Goal: Task Accomplishment & Management: Use online tool/utility

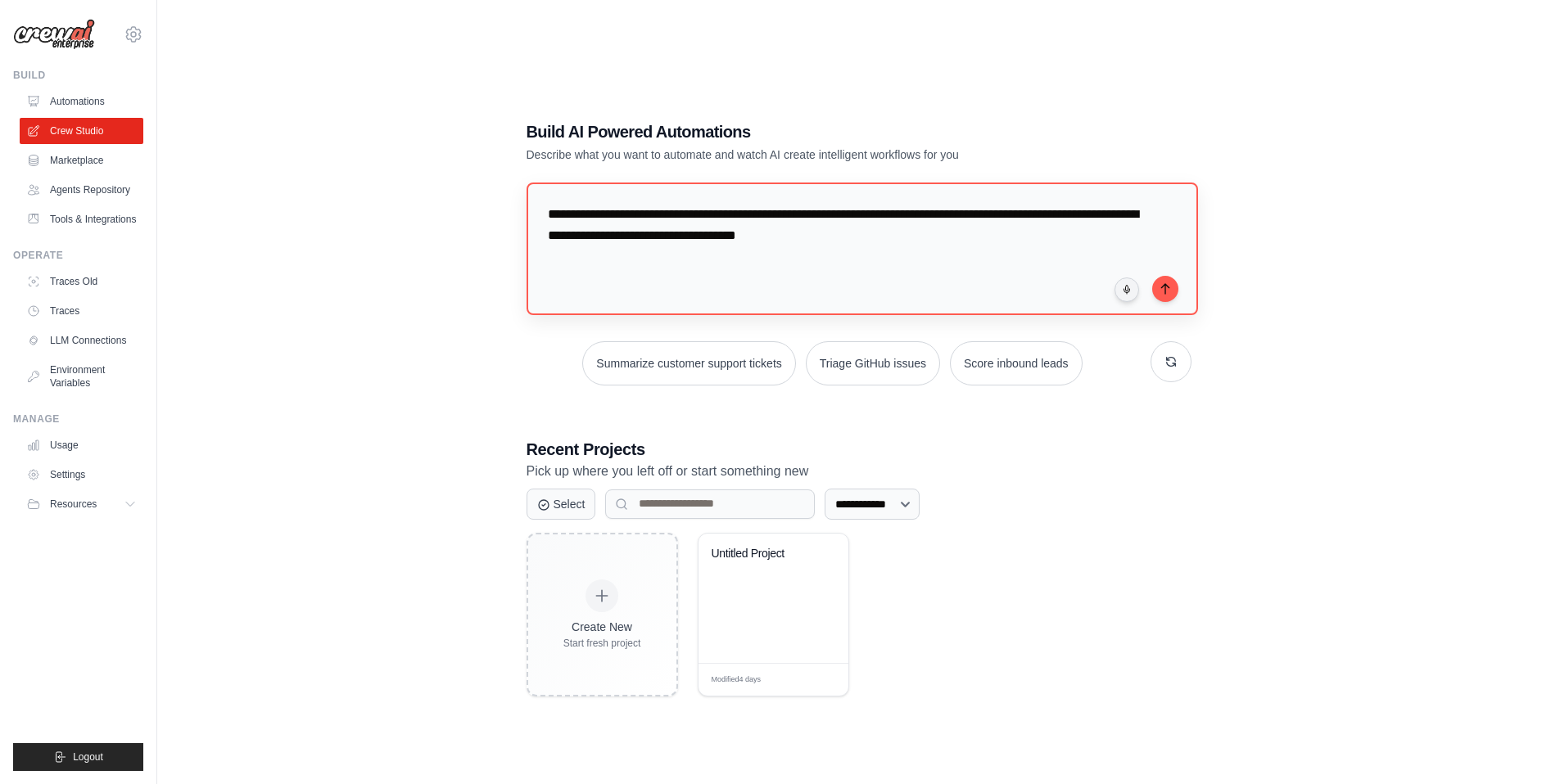
click at [923, 236] on textarea "**********" at bounding box center [862, 249] width 671 height 133
click at [908, 245] on textarea "**********" at bounding box center [862, 249] width 671 height 133
click at [958, 235] on textarea "**********" at bounding box center [862, 249] width 671 height 133
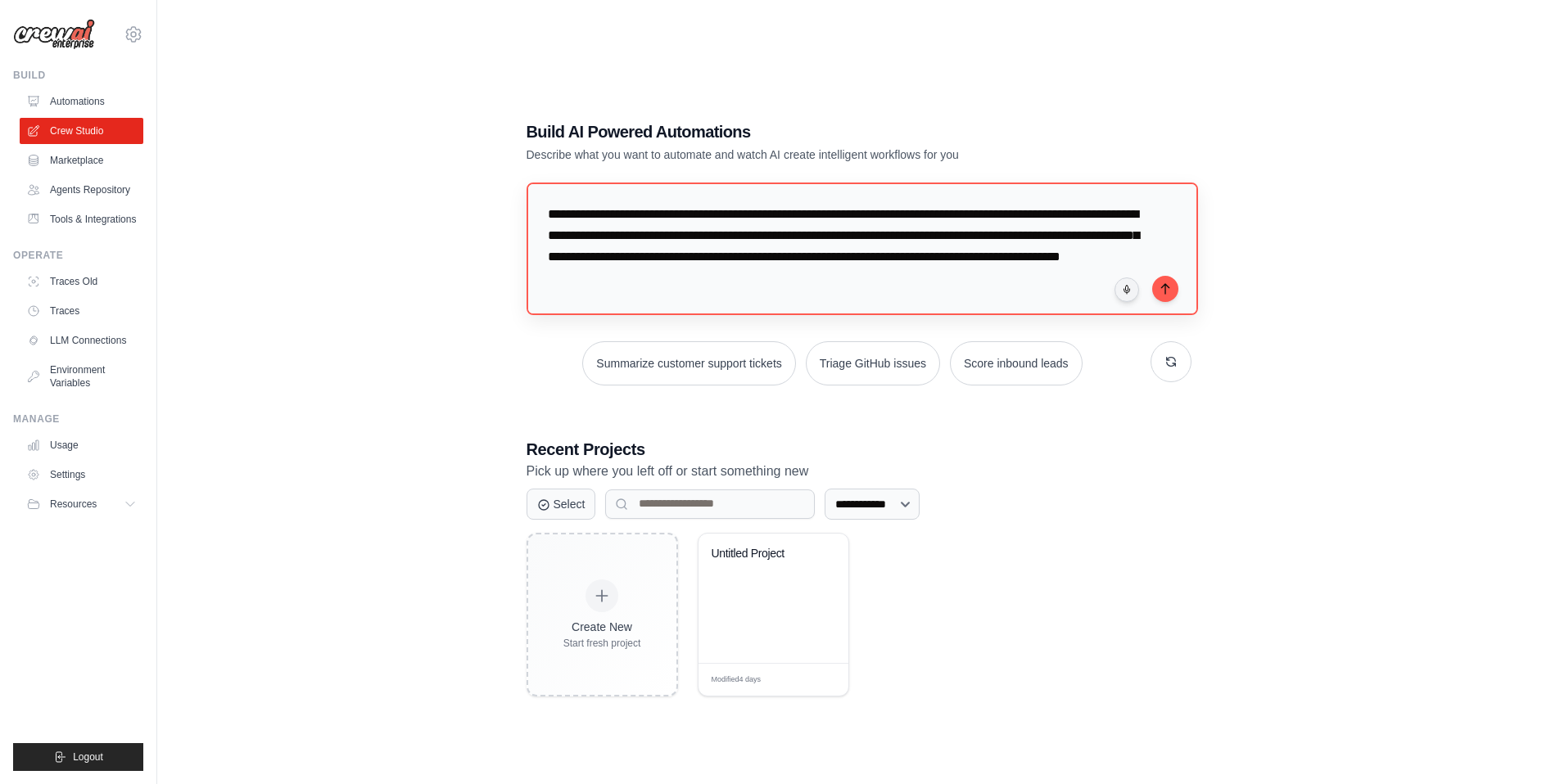
click at [751, 280] on textarea "**********" at bounding box center [862, 249] width 671 height 133
click at [835, 278] on textarea "**********" at bounding box center [862, 249] width 671 height 133
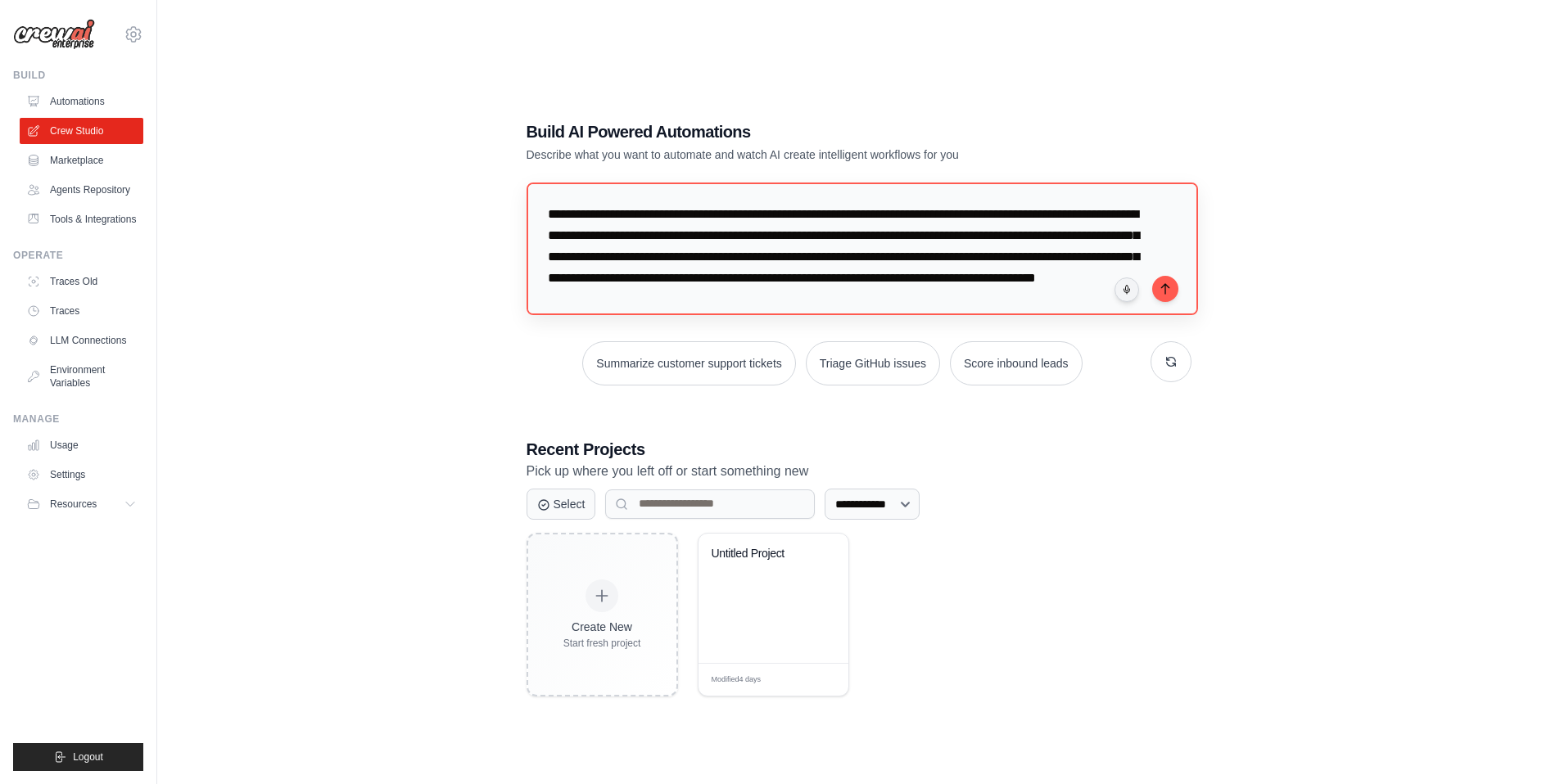
drag, startPoint x: 946, startPoint y: 297, endPoint x: 913, endPoint y: 296, distance: 33.0
click at [913, 296] on textarea "**********" at bounding box center [862, 249] width 671 height 133
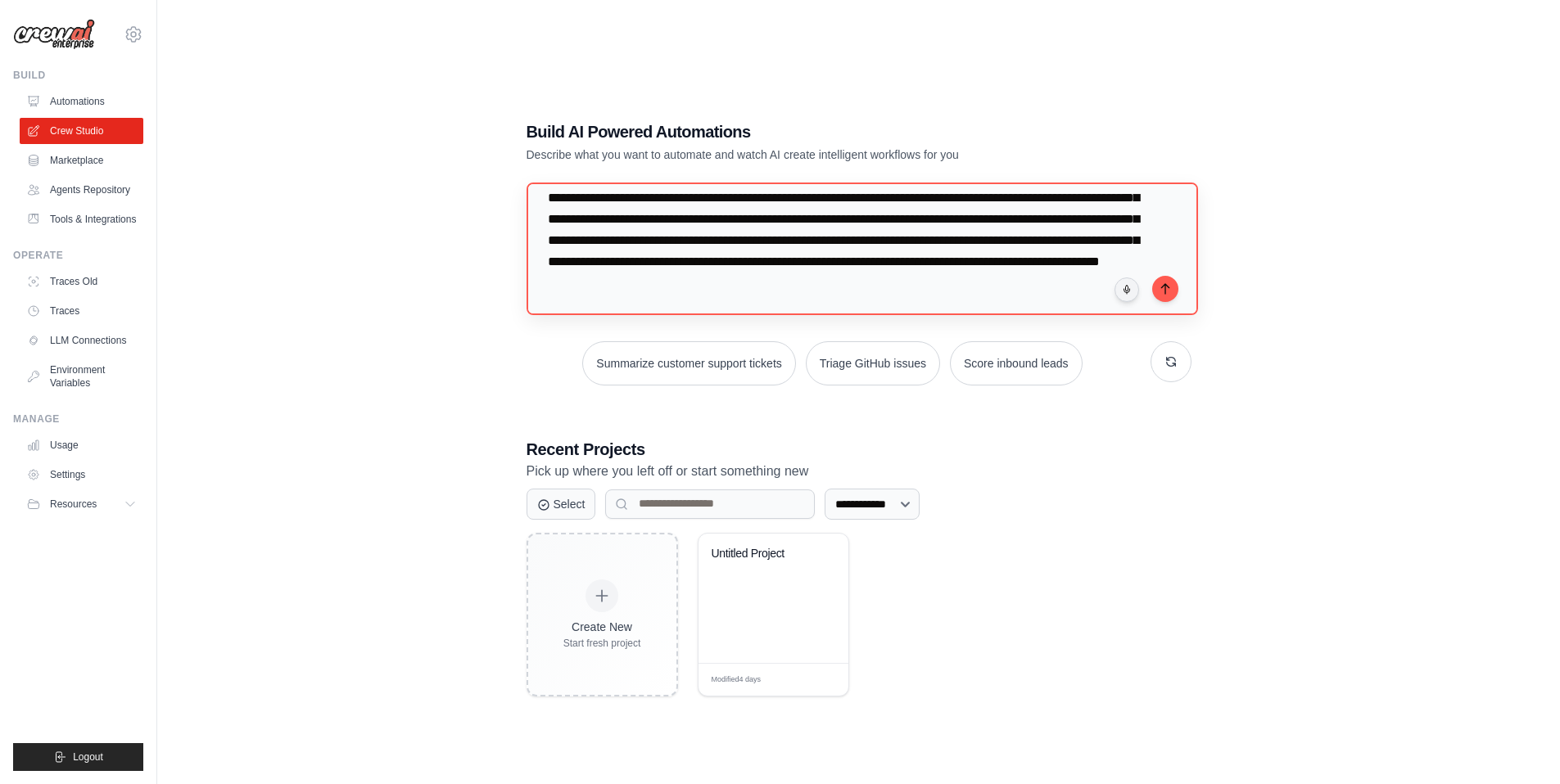
scroll to position [38, 0]
type textarea "**********"
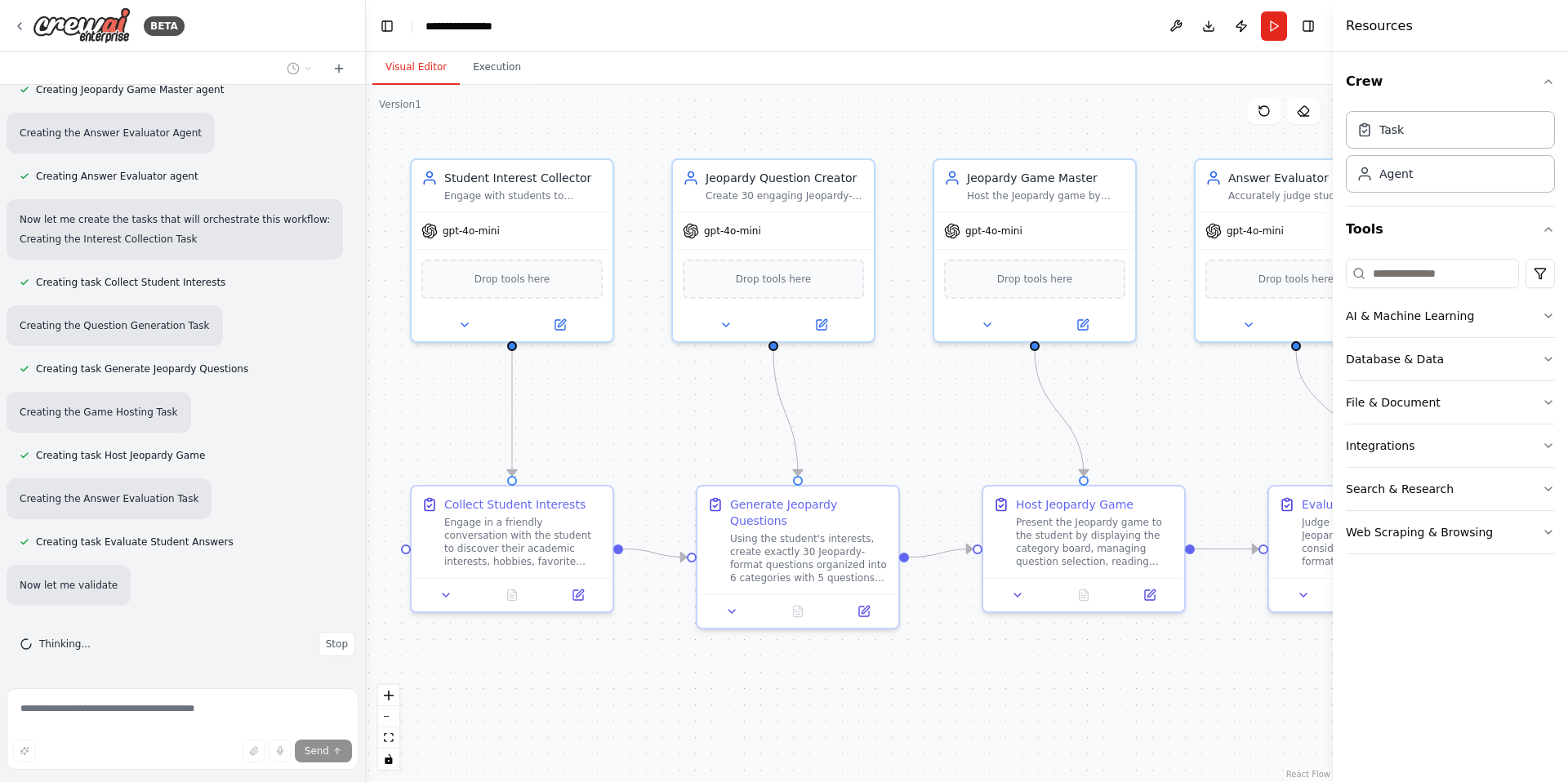
scroll to position [702, 0]
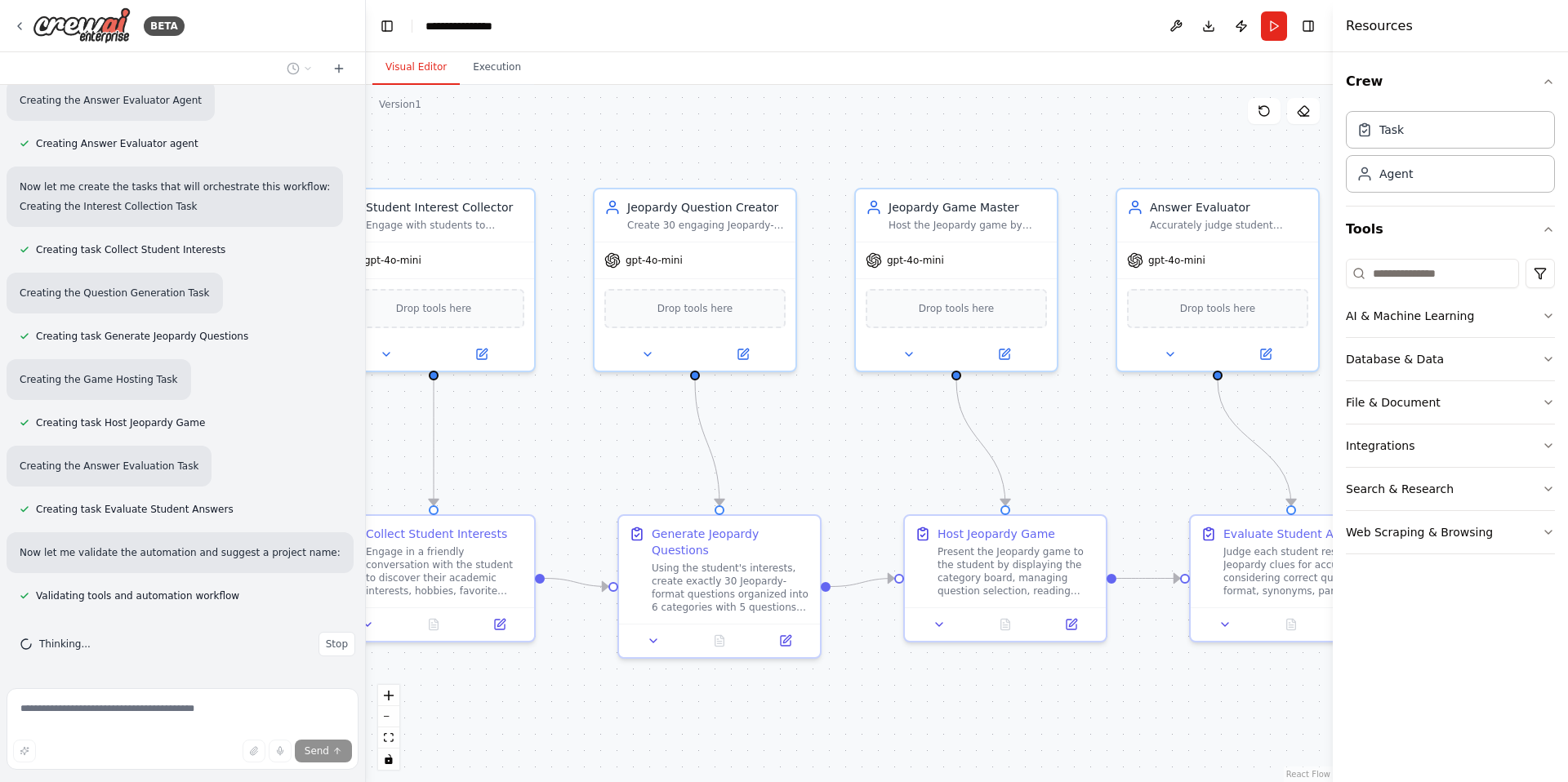
drag, startPoint x: 725, startPoint y: 447, endPoint x: 641, endPoint y: 464, distance: 85.7
click at [641, 464] on div ".deletable-edge-delete-btn { width: 20px; height: 20px; border: 0px solid #ffff…" at bounding box center [849, 434] width 967 height 697
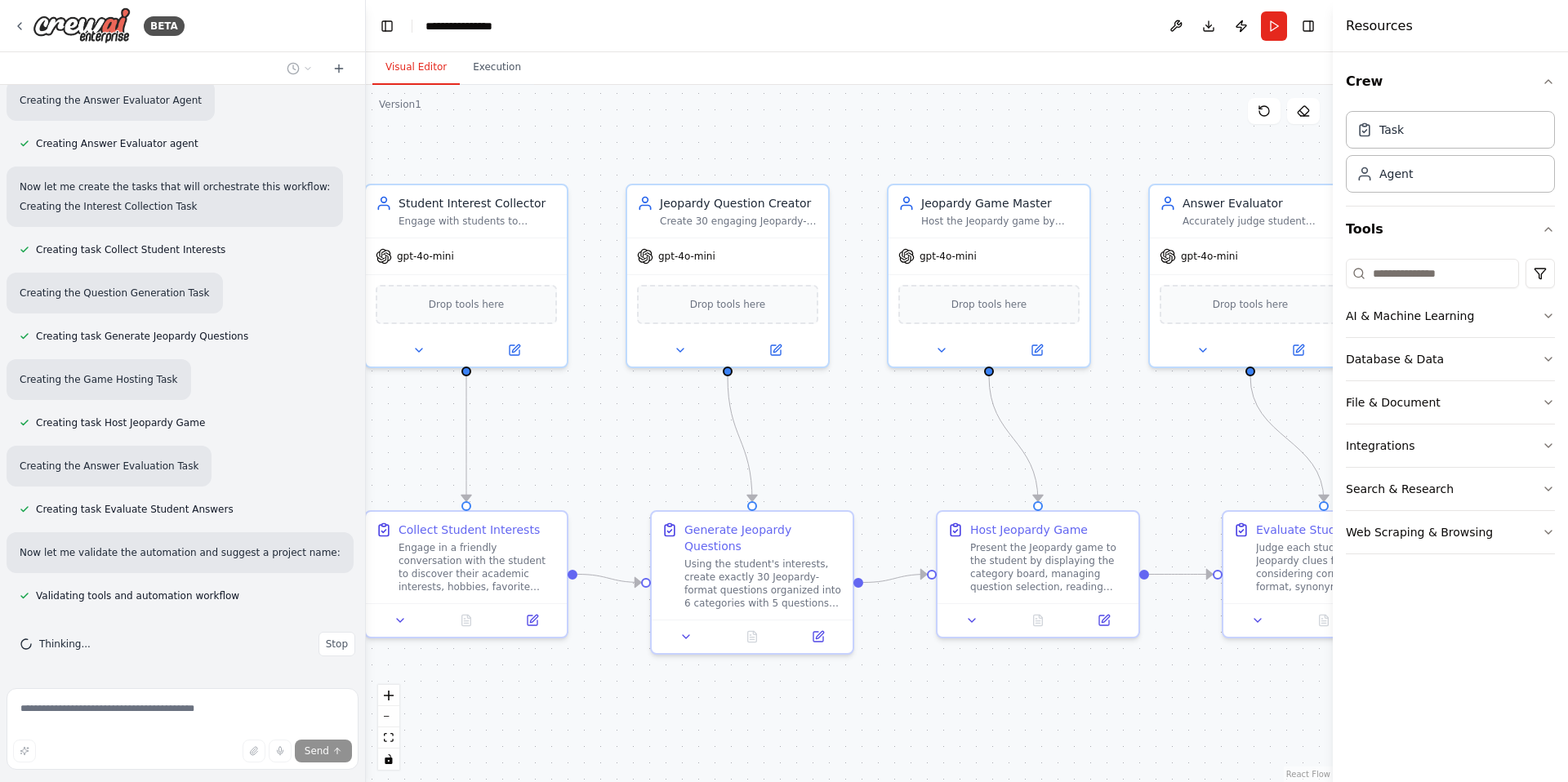
scroll to position [734, 0]
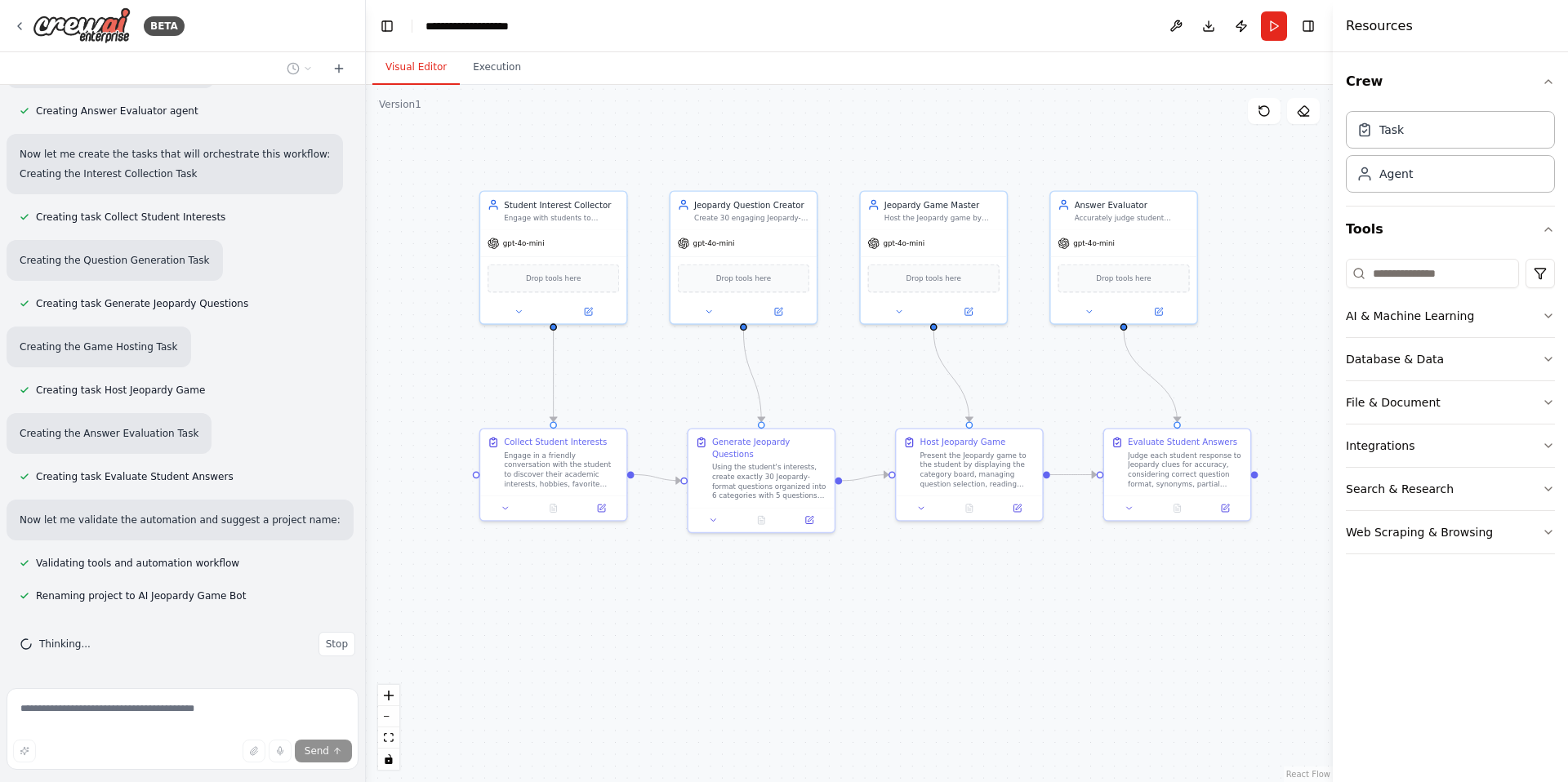
drag, startPoint x: 858, startPoint y: 432, endPoint x: 831, endPoint y: 383, distance: 55.9
click at [831, 383] on div ".deletable-edge-delete-btn { width: 20px; height: 20px; border: 0px solid #ffff…" at bounding box center [849, 434] width 967 height 697
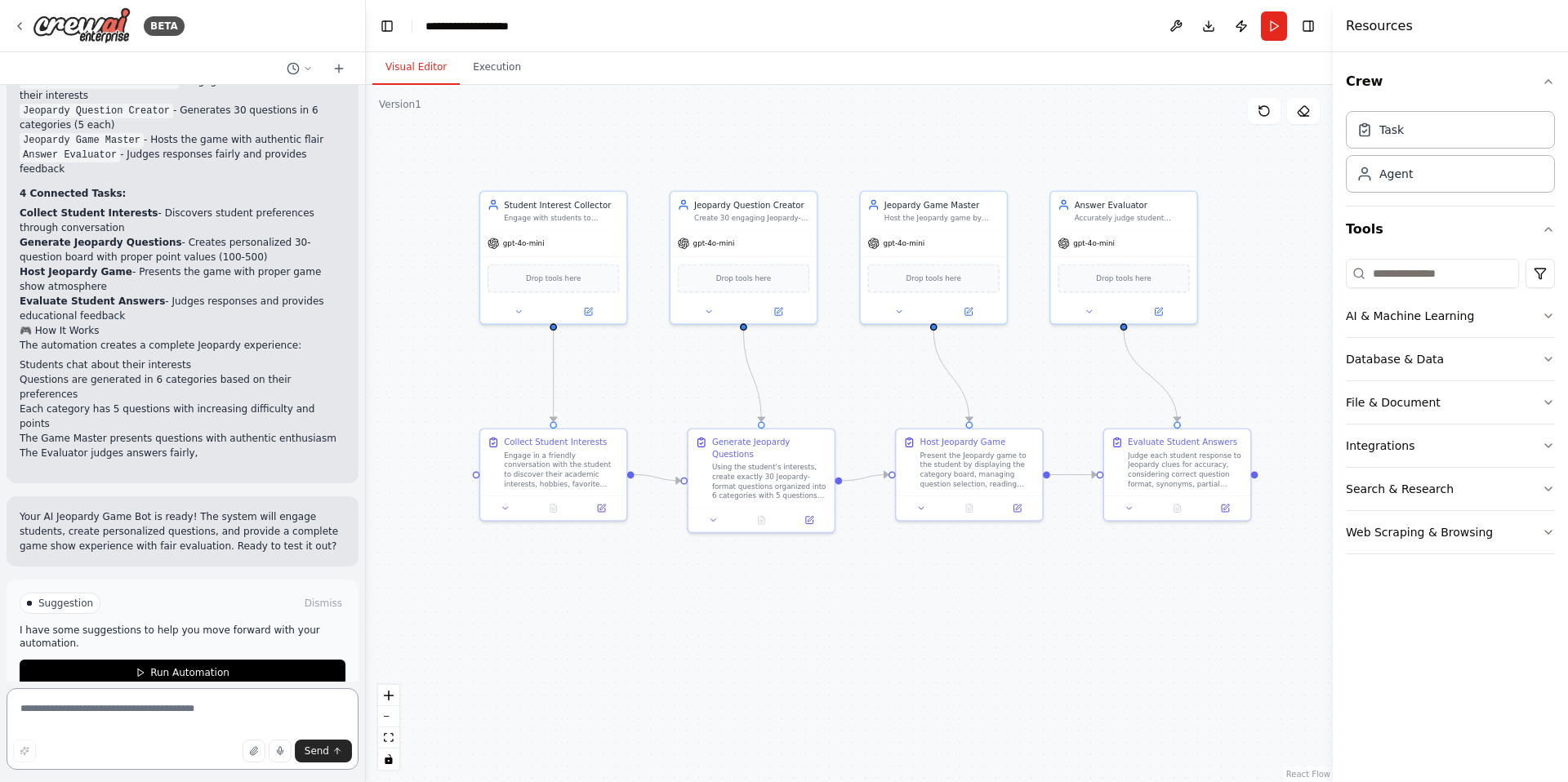
scroll to position [1377, 0]
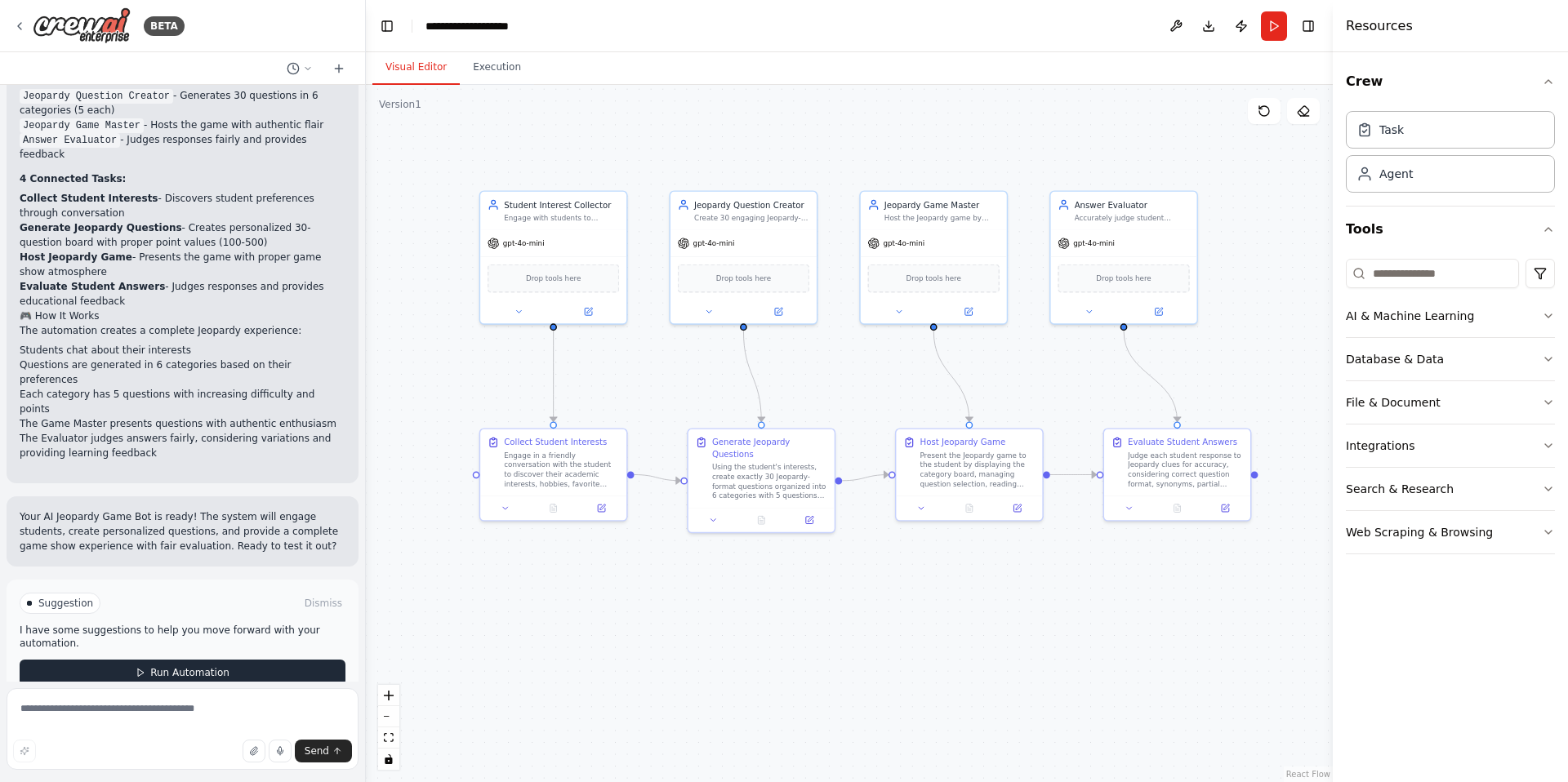
click at [203, 666] on span "Run Automation" at bounding box center [190, 672] width 79 height 13
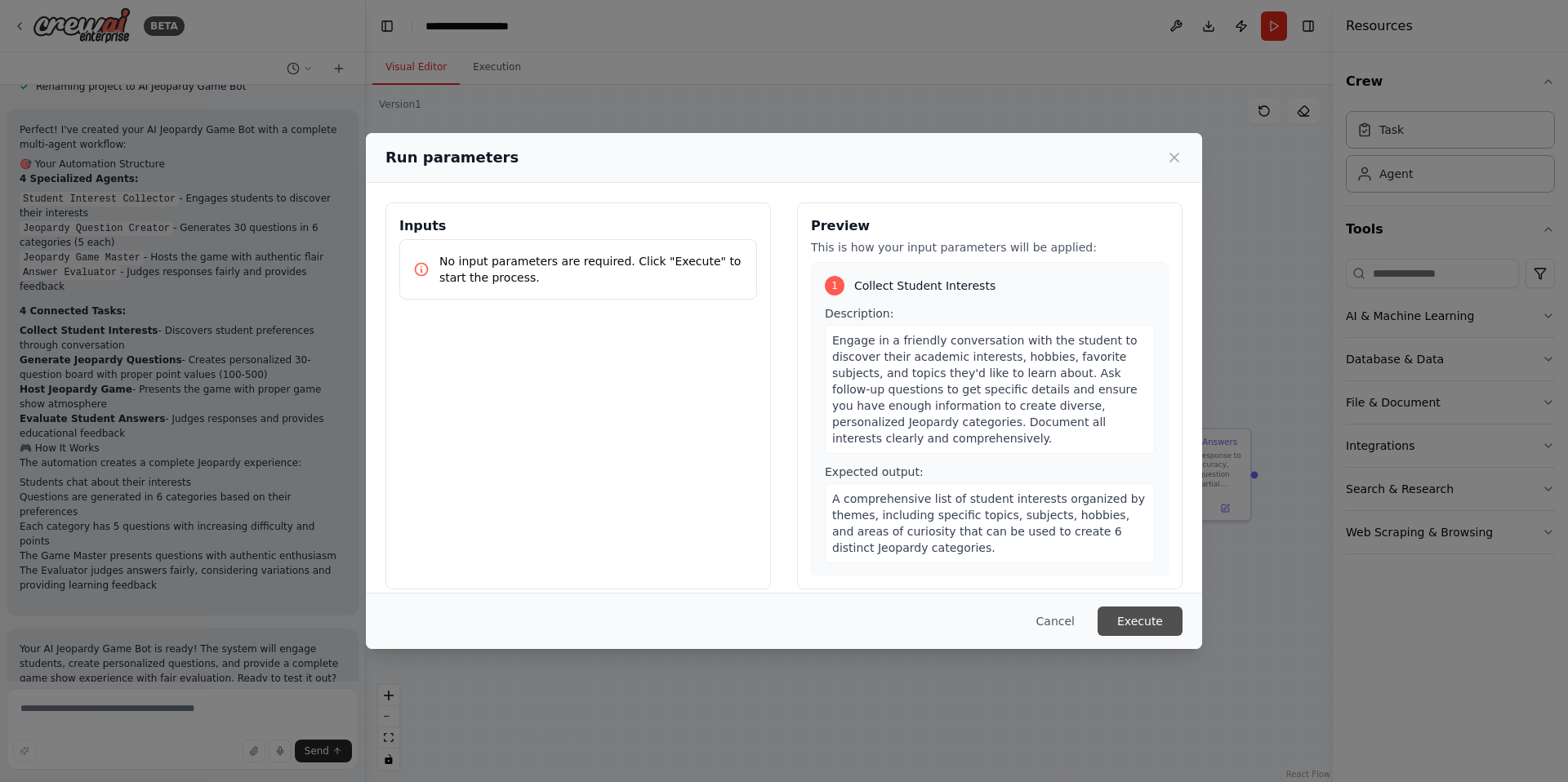
click at [1137, 623] on button "Execute" at bounding box center [1140, 622] width 85 height 30
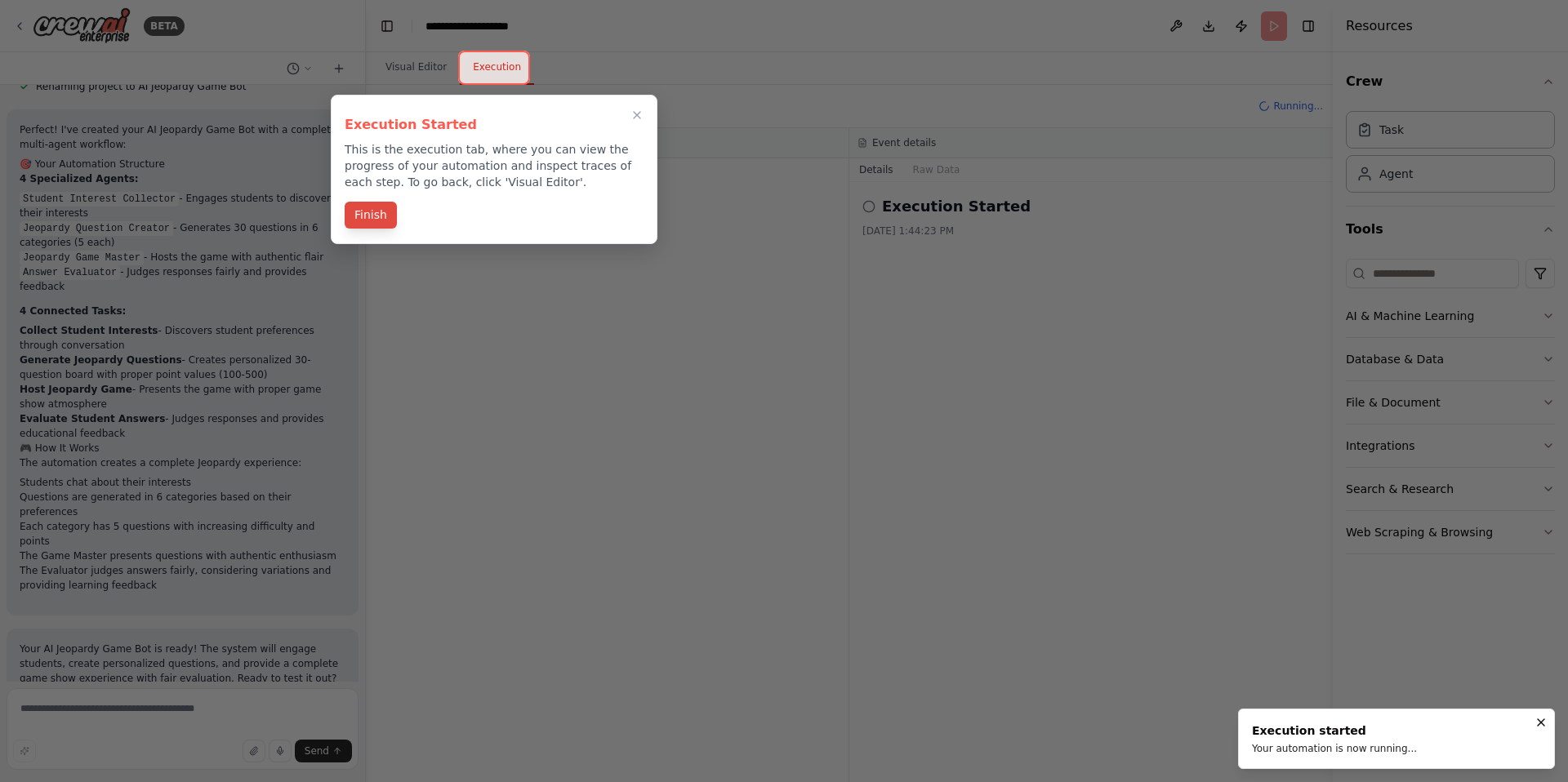
click at [359, 215] on button "Finish" at bounding box center [370, 215] width 52 height 27
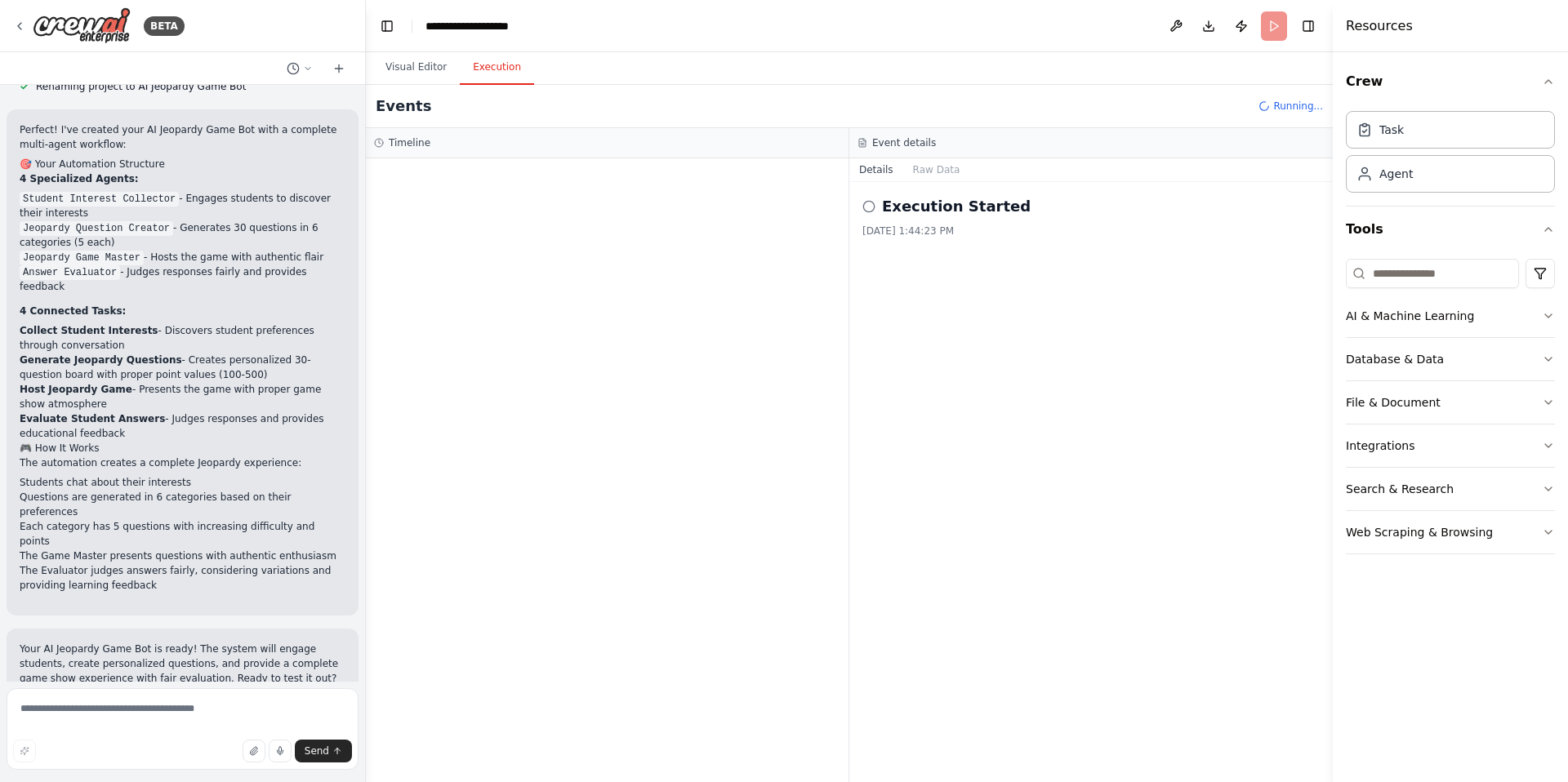
click at [562, 170] on div at bounding box center [608, 470] width 483 height 624
click at [862, 212] on icon at bounding box center [868, 206] width 13 height 13
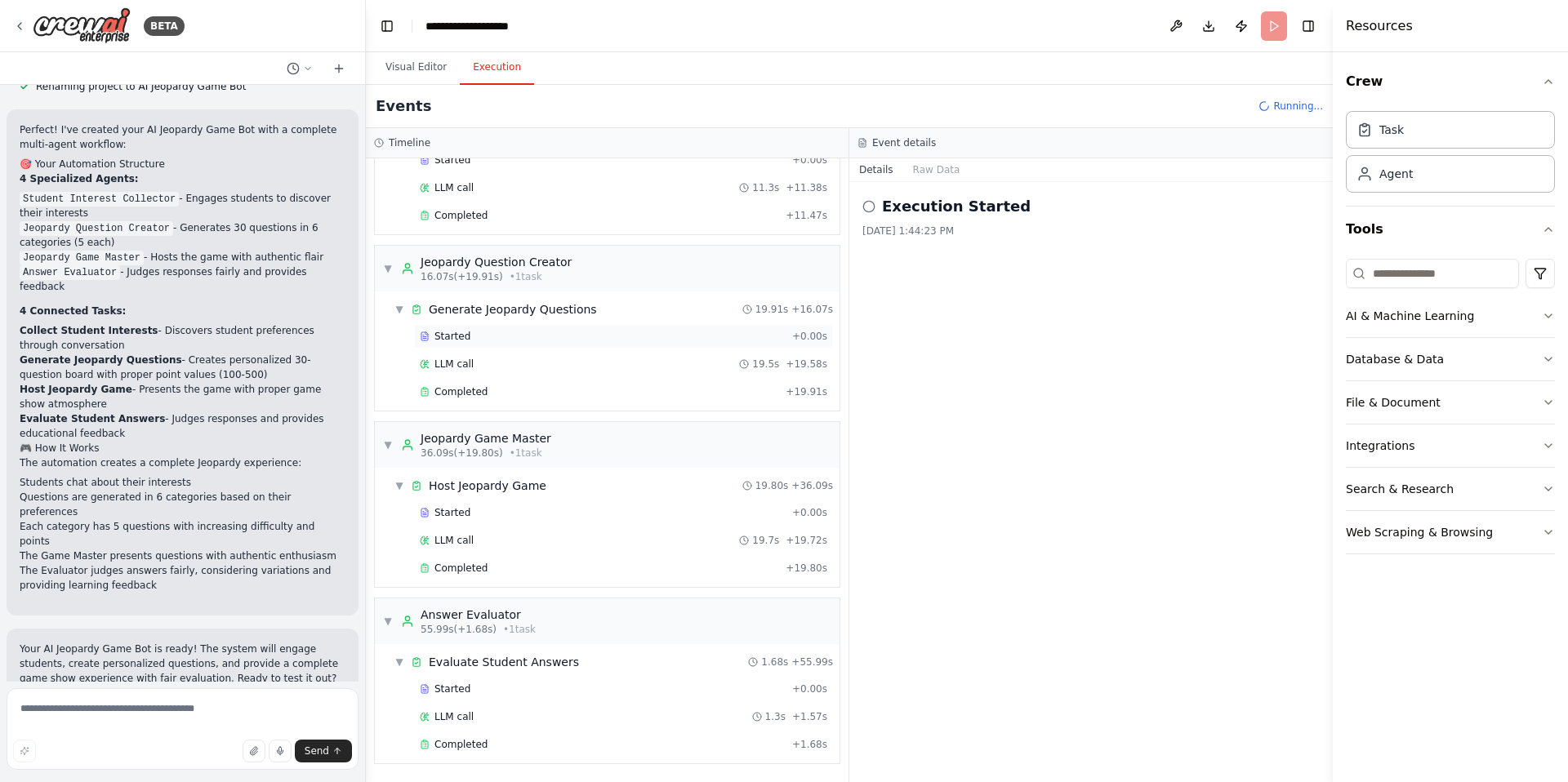
scroll to position [1377, 0]
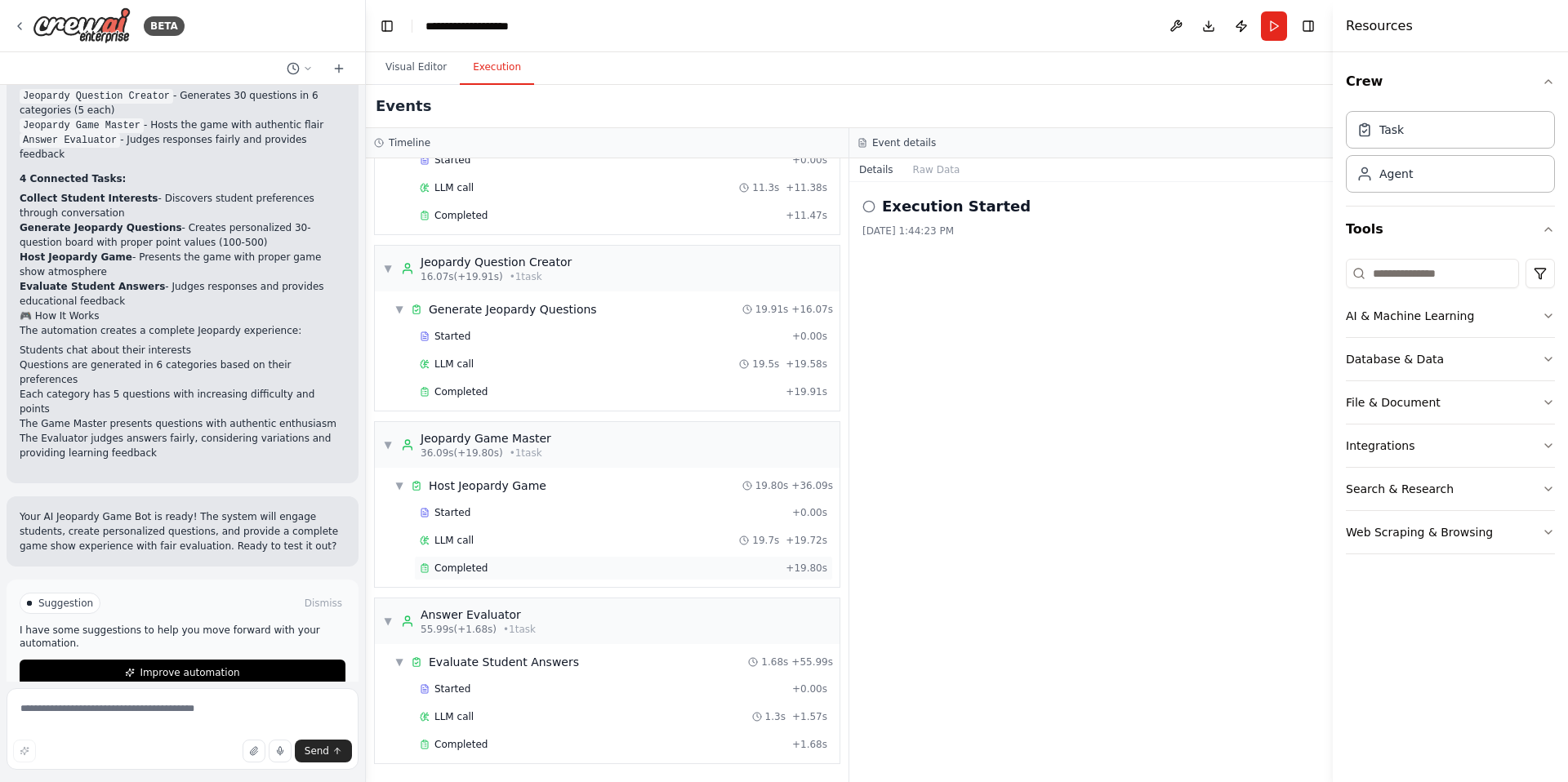
click at [483, 565] on span "Completed" at bounding box center [461, 568] width 53 height 13
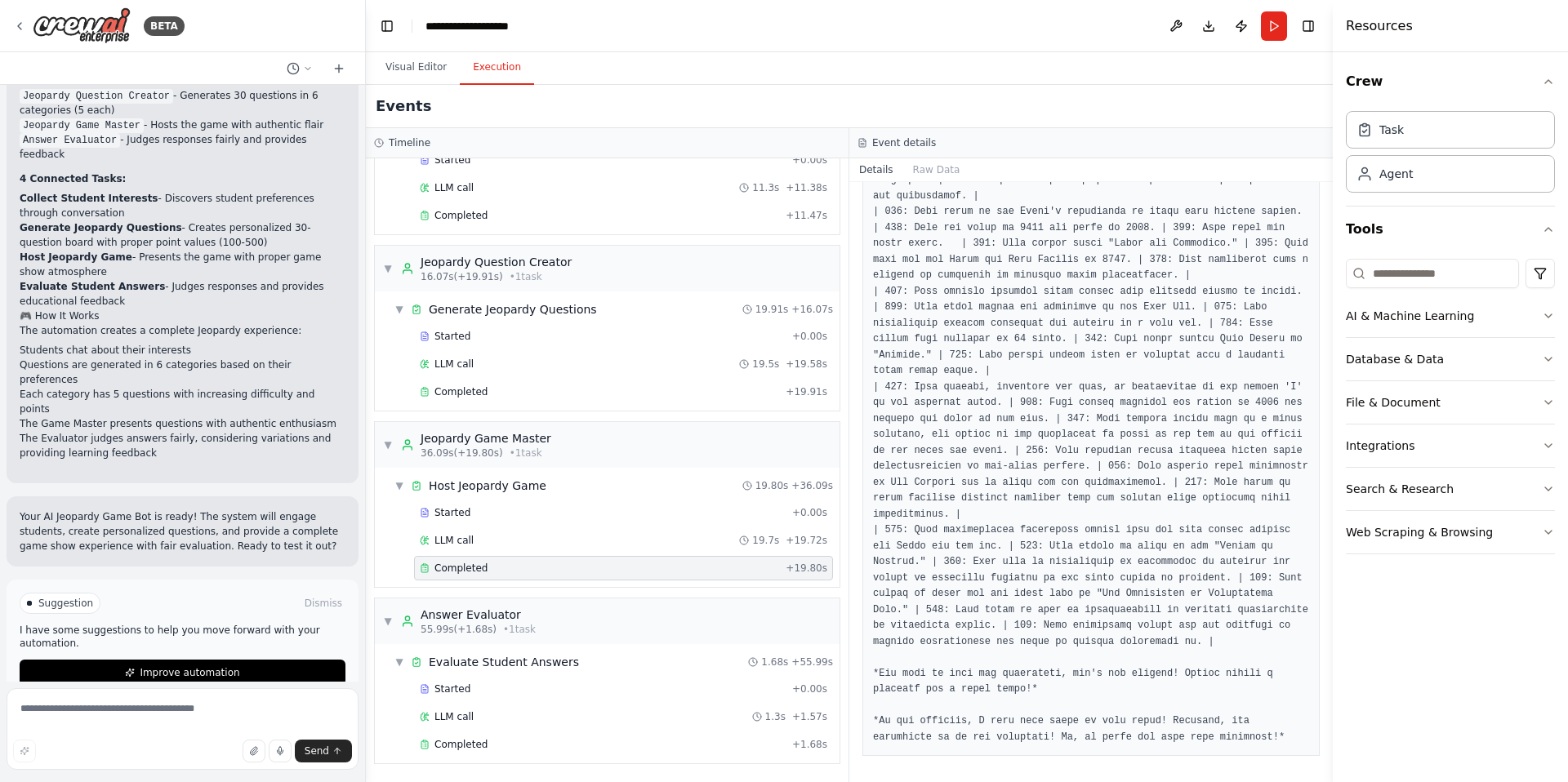
scroll to position [554, 0]
click at [249, 711] on textarea at bounding box center [183, 729] width 352 height 81
click at [509, 741] on div "Completed" at bounding box center [603, 744] width 366 height 13
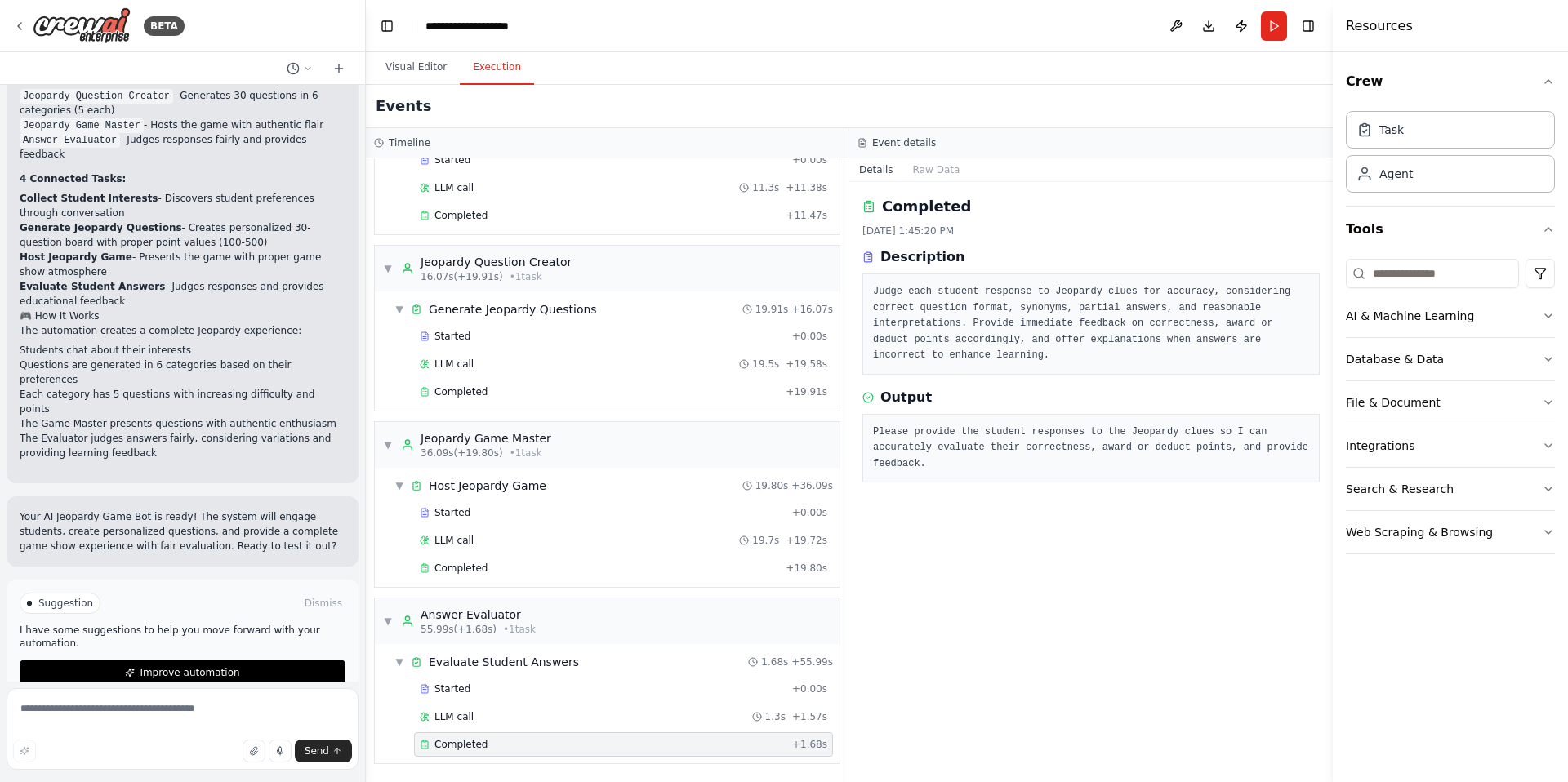
scroll to position [0, 0]
click at [423, 77] on button "Visual Editor" at bounding box center [416, 67] width 87 height 35
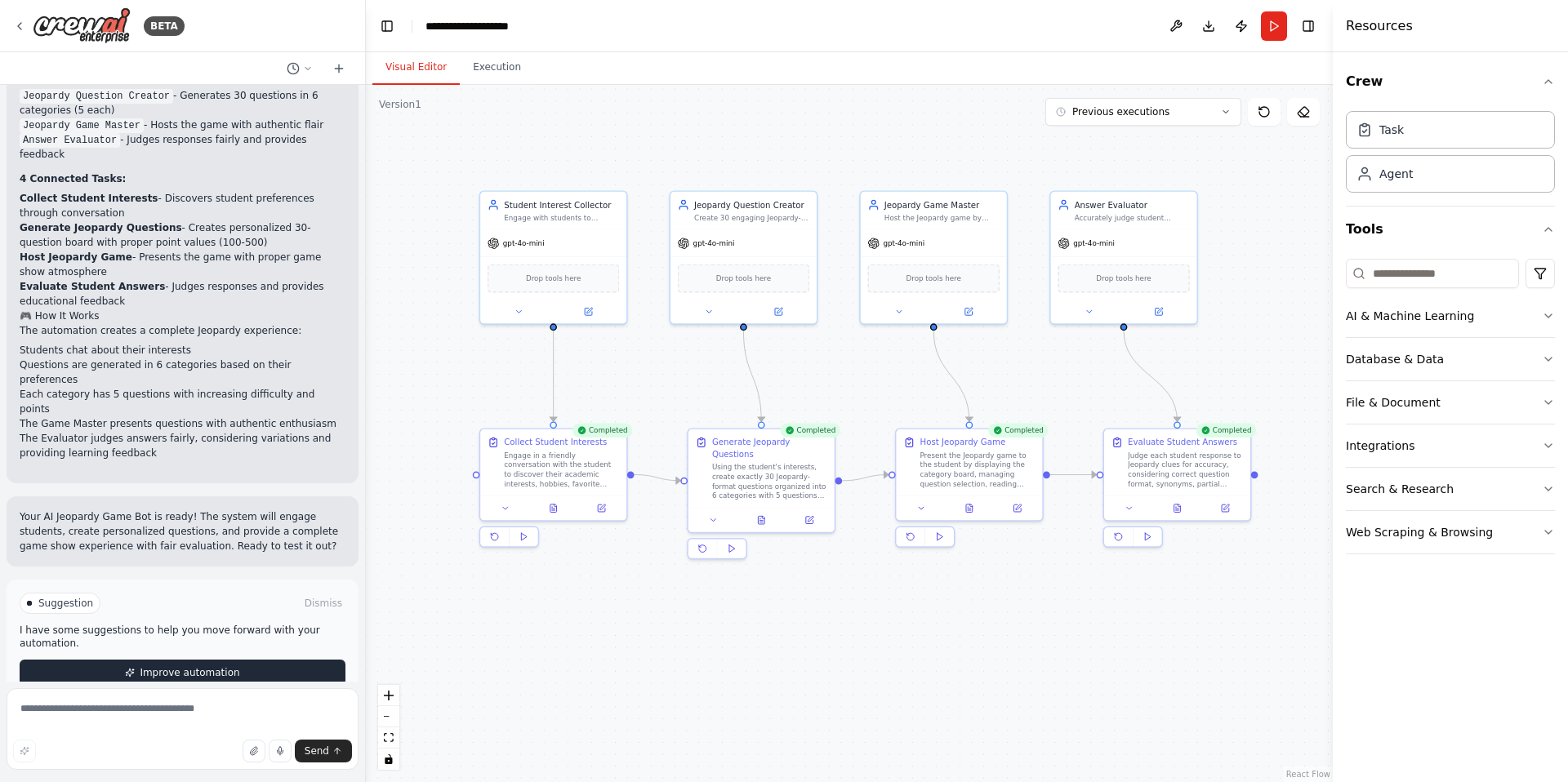
click at [208, 660] on button "Improve automation" at bounding box center [182, 673] width 326 height 26
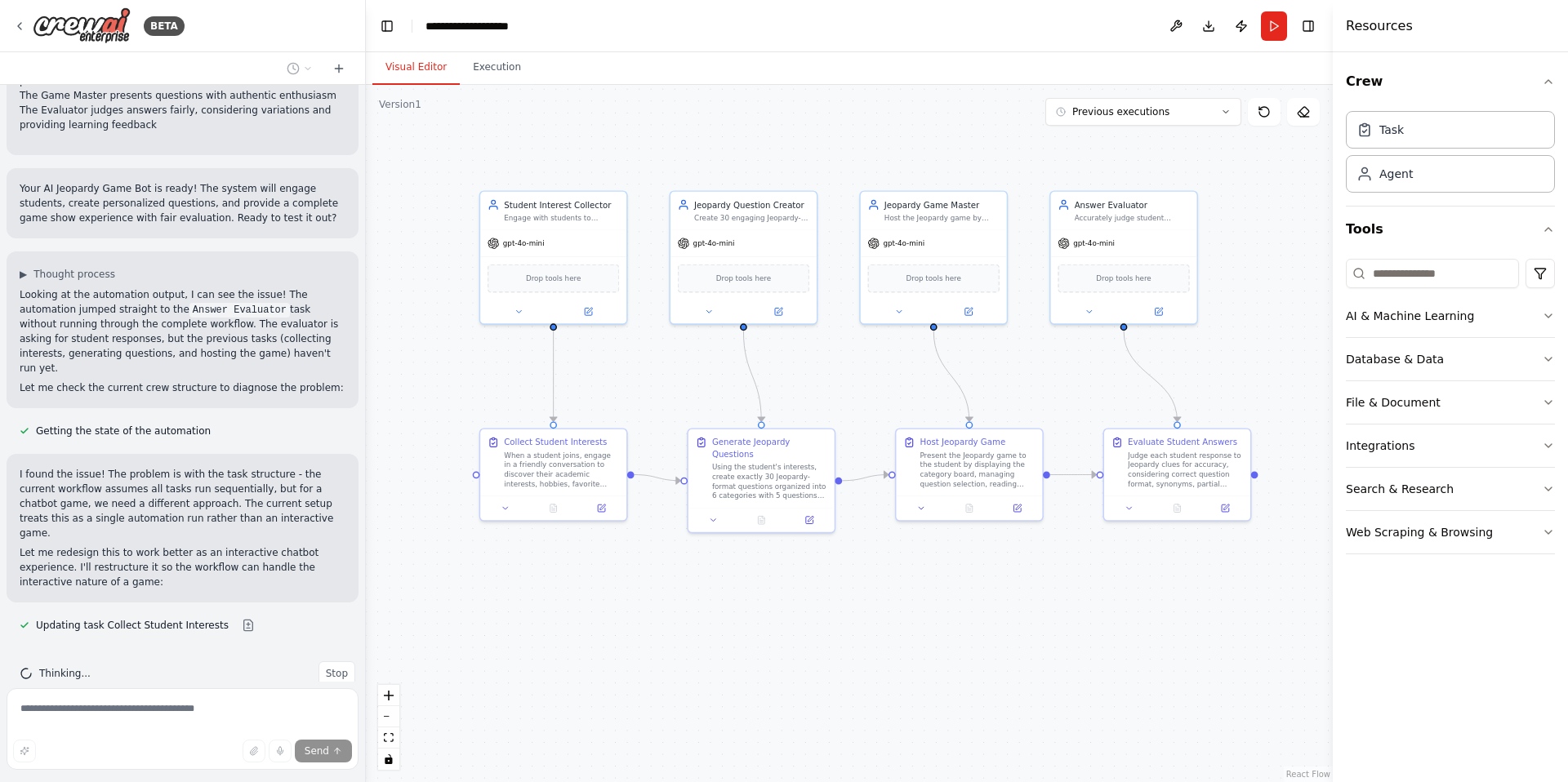
scroll to position [1737, 0]
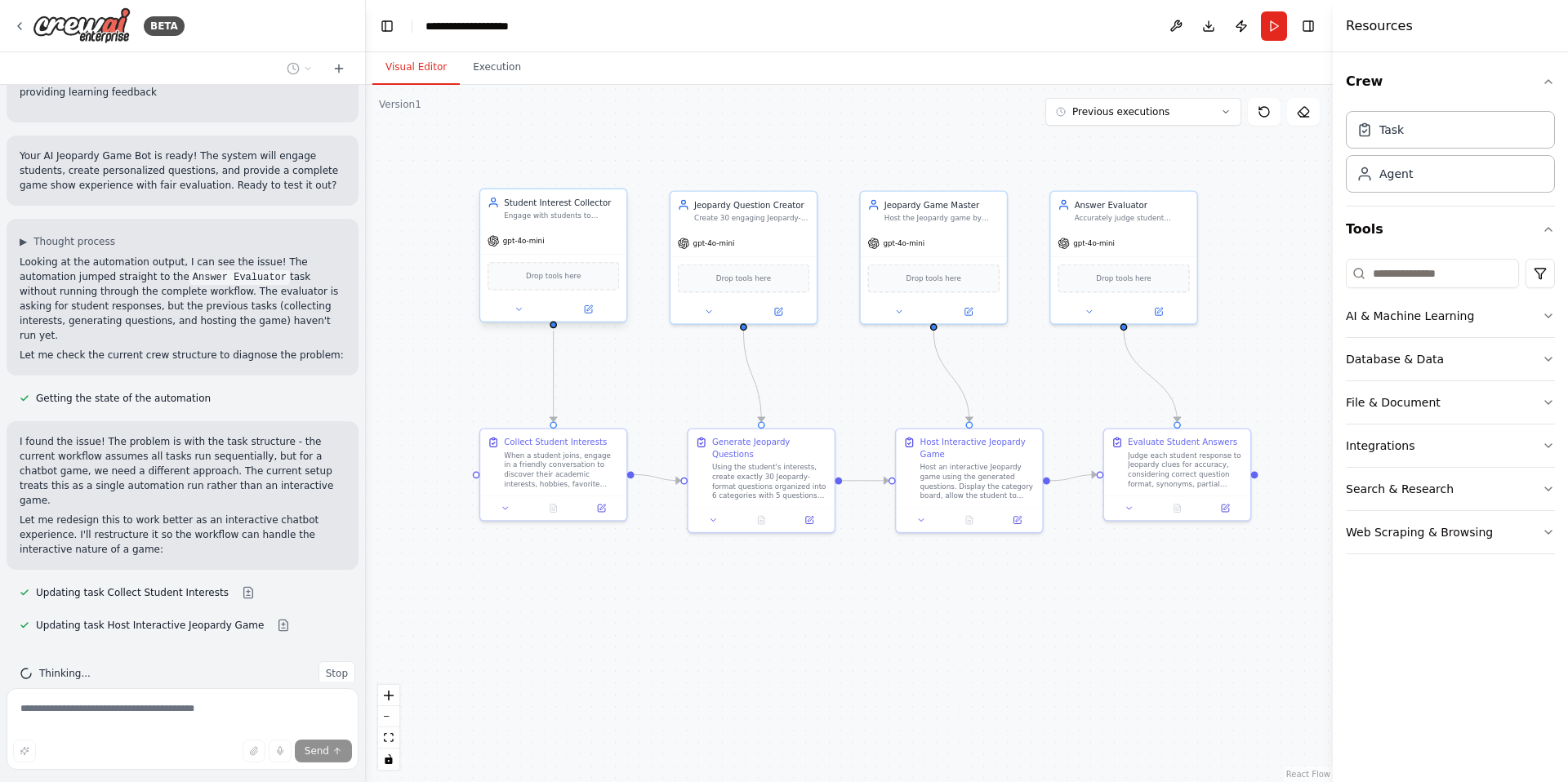
click at [552, 231] on div "gpt-4o-mini" at bounding box center [553, 241] width 147 height 26
click at [552, 216] on div "Engage with students to discover and document their academic interests, hobbies…" at bounding box center [561, 216] width 115 height 10
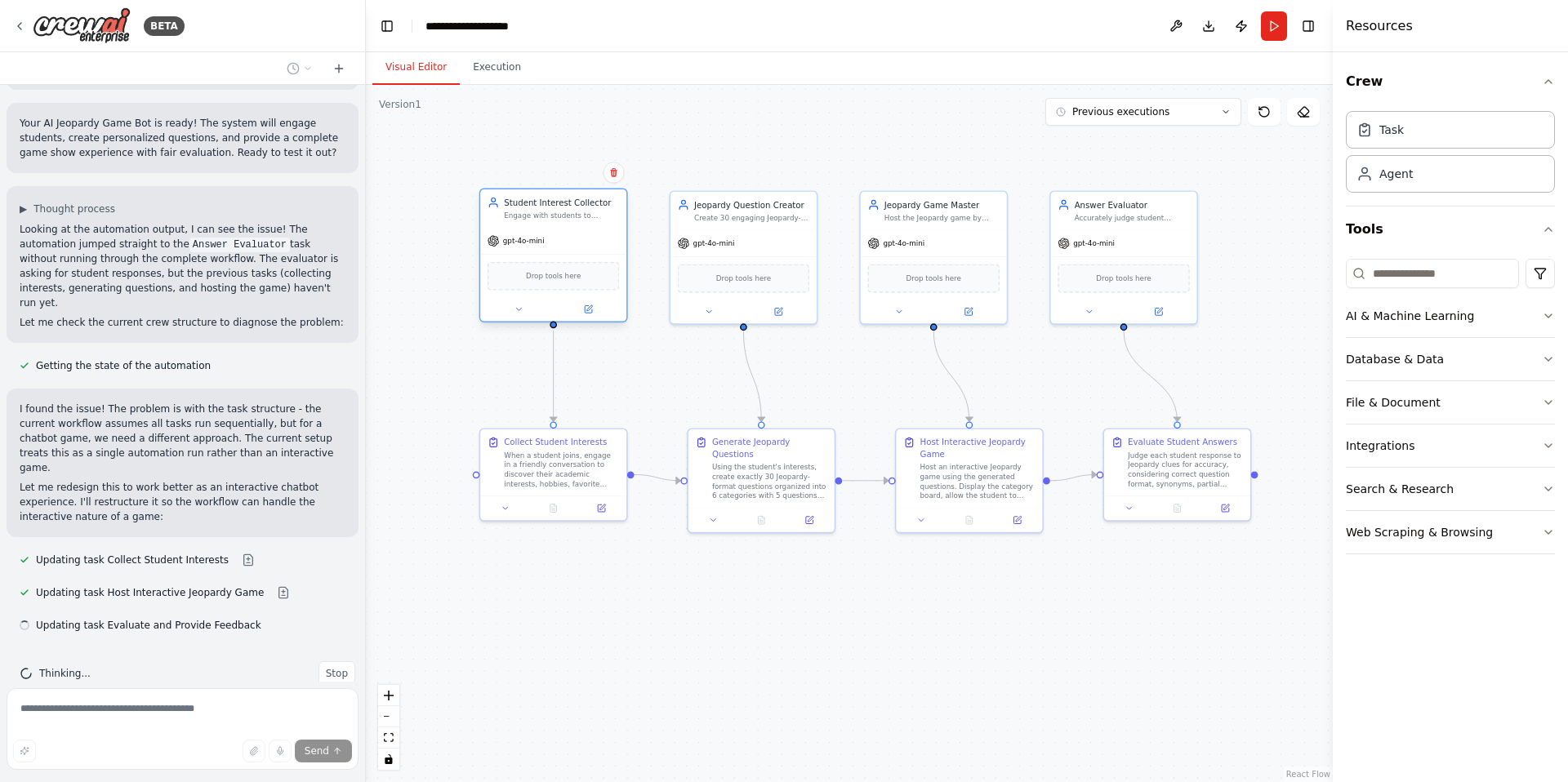
click at [552, 216] on div "Engage with students to discover and document their academic interests, hobbies…" at bounding box center [561, 216] width 115 height 10
click at [440, 274] on div ".deletable-edge-delete-btn { width: 20px; height: 20px; border: 0px solid #ffff…" at bounding box center [849, 434] width 967 height 697
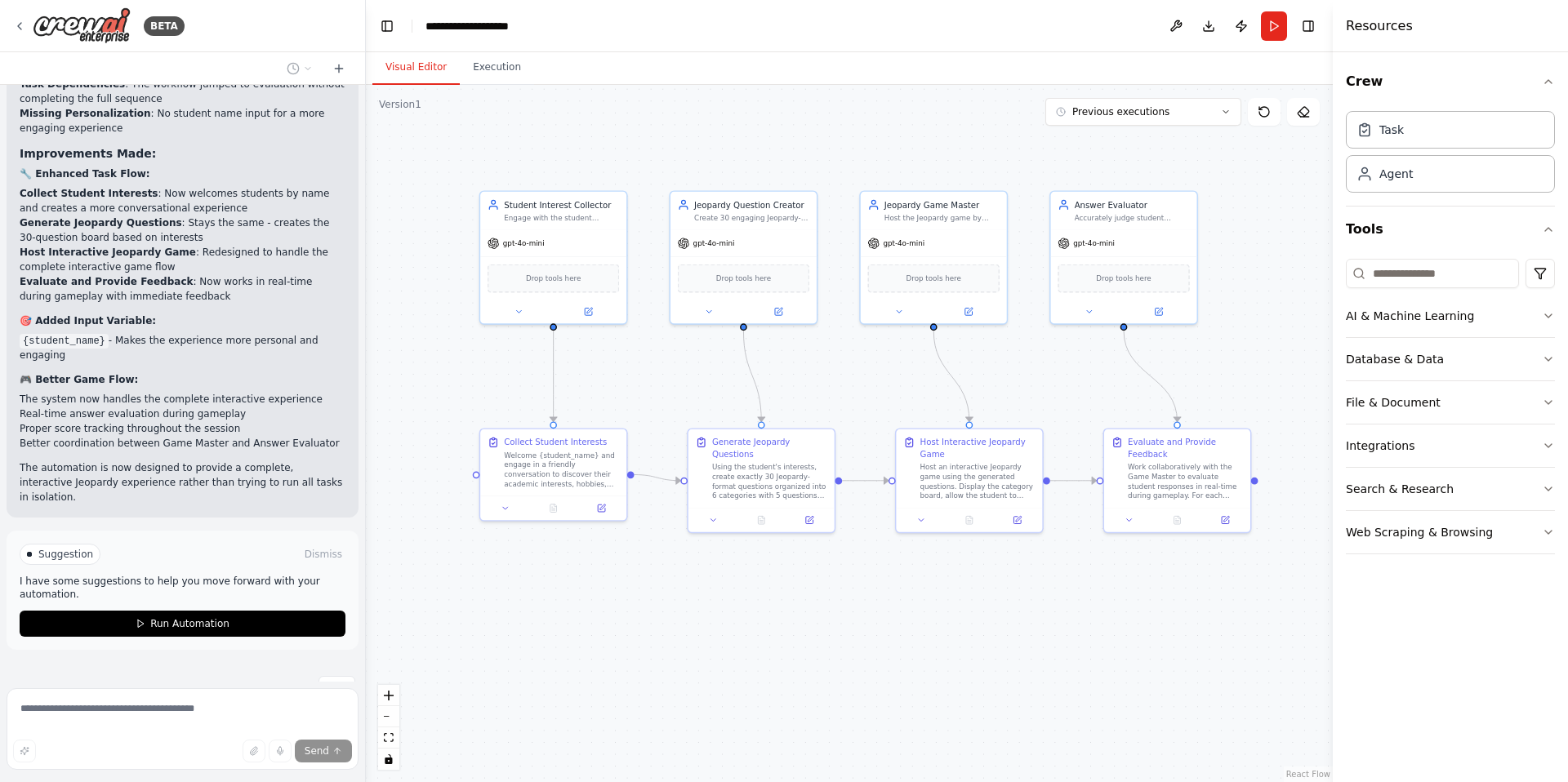
scroll to position [2641, 0]
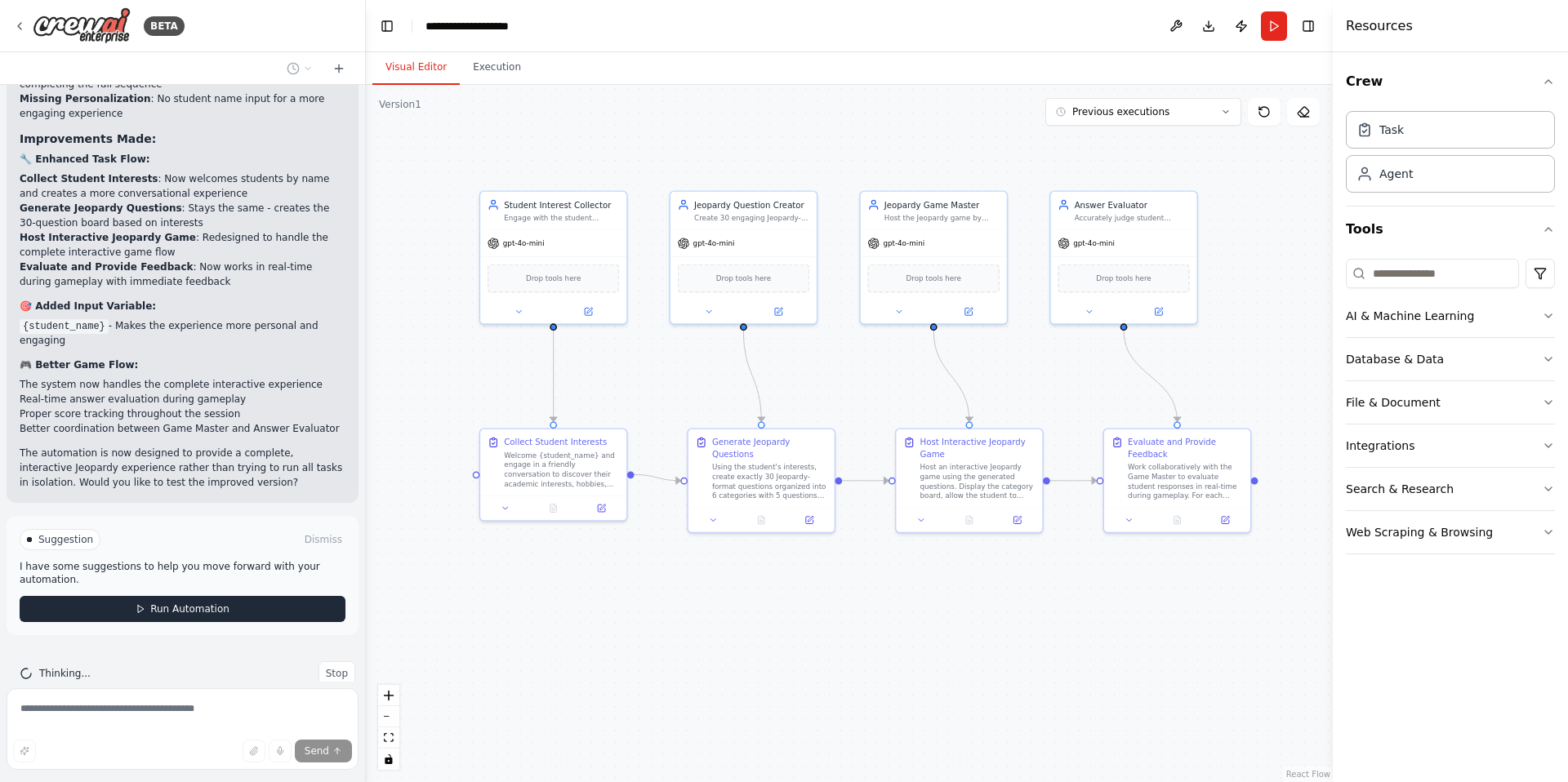
click at [268, 596] on button "Run Automation" at bounding box center [182, 609] width 326 height 26
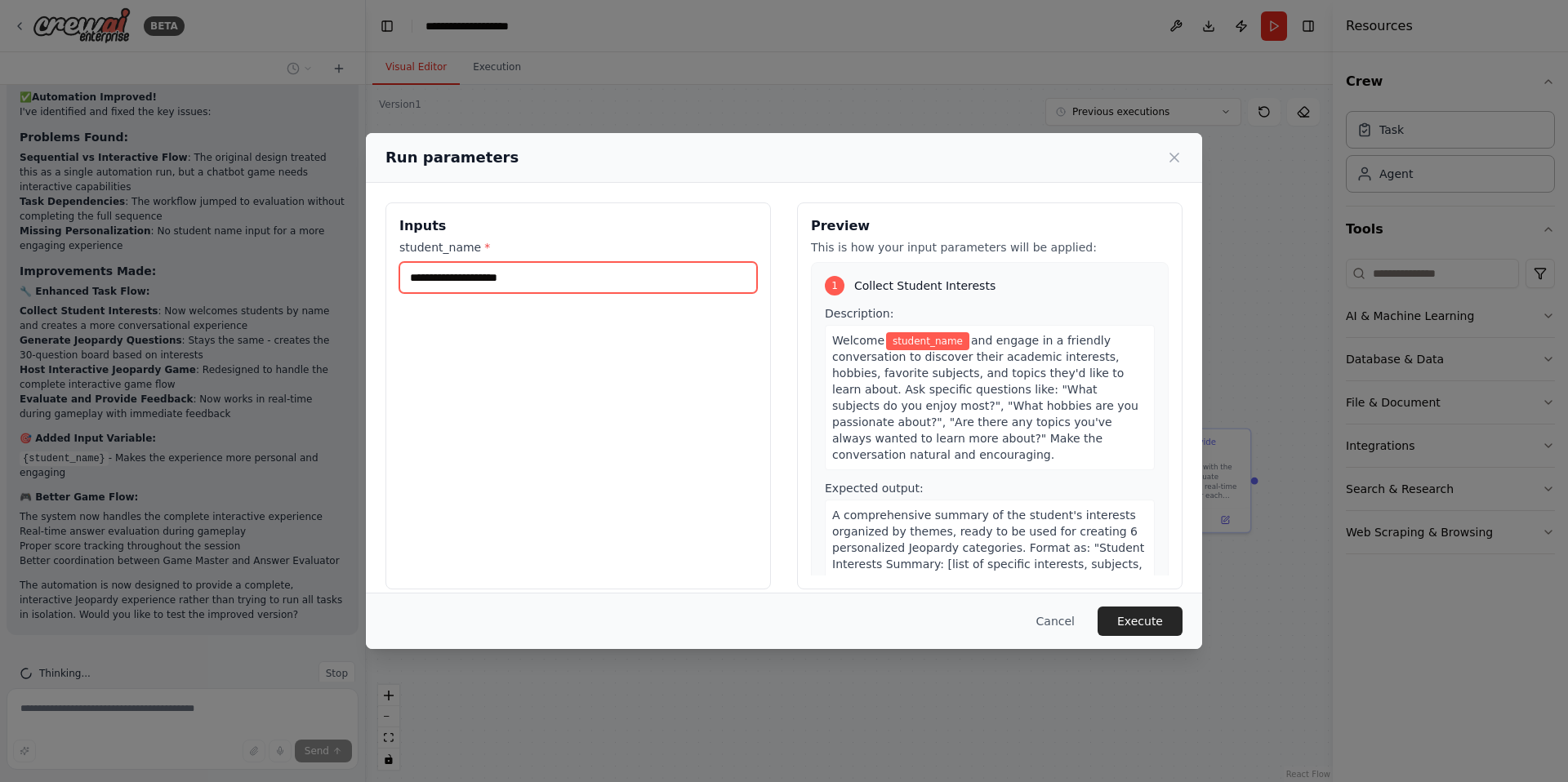
click at [532, 282] on input "student_name *" at bounding box center [577, 277] width 357 height 31
type input "****"
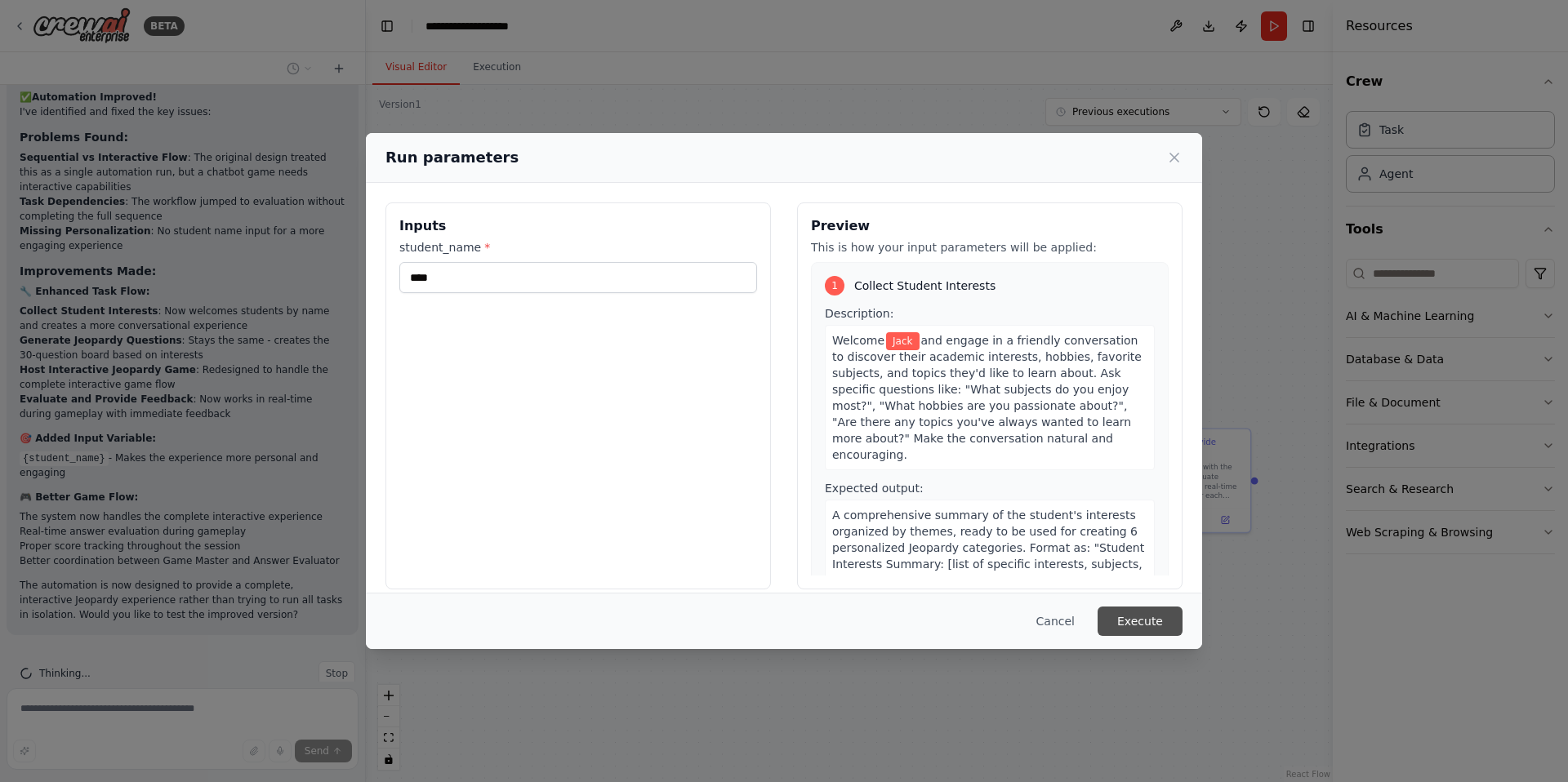
click at [1157, 627] on button "Execute" at bounding box center [1140, 622] width 85 height 30
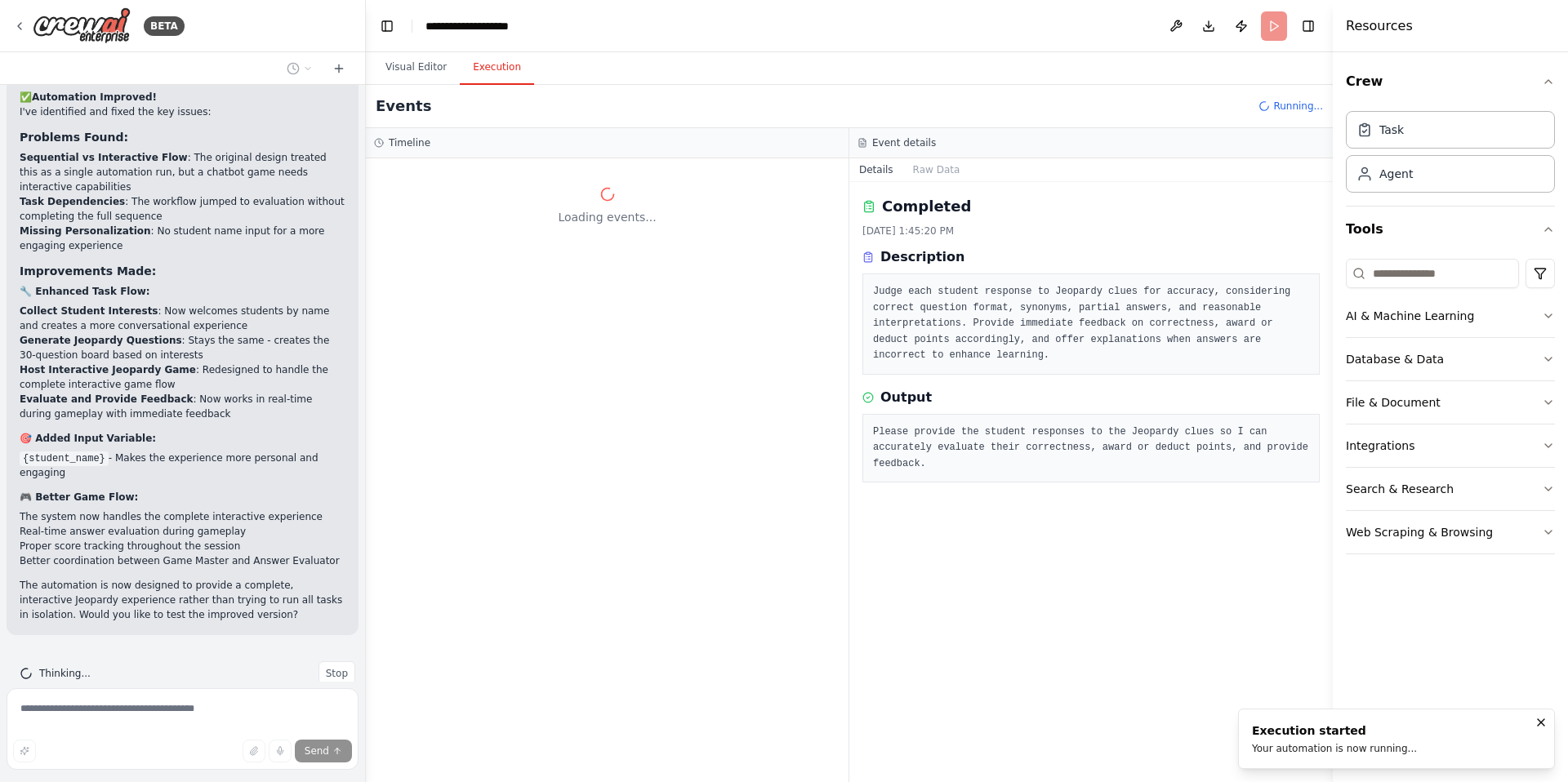
scroll to position [0, 0]
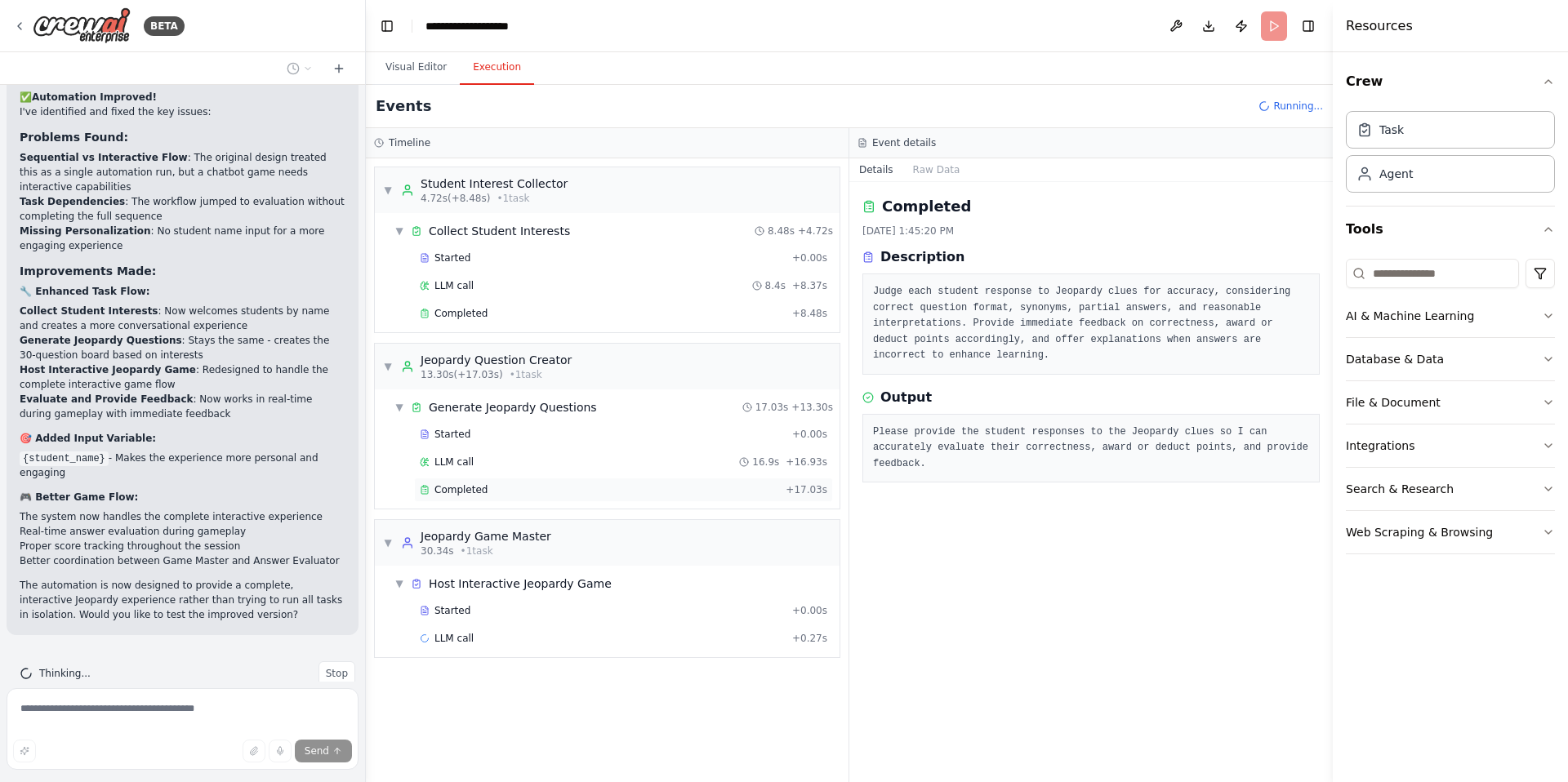
click at [484, 483] on span "Completed" at bounding box center [461, 489] width 53 height 13
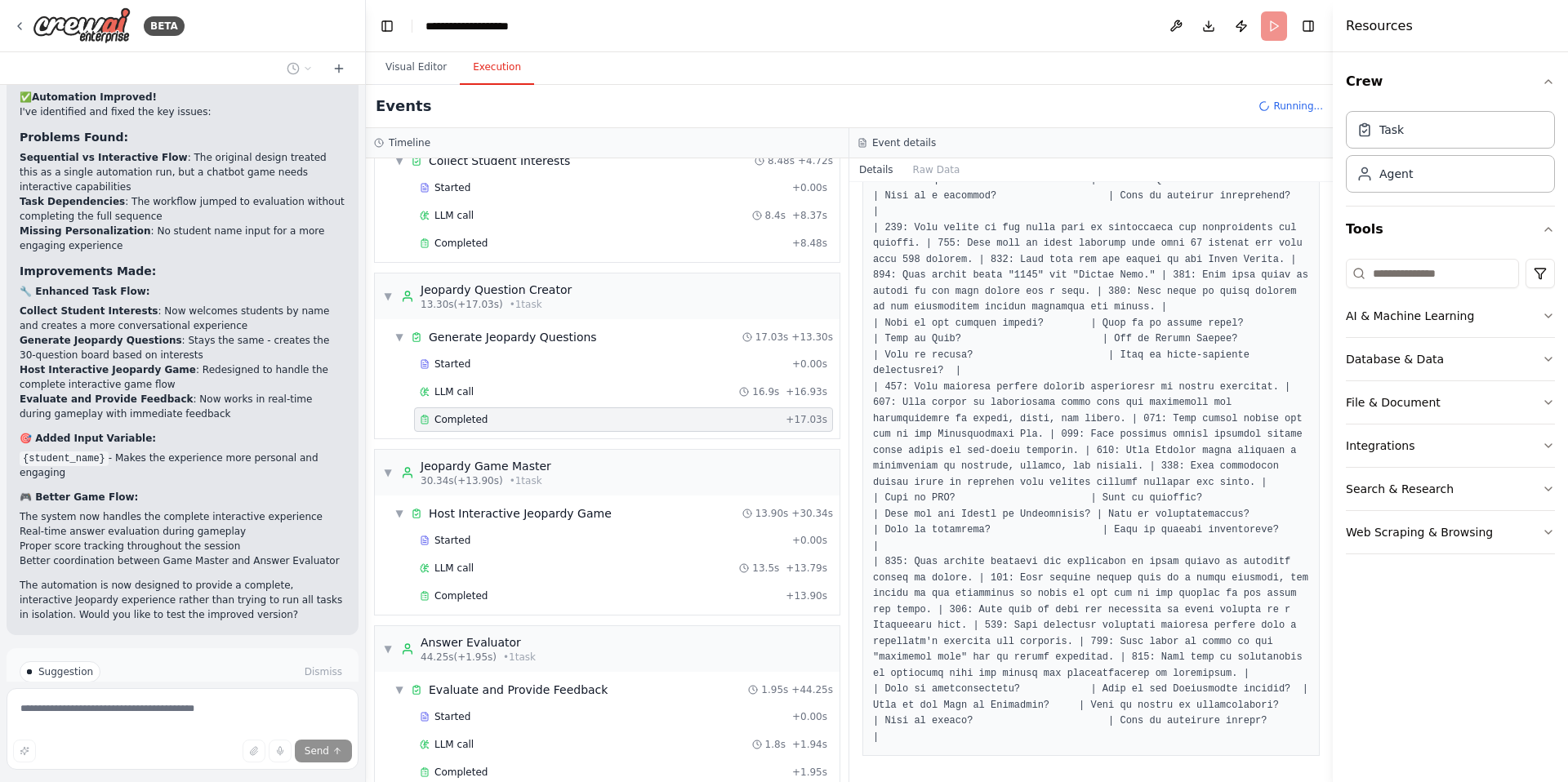
scroll to position [2641, 0]
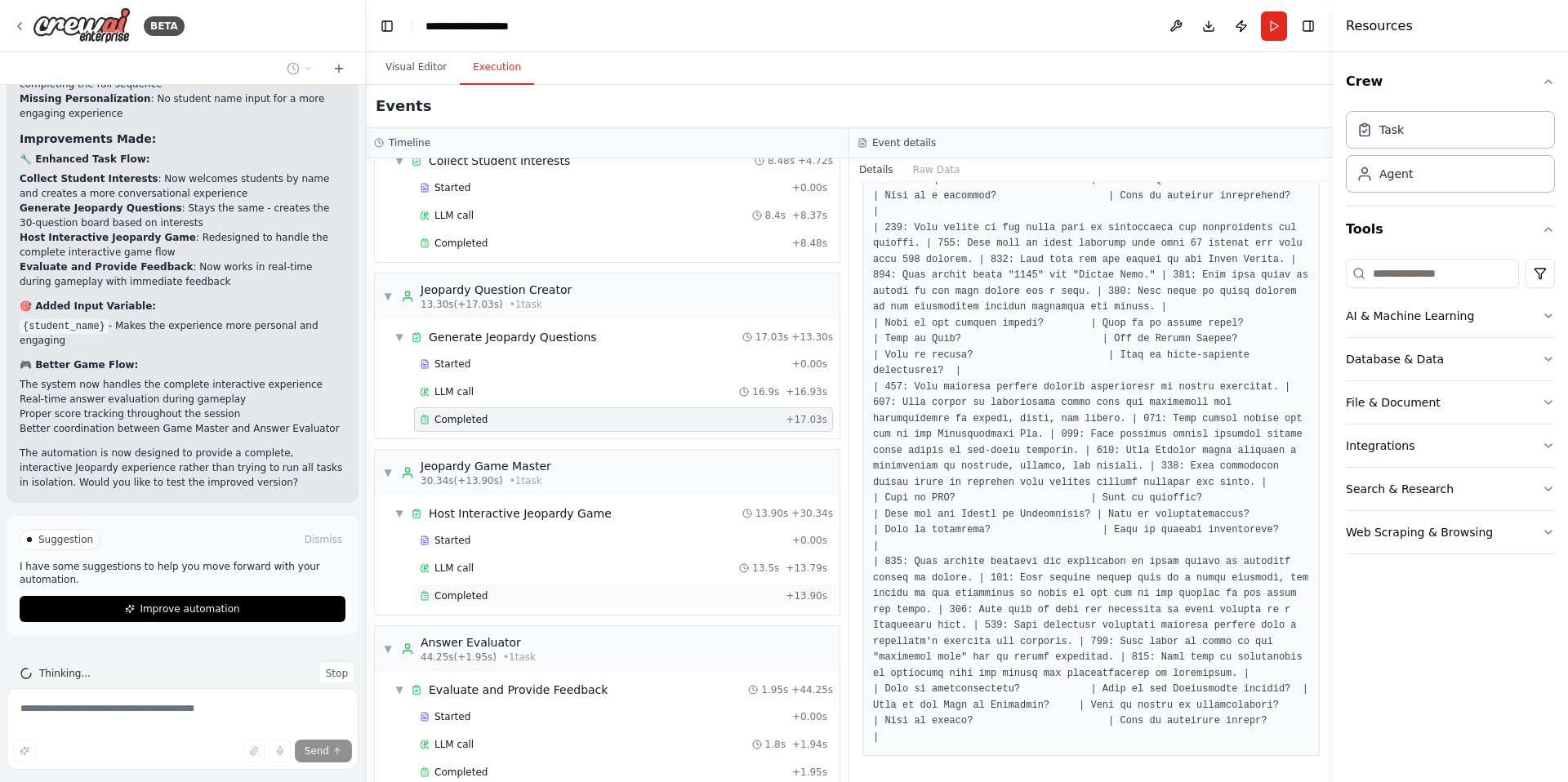
click at [506, 593] on div "Completed" at bounding box center [599, 596] width 359 height 13
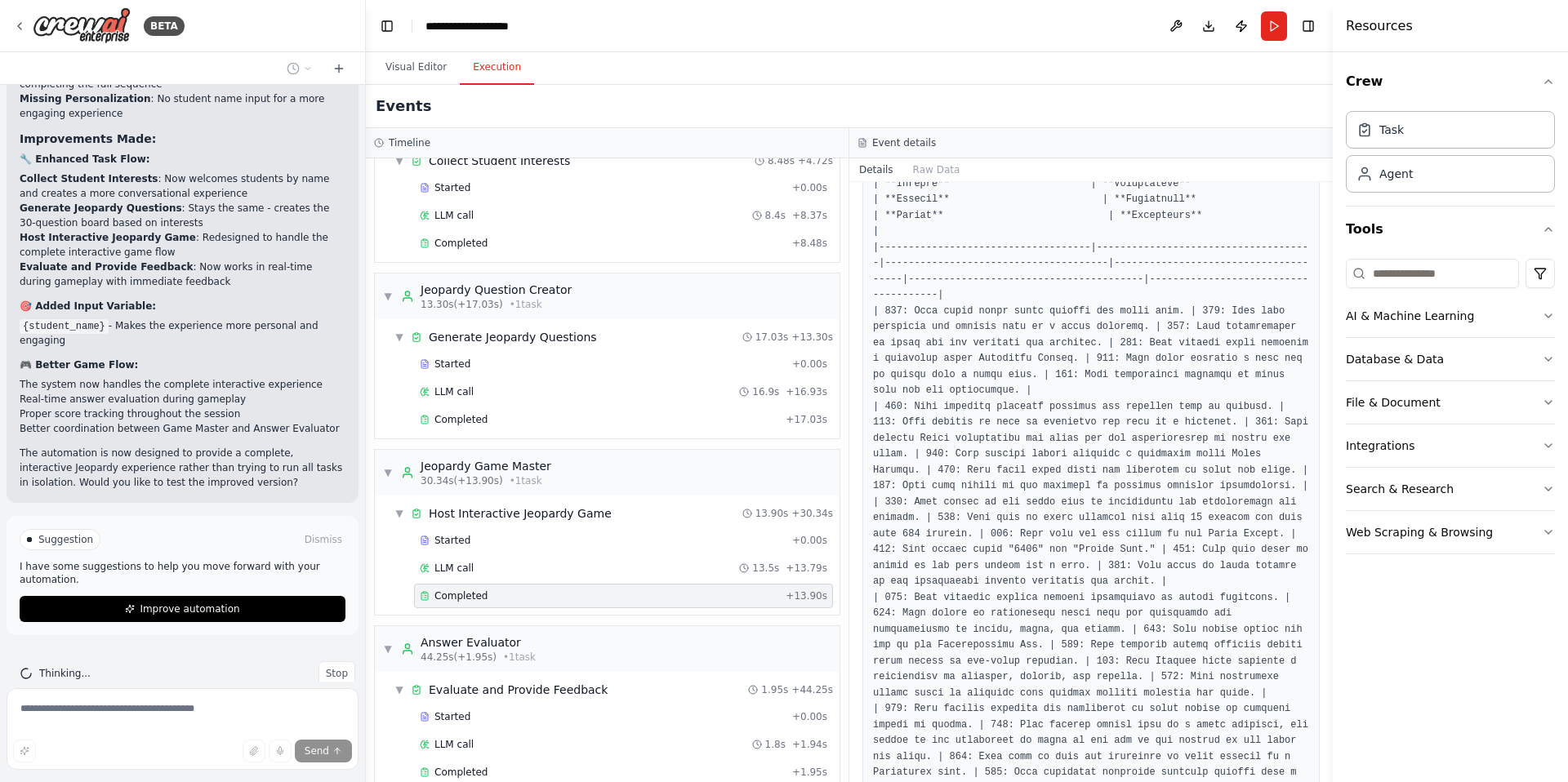
scroll to position [523, 0]
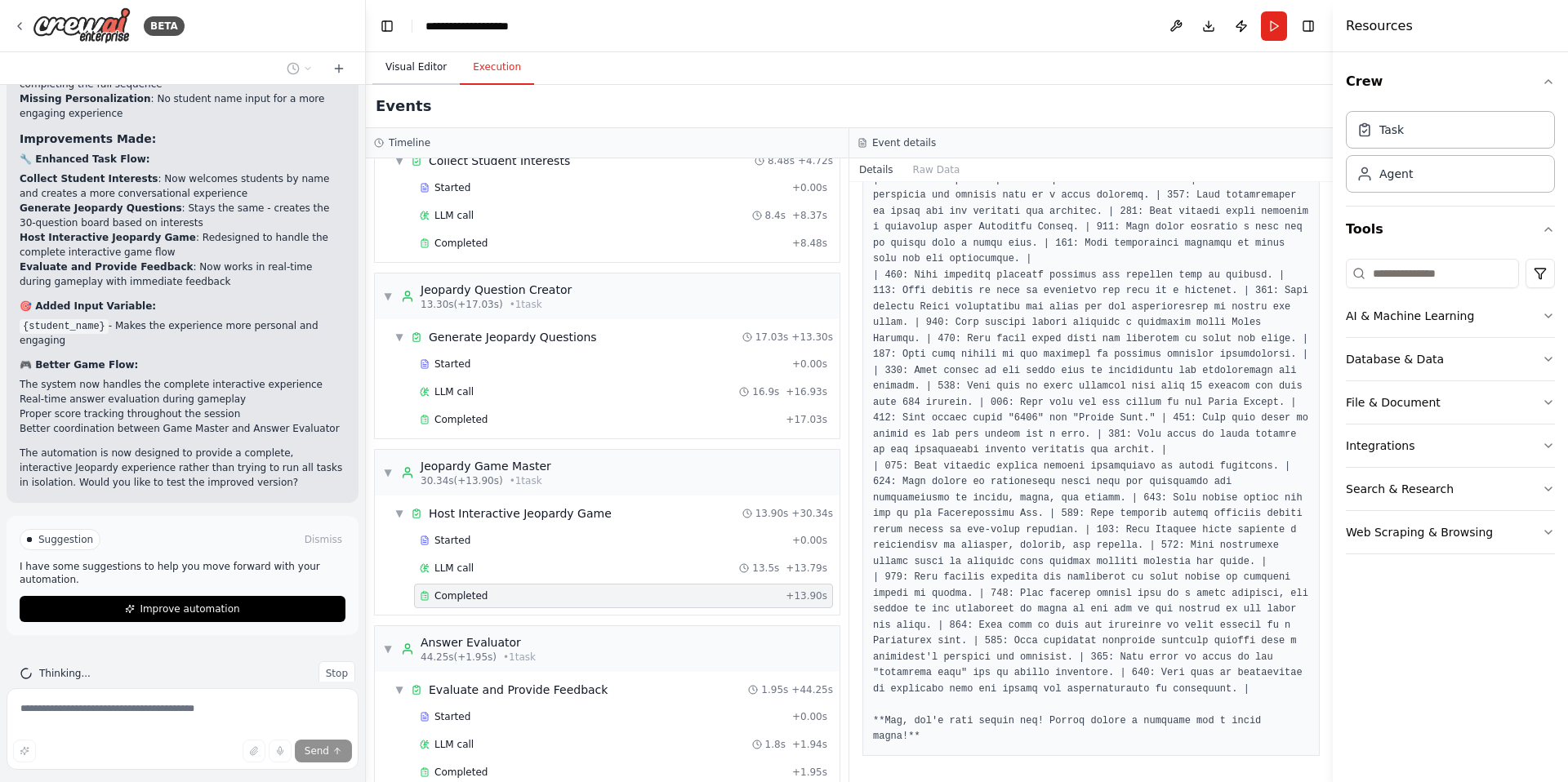
click at [418, 62] on button "Visual Editor" at bounding box center [416, 67] width 87 height 35
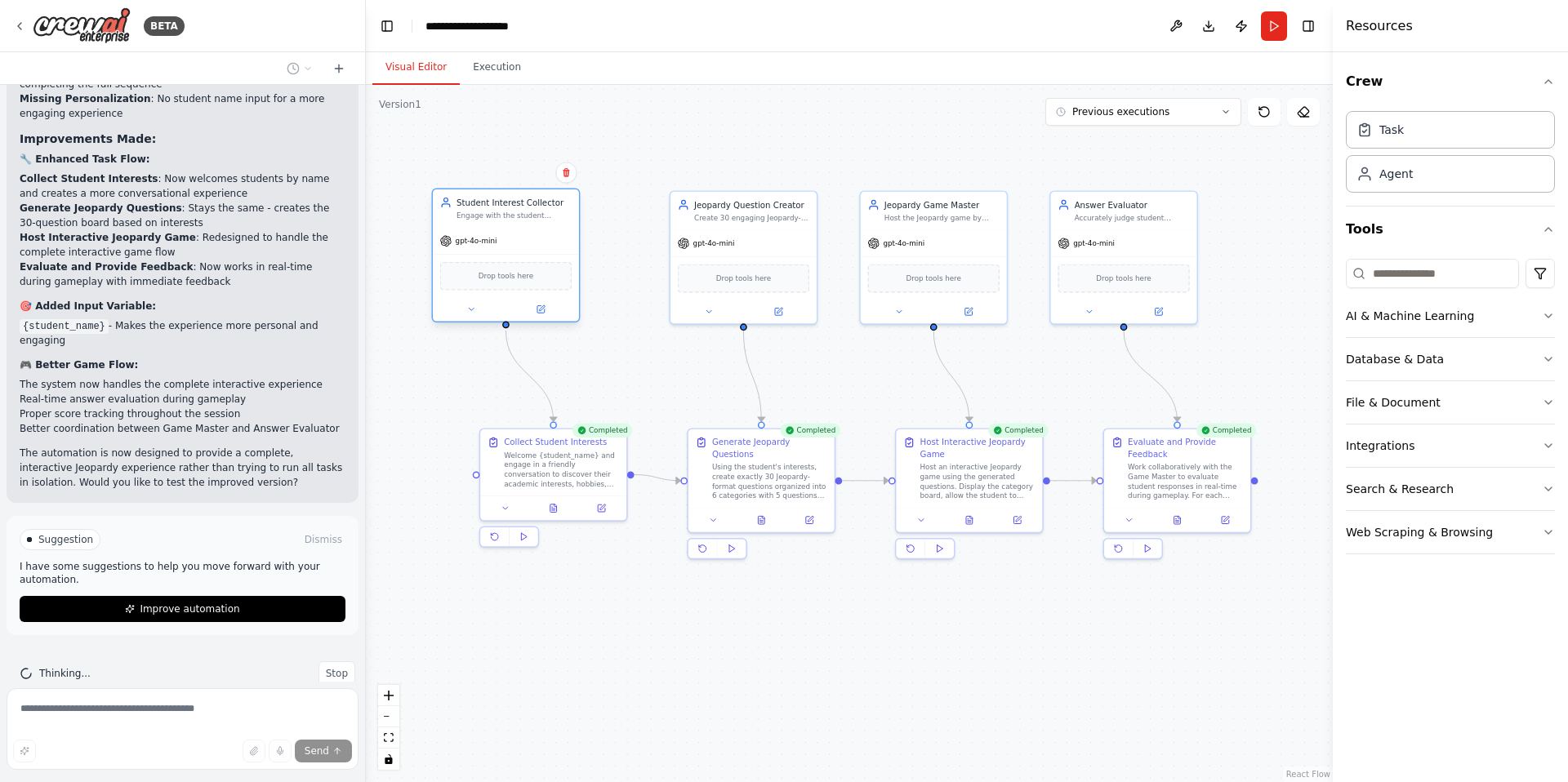
drag, startPoint x: 558, startPoint y: 208, endPoint x: 506, endPoint y: 209, distance: 52.0
click at [504, 208] on div "Student Interest Collector" at bounding box center [514, 203] width 115 height 12
drag, startPoint x: 723, startPoint y: 209, endPoint x: 683, endPoint y: 210, distance: 40.0
click at [683, 210] on div "Jeopardy Question Creator Create 30 engaging Jeopardy-format questions organize…" at bounding box center [716, 209] width 115 height 24
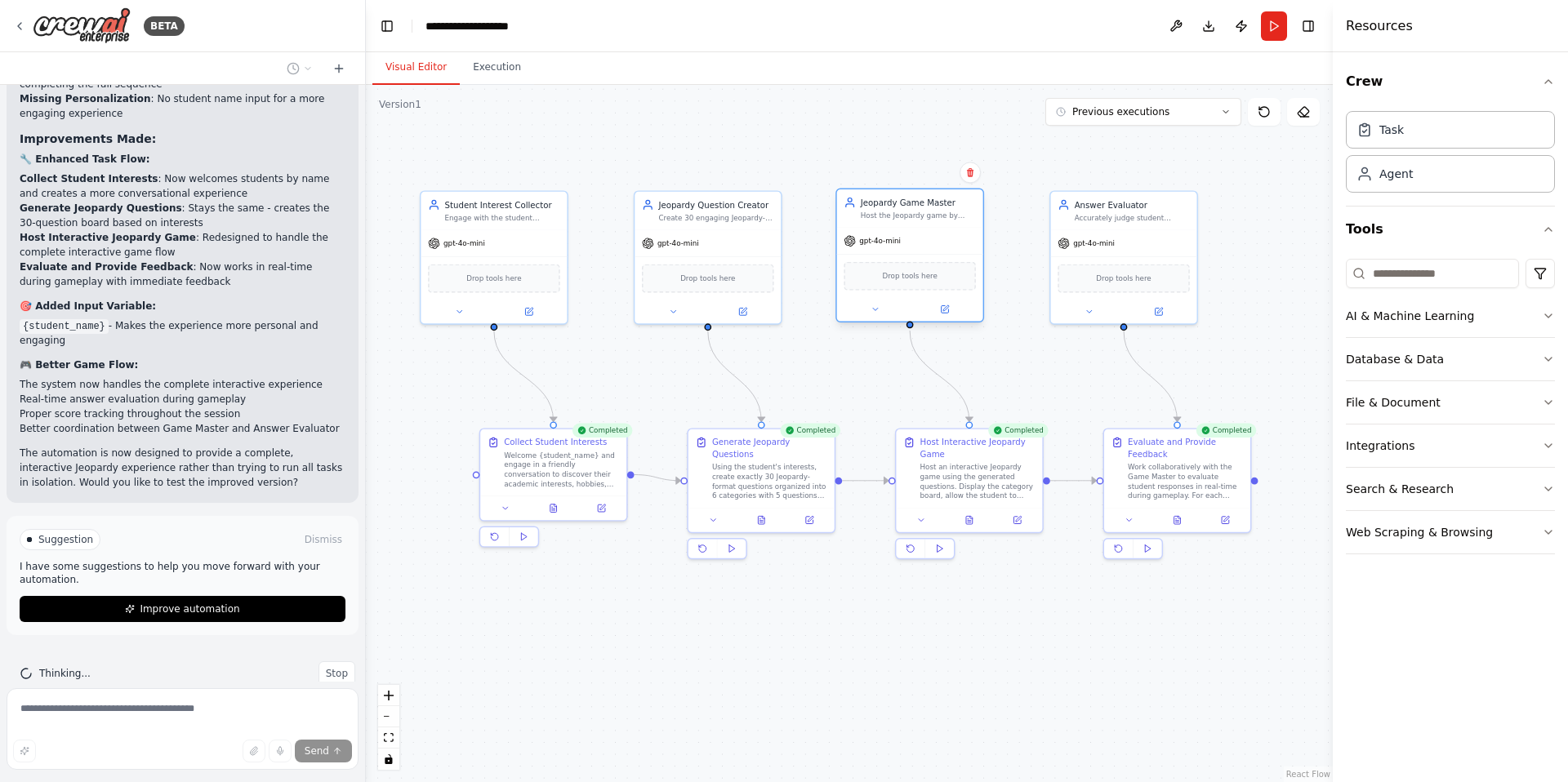
drag, startPoint x: 898, startPoint y: 215, endPoint x: 873, endPoint y: 217, distance: 25.1
click at [873, 217] on div "Host the Jeopardy game by presenting categories, managing question selection, r…" at bounding box center [918, 216] width 115 height 10
click at [492, 94] on div ".deletable-edge-delete-btn { width: 20px; height: 20px; border: 0px solid #ffff…" at bounding box center [849, 434] width 967 height 697
click at [492, 81] on button "Execution" at bounding box center [496, 67] width 74 height 35
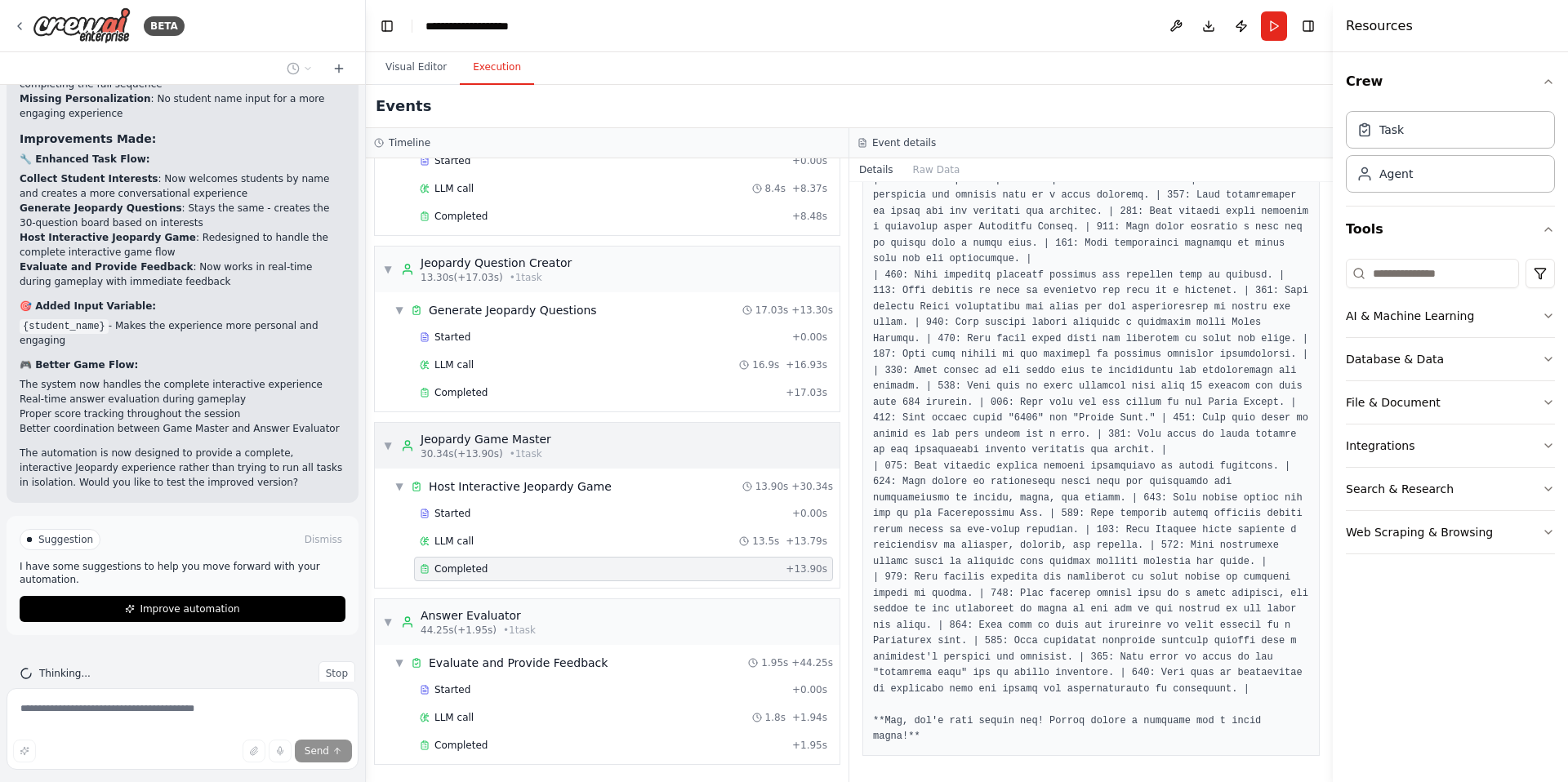
scroll to position [98, 0]
click at [526, 738] on div "Completed" at bounding box center [603, 744] width 366 height 13
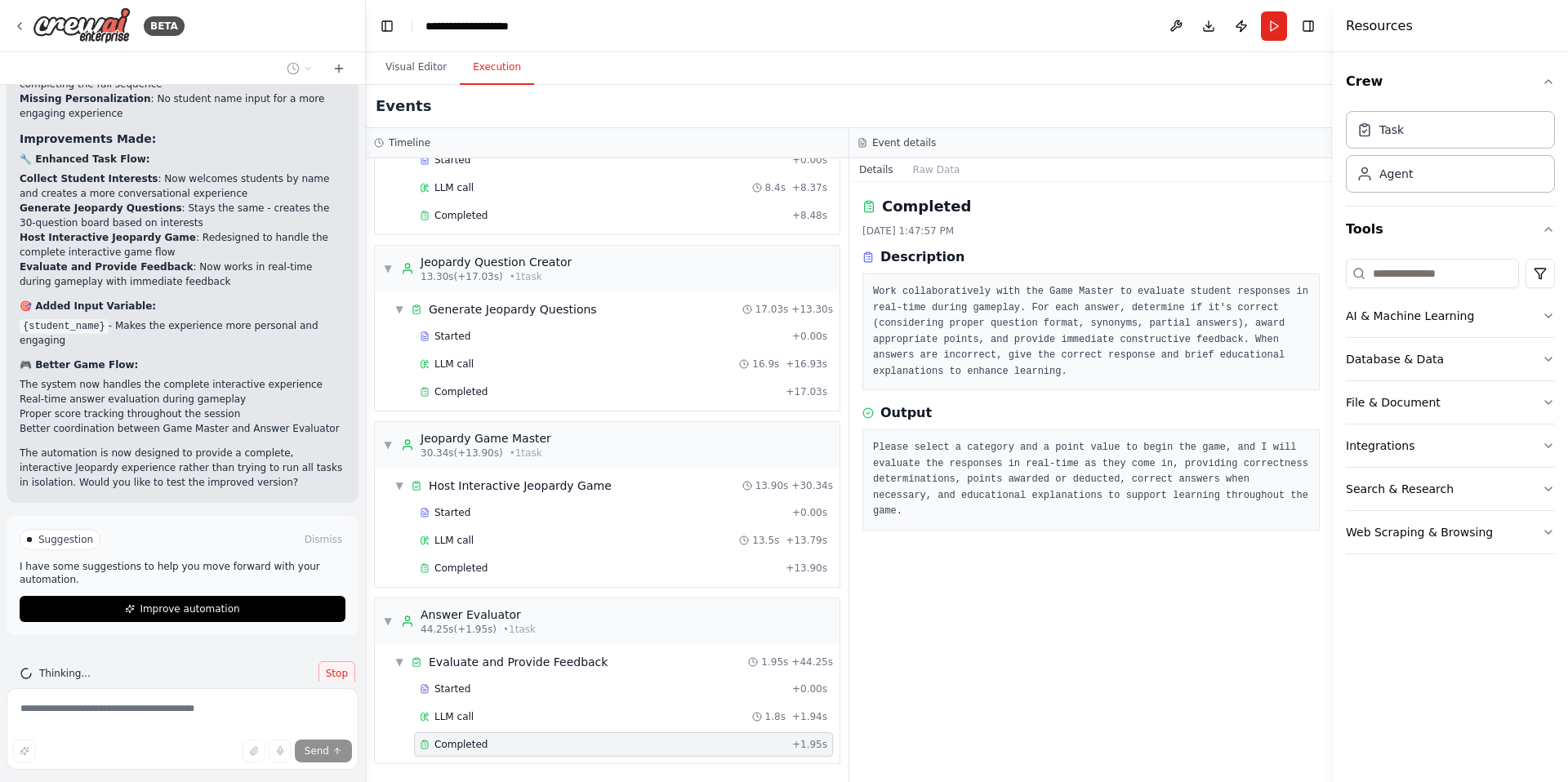
click at [328, 667] on span "Stop" at bounding box center [337, 673] width 22 height 13
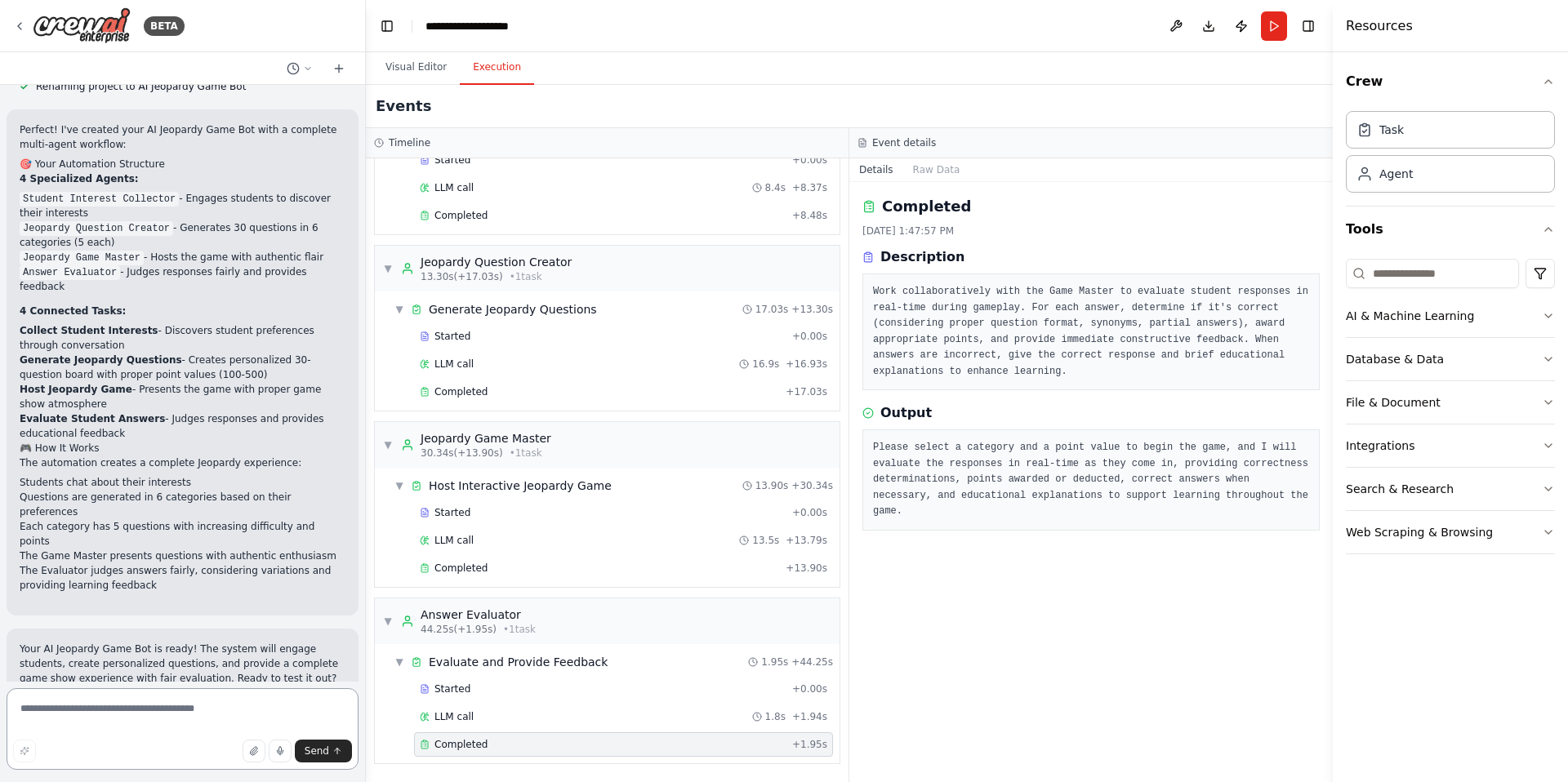
click at [229, 709] on textarea at bounding box center [183, 729] width 352 height 81
click at [418, 76] on button "Visual Editor" at bounding box center [416, 67] width 87 height 35
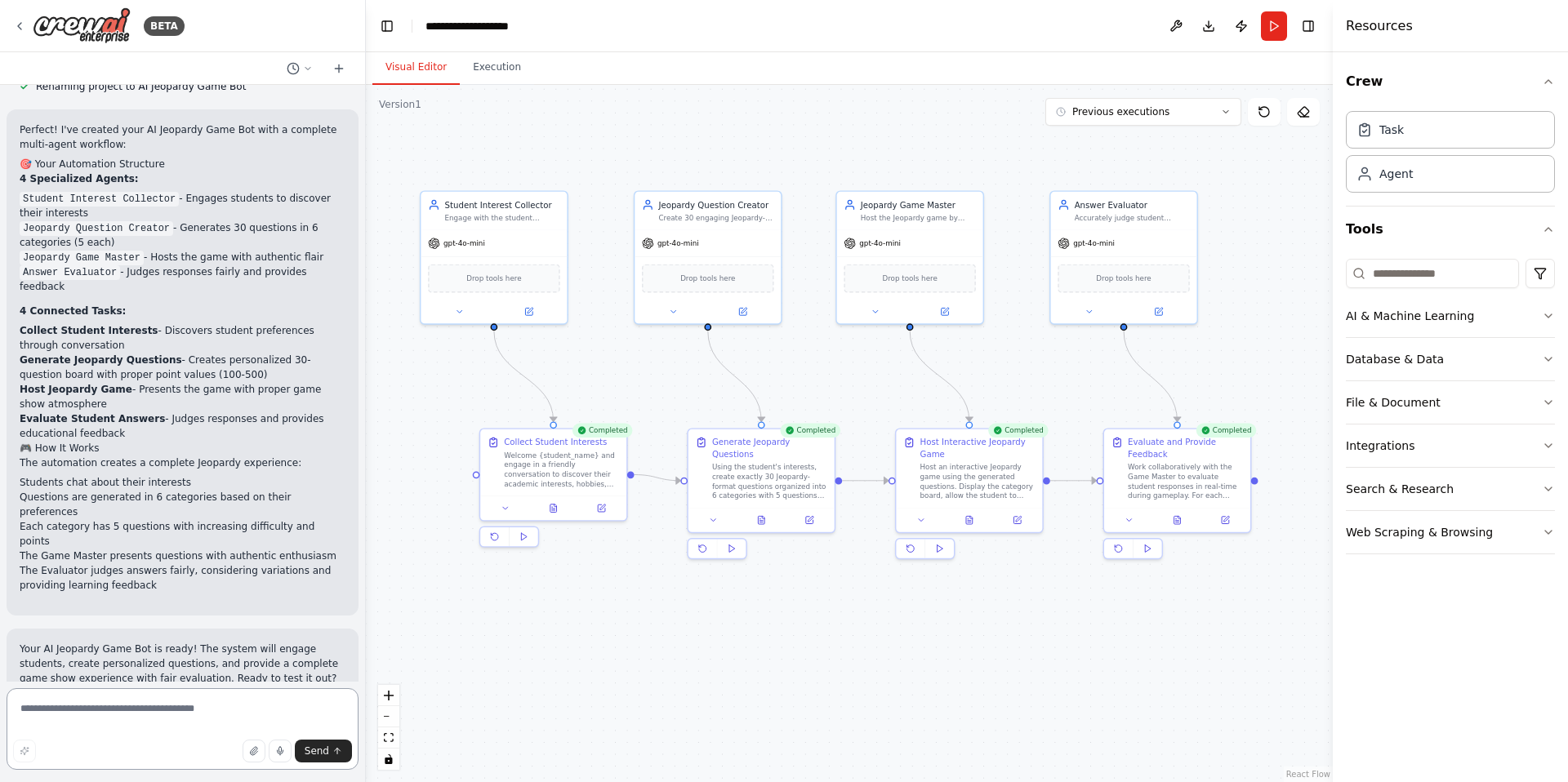
click at [171, 697] on textarea at bounding box center [183, 729] width 352 height 81
type textarea "*"
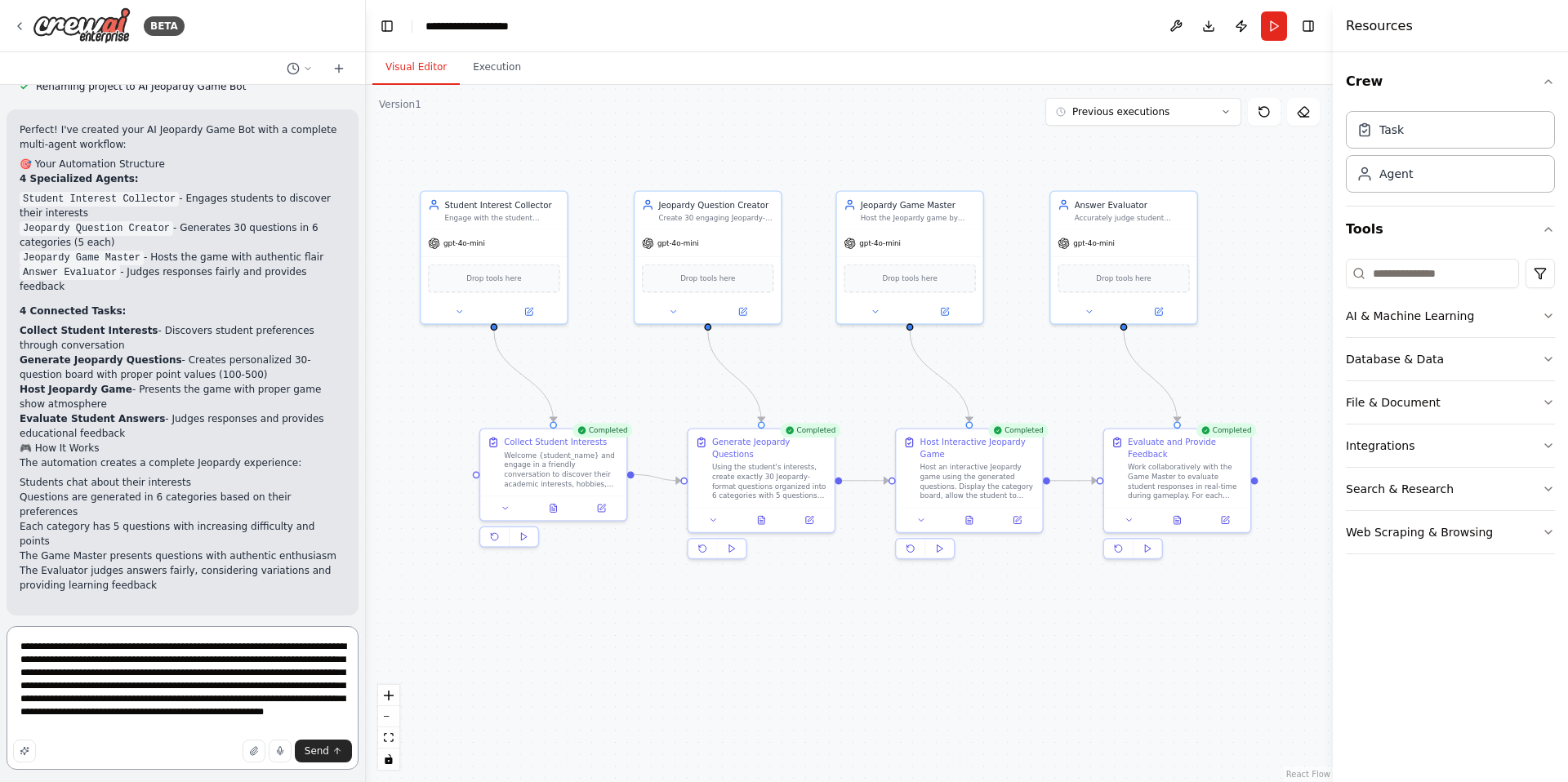
click at [35, 645] on textarea "**********" at bounding box center [183, 698] width 352 height 144
click at [21, 643] on textarea "**********" at bounding box center [183, 698] width 352 height 144
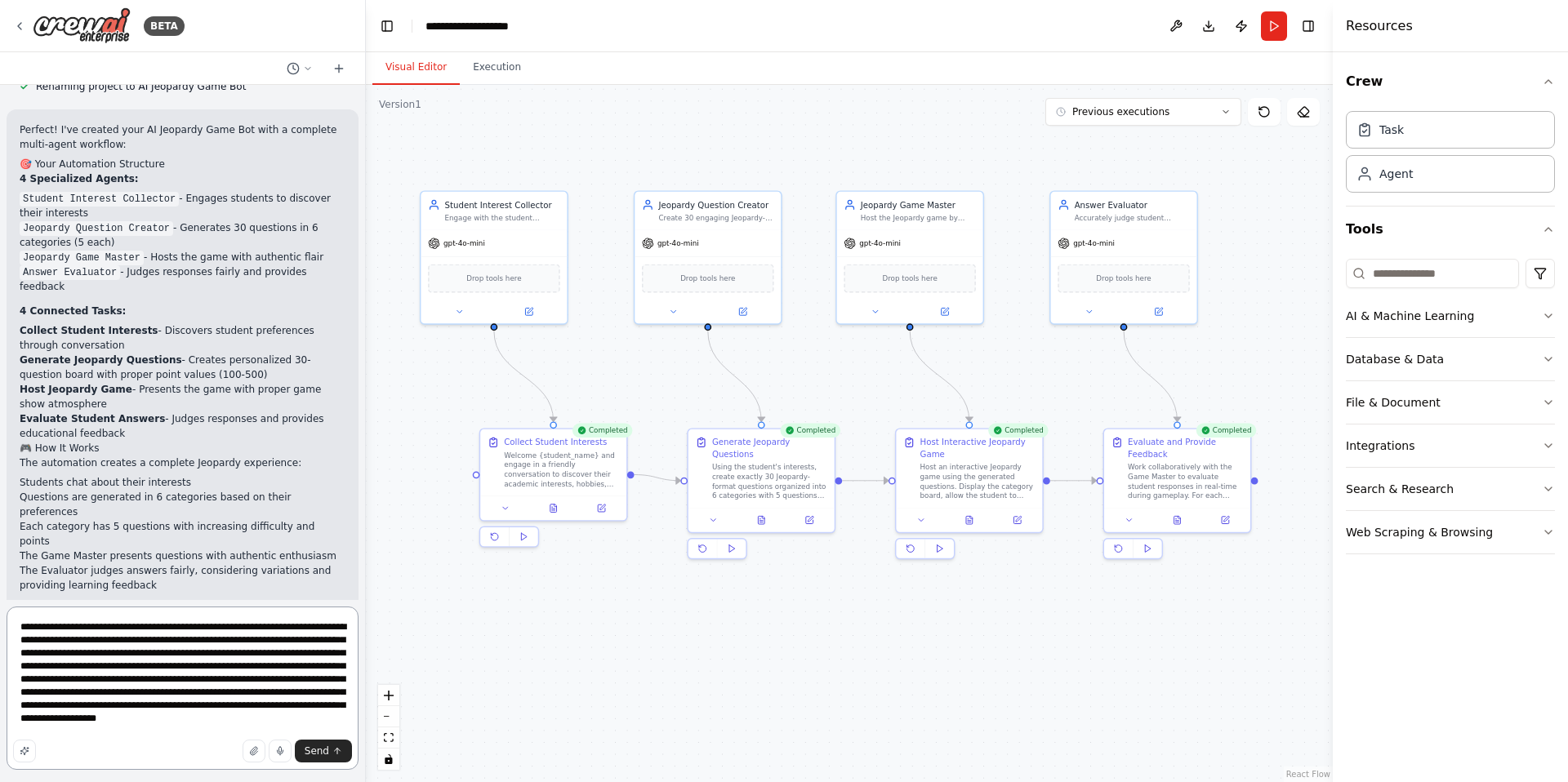
type textarea "**********"
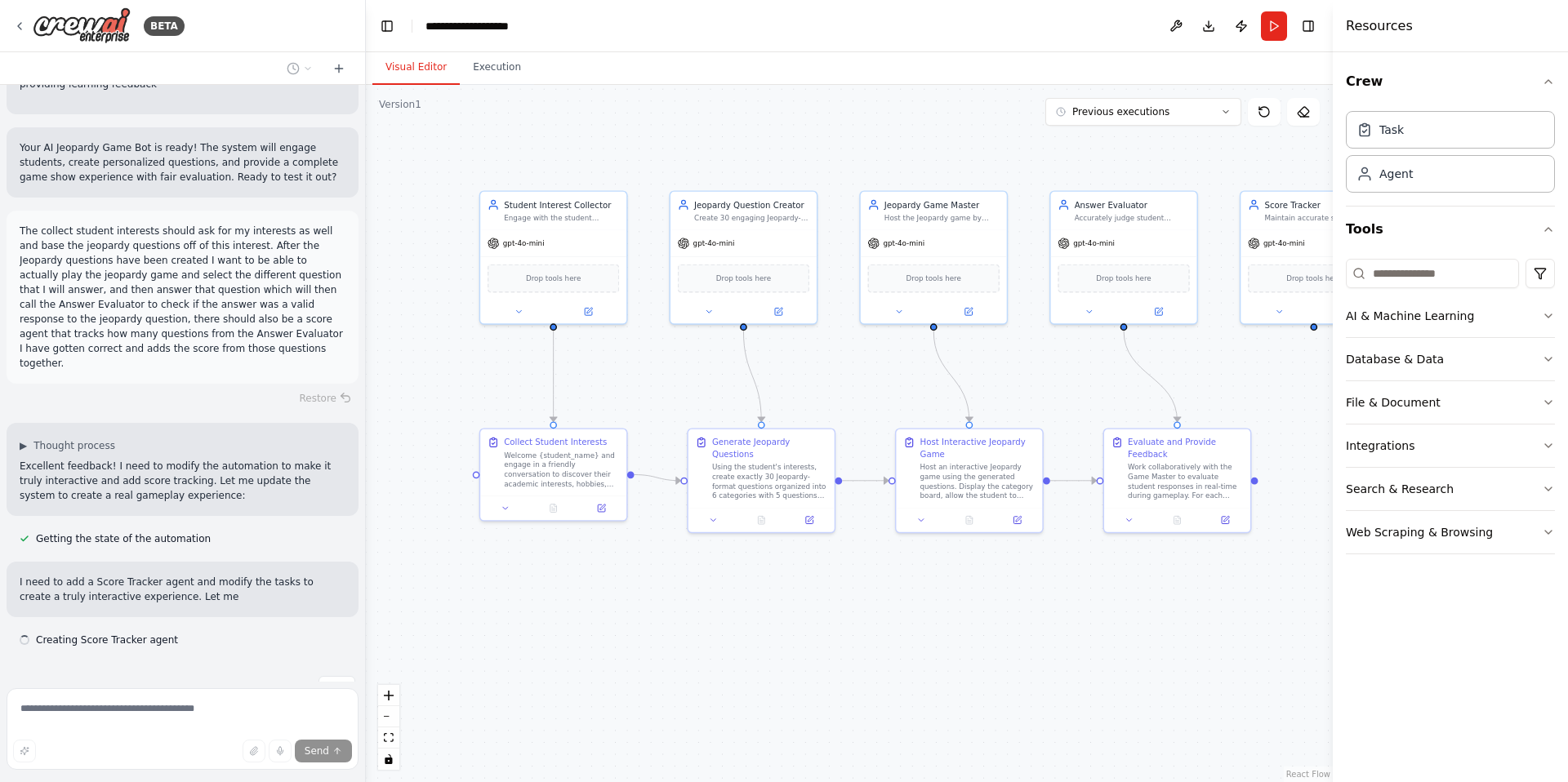
scroll to position [1760, 0]
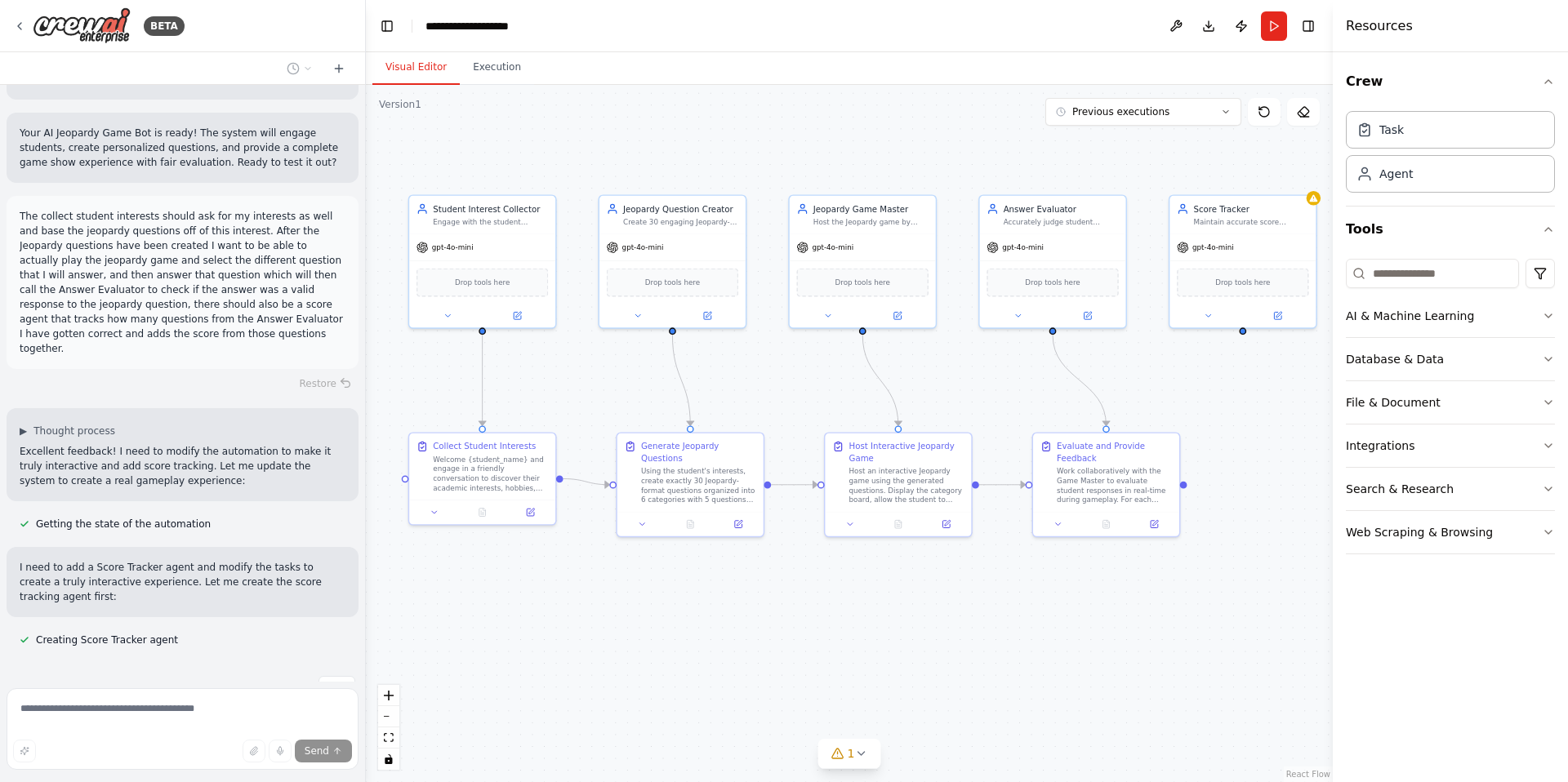
drag, startPoint x: 852, startPoint y: 393, endPoint x: 781, endPoint y: 397, distance: 71.1
click at [781, 397] on div ".deletable-edge-delete-btn { width: 20px; height: 20px; border: 0px solid #ffff…" at bounding box center [849, 434] width 967 height 697
click at [841, 755] on icon at bounding box center [837, 753] width 13 height 13
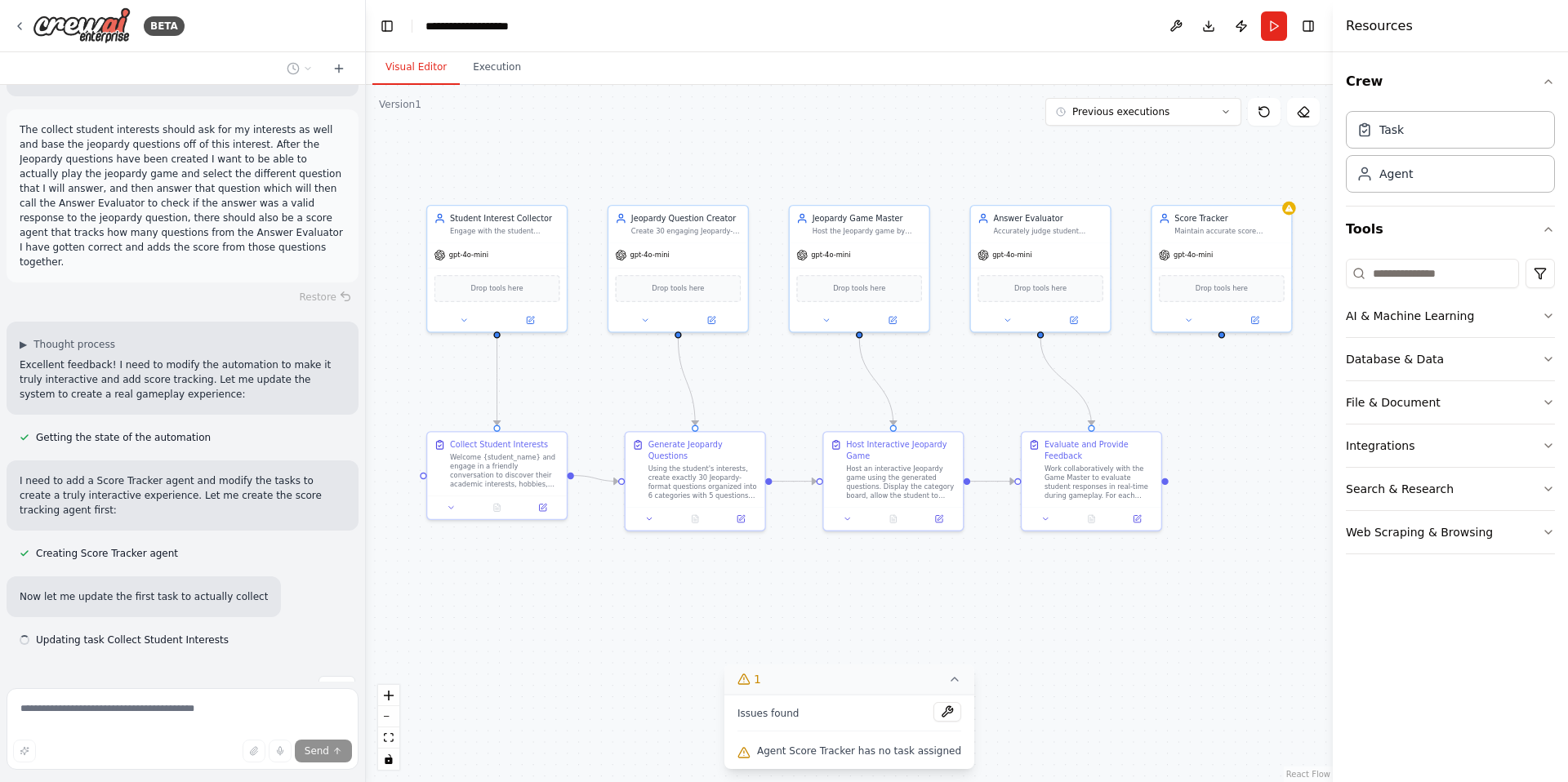
scroll to position [1862, 0]
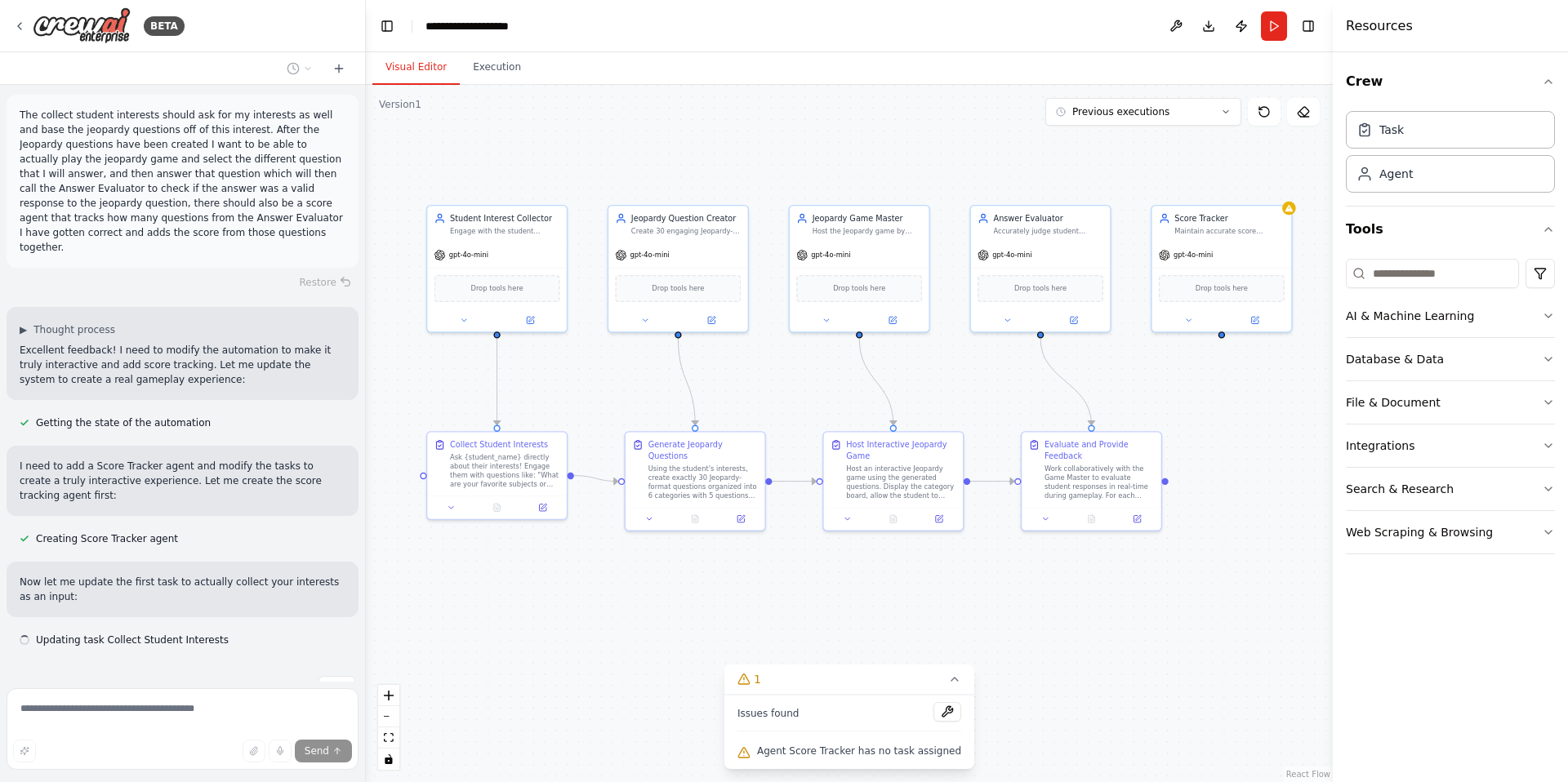
click at [788, 624] on div ".deletable-edge-delete-btn { width: 20px; height: 20px; border: 0px solid #ffff…" at bounding box center [849, 434] width 967 height 697
click at [713, 625] on div ".deletable-edge-delete-btn { width: 20px; height: 20px; border: 0px solid #ffff…" at bounding box center [849, 434] width 967 height 697
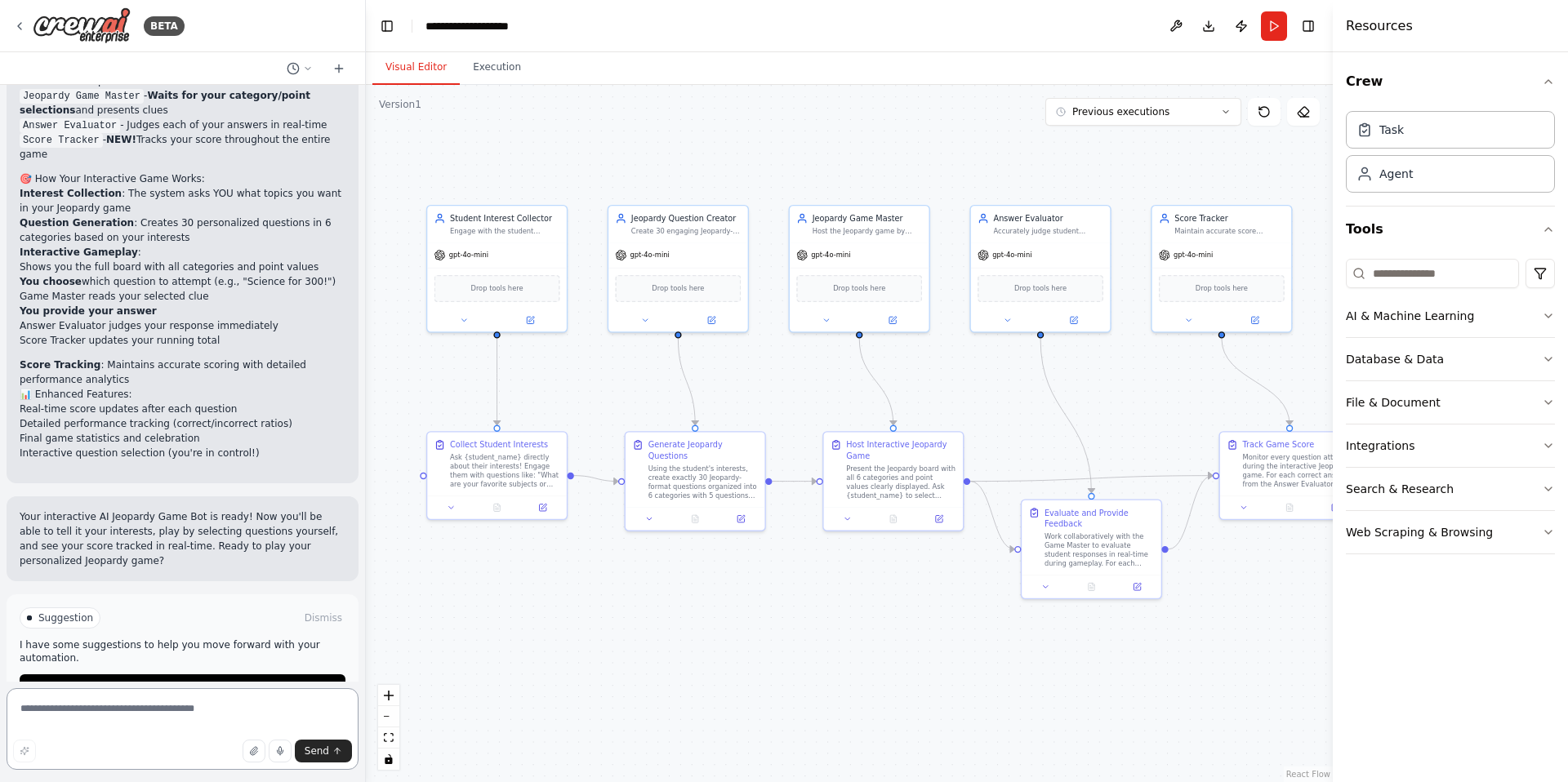
scroll to position [2852, 0]
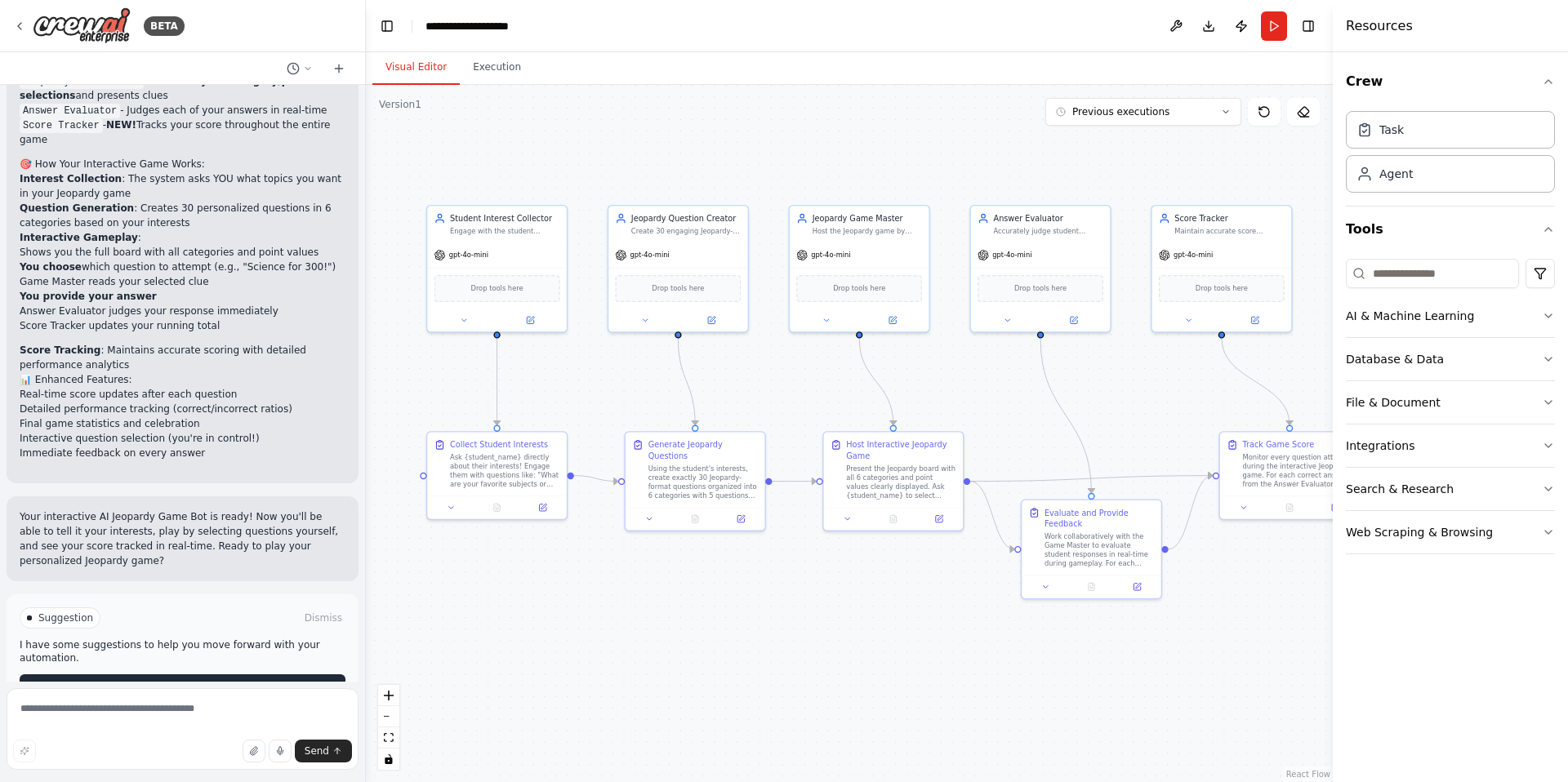
click at [234, 674] on button "Run Automation" at bounding box center [182, 687] width 326 height 26
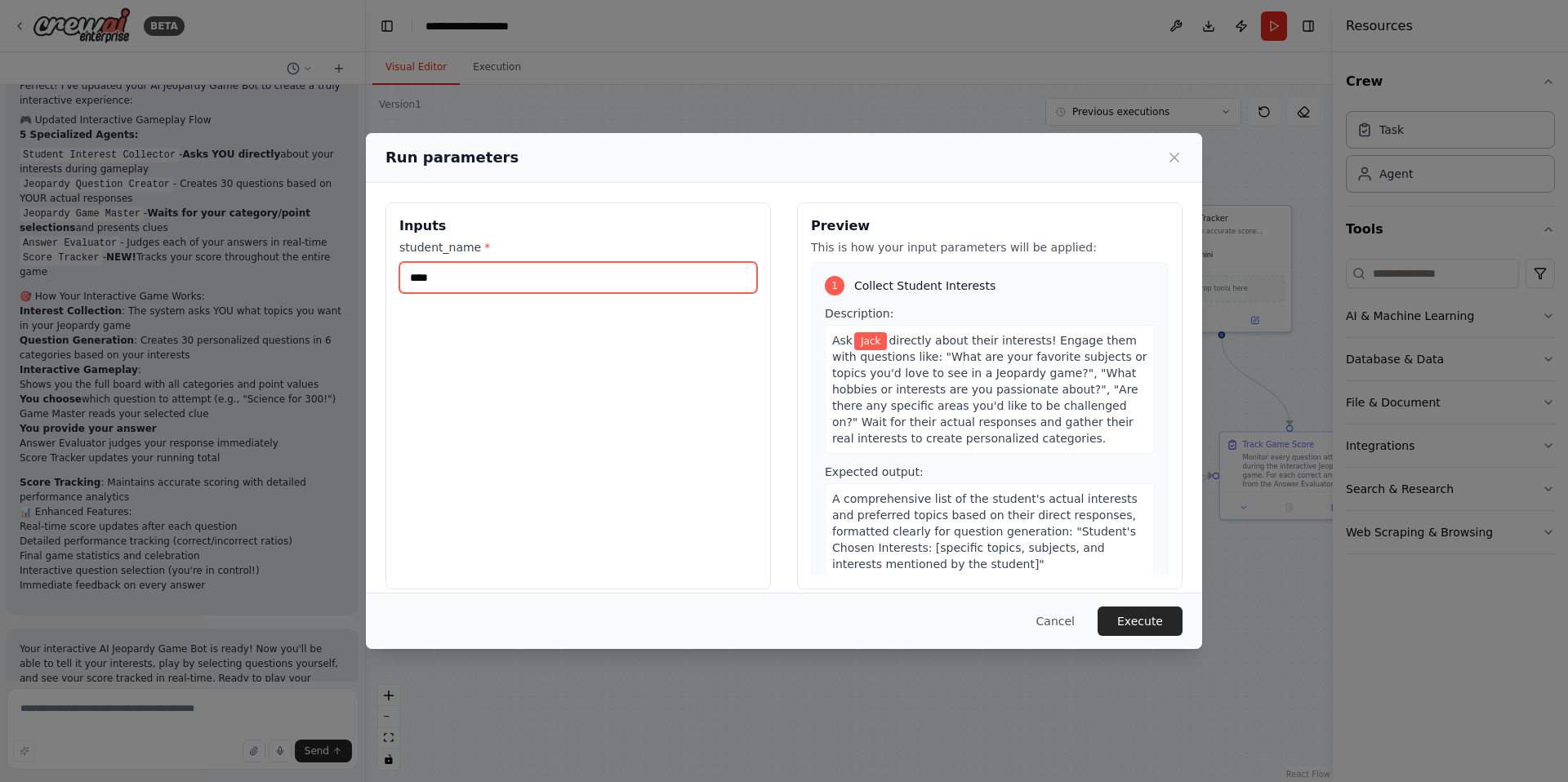
click at [539, 283] on input "****" at bounding box center [577, 277] width 357 height 31
click at [557, 325] on div "Inputs student_name * ****" at bounding box center [577, 396] width 385 height 387
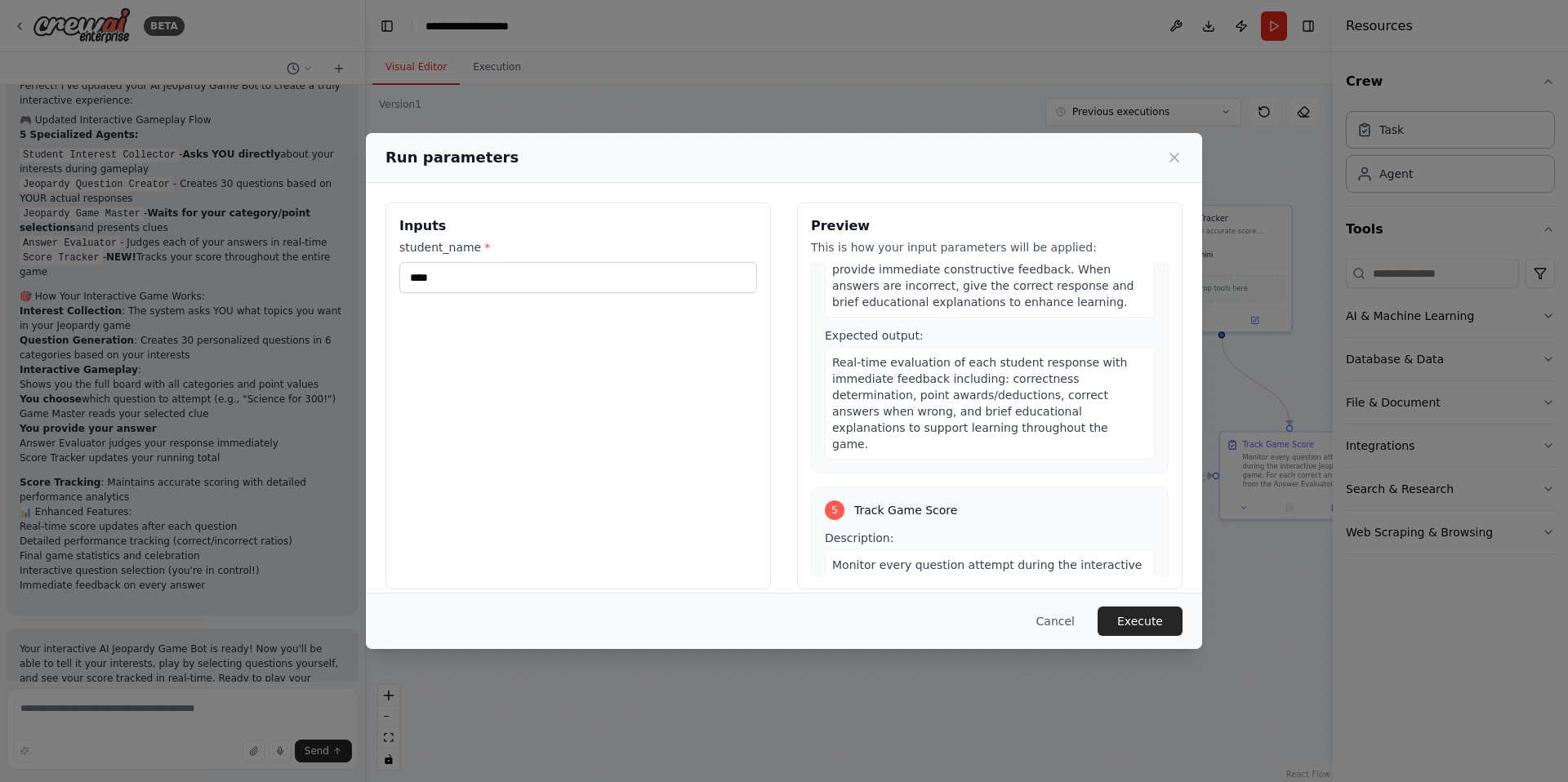
scroll to position [1478, 0]
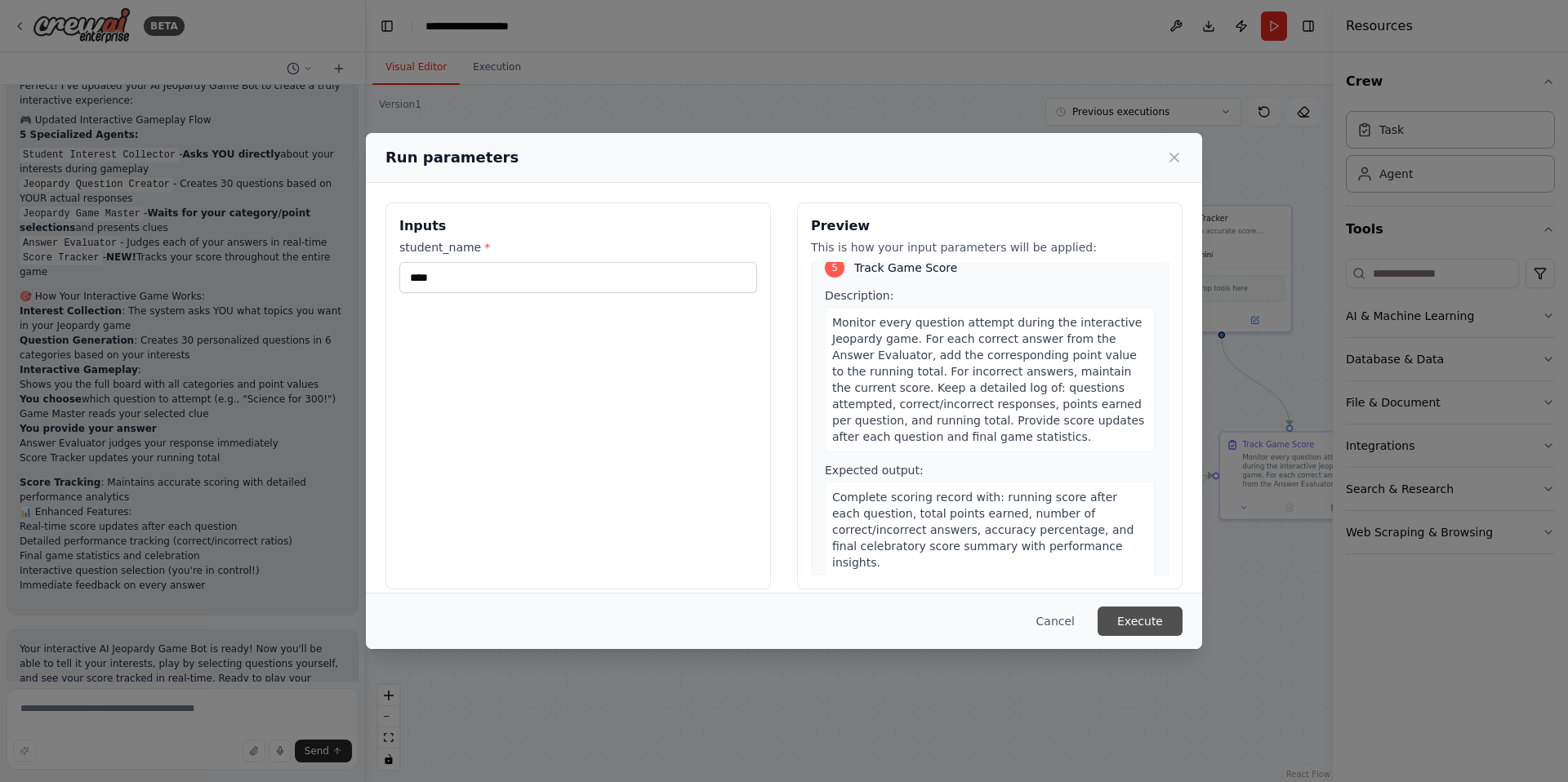
click at [1147, 617] on button "Execute" at bounding box center [1140, 622] width 85 height 30
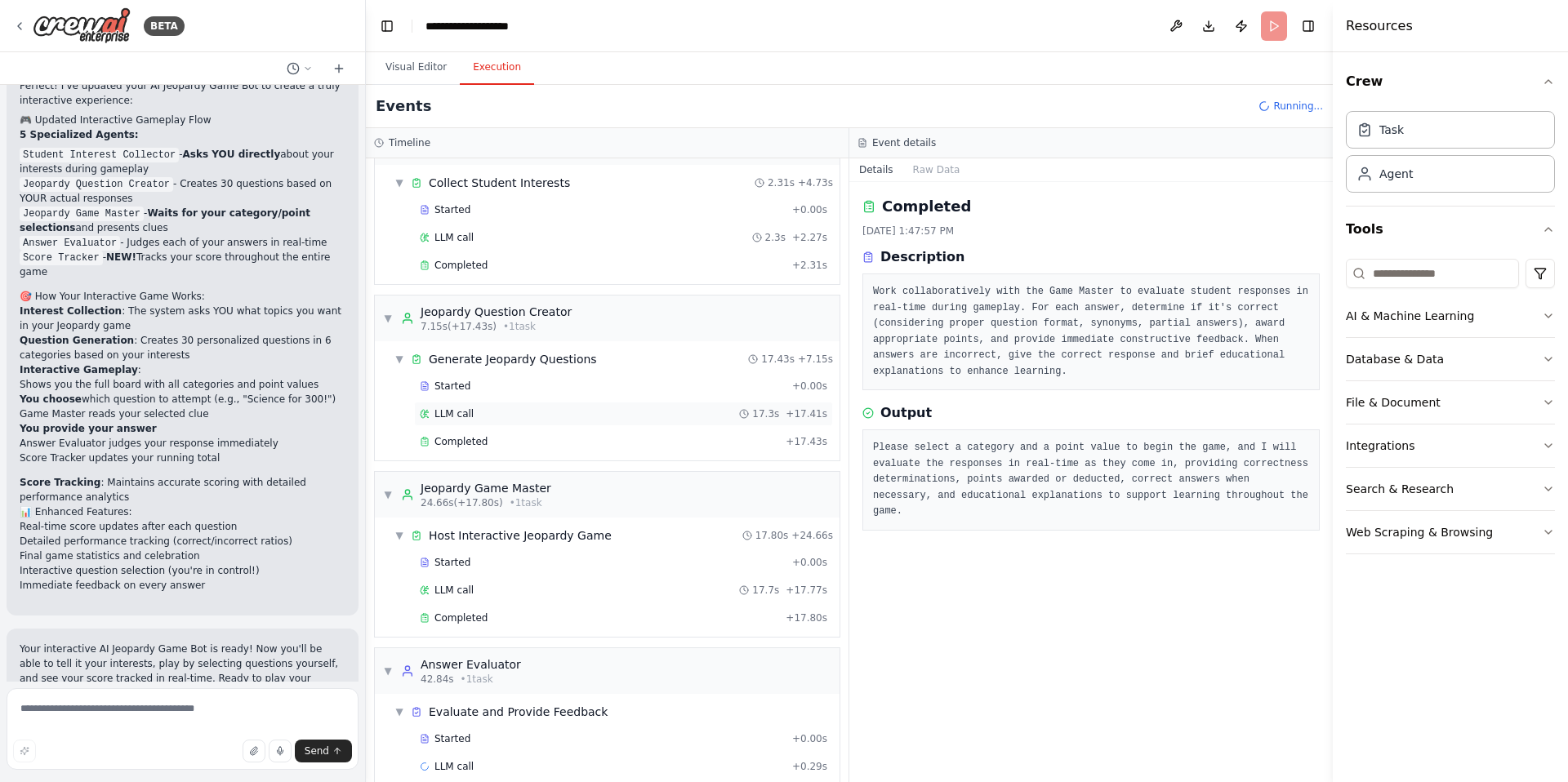
scroll to position [70, 0]
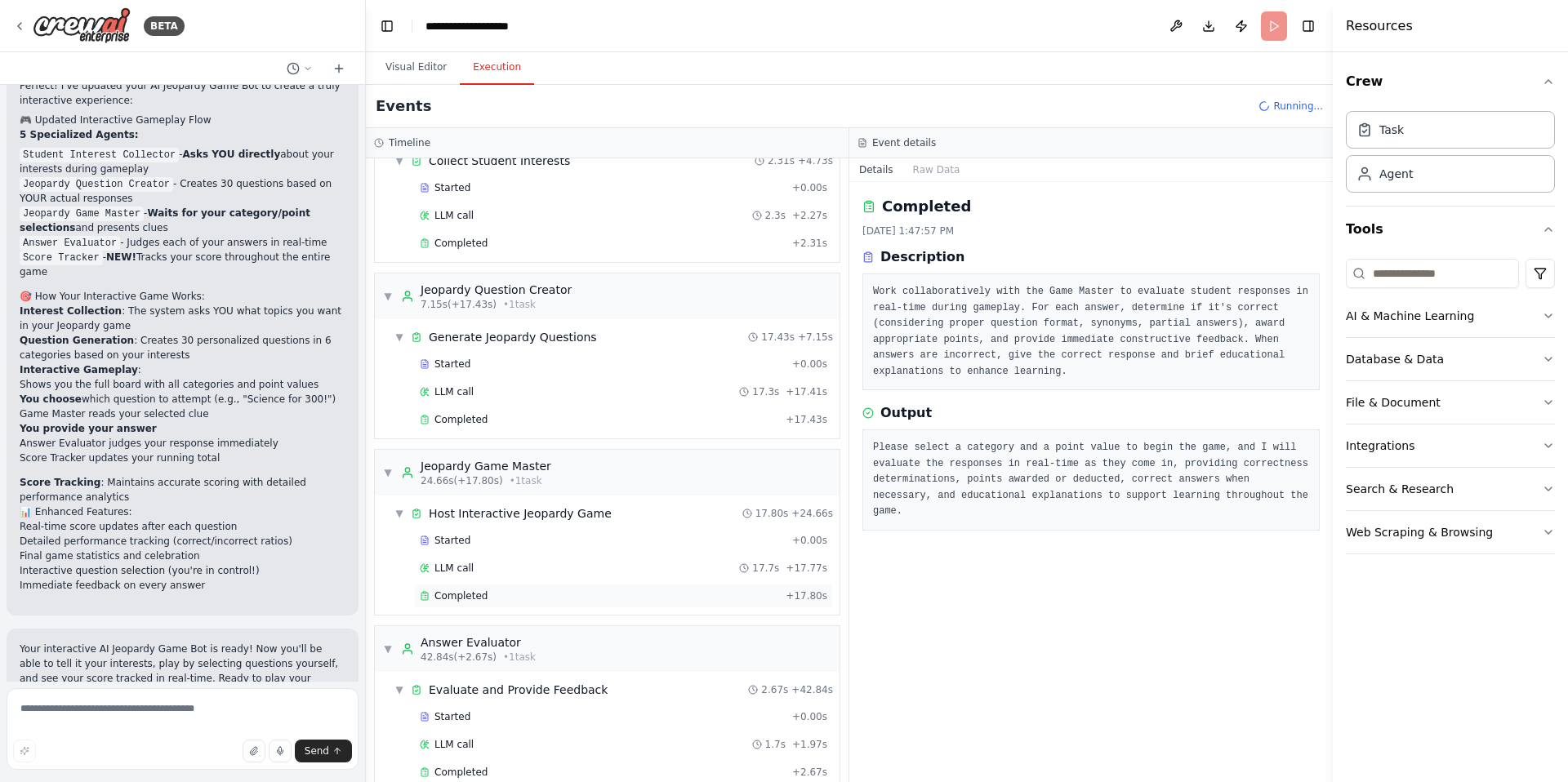
click at [515, 594] on div "Completed" at bounding box center [599, 596] width 359 height 13
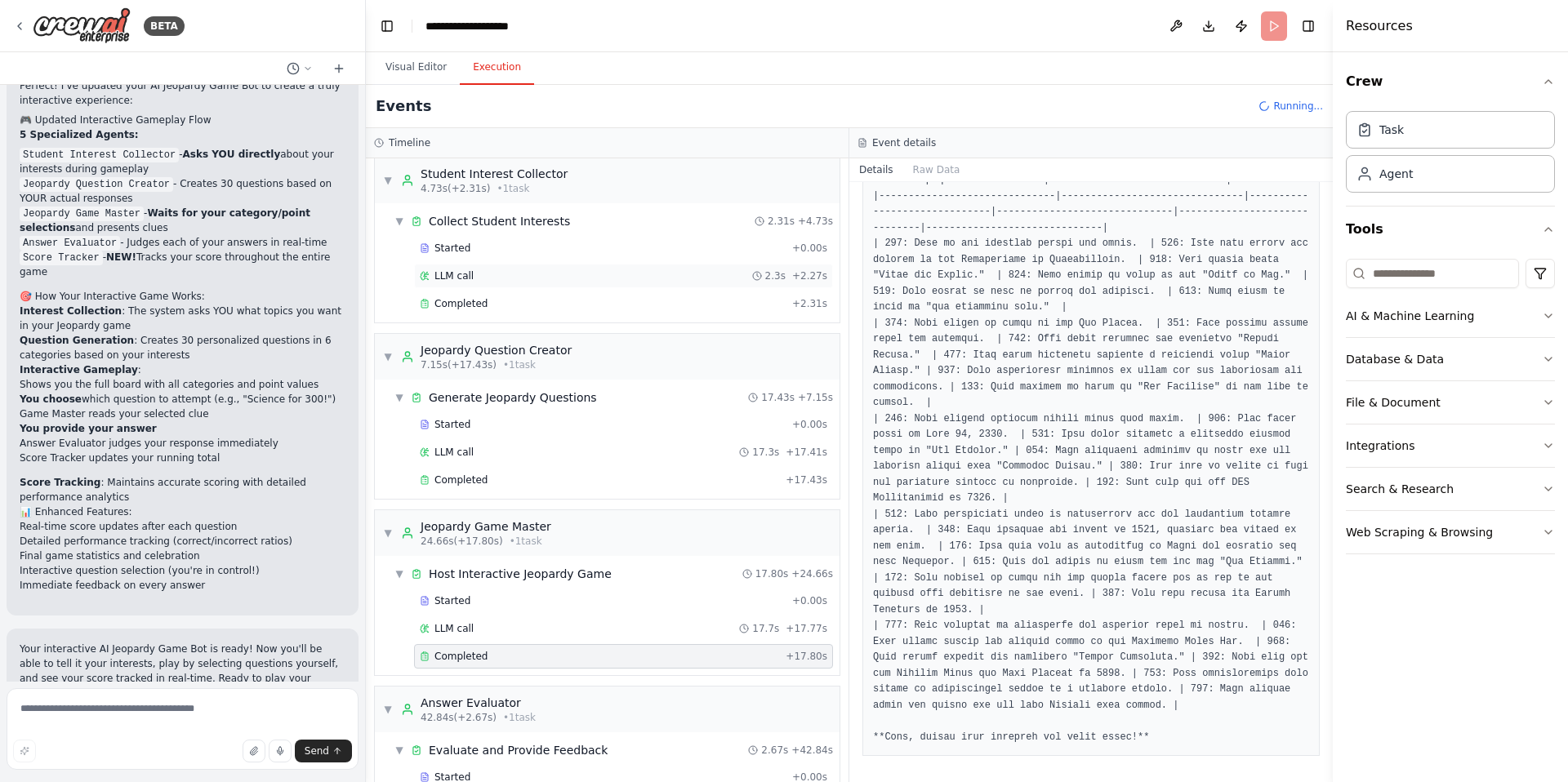
scroll to position [0, 0]
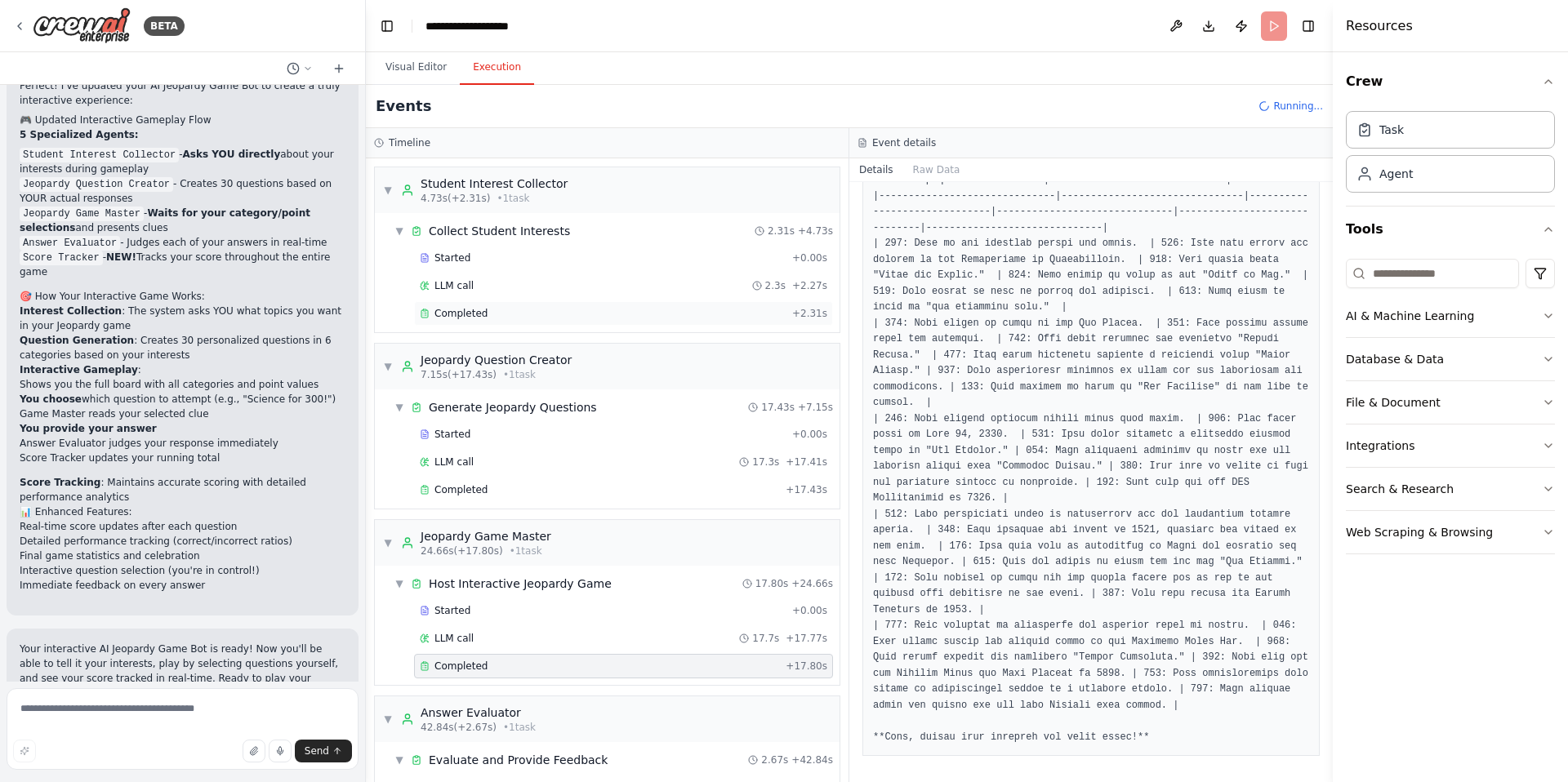
click at [556, 302] on div "Completed + 2.31s" at bounding box center [623, 313] width 419 height 25
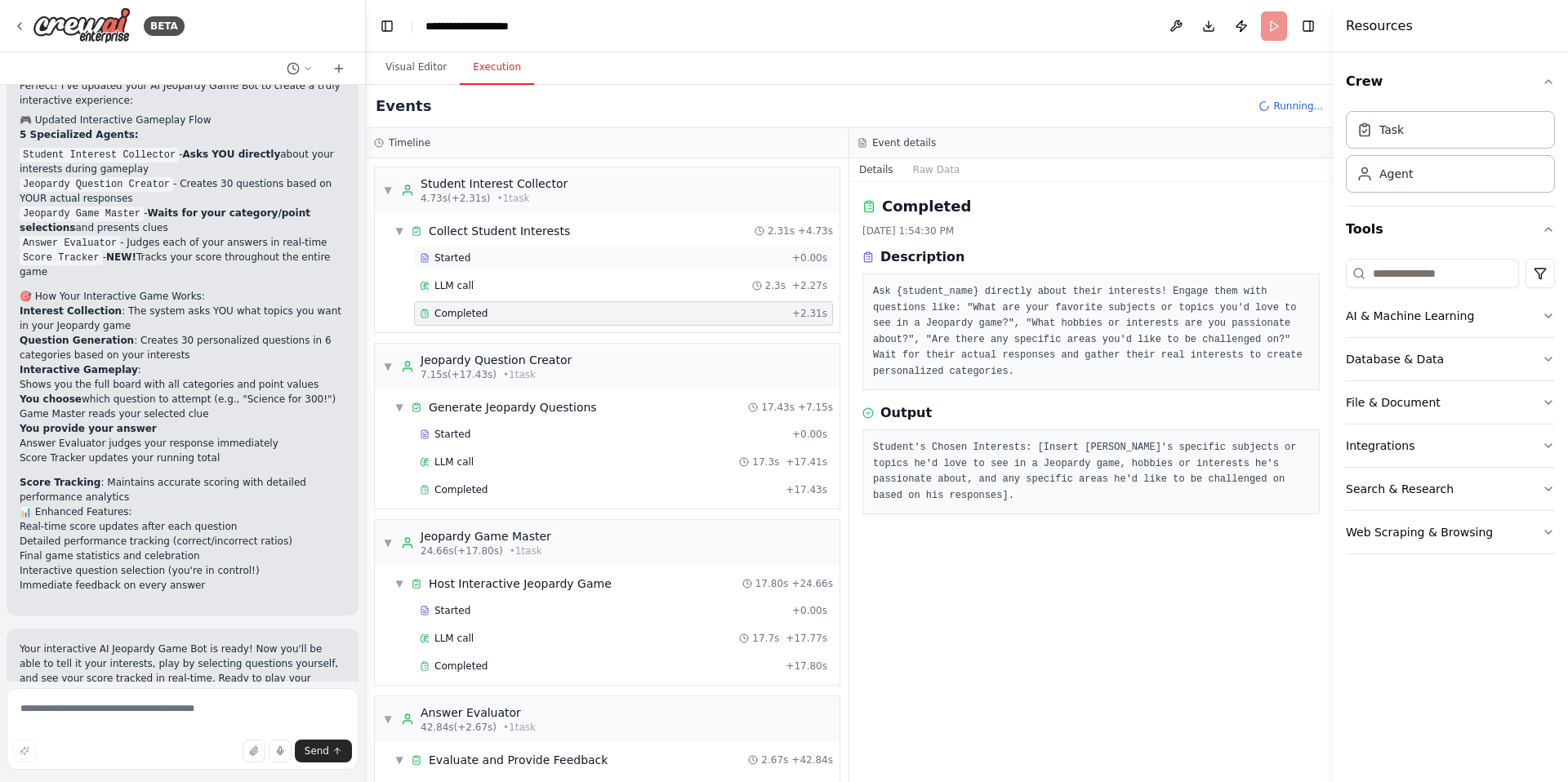
click at [532, 267] on div "Started + 0.00s" at bounding box center [623, 257] width 419 height 25
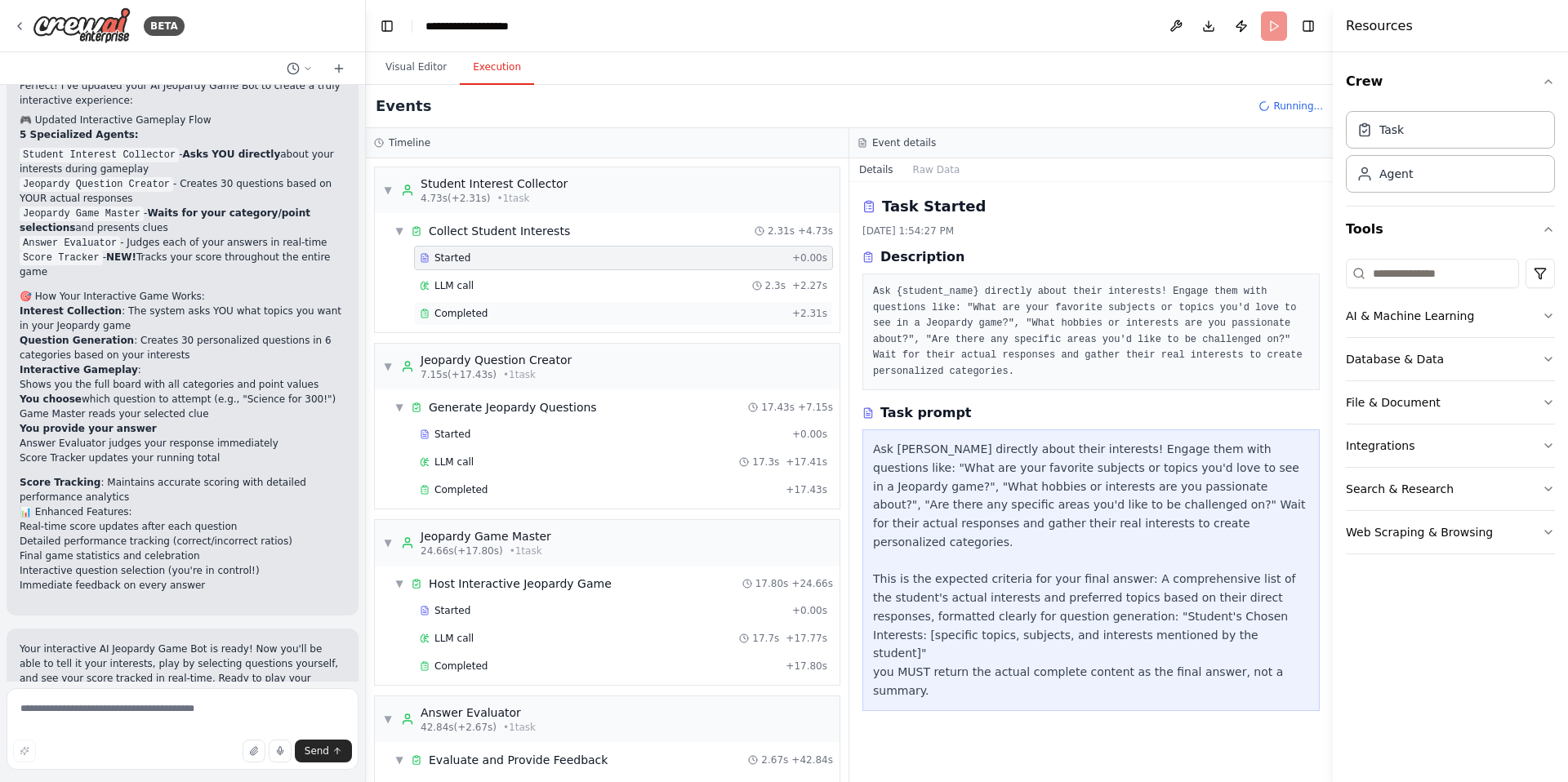
click at [539, 314] on div "Completed" at bounding box center [603, 313] width 366 height 13
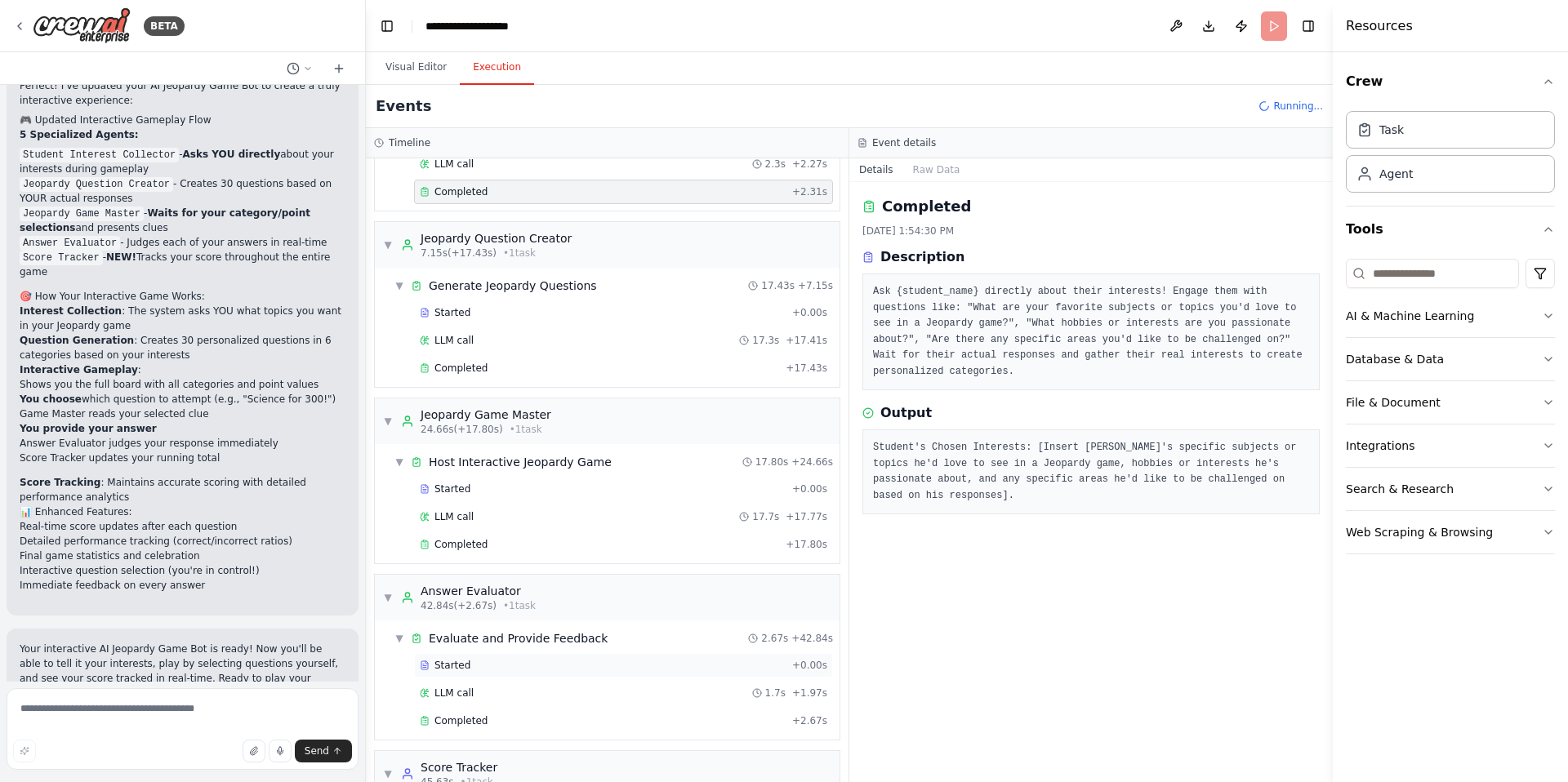
scroll to position [246, 0]
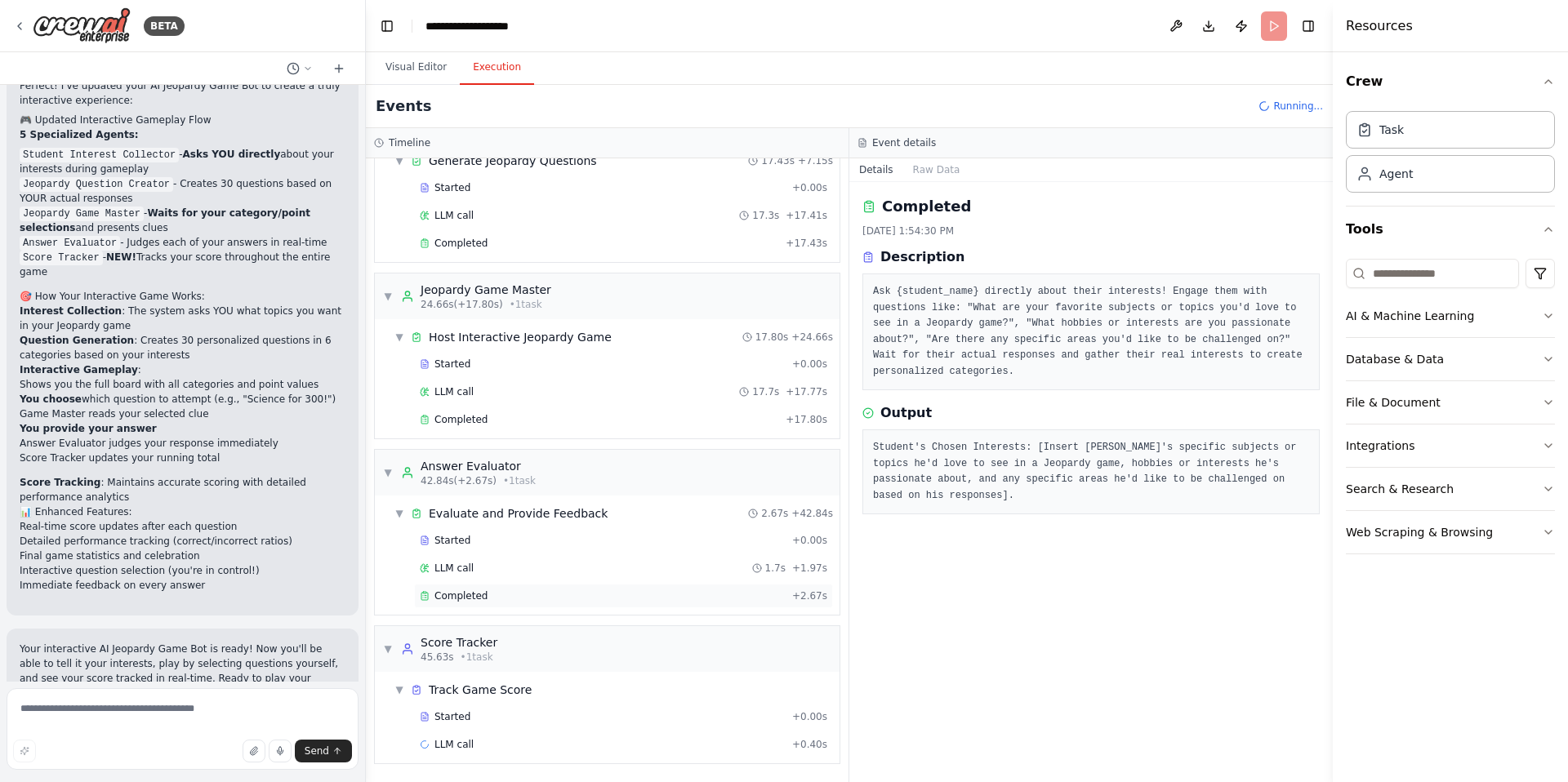
click at [545, 594] on div "Completed" at bounding box center [603, 596] width 366 height 13
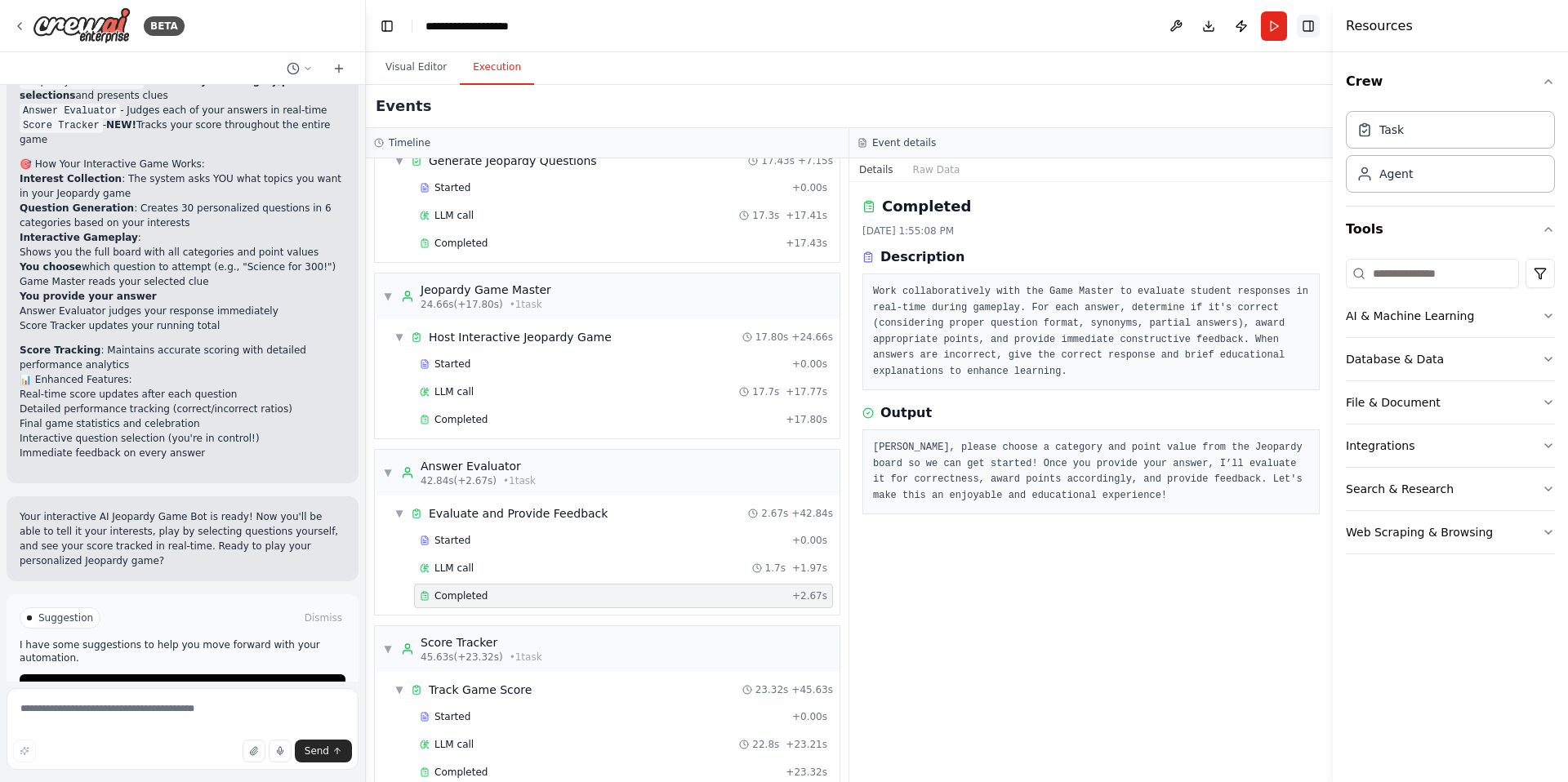
click at [1309, 24] on button "Toggle Right Sidebar" at bounding box center [1308, 26] width 23 height 23
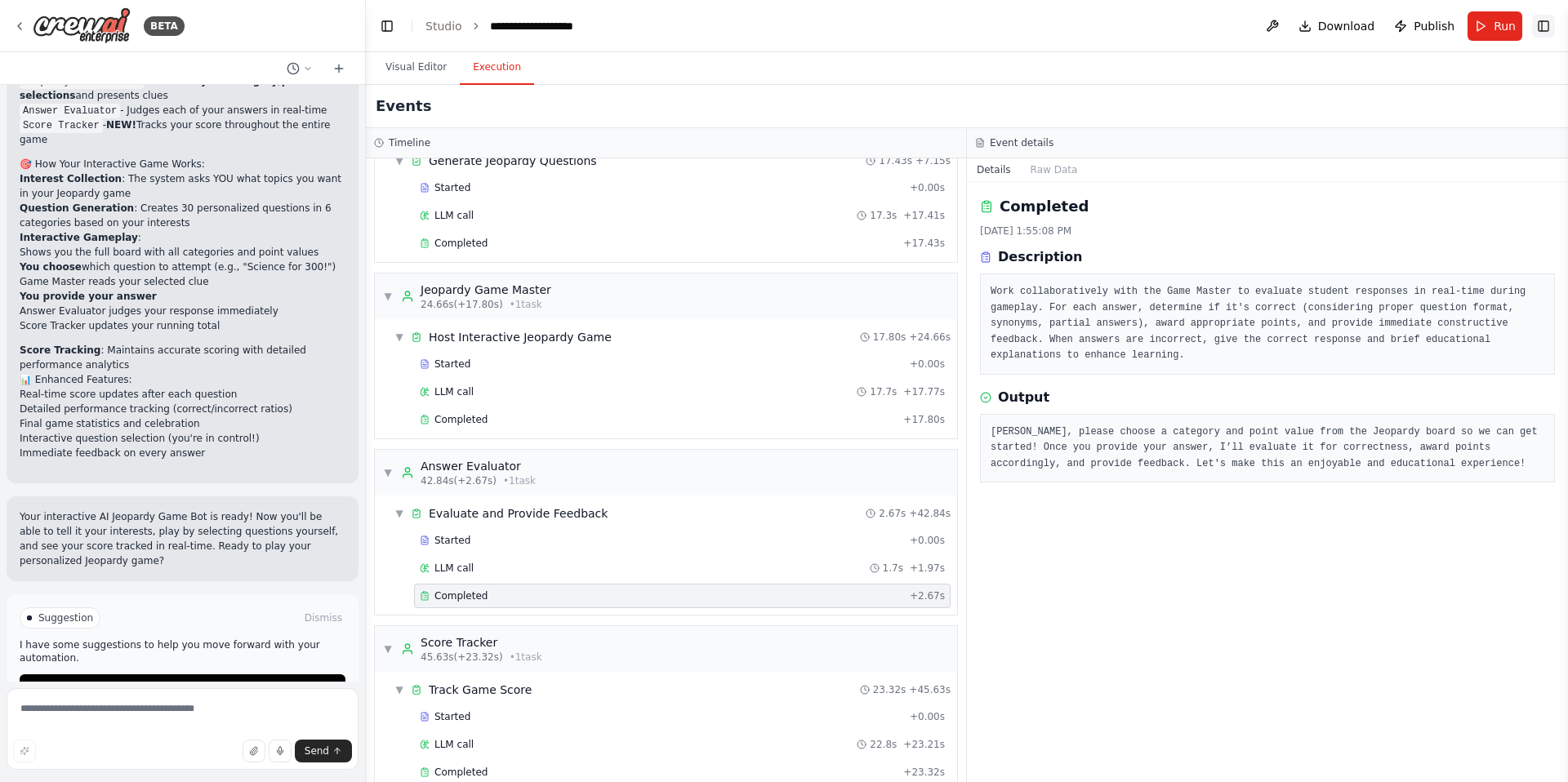
click at [1533, 23] on button "Toggle Right Sidebar" at bounding box center [1543, 26] width 23 height 23
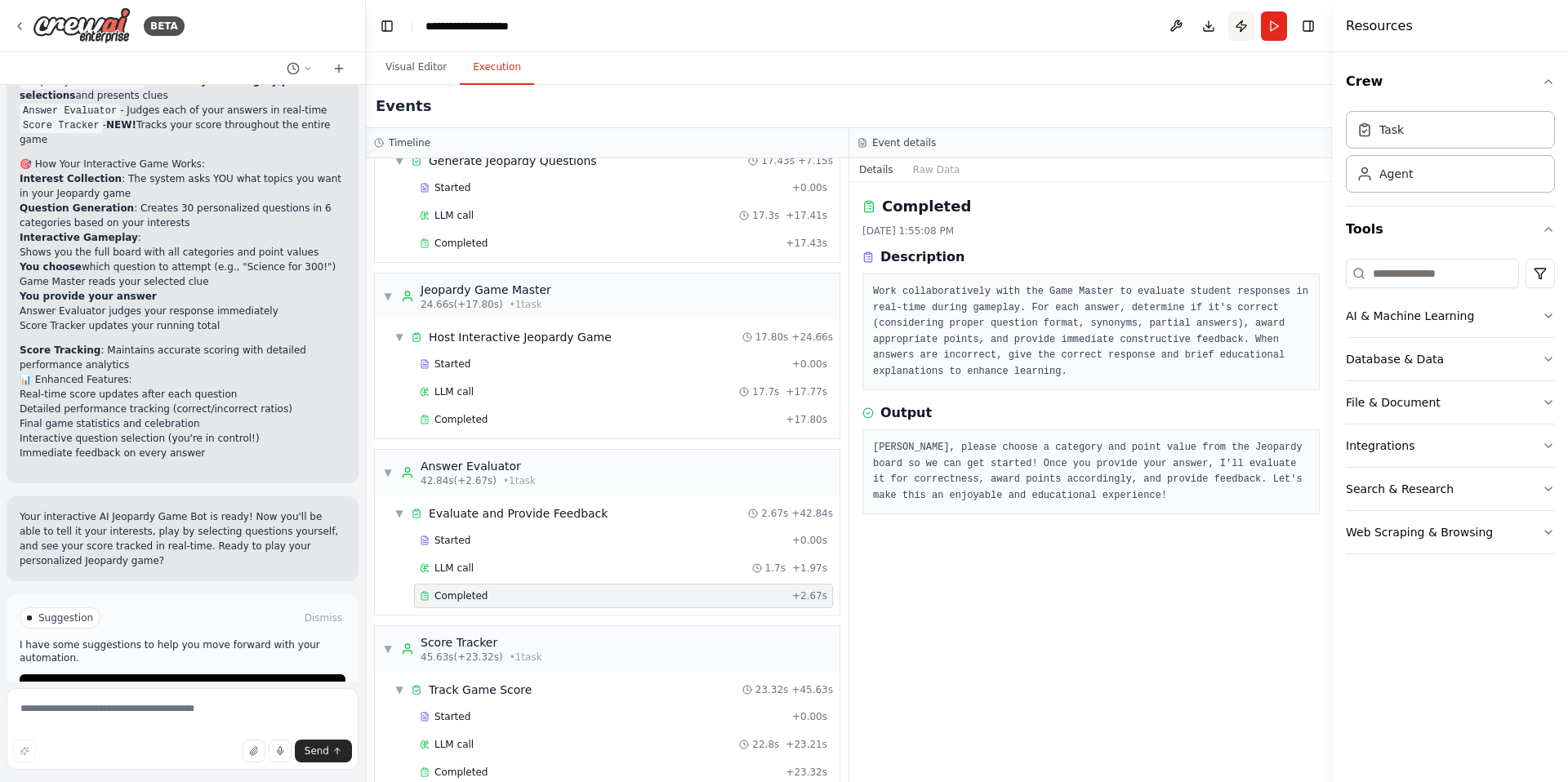
click at [1238, 26] on button "Publish" at bounding box center [1241, 27] width 26 height 30
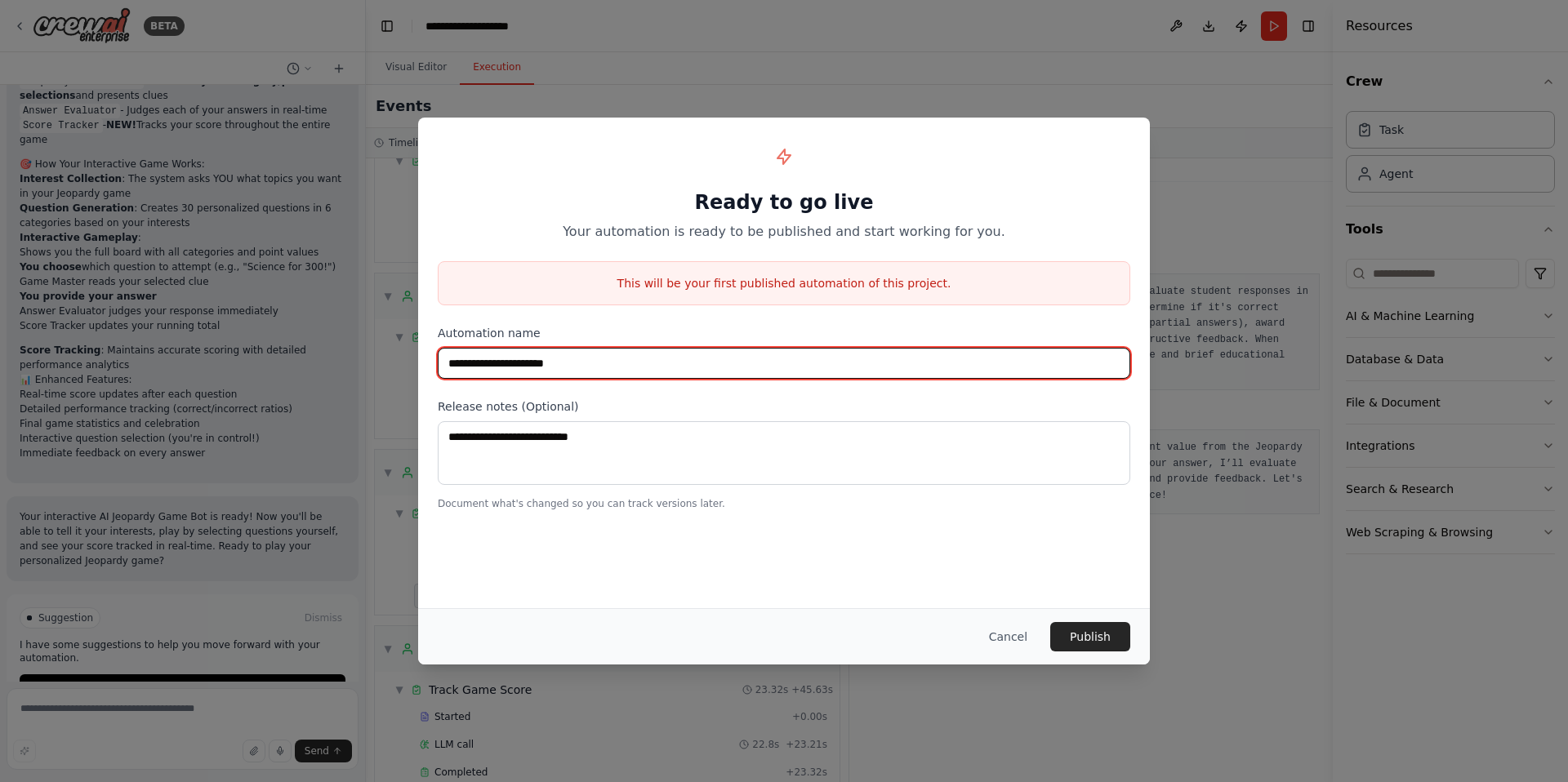
click at [676, 359] on input "**********" at bounding box center [784, 362] width 693 height 31
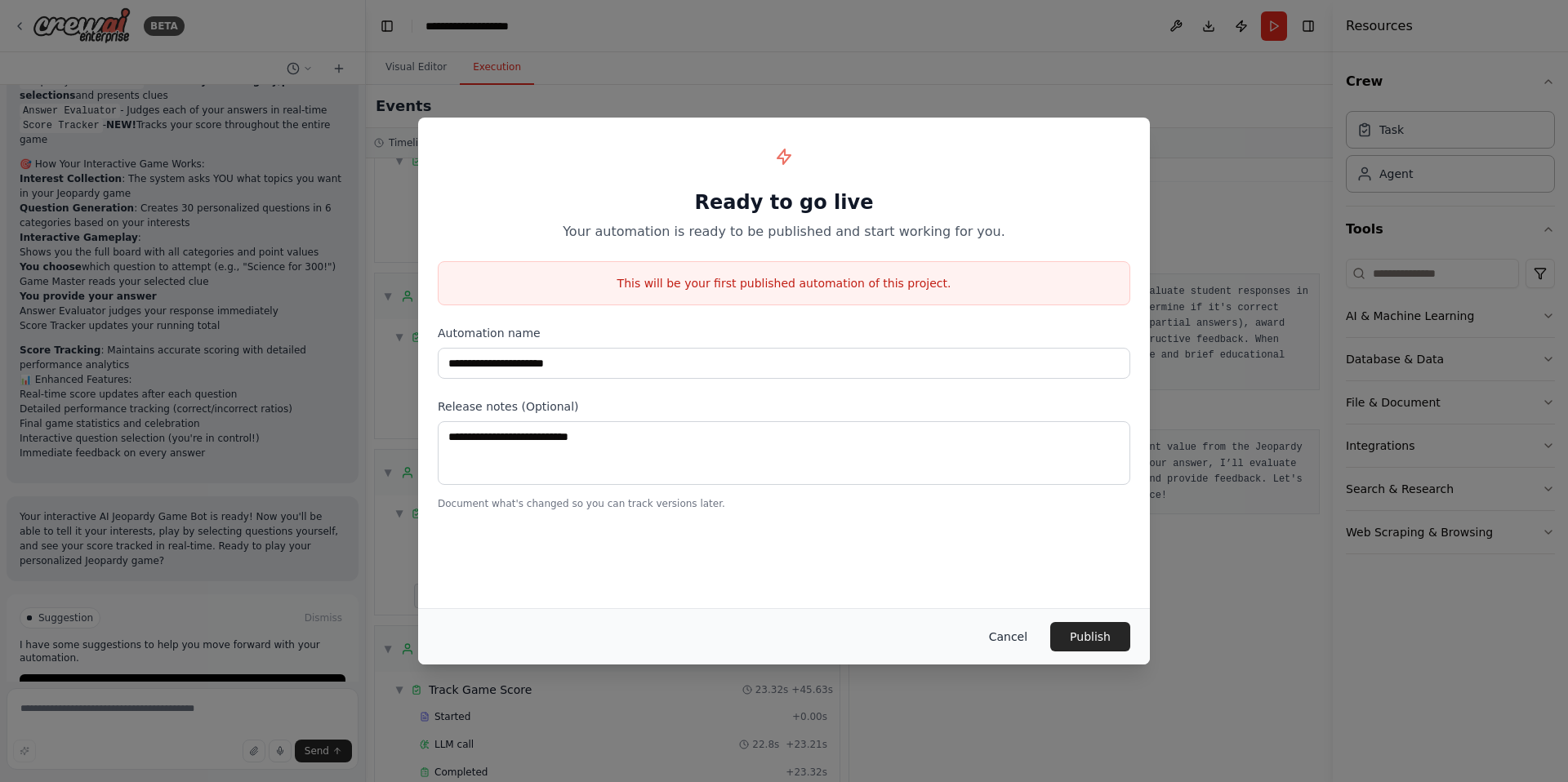
click at [995, 633] on button "Cancel" at bounding box center [1008, 637] width 64 height 30
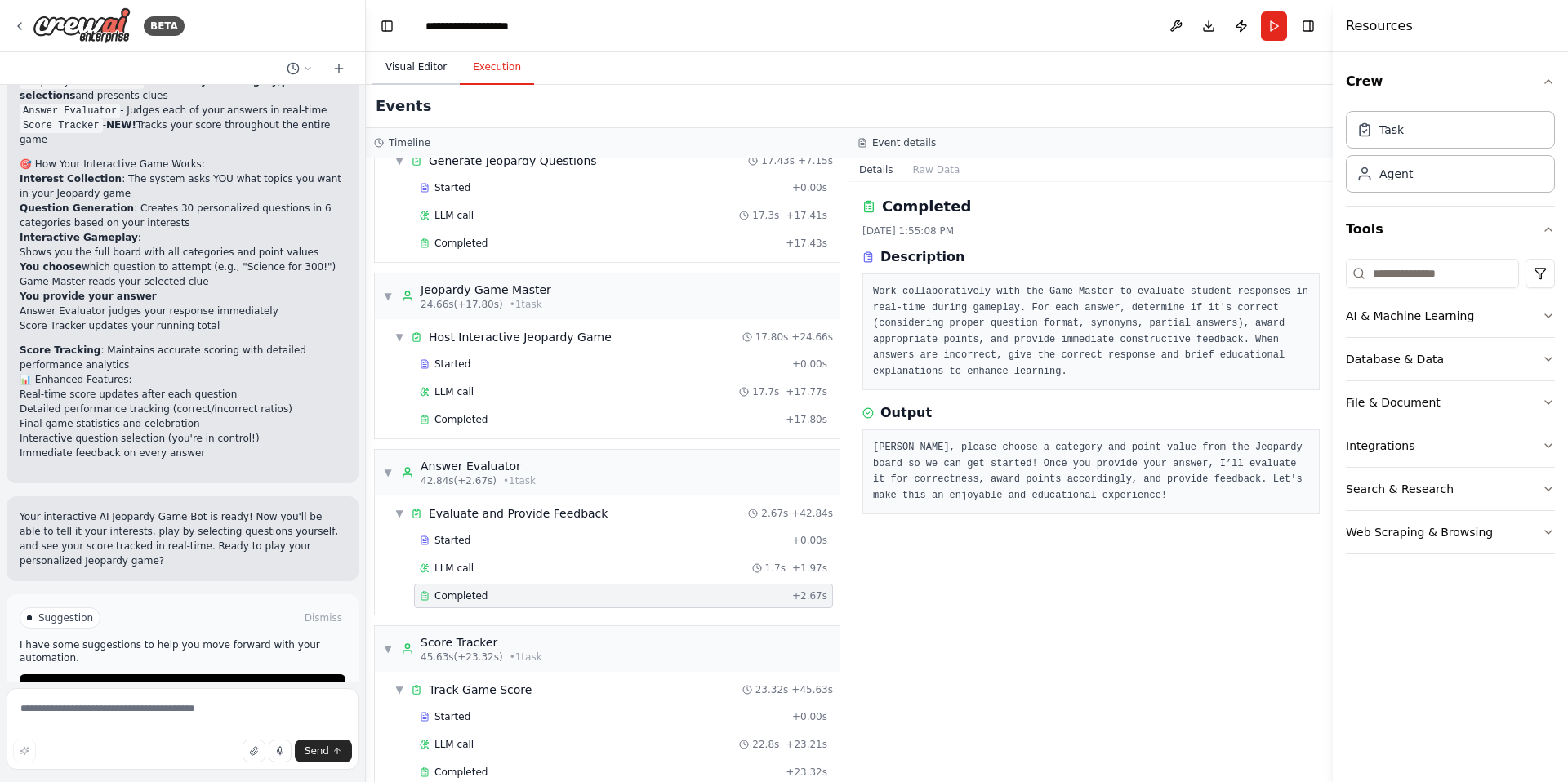
click at [412, 69] on button "Visual Editor" at bounding box center [416, 67] width 87 height 35
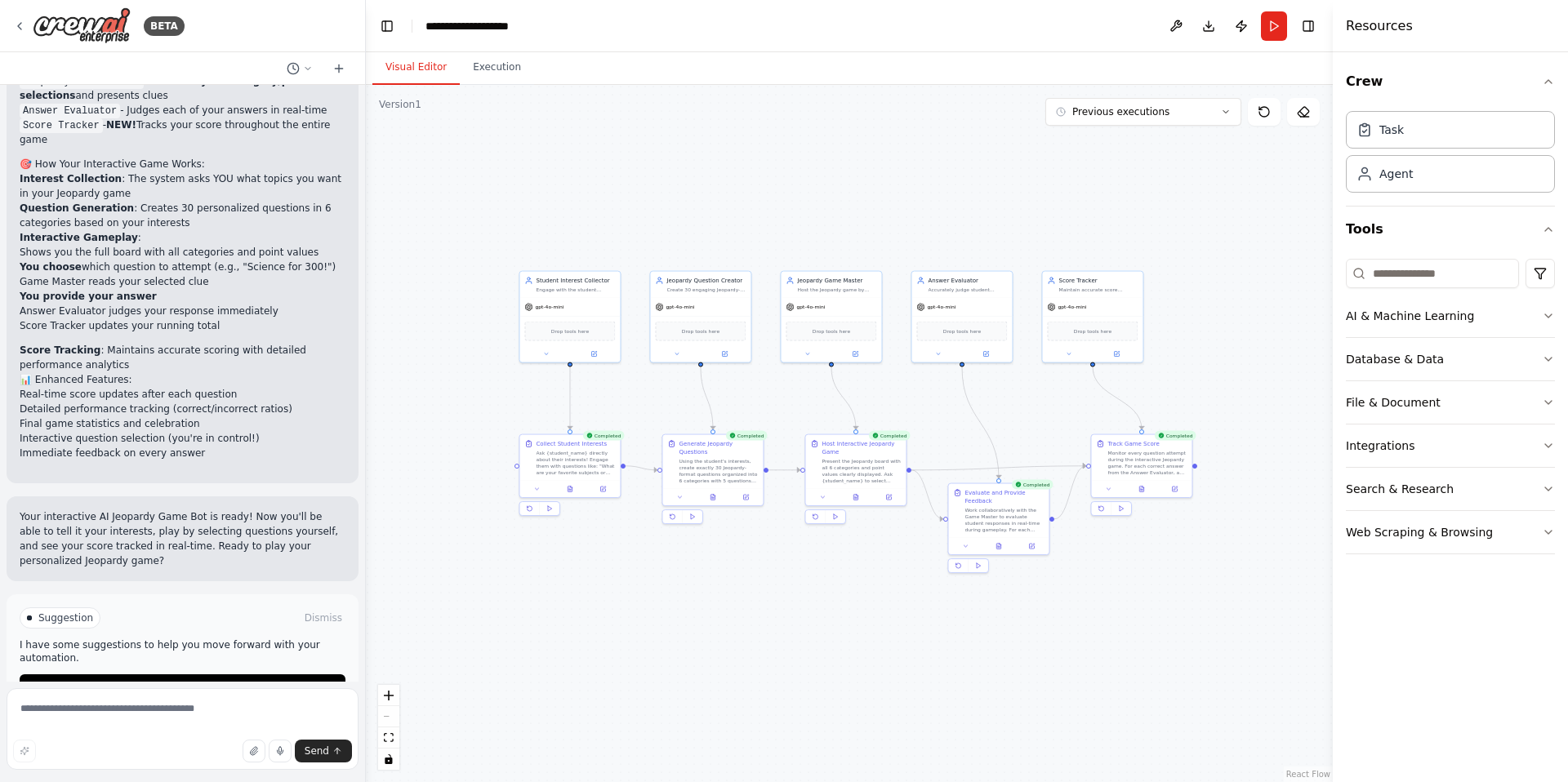
drag, startPoint x: 1024, startPoint y: 426, endPoint x: 938, endPoint y: 420, distance: 86.2
click at [938, 420] on div ".deletable-edge-delete-btn { width: 20px; height: 20px; border: 0px solid #ffff…" at bounding box center [849, 434] width 967 height 697
click at [184, 713] on textarea at bounding box center [183, 729] width 352 height 81
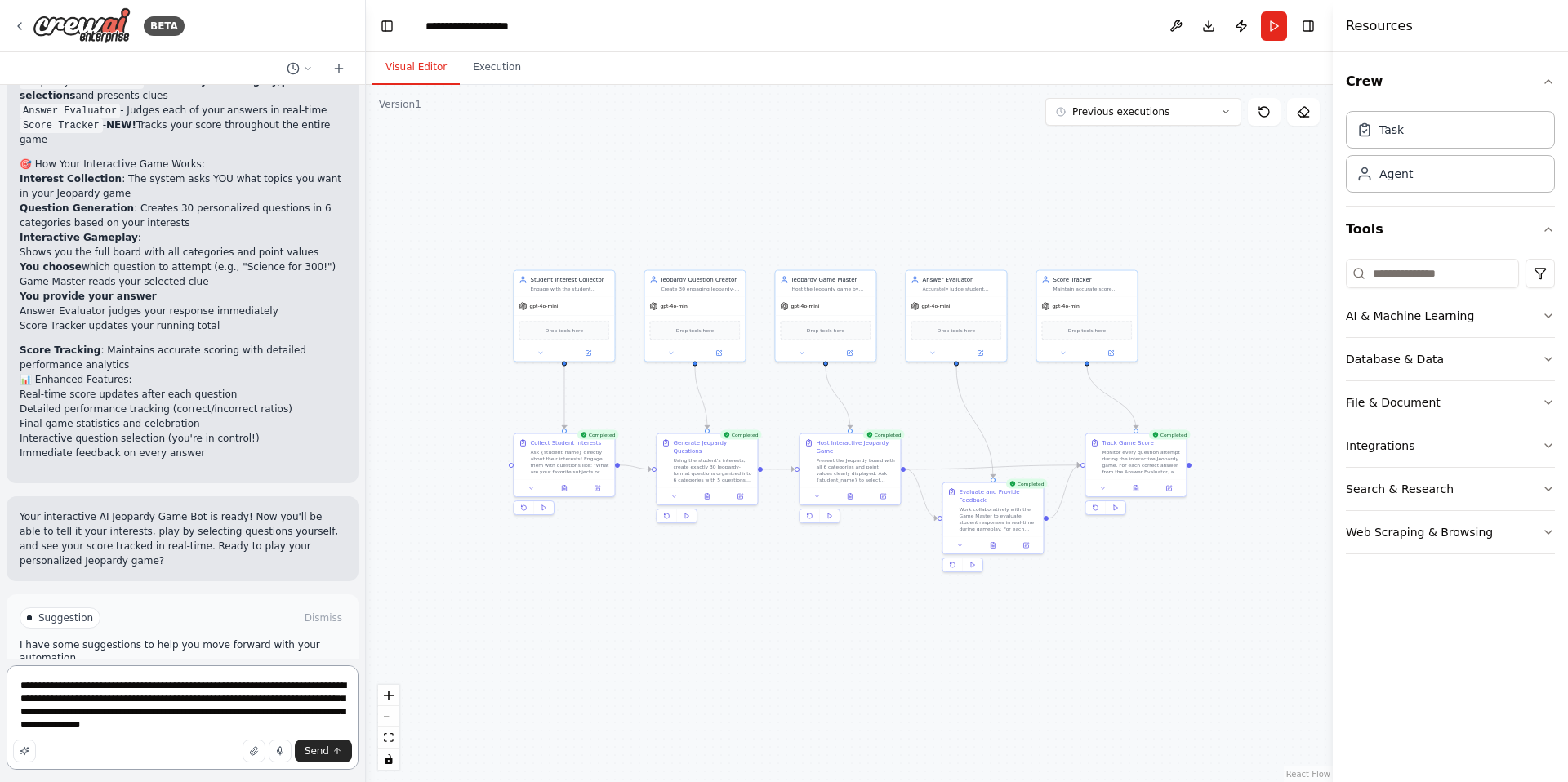
type textarea "**********"
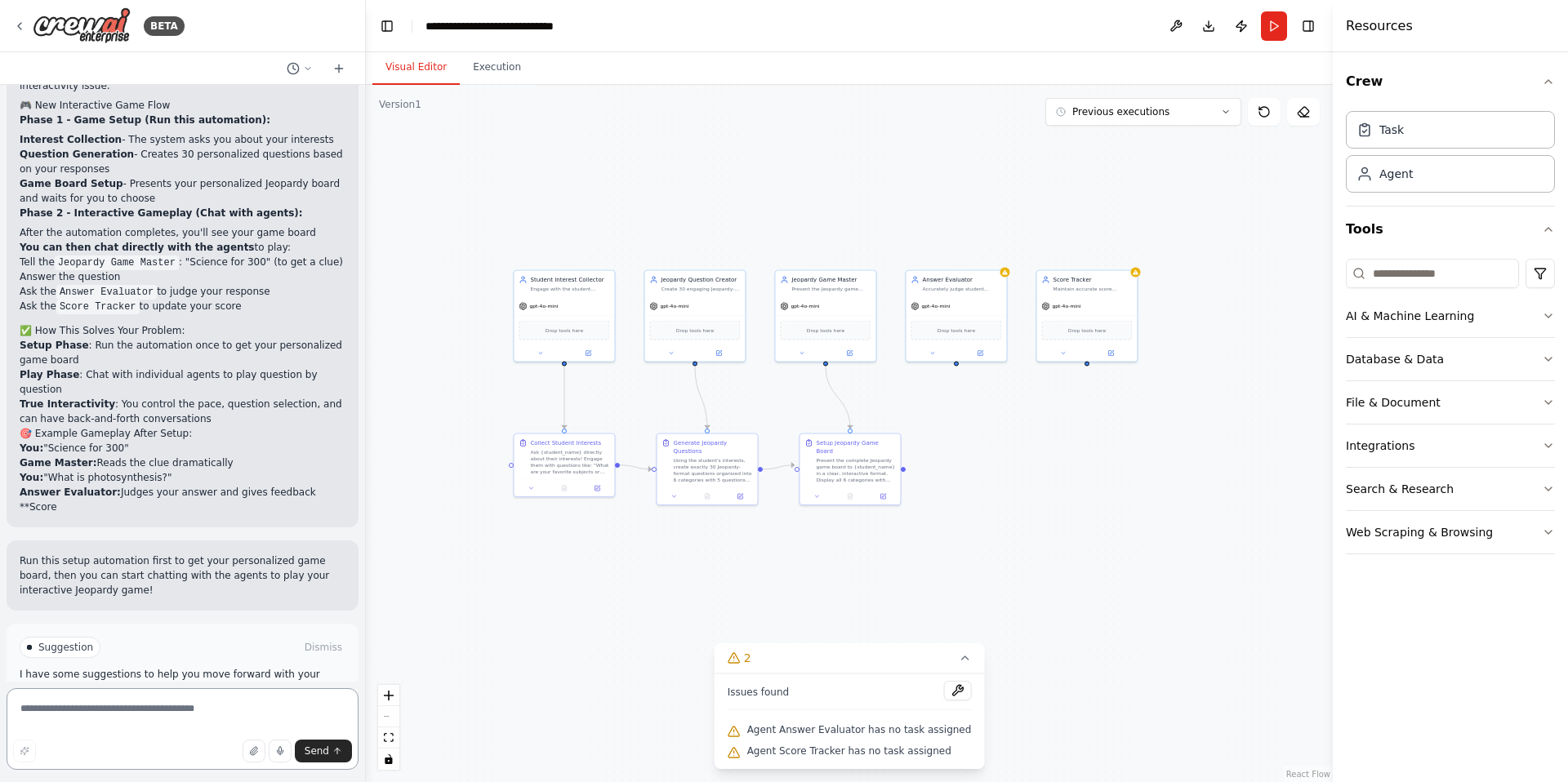
scroll to position [4132, 0]
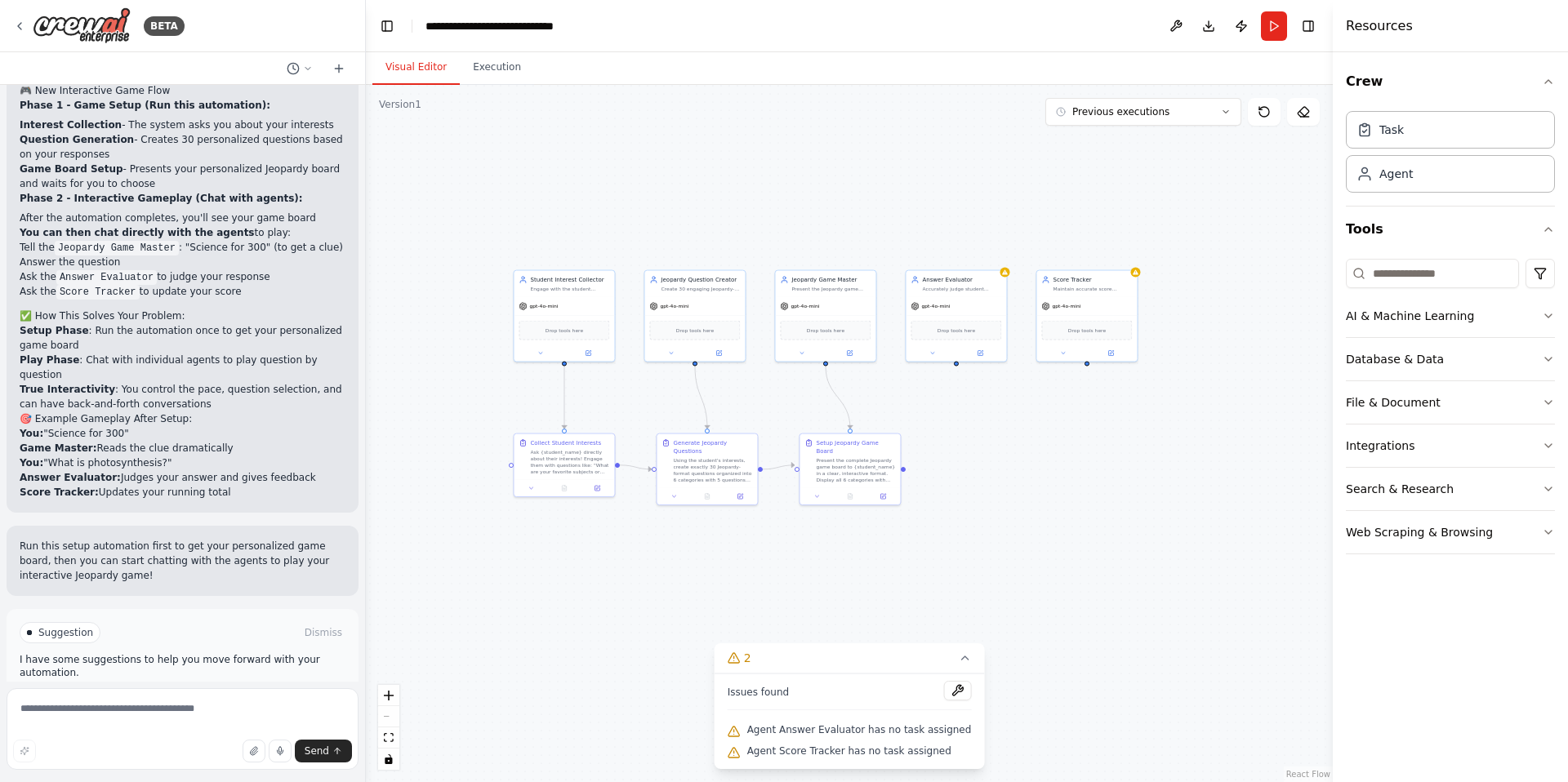
click at [1275, 31] on button "Run" at bounding box center [1274, 27] width 26 height 30
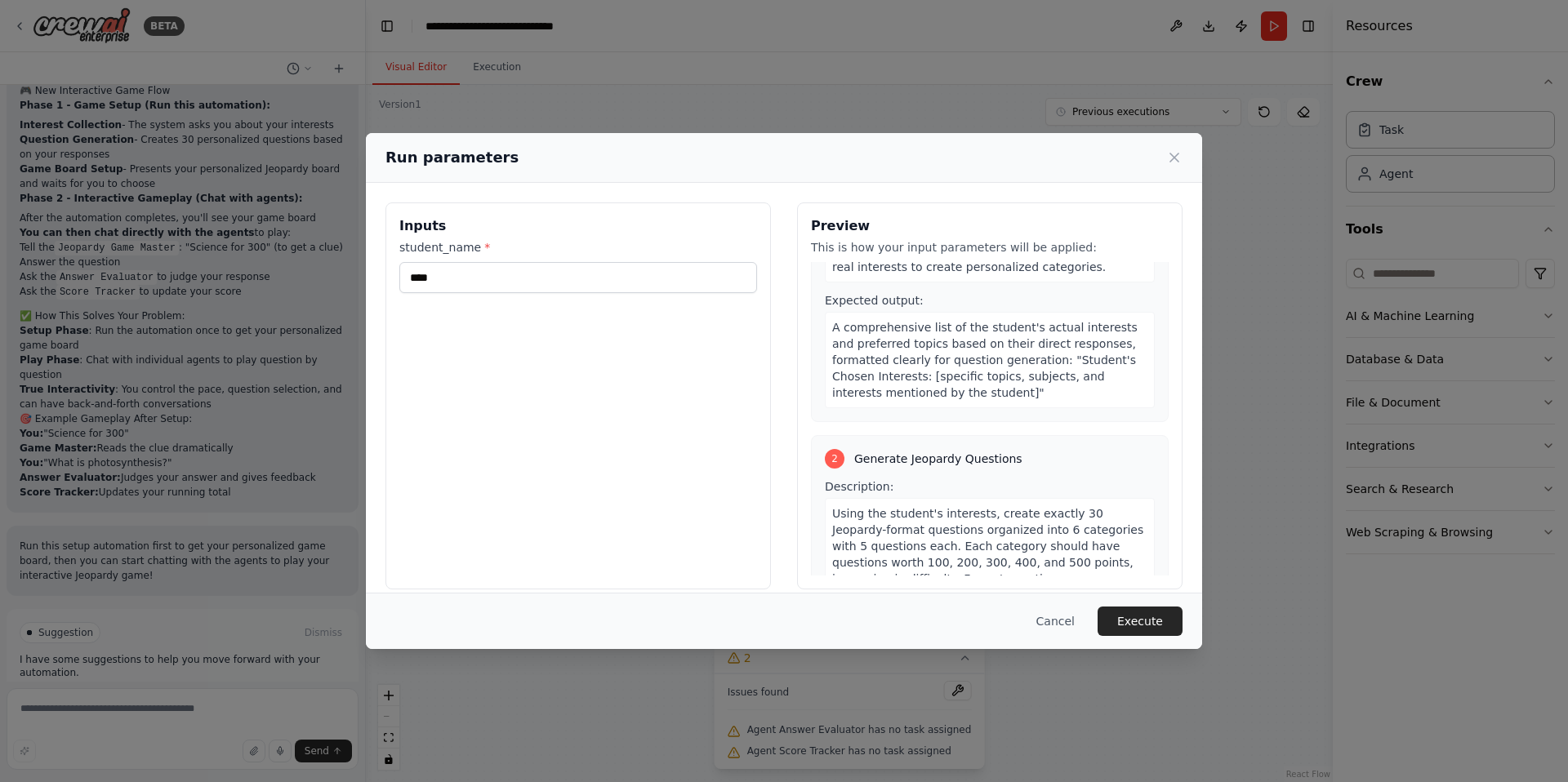
scroll to position [717, 0]
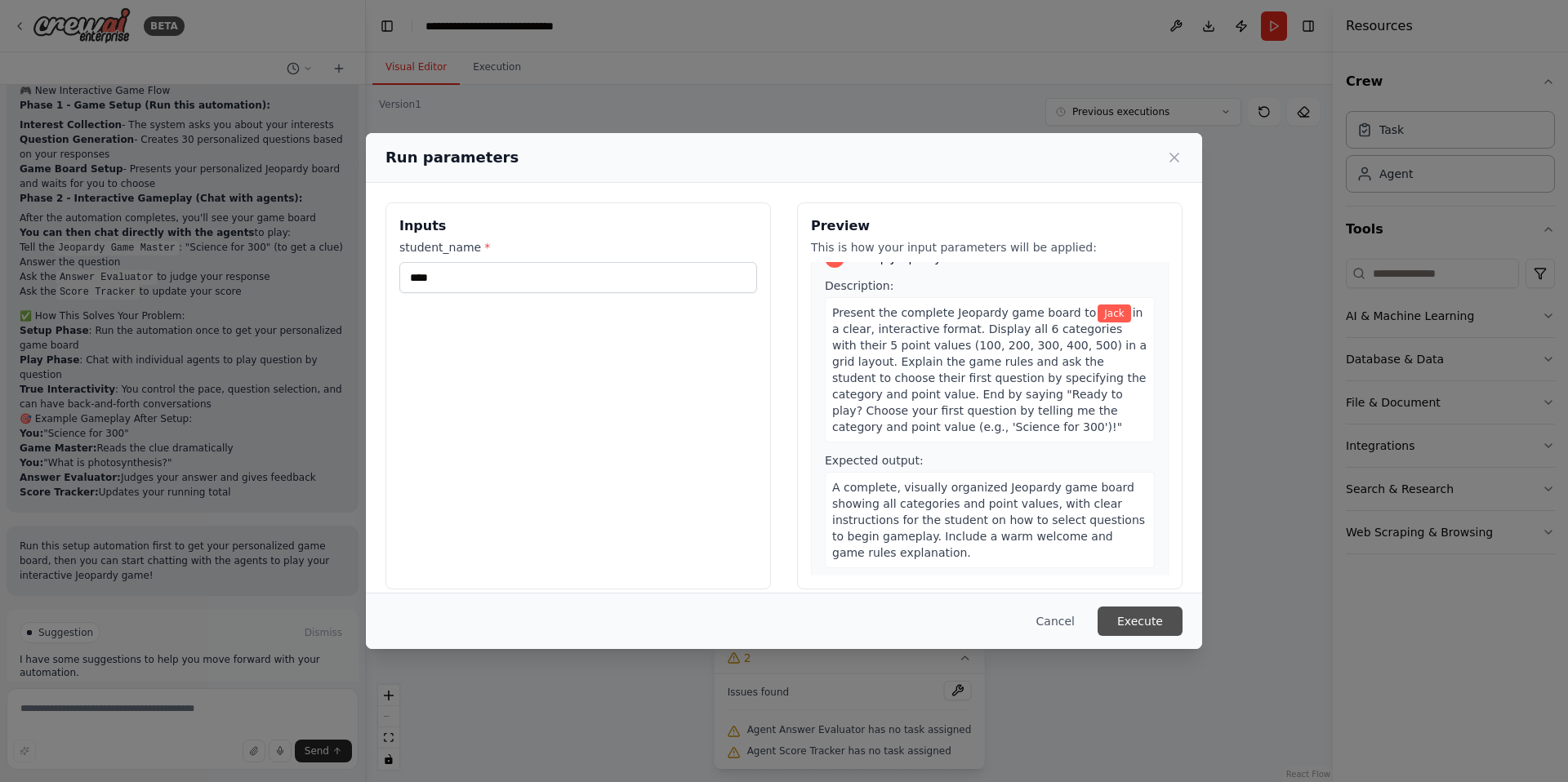
click at [1145, 619] on button "Execute" at bounding box center [1140, 622] width 85 height 30
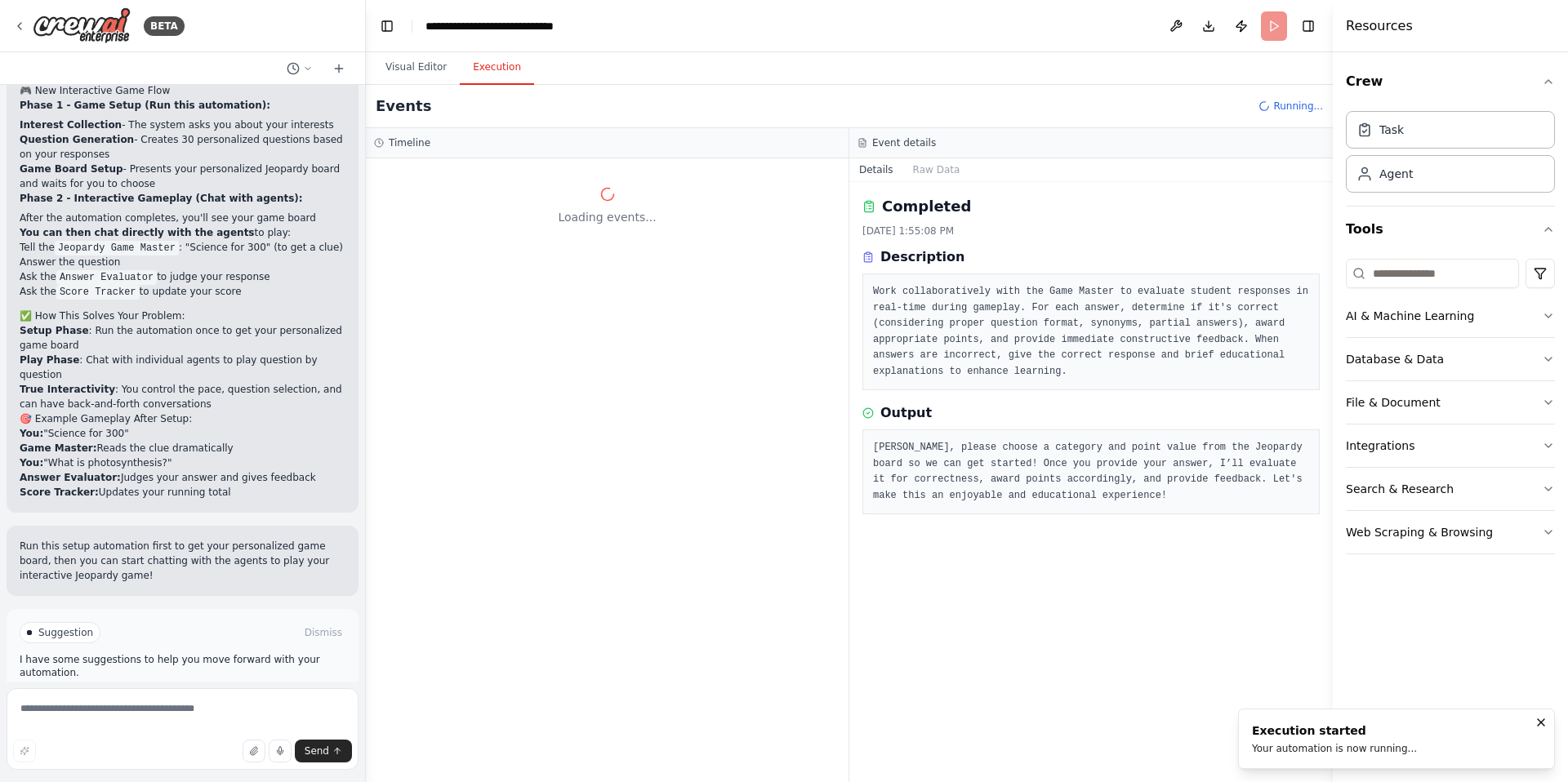
scroll to position [0, 0]
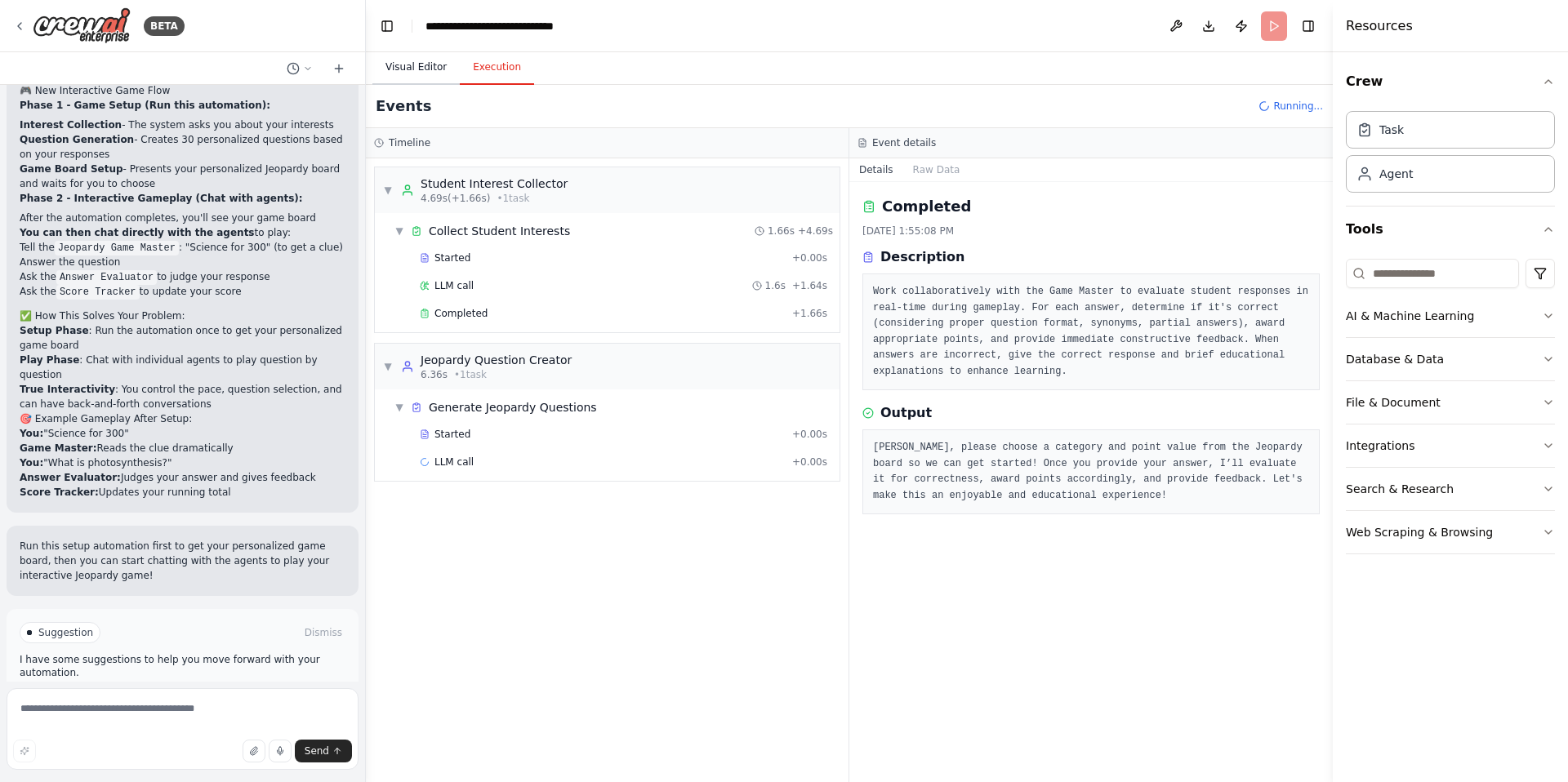
click at [390, 81] on button "Visual Editor" at bounding box center [416, 67] width 87 height 35
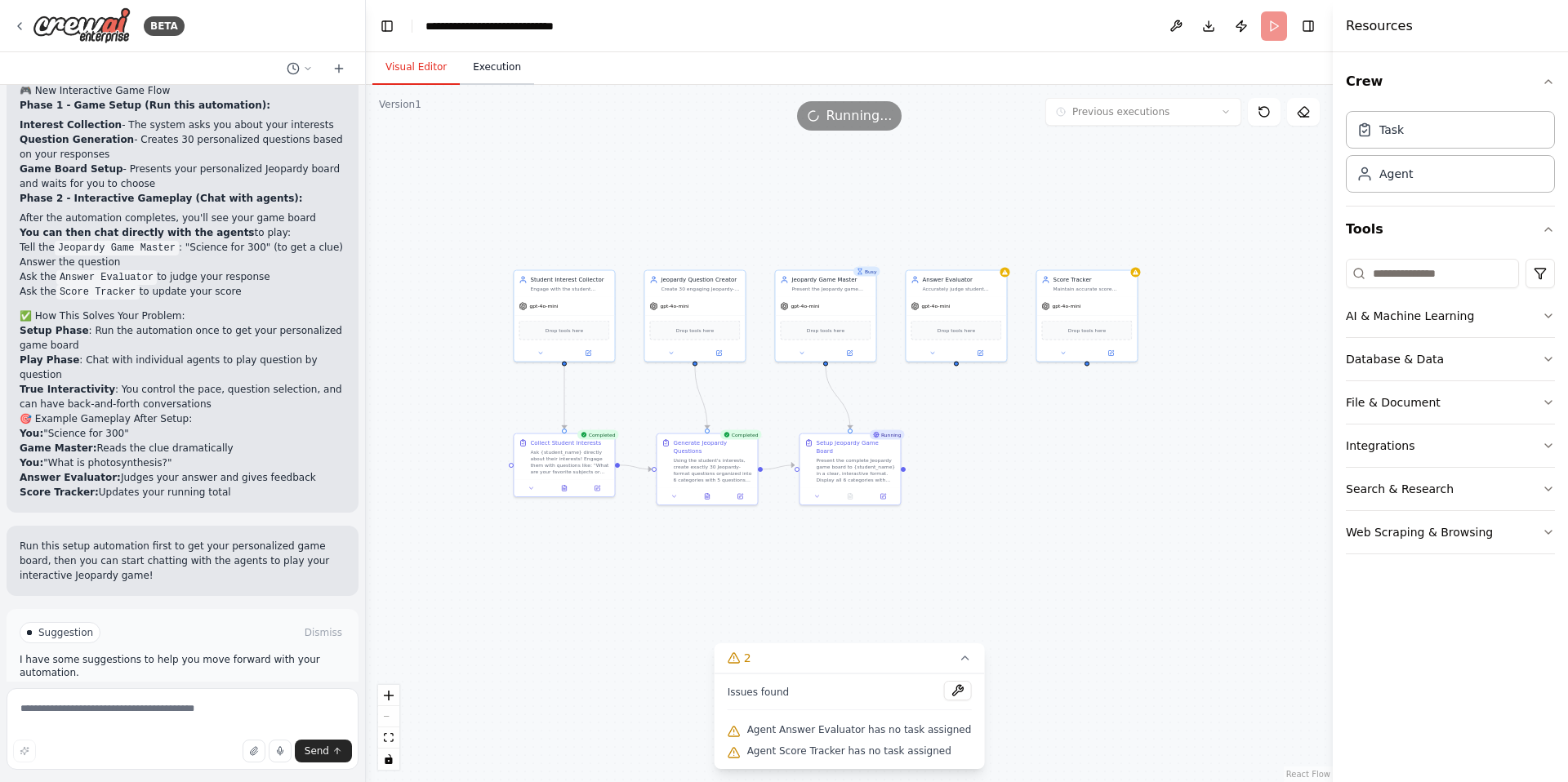
click at [475, 73] on button "Execution" at bounding box center [496, 67] width 74 height 35
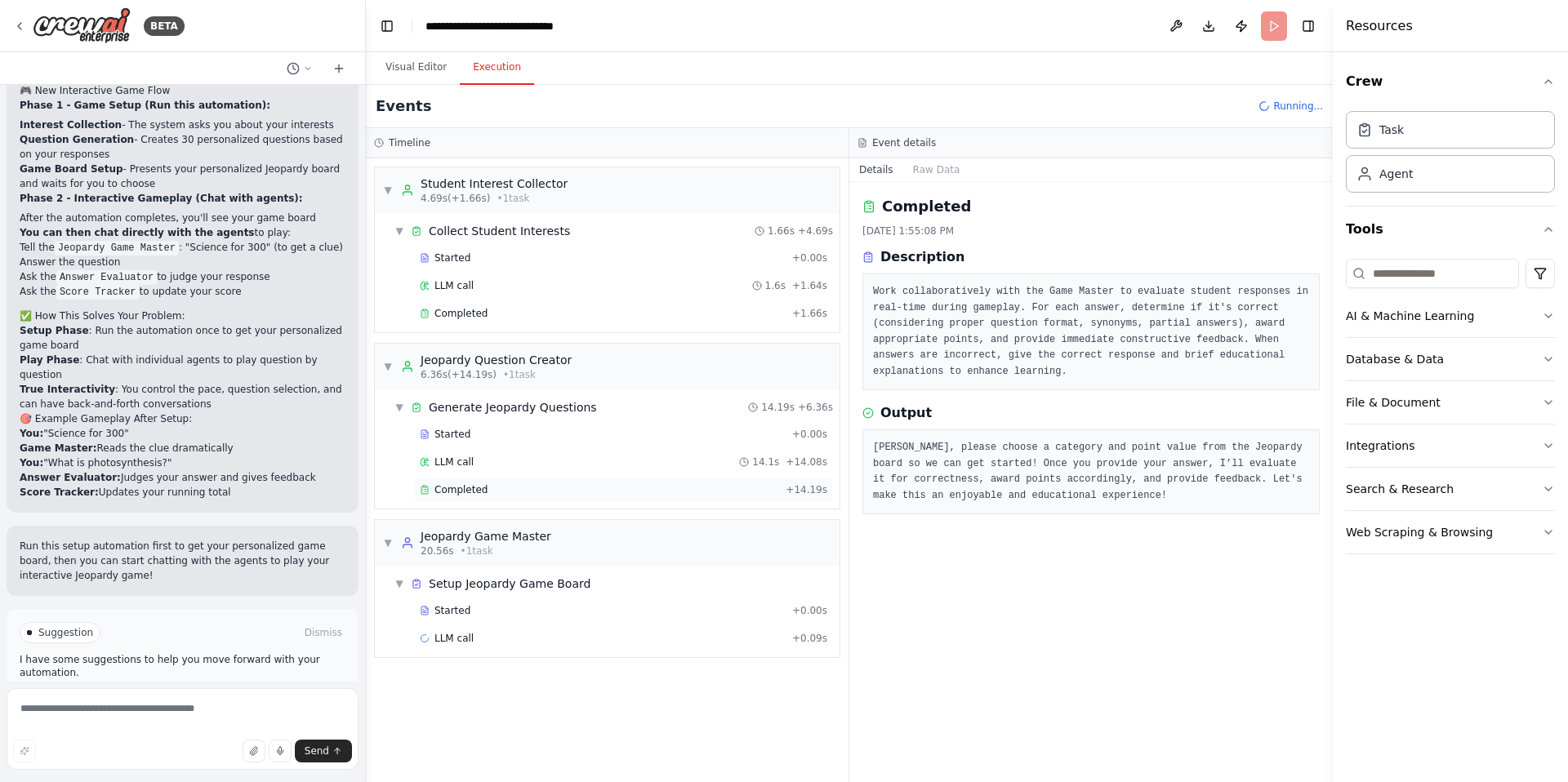
click at [526, 483] on div "Completed" at bounding box center [599, 489] width 359 height 13
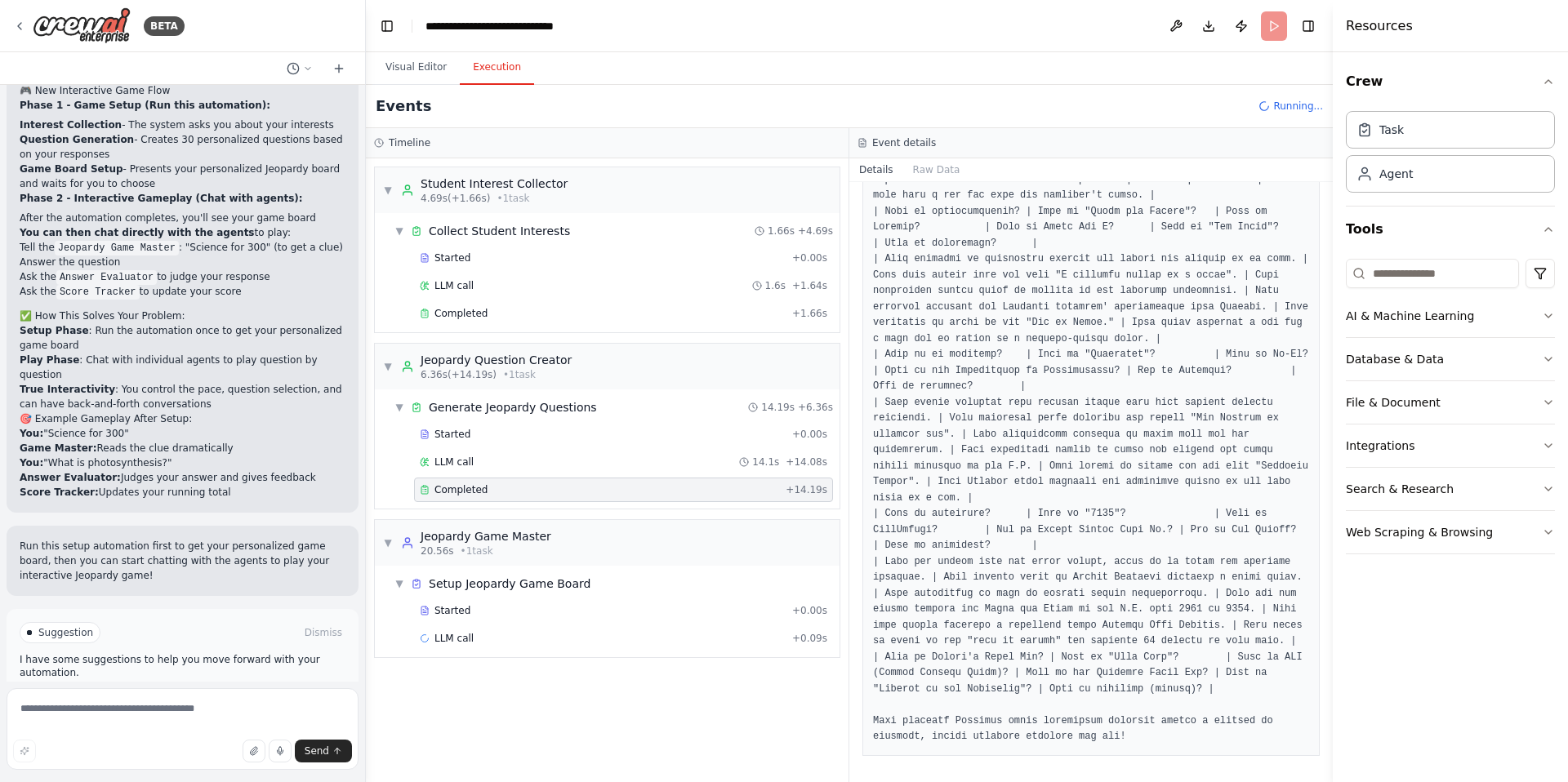
scroll to position [570, 0]
click at [591, 653] on div "Started + 0.00s LLM call 21.6s + 21.70s Completed + 21.71s" at bounding box center [614, 640] width 451 height 83
click at [588, 667] on div "Completed" at bounding box center [599, 666] width 359 height 13
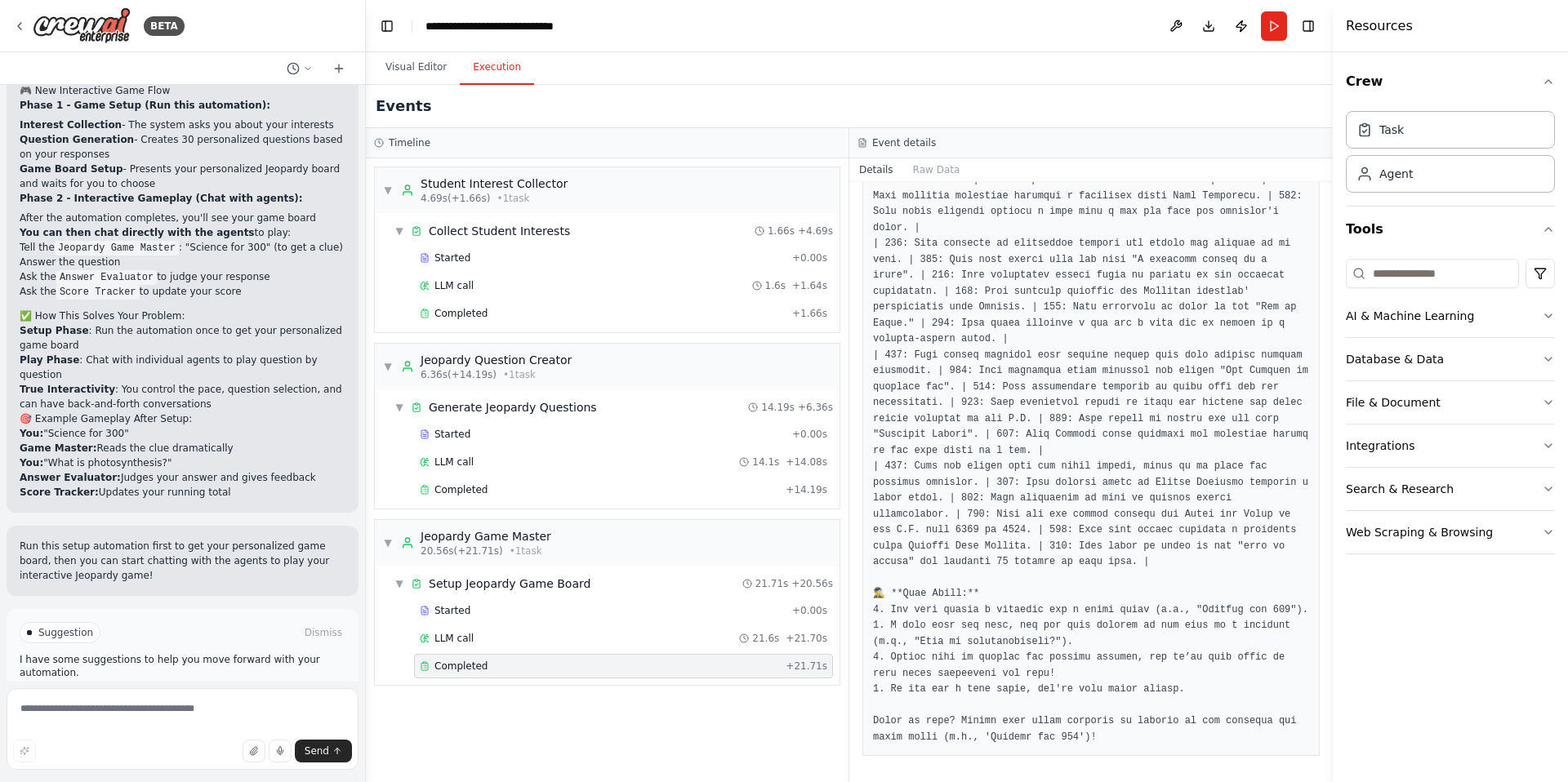
scroll to position [634, 0]
click at [229, 699] on textarea at bounding box center [183, 729] width 352 height 81
click at [441, 72] on button "Visual Editor" at bounding box center [416, 67] width 87 height 35
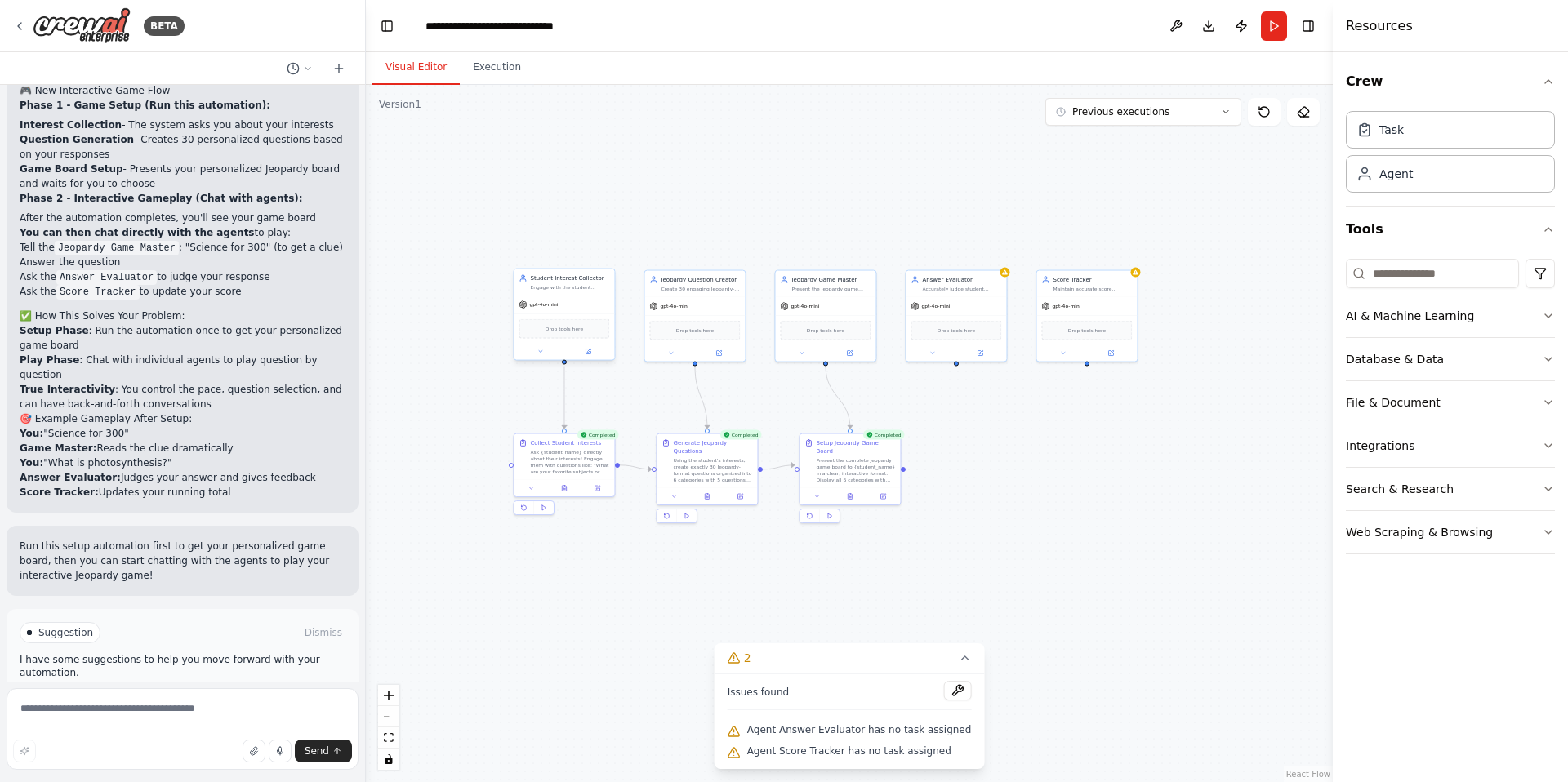
click at [572, 297] on div "gpt-4o-mini" at bounding box center [563, 305] width 100 height 18
click at [483, 347] on div ".deletable-edge-delete-btn { width: 20px; height: 20px; border: 0px solid #ffff…" at bounding box center [849, 434] width 967 height 697
click at [555, 459] on div "Ask {student_name} directly about their interests! Engage them with questions l…" at bounding box center [569, 460] width 79 height 26
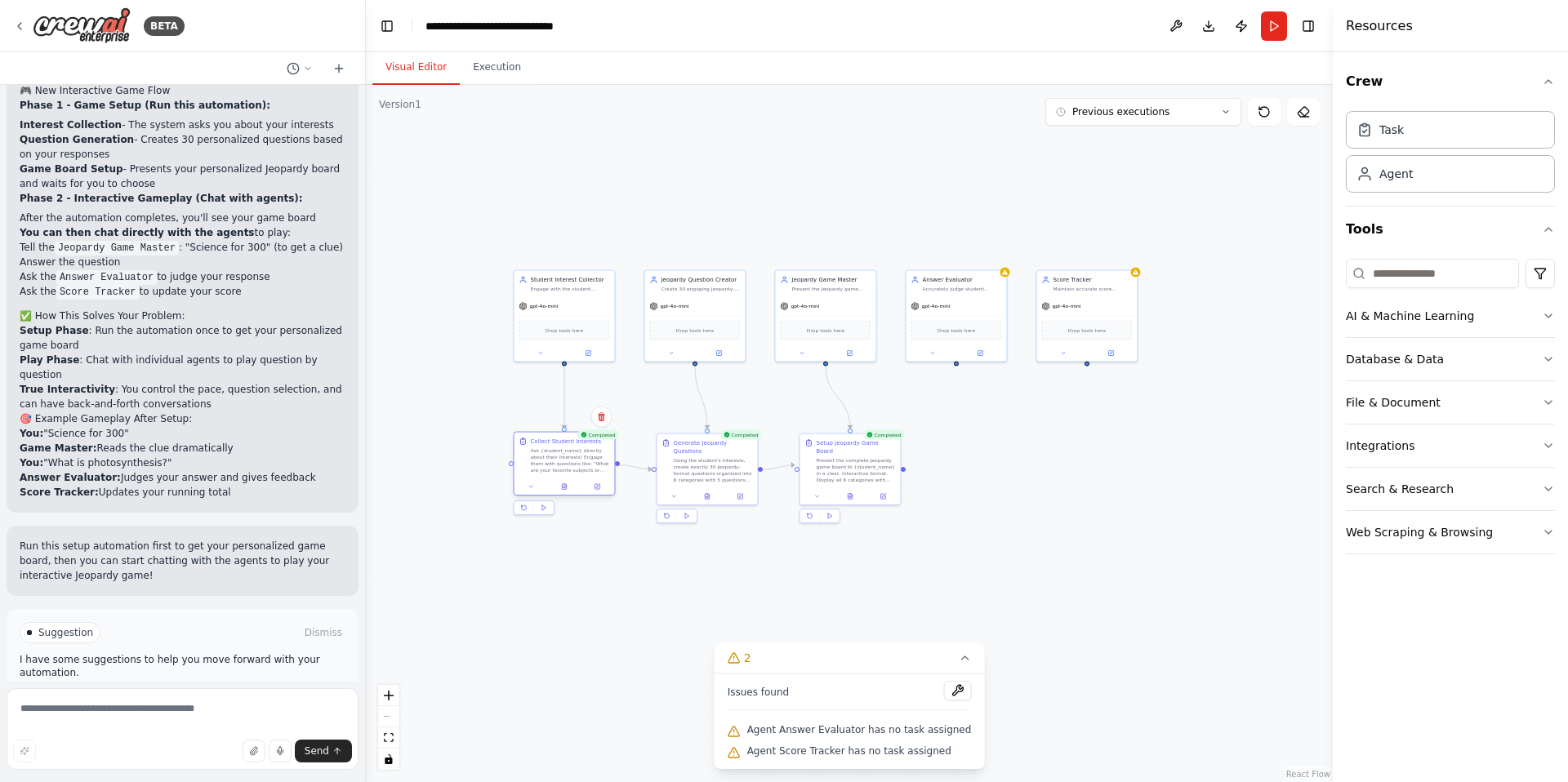
click at [555, 458] on div "Ask {student_name} directly about their interests! Engage them with questions l…" at bounding box center [569, 460] width 79 height 26
click at [555, 457] on div "Ask {student_name} directly about their interests! Engage them with questions l…" at bounding box center [569, 460] width 79 height 26
click at [564, 300] on div "gpt-4o-mini" at bounding box center [563, 305] width 100 height 18
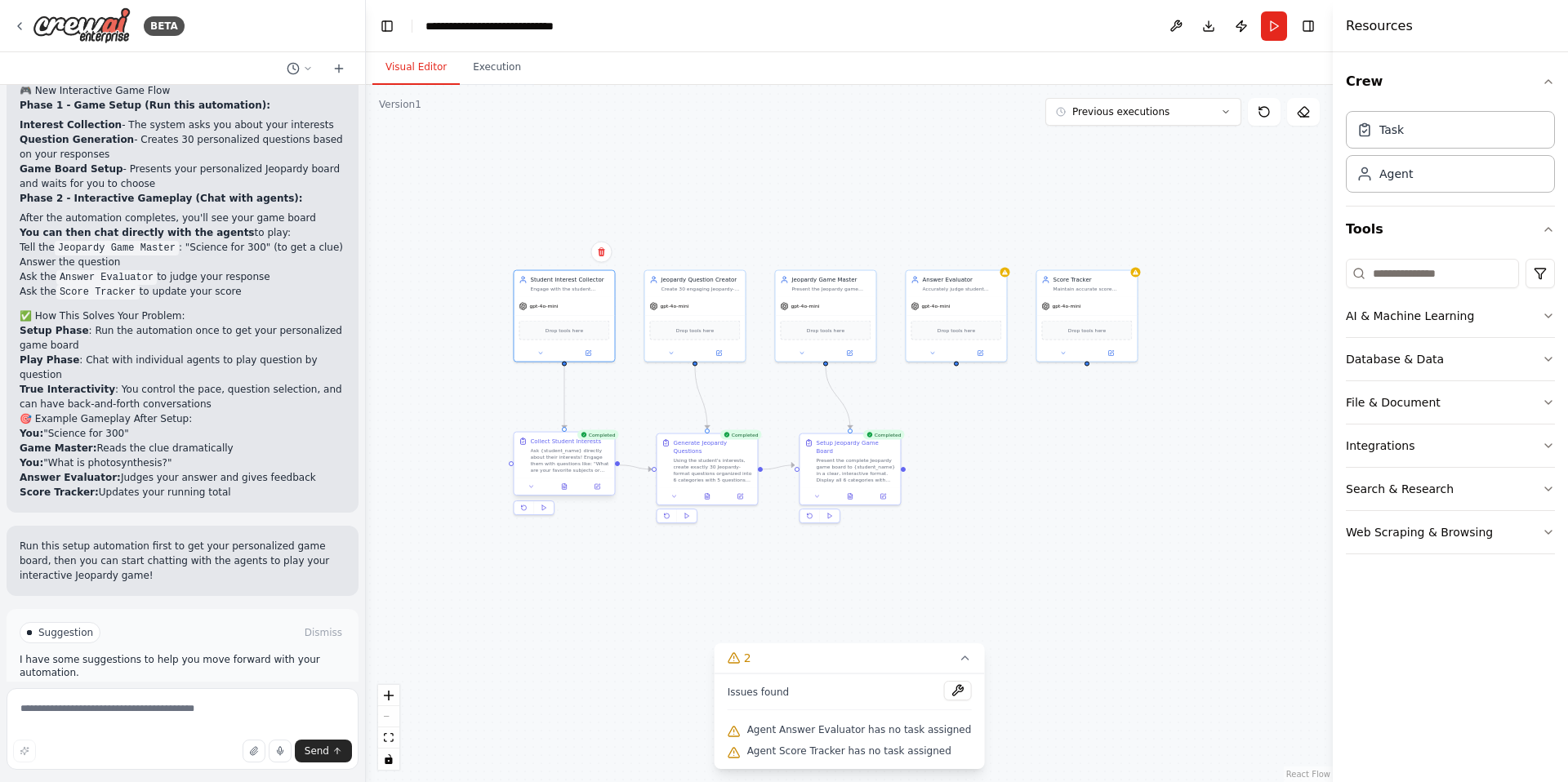
click at [562, 450] on div "Ask {student_name} directly about their interests! Engage them with questions l…" at bounding box center [569, 460] width 79 height 26
click at [525, 487] on button at bounding box center [531, 487] width 28 height 10
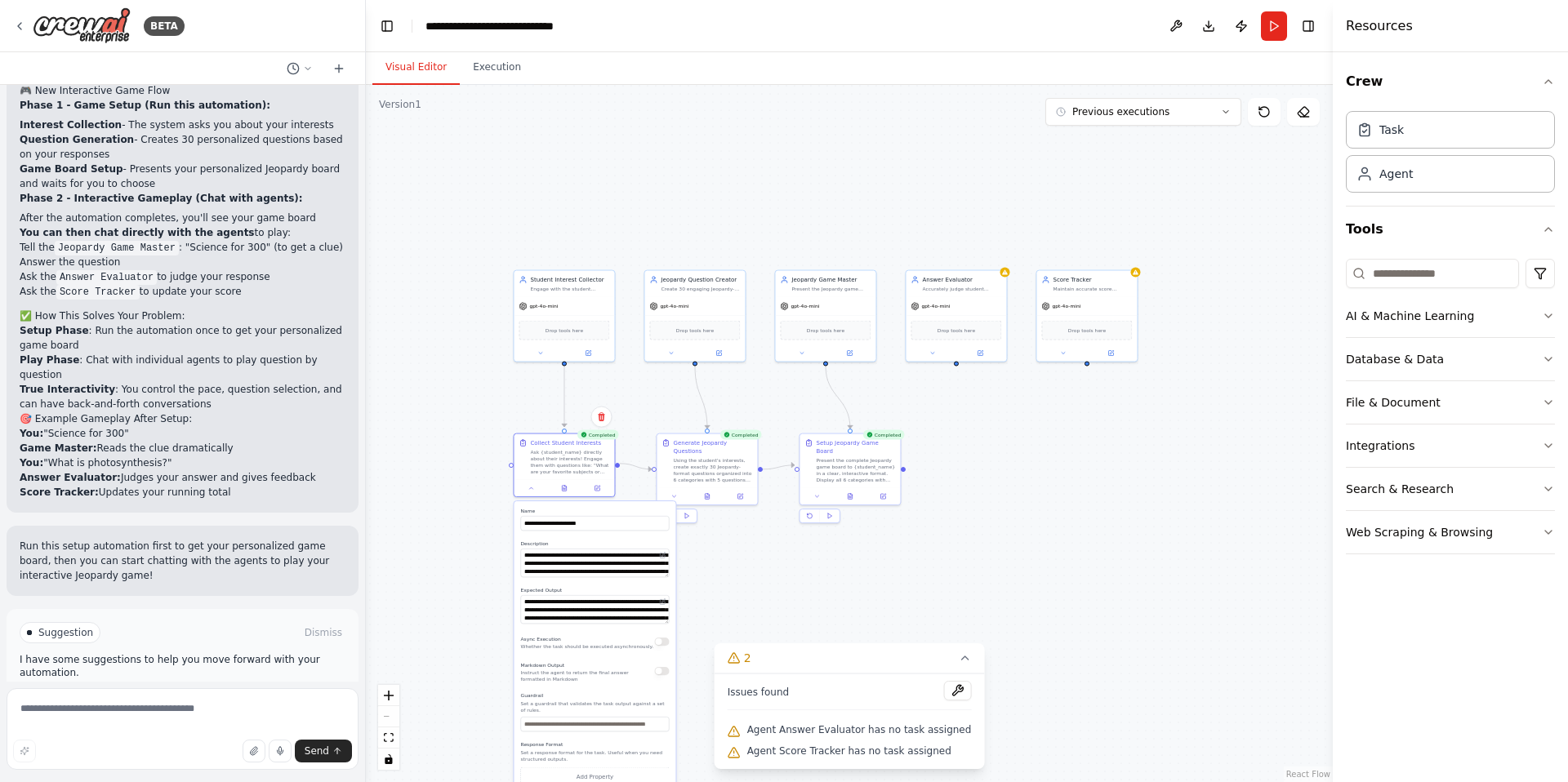
click at [450, 634] on div ".deletable-edge-delete-btn { width: 20px; height: 20px; border: 0px solid #ffff…" at bounding box center [849, 434] width 967 height 697
click at [608, 389] on div ".deletable-edge-delete-btn { width: 20px; height: 20px; border: 0px solid #ffff…" at bounding box center [849, 434] width 967 height 697
click at [609, 389] on div ".deletable-edge-delete-btn { width: 20px; height: 20px; border: 0px solid #ffff…" at bounding box center [849, 434] width 967 height 697
click at [713, 558] on div ".deletable-edge-delete-btn { width: 20px; height: 20px; border: 0px solid #ffff…" at bounding box center [849, 434] width 967 height 697
click at [710, 473] on div "Using the student's interests, create exactly 30 Jeopardy-format questions orga…" at bounding box center [718, 472] width 79 height 26
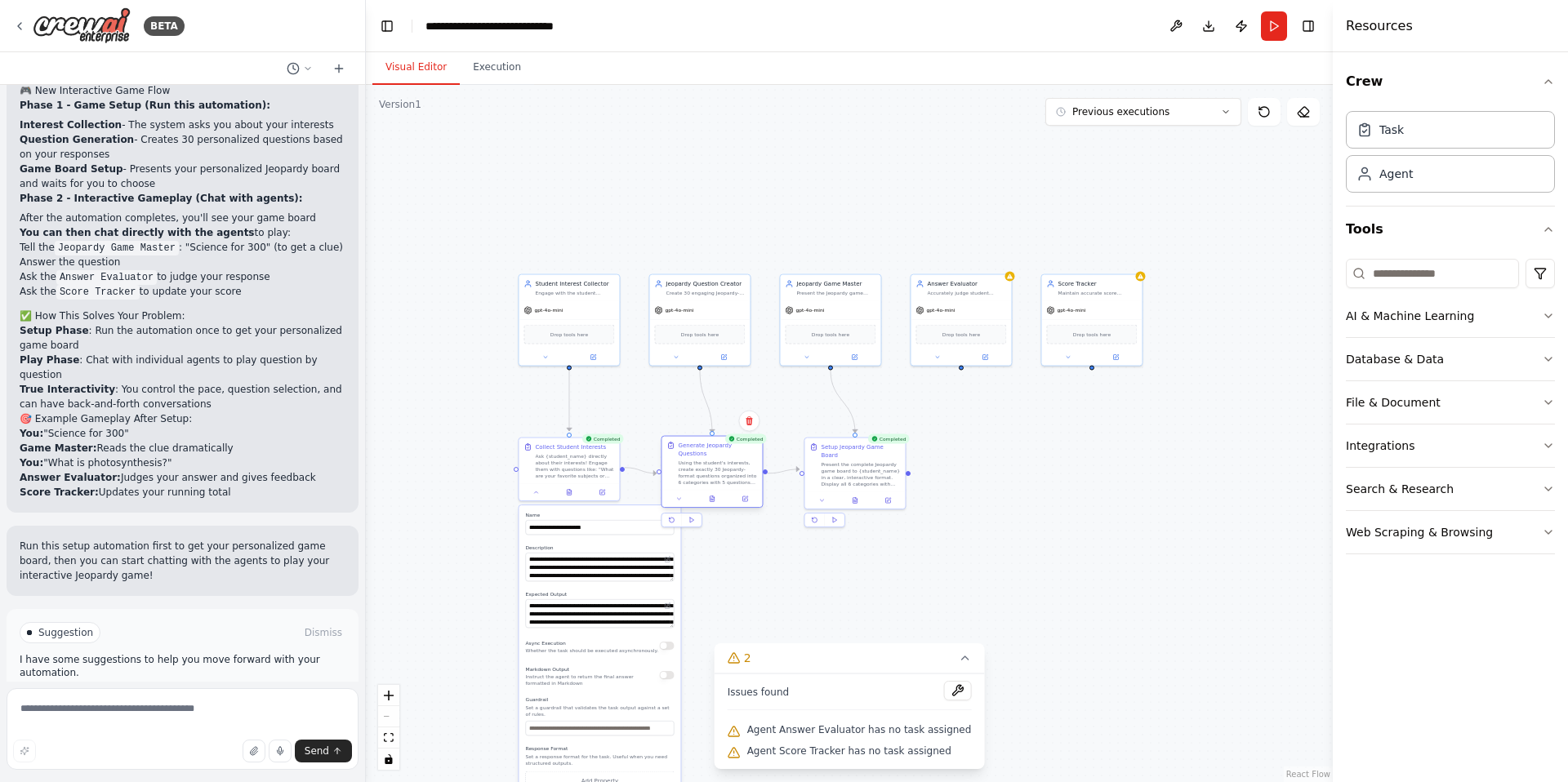
click at [727, 471] on div "Using the student's interests, create exactly 30 Jeopardy-format questions orga…" at bounding box center [718, 472] width 79 height 26
click at [727, 471] on div "Using the student's interests, create exactly 30 Jeopardy-format questions orga…" at bounding box center [722, 472] width 79 height 26
click at [683, 501] on icon at bounding box center [683, 499] width 7 height 7
drag, startPoint x: 863, startPoint y: 648, endPoint x: 990, endPoint y: 641, distance: 127.2
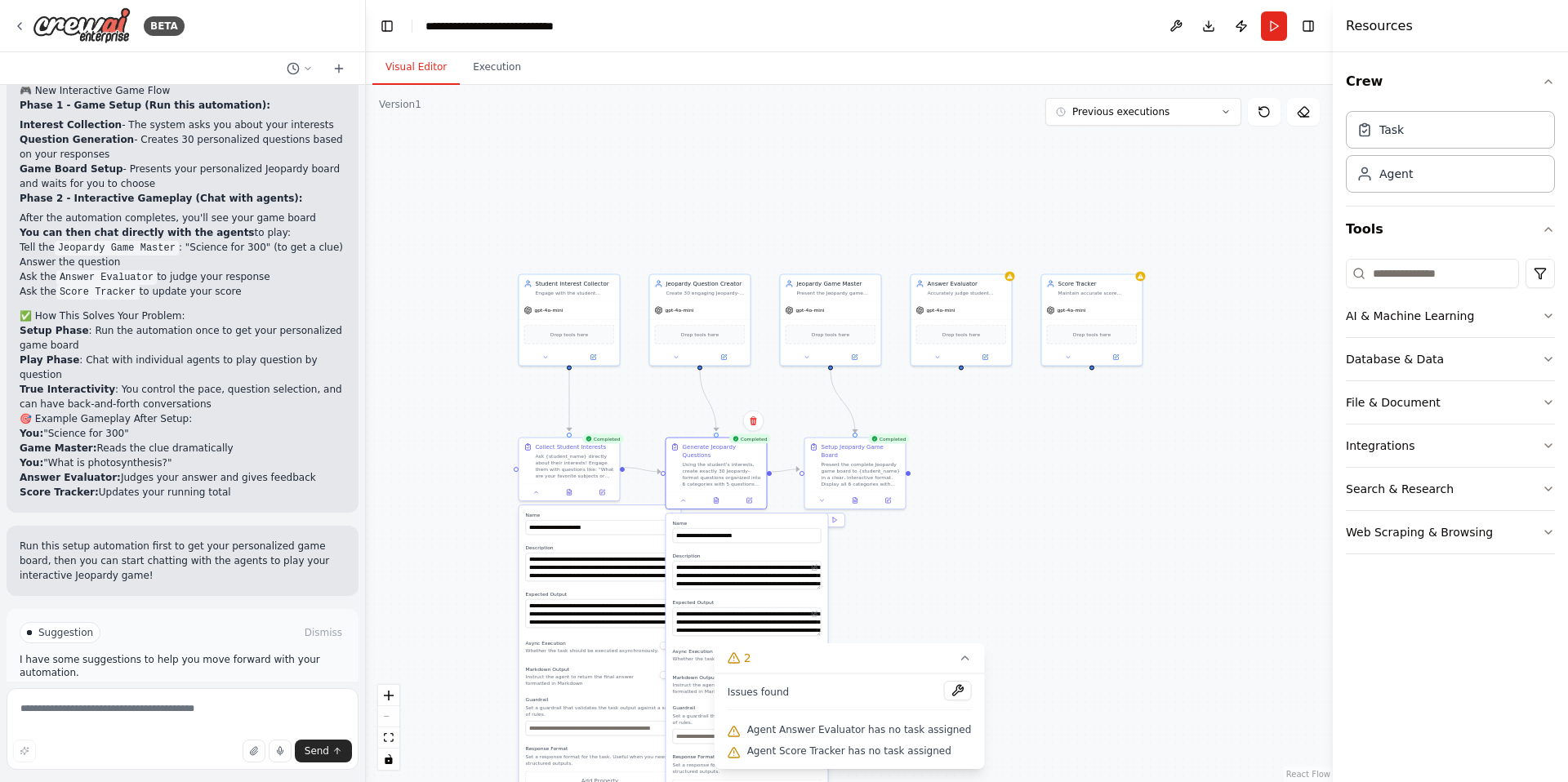
click at [992, 640] on div "Version 1 Previous executions Show Tools Hide Agents .deletable-edge-delete-btn…" at bounding box center [849, 434] width 967 height 697
click at [958, 658] on icon at bounding box center [964, 657] width 13 height 13
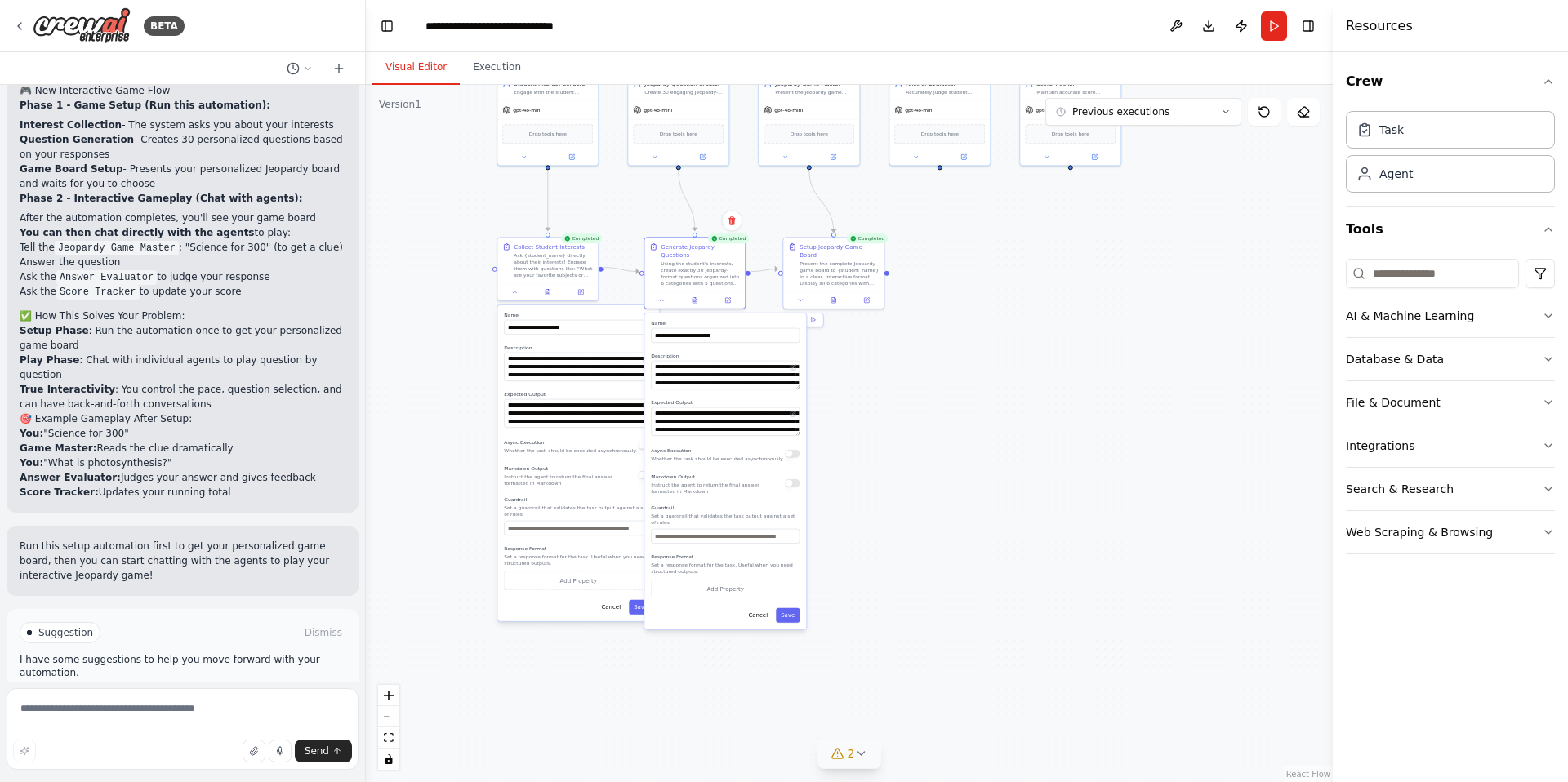
drag, startPoint x: 1011, startPoint y: 497, endPoint x: 991, endPoint y: 292, distance: 206.0
click at [991, 292] on div ".deletable-edge-delete-btn { width: 20px; height: 20px; border: 0px solid #ffff…" at bounding box center [849, 434] width 967 height 697
click at [824, 267] on div "Present the complete Jeopardy game board to {student_name} in a clear, interact…" at bounding box center [839, 271] width 79 height 26
click at [804, 296] on icon at bounding box center [800, 299] width 7 height 7
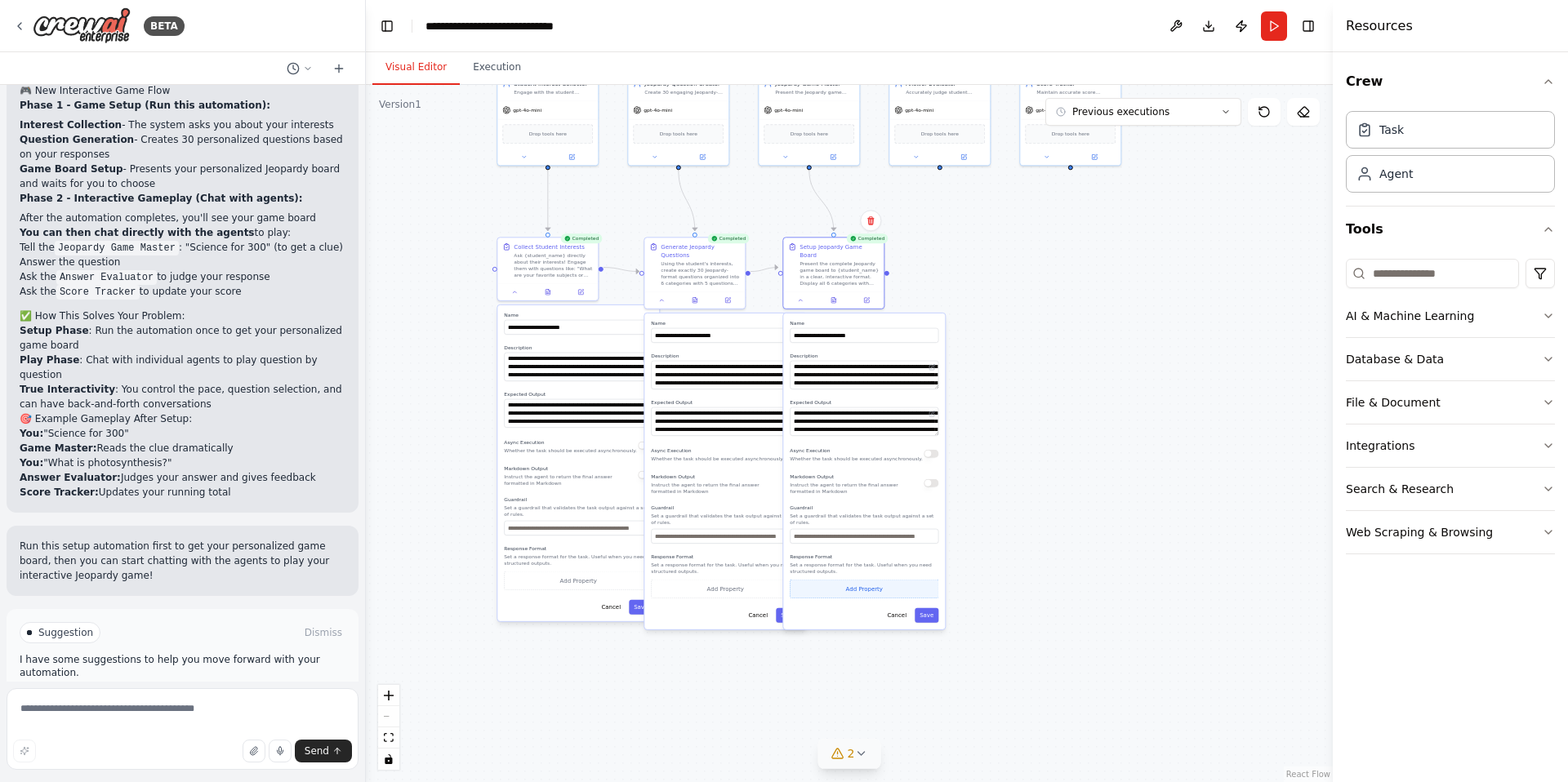
click at [862, 580] on button "Add Property" at bounding box center [864, 589] width 148 height 19
click at [856, 580] on select "**** ******* ******* **** ******" at bounding box center [865, 587] width 40 height 15
click at [845, 580] on select "**** ******* ******* **** ******" at bounding box center [865, 587] width 40 height 15
click at [826, 580] on input "**********" at bounding box center [816, 587] width 52 height 15
drag, startPoint x: 830, startPoint y: 576, endPoint x: 795, endPoint y: 574, distance: 35.1
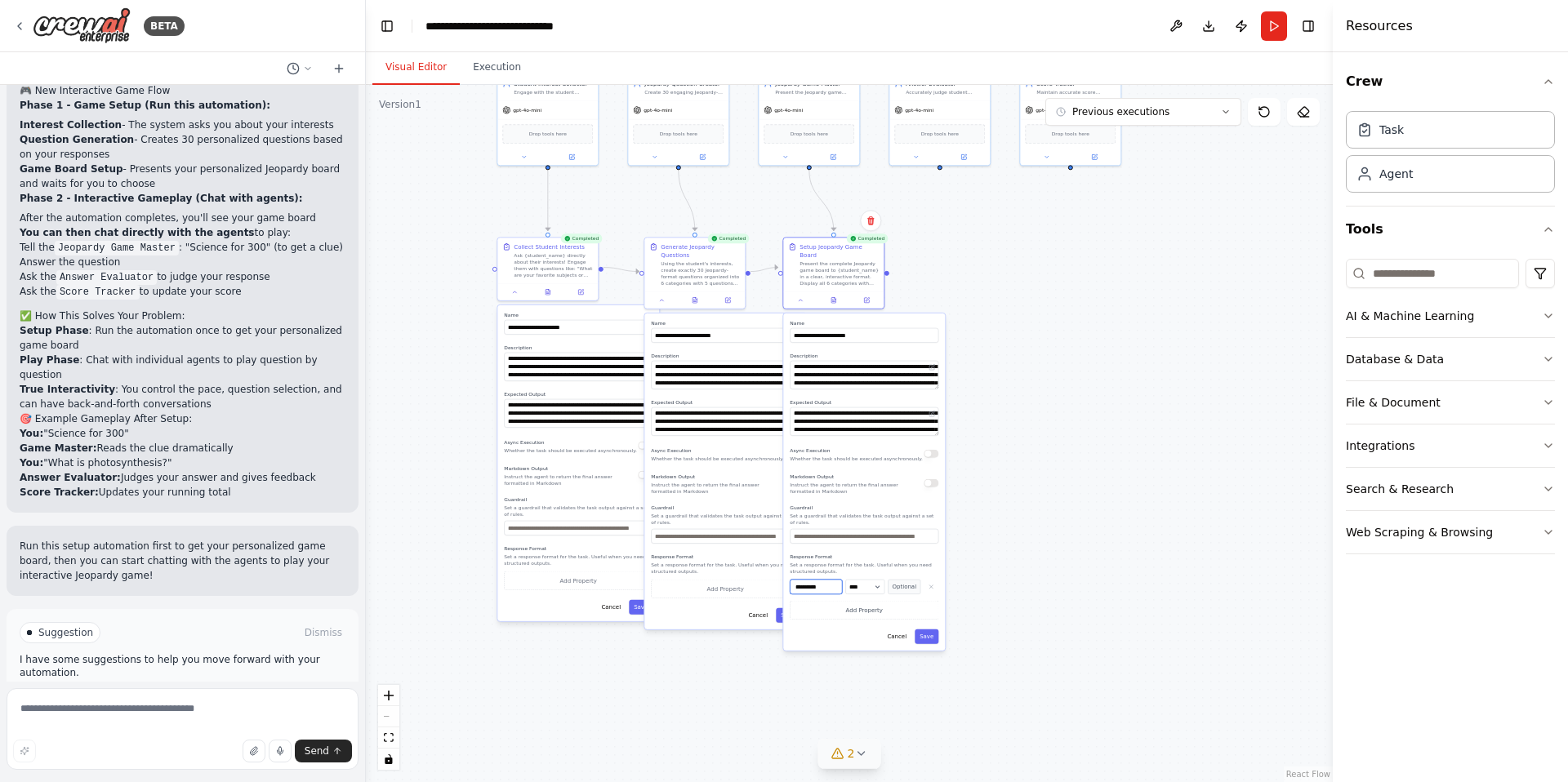
click at [795, 580] on input "**********" at bounding box center [816, 587] width 52 height 15
type input "*"
type input "********"
click at [902, 580] on button "Optional" at bounding box center [904, 587] width 33 height 15
click at [884, 581] on div "******** **** ******* ******* **** ****** Required" at bounding box center [864, 587] width 148 height 15
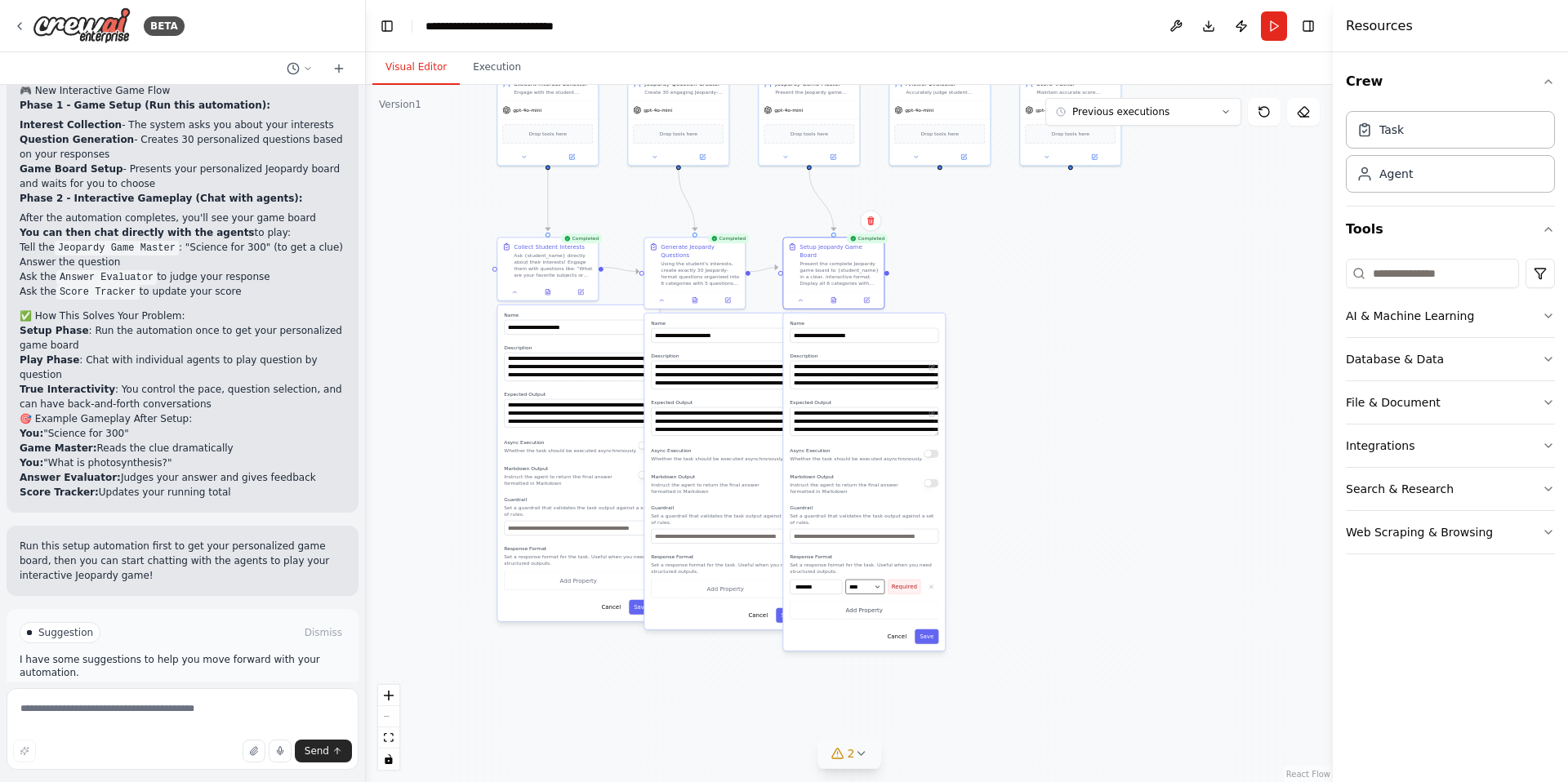
click at [876, 583] on select "**** ******* ******* **** ******" at bounding box center [865, 587] width 40 height 15
click at [845, 580] on select "**** ******* ******* **** ******" at bounding box center [865, 587] width 40 height 15
click at [873, 604] on button "Add Property" at bounding box center [864, 610] width 148 height 19
drag, startPoint x: 832, startPoint y: 601, endPoint x: 791, endPoint y: 596, distance: 41.3
click at [791, 601] on input "**********" at bounding box center [816, 608] width 52 height 15
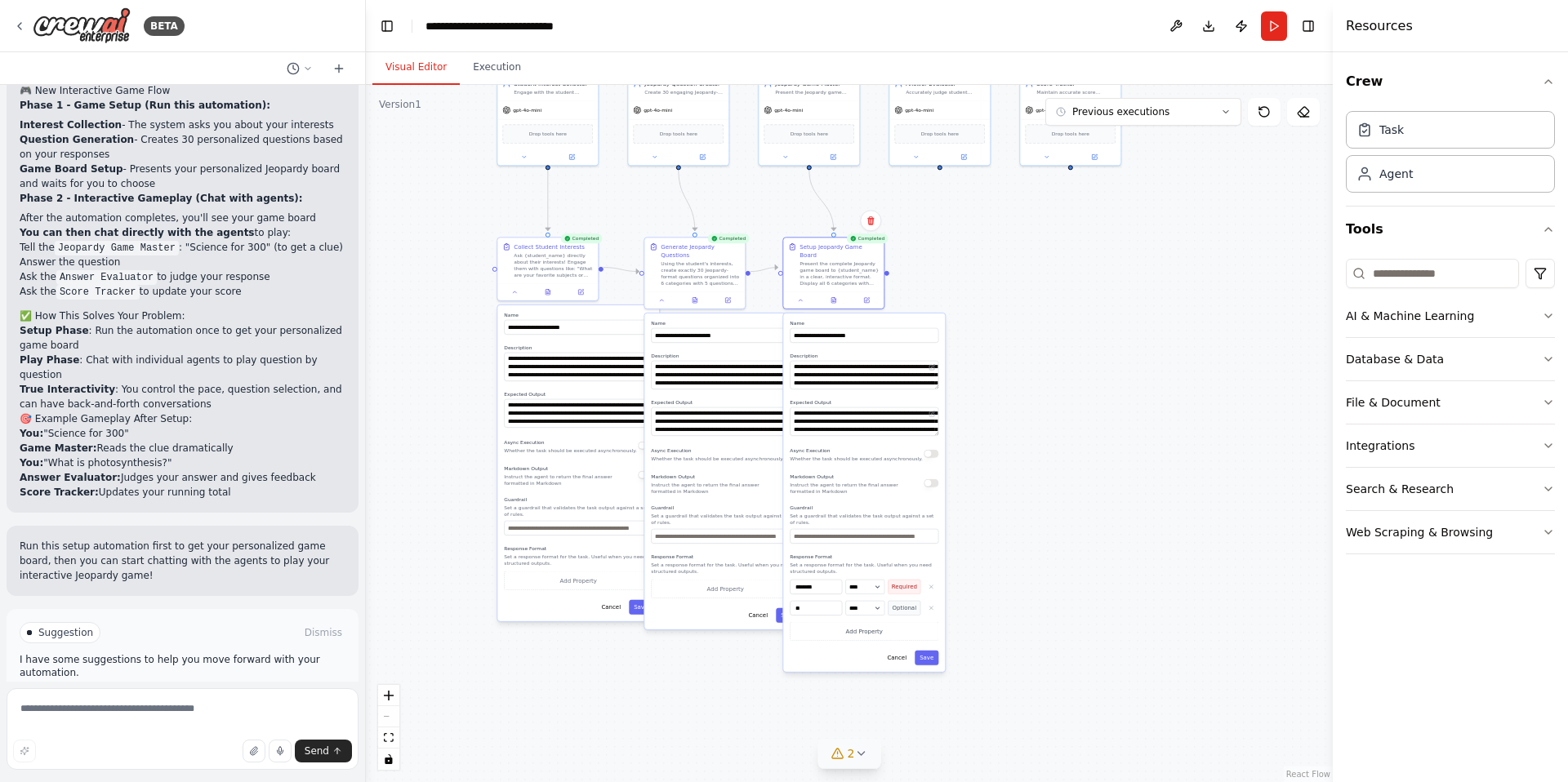
type input "*"
type input "******"
click at [860, 601] on select "**** ******* ******* **** ******" at bounding box center [865, 608] width 40 height 15
click at [845, 601] on select "**** ******* ******* **** ******" at bounding box center [865, 608] width 40 height 15
click at [926, 650] on button "Save" at bounding box center [927, 657] width 24 height 15
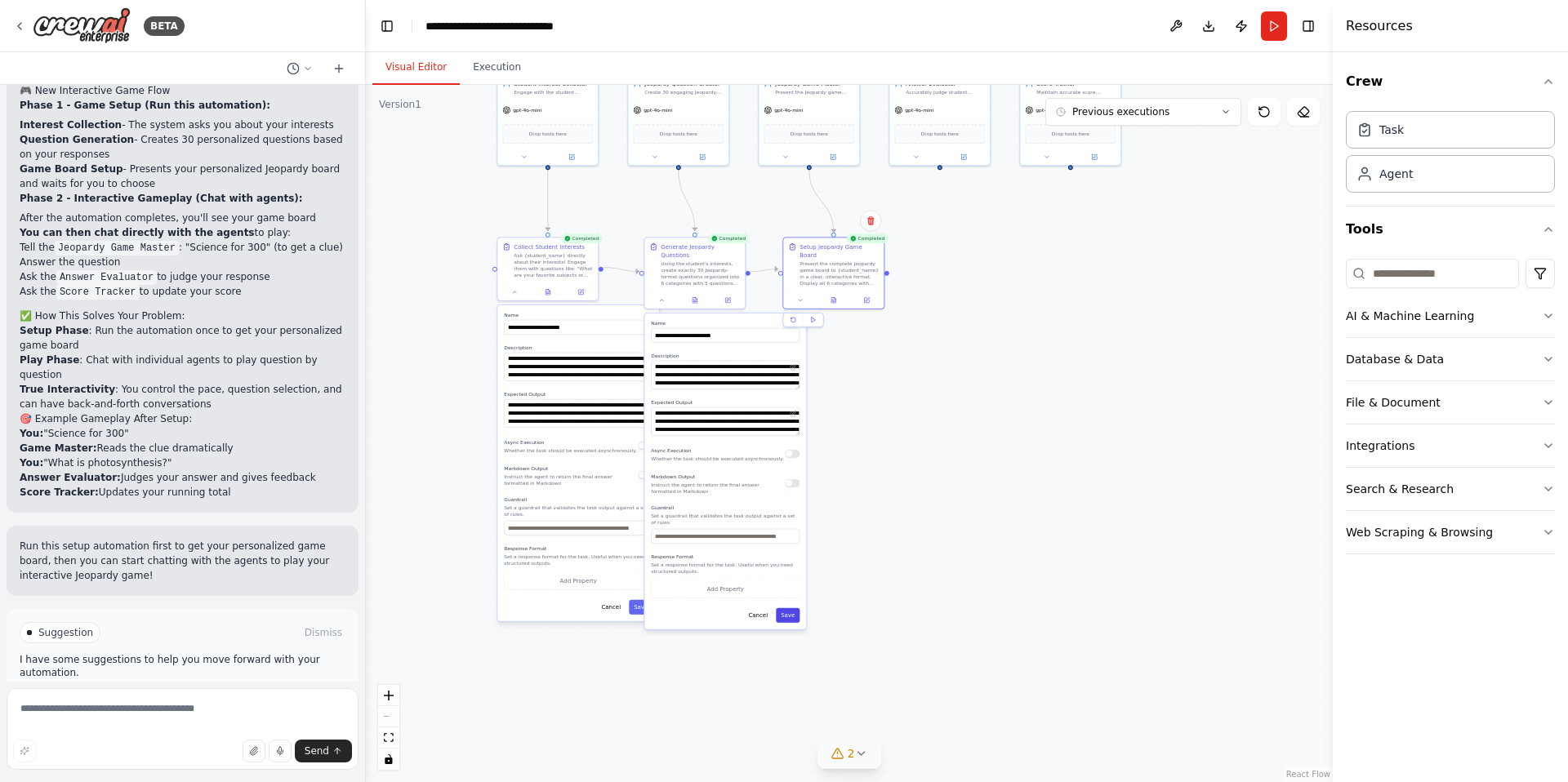
click at [787, 619] on button "Save" at bounding box center [788, 616] width 24 height 15
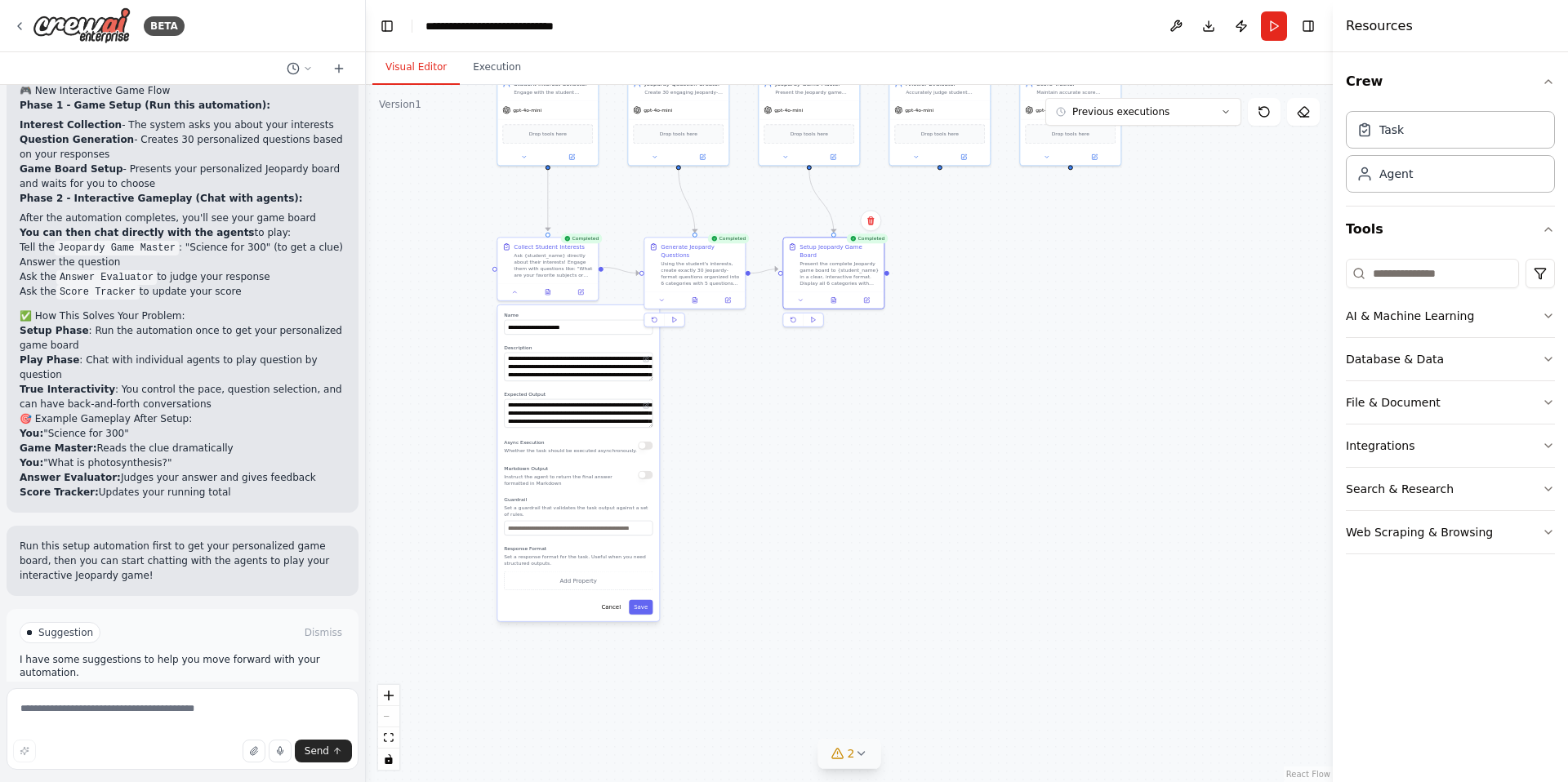
click at [645, 615] on div "**********" at bounding box center [577, 463] width 161 height 316
click at [643, 609] on button "Save" at bounding box center [640, 607] width 24 height 15
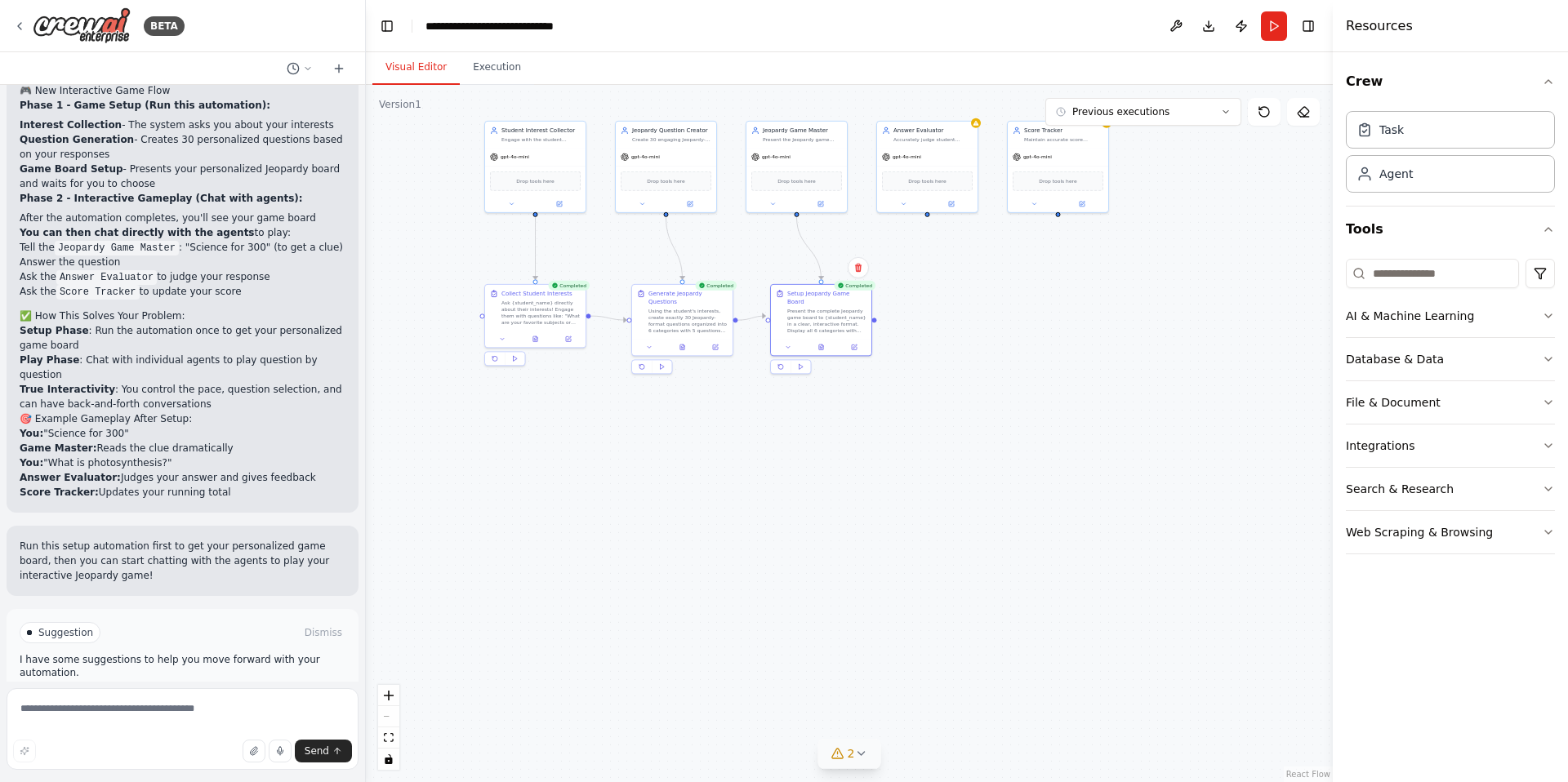
drag, startPoint x: 1053, startPoint y: 413, endPoint x: 1036, endPoint y: 521, distance: 109.3
click at [1035, 522] on div ".deletable-edge-delete-btn { width: 20px; height: 20px; border: 0px solid #ffff…" at bounding box center [849, 434] width 967 height 697
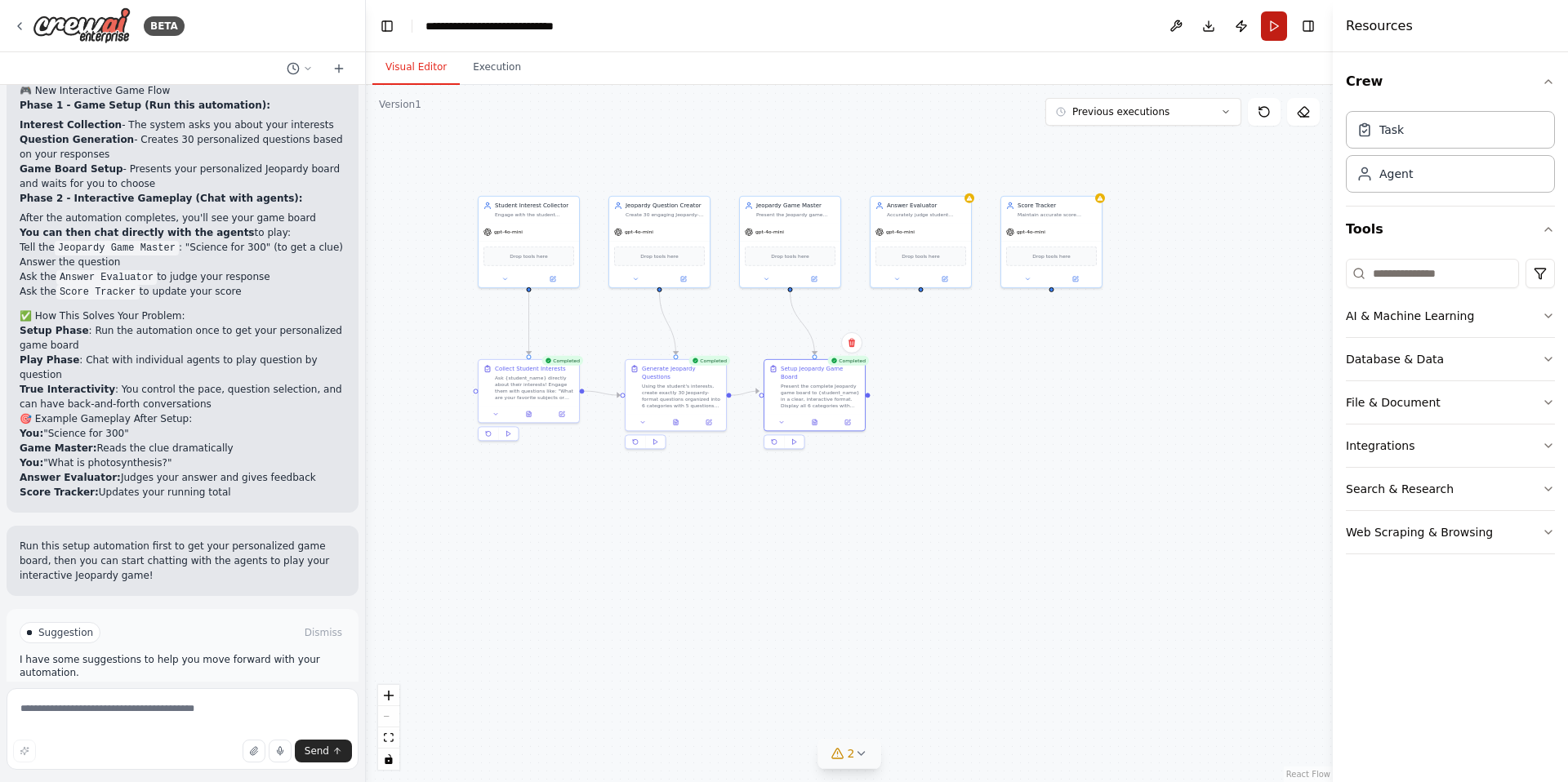
click at [1271, 34] on button "Run" at bounding box center [1274, 27] width 26 height 30
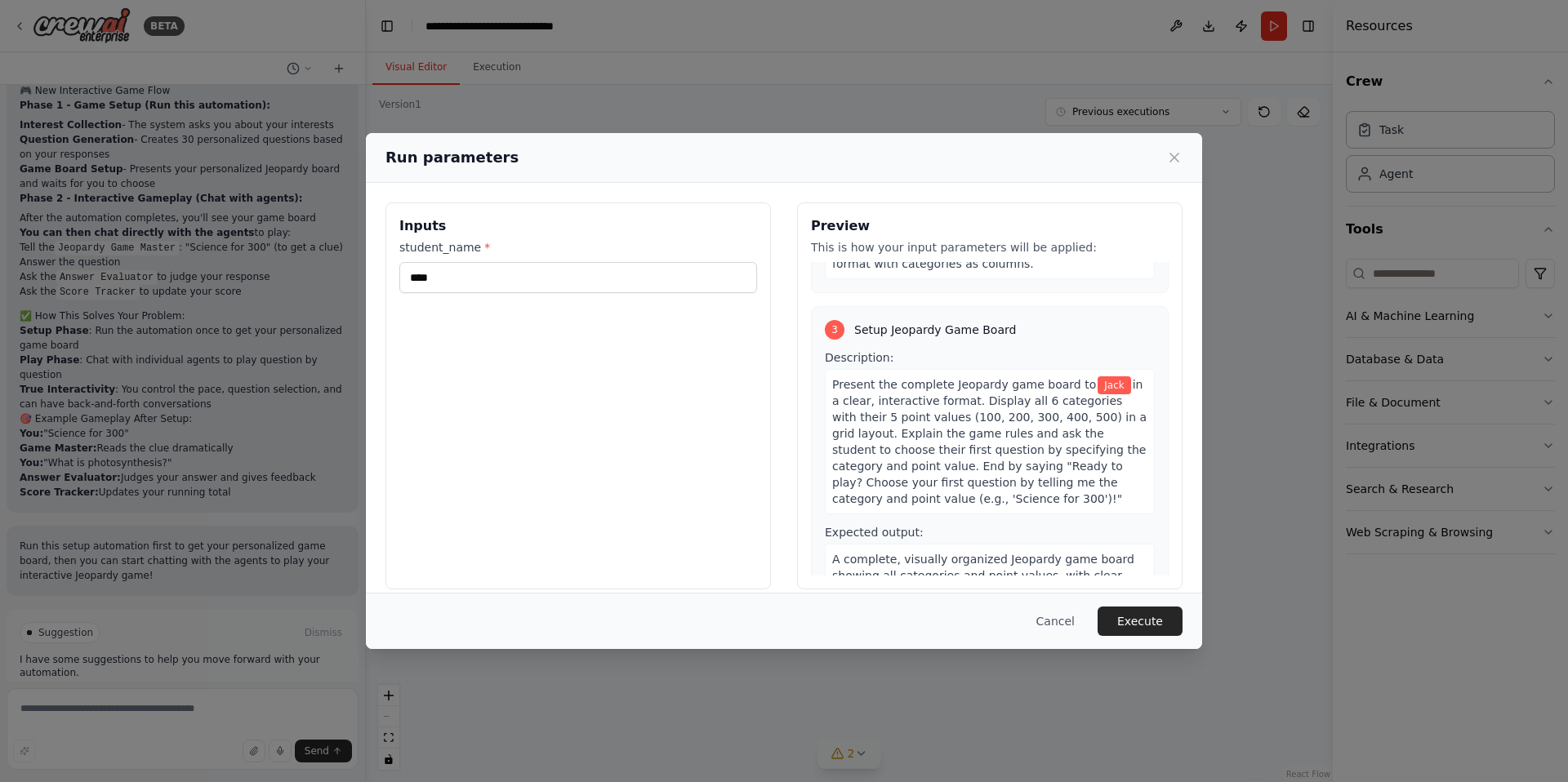
scroll to position [724, 0]
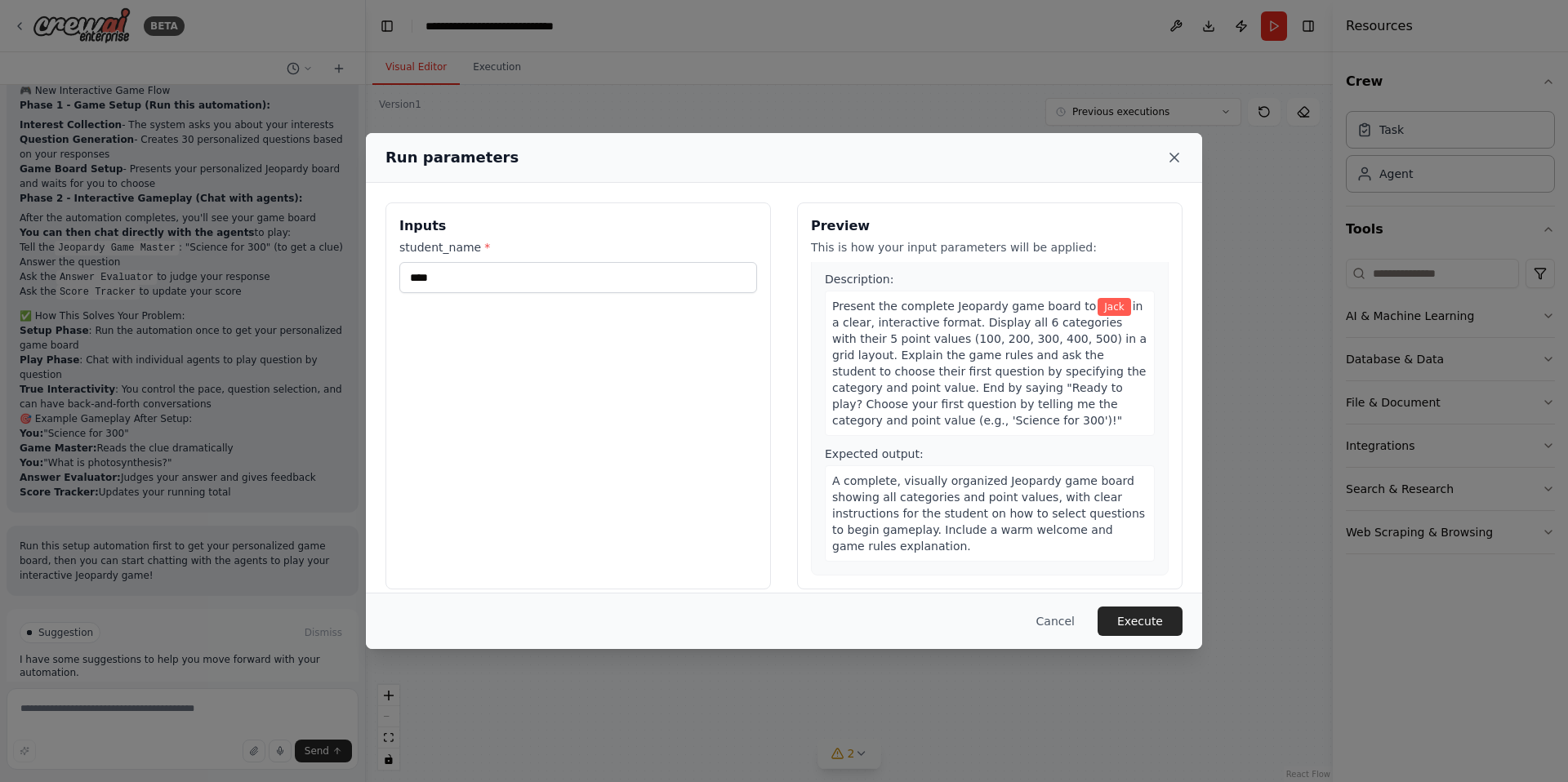
click at [1174, 156] on icon at bounding box center [1174, 157] width 8 height 8
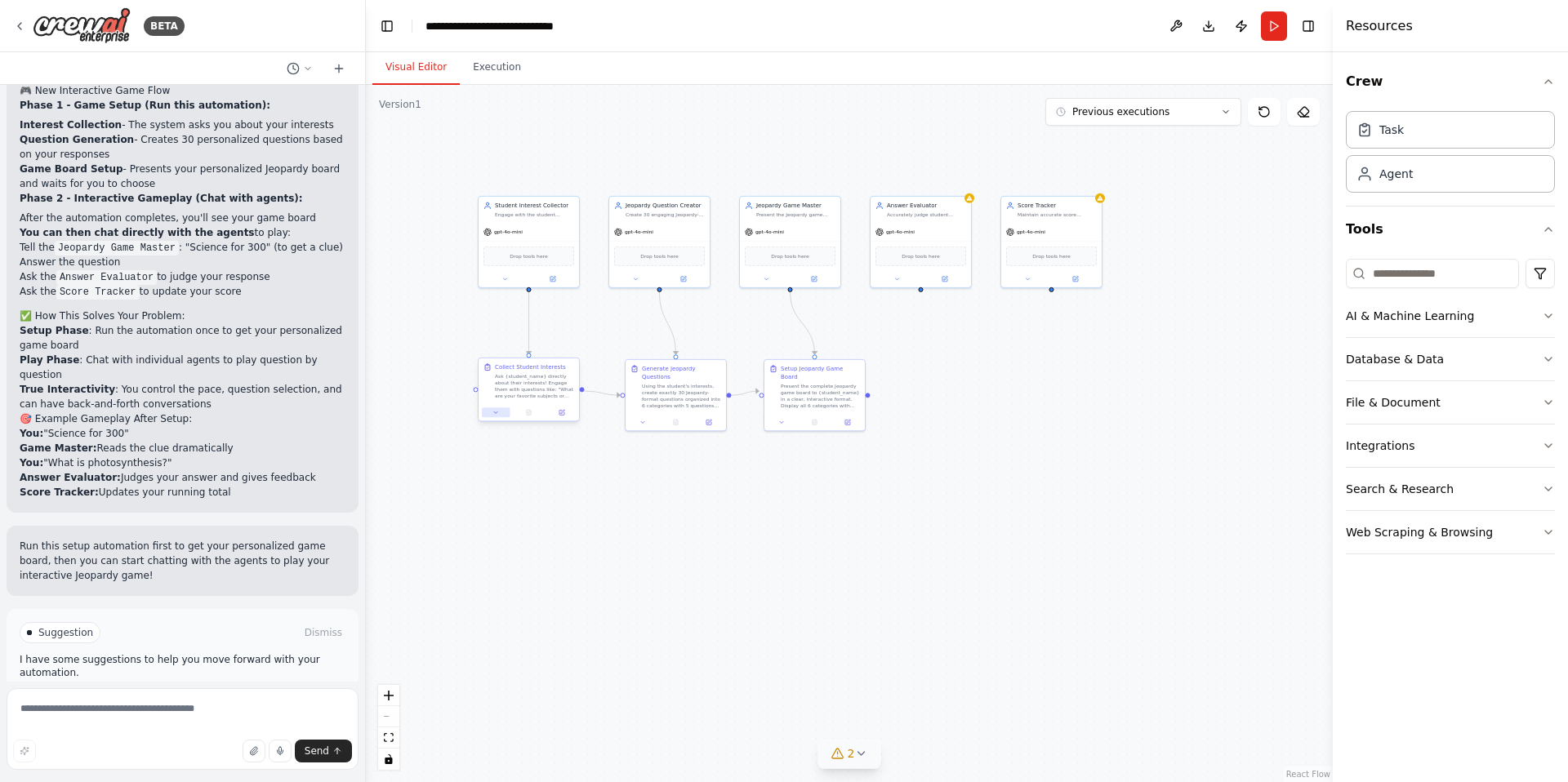
click at [506, 413] on button at bounding box center [496, 413] width 28 height 10
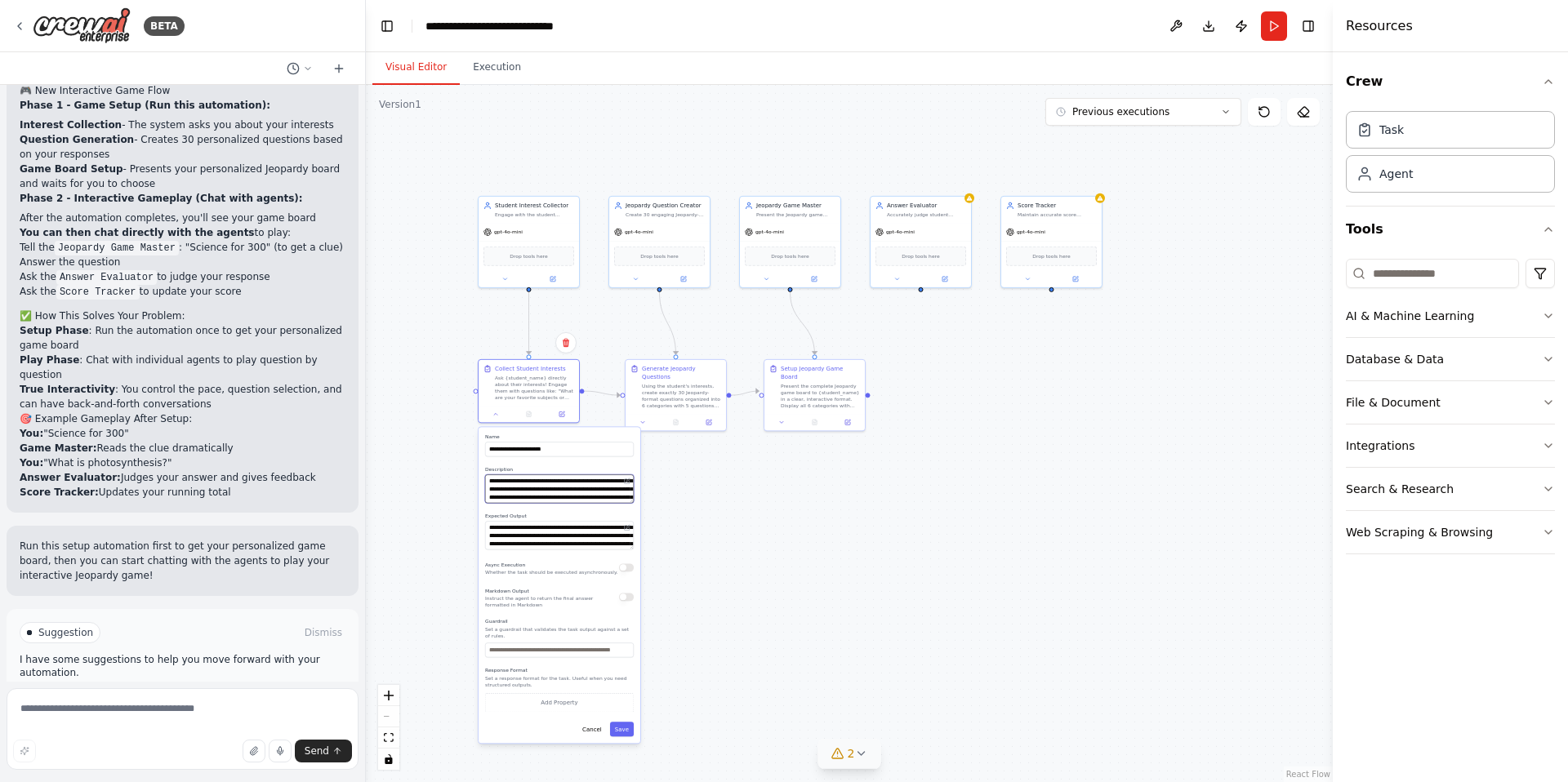
click at [577, 492] on textarea "**********" at bounding box center [559, 488] width 148 height 29
click at [613, 497] on textarea "**********" at bounding box center [559, 488] width 148 height 29
click at [545, 483] on textarea "**********" at bounding box center [559, 488] width 148 height 29
click at [660, 401] on div "Using the student's interests, create exactly 30 Jeopardy-format questions orga…" at bounding box center [681, 394] width 79 height 26
click at [669, 400] on div "Using the student's interests, create exactly 30 Jeopardy-format questions orga…" at bounding box center [681, 394] width 79 height 26
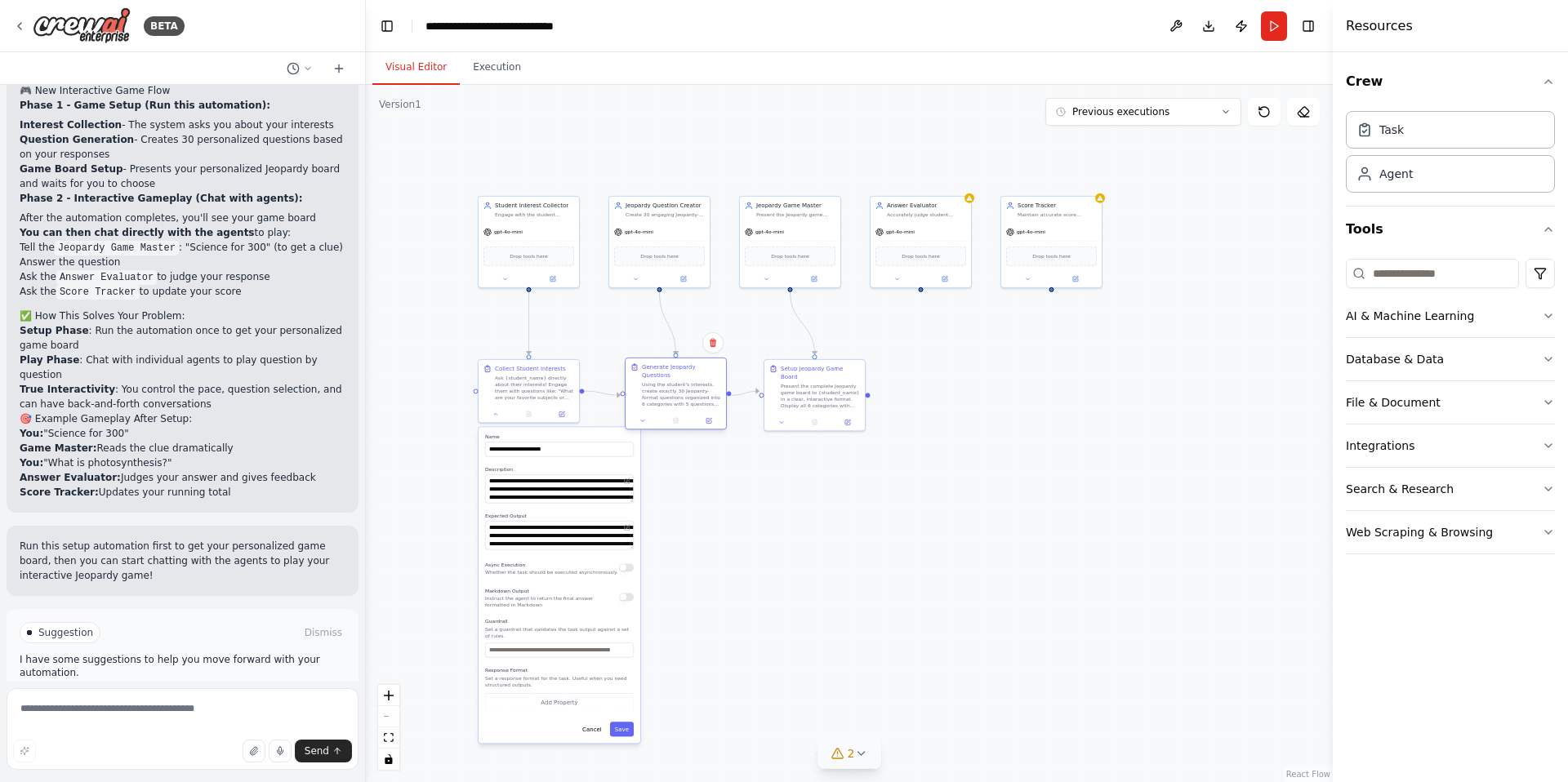
click at [669, 400] on div "Using the student's interests, create exactly 30 Jeopardy-format questions orga…" at bounding box center [681, 394] width 79 height 26
click at [650, 420] on button at bounding box center [642, 421] width 28 height 10
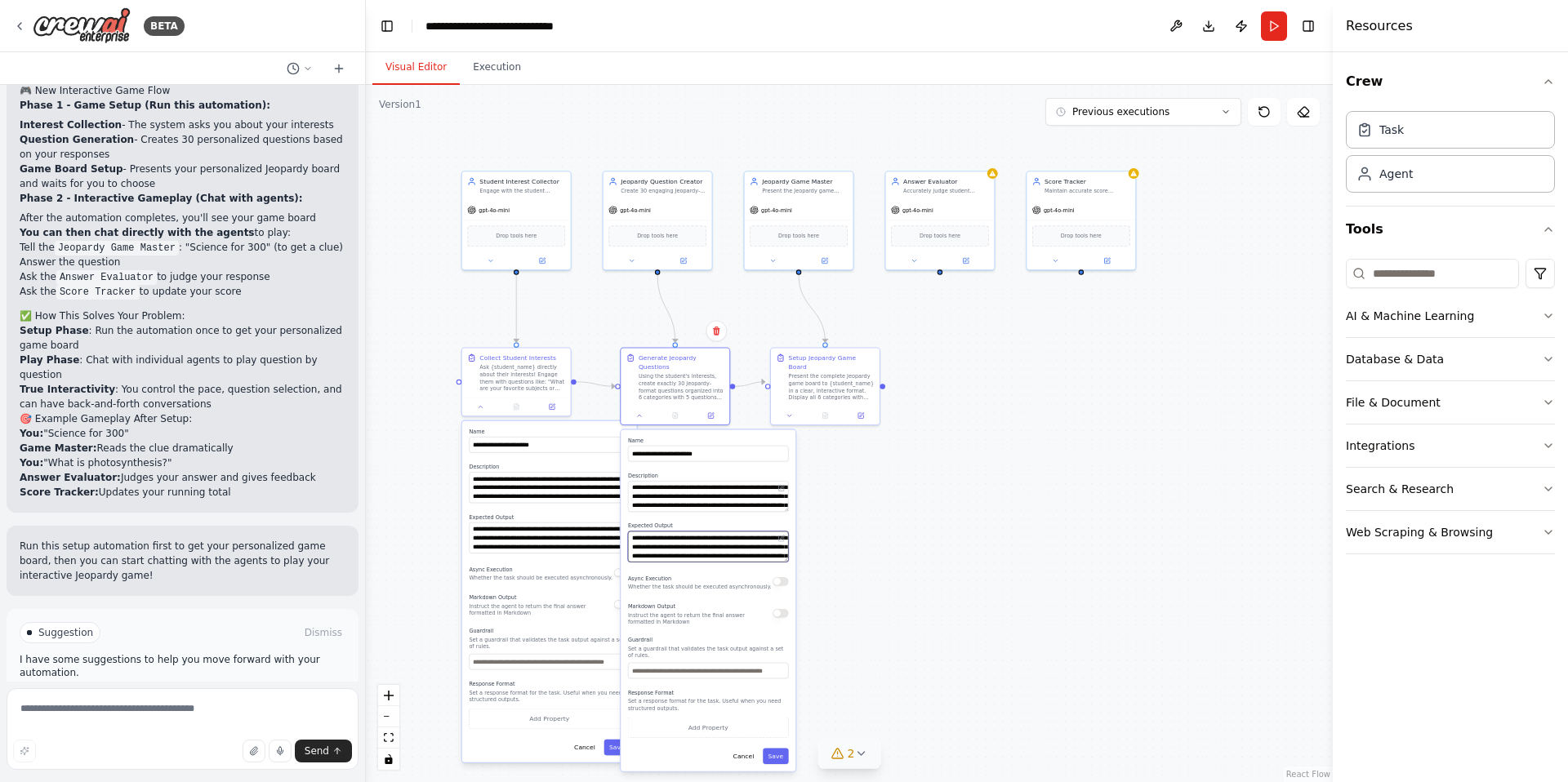
click at [678, 538] on textarea "**********" at bounding box center [708, 546] width 161 height 31
click at [786, 489] on button at bounding box center [781, 488] width 11 height 11
click at [766, 497] on textarea "**********" at bounding box center [707, 497] width 159 height 31
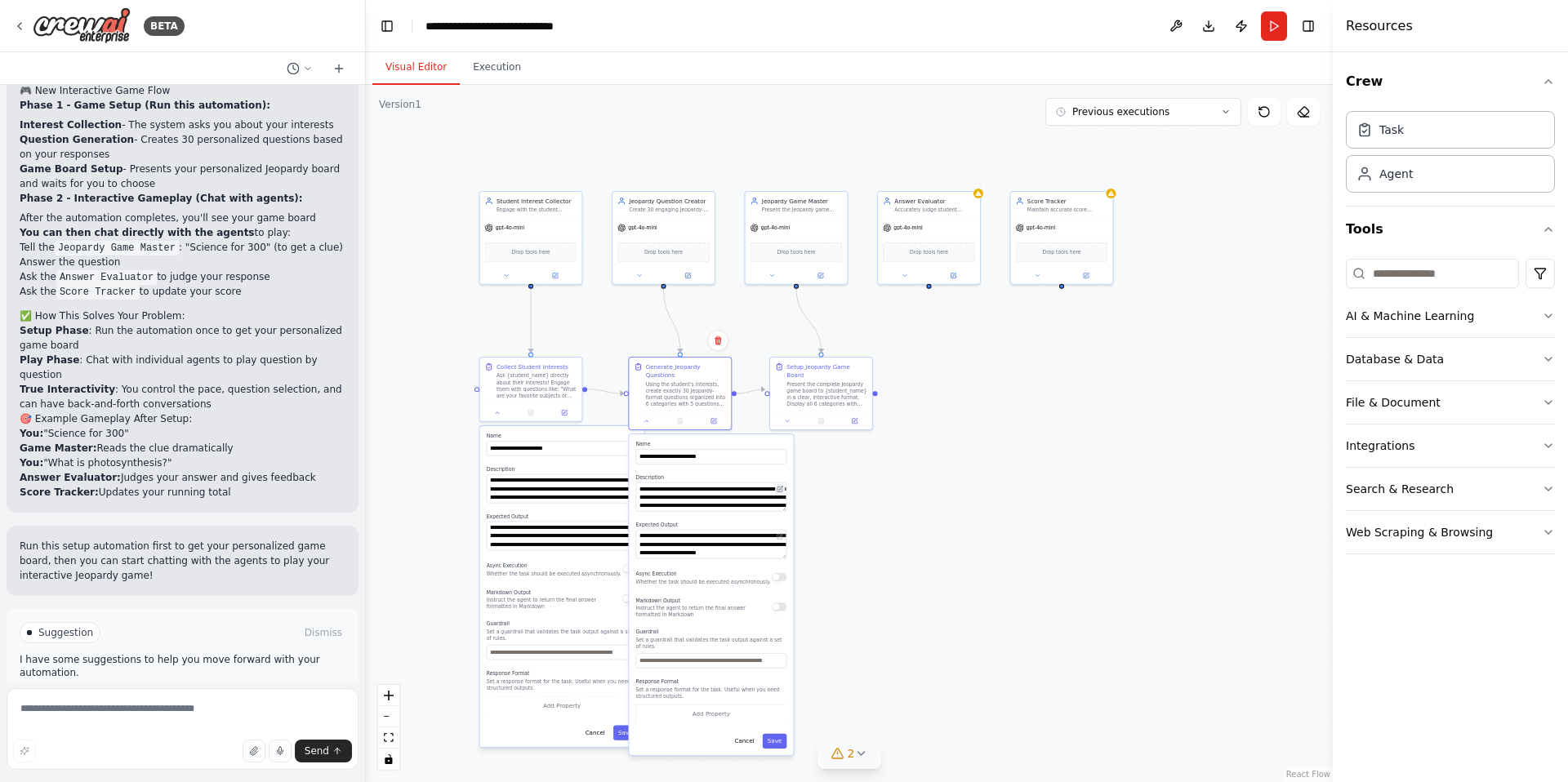
click at [784, 487] on button at bounding box center [780, 489] width 10 height 10
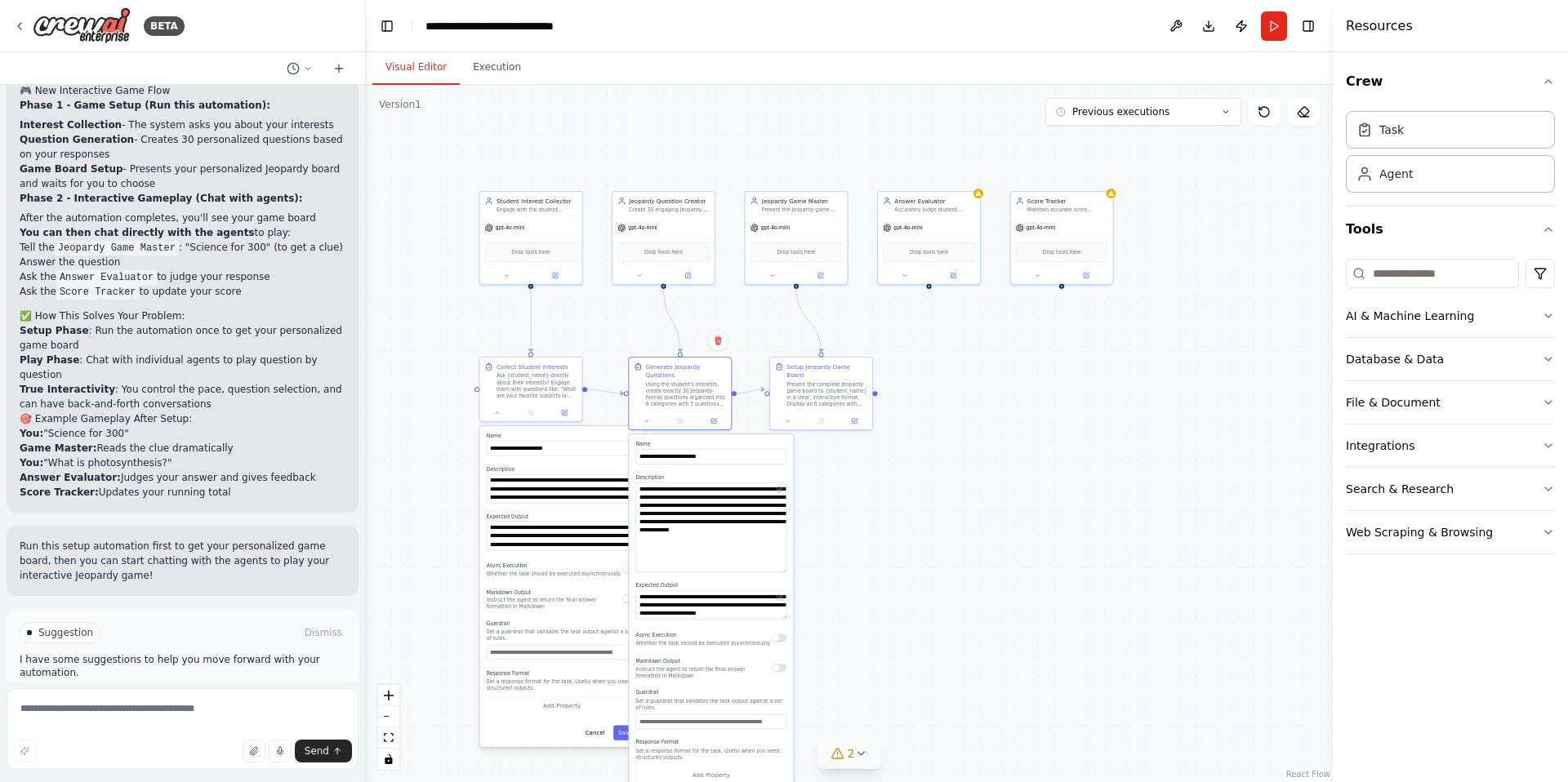
drag, startPoint x: 785, startPoint y: 511, endPoint x: 770, endPoint y: 544, distance: 36.2
click at [770, 544] on textarea "**********" at bounding box center [711, 528] width 151 height 90
click at [560, 501] on textarea "**********" at bounding box center [562, 489] width 151 height 30
click at [548, 479] on textarea "**********" at bounding box center [562, 489] width 151 height 30
type textarea "**********"
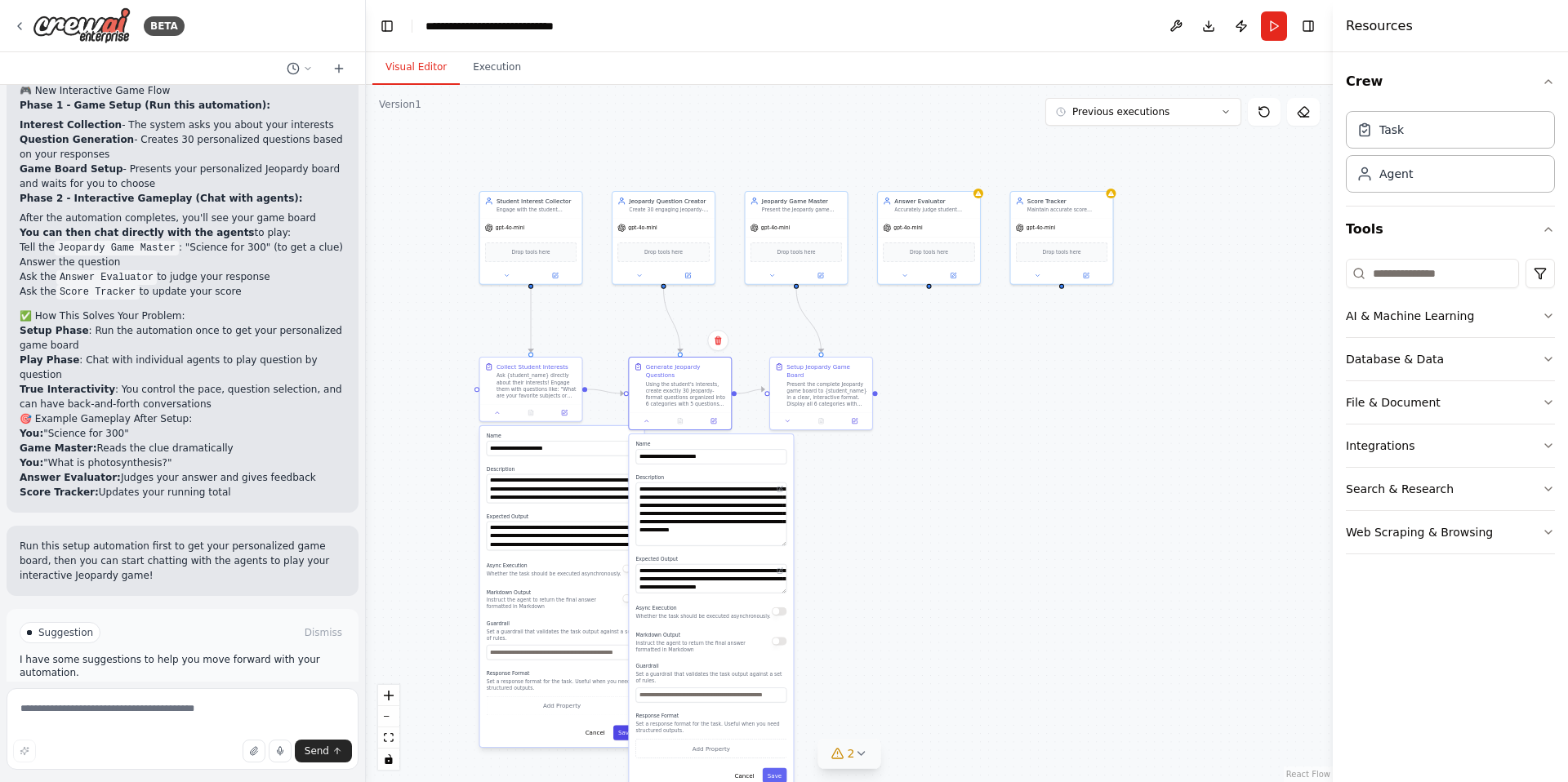
click at [621, 735] on button "Save" at bounding box center [625, 733] width 25 height 15
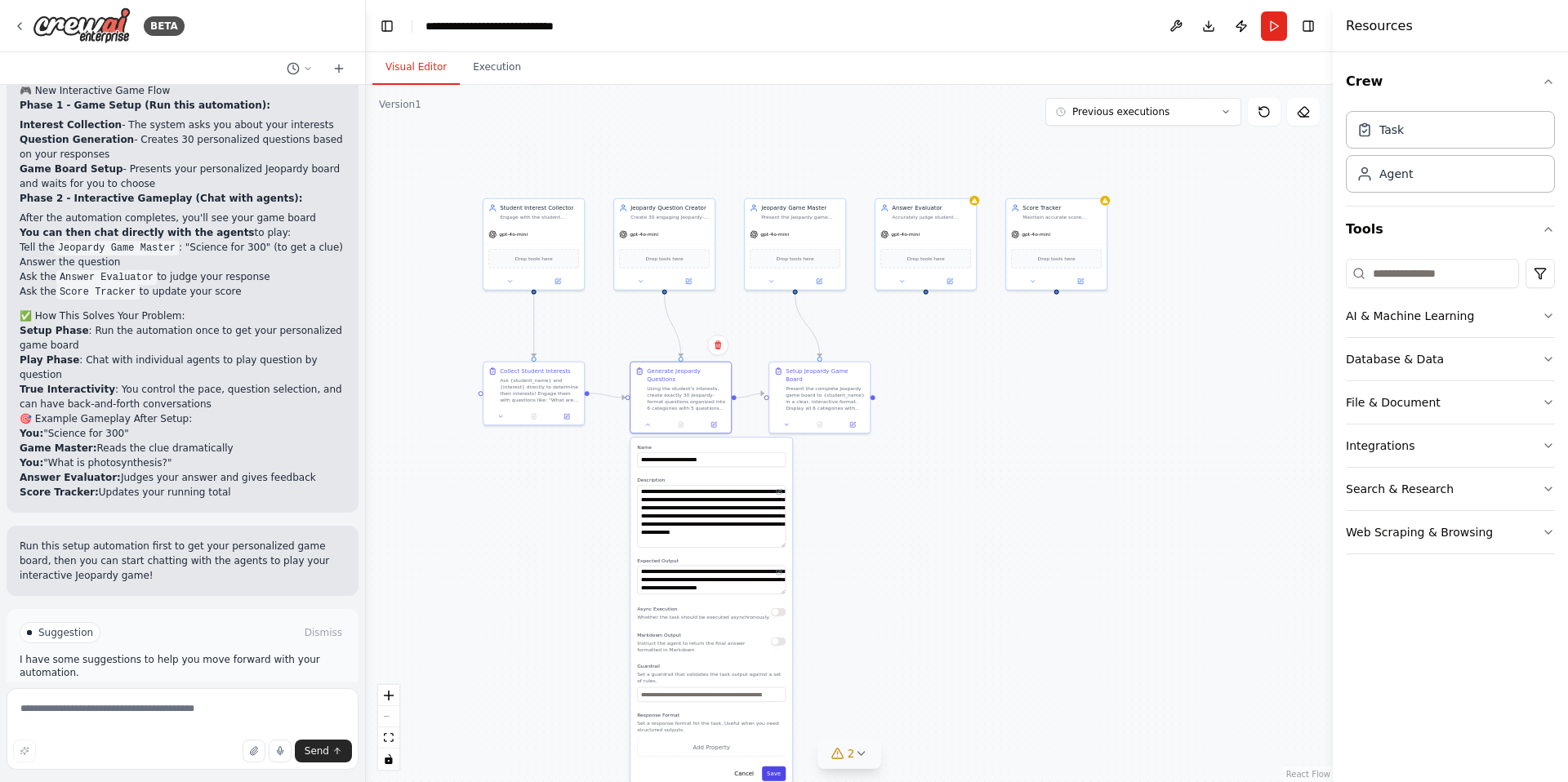
click at [776, 776] on button "Save" at bounding box center [774, 774] width 24 height 15
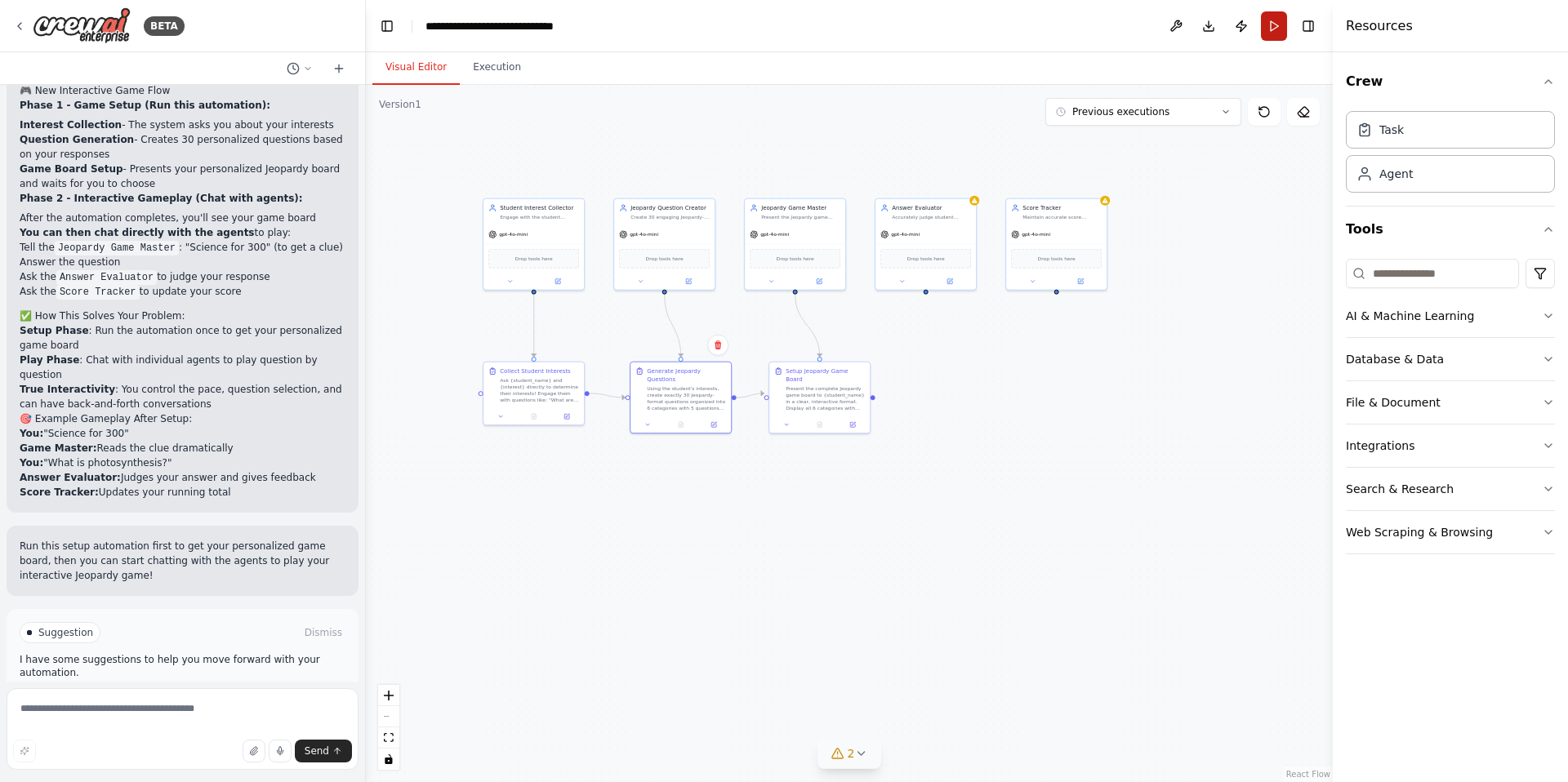
click at [1279, 33] on button "Run" at bounding box center [1274, 27] width 26 height 30
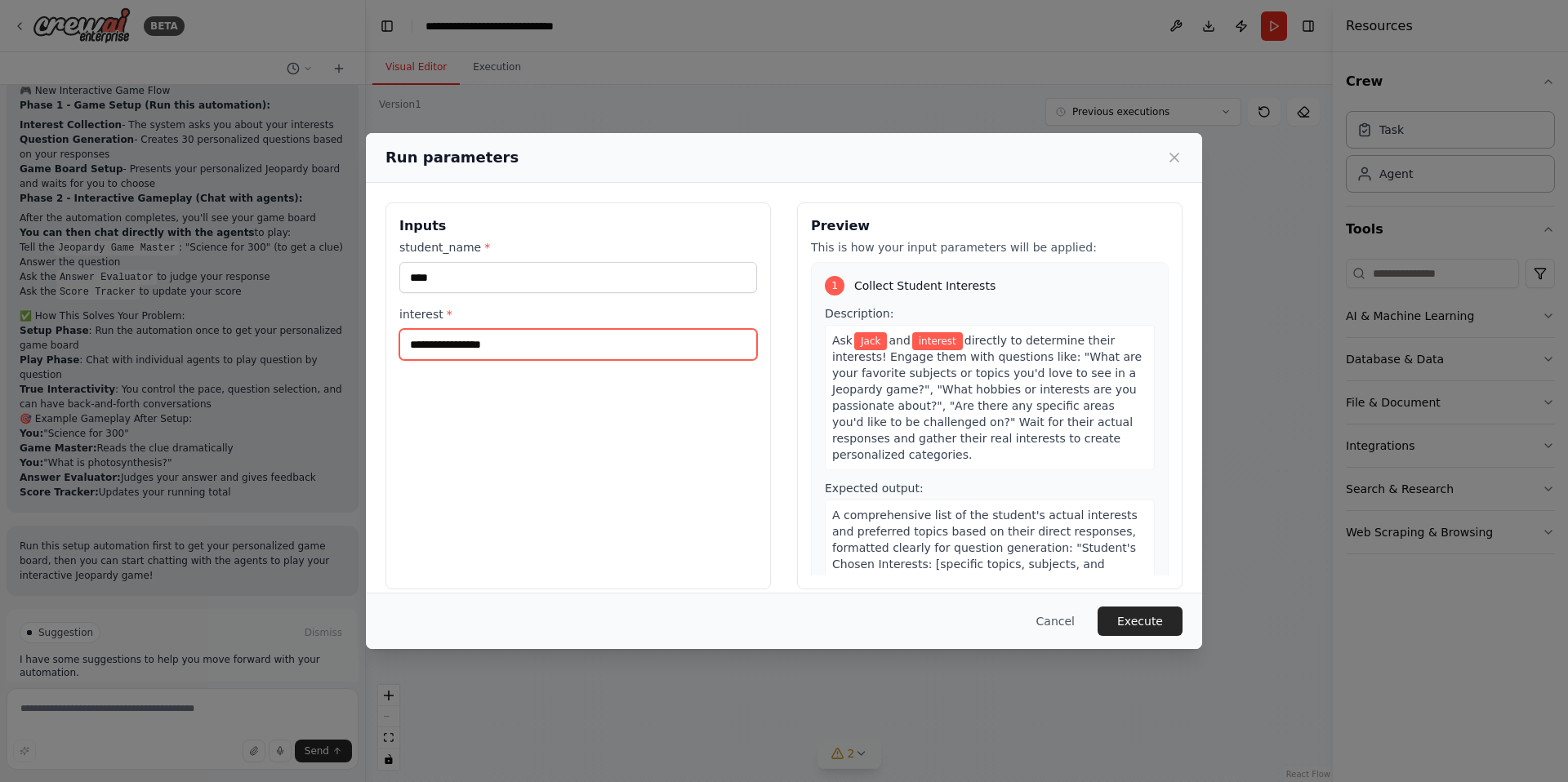
click at [502, 334] on input "interest *" at bounding box center [577, 343] width 357 height 31
type input "******"
click at [1157, 623] on button "Execute" at bounding box center [1140, 622] width 85 height 30
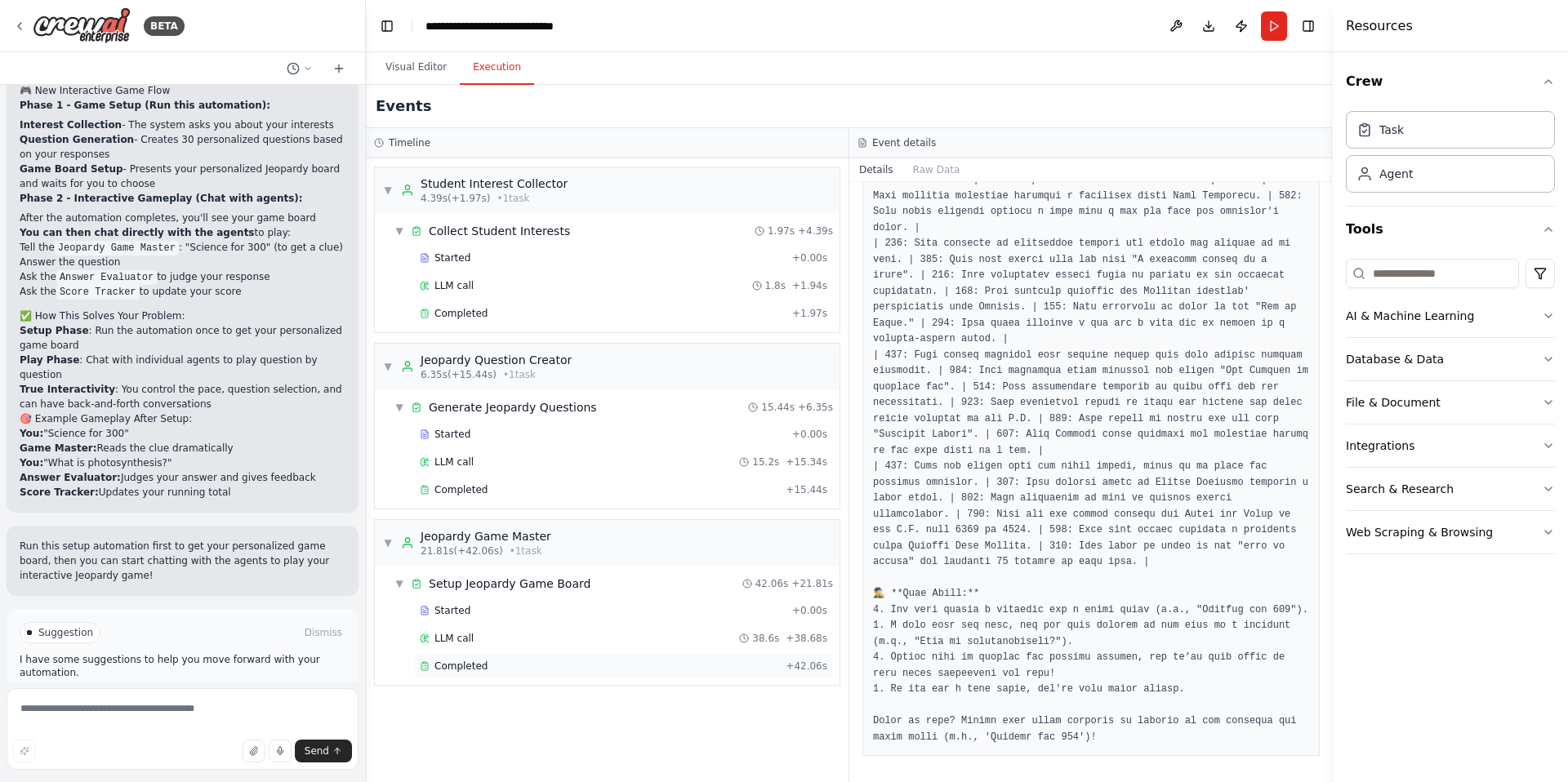
click at [492, 664] on div "Completed" at bounding box center [599, 666] width 359 height 13
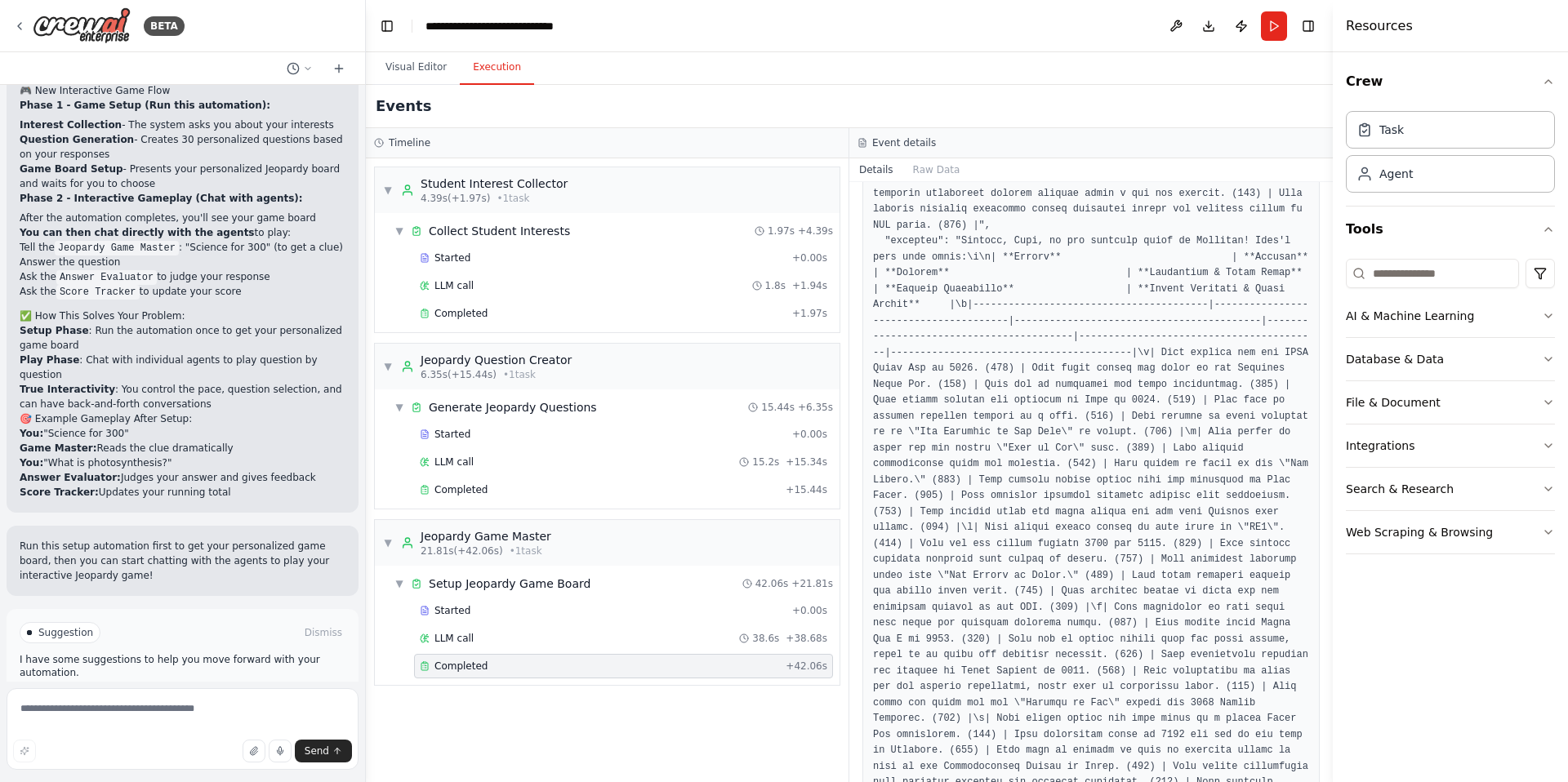
scroll to position [1064, 0]
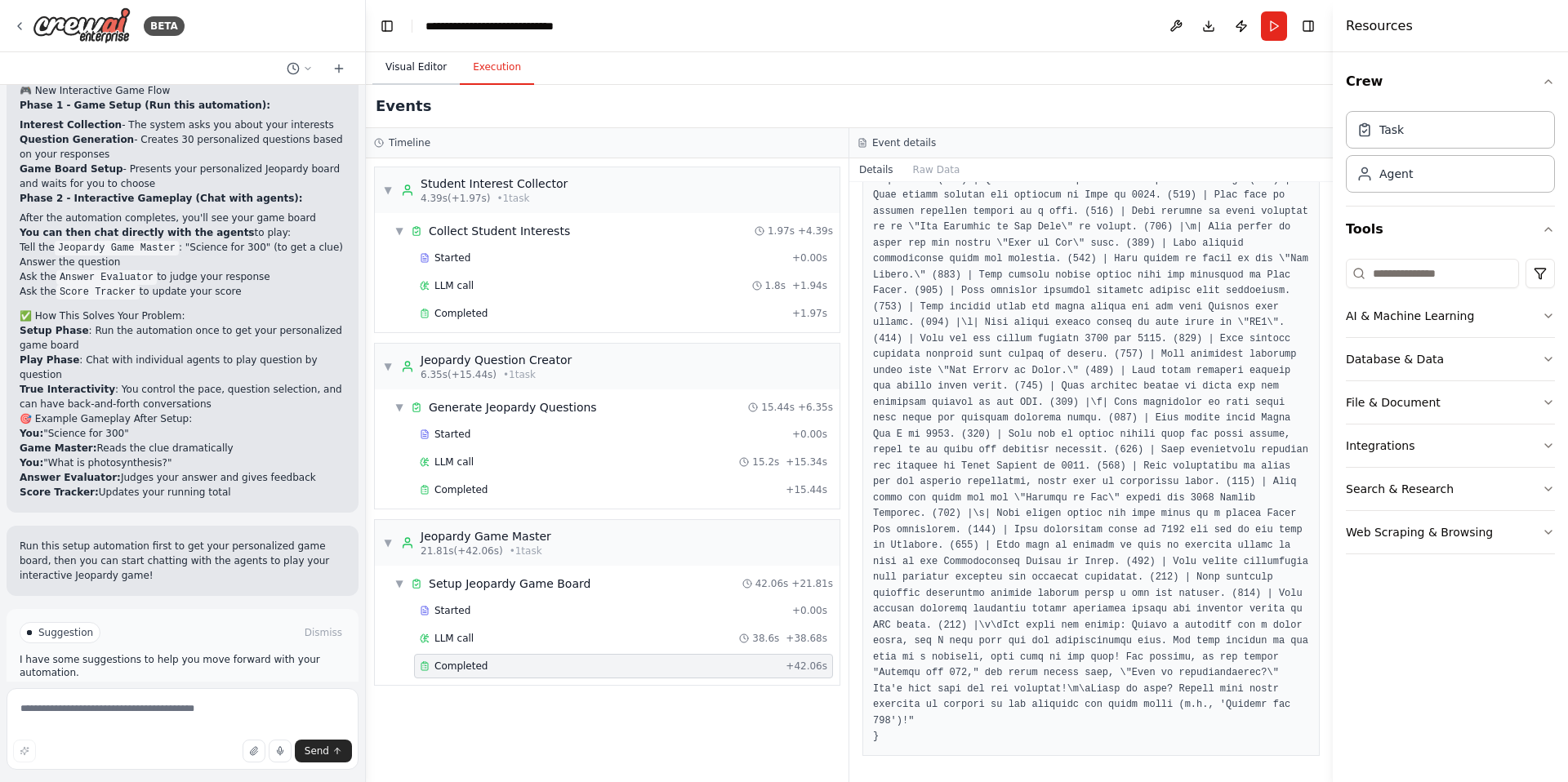
click at [419, 77] on button "Visual Editor" at bounding box center [416, 67] width 87 height 35
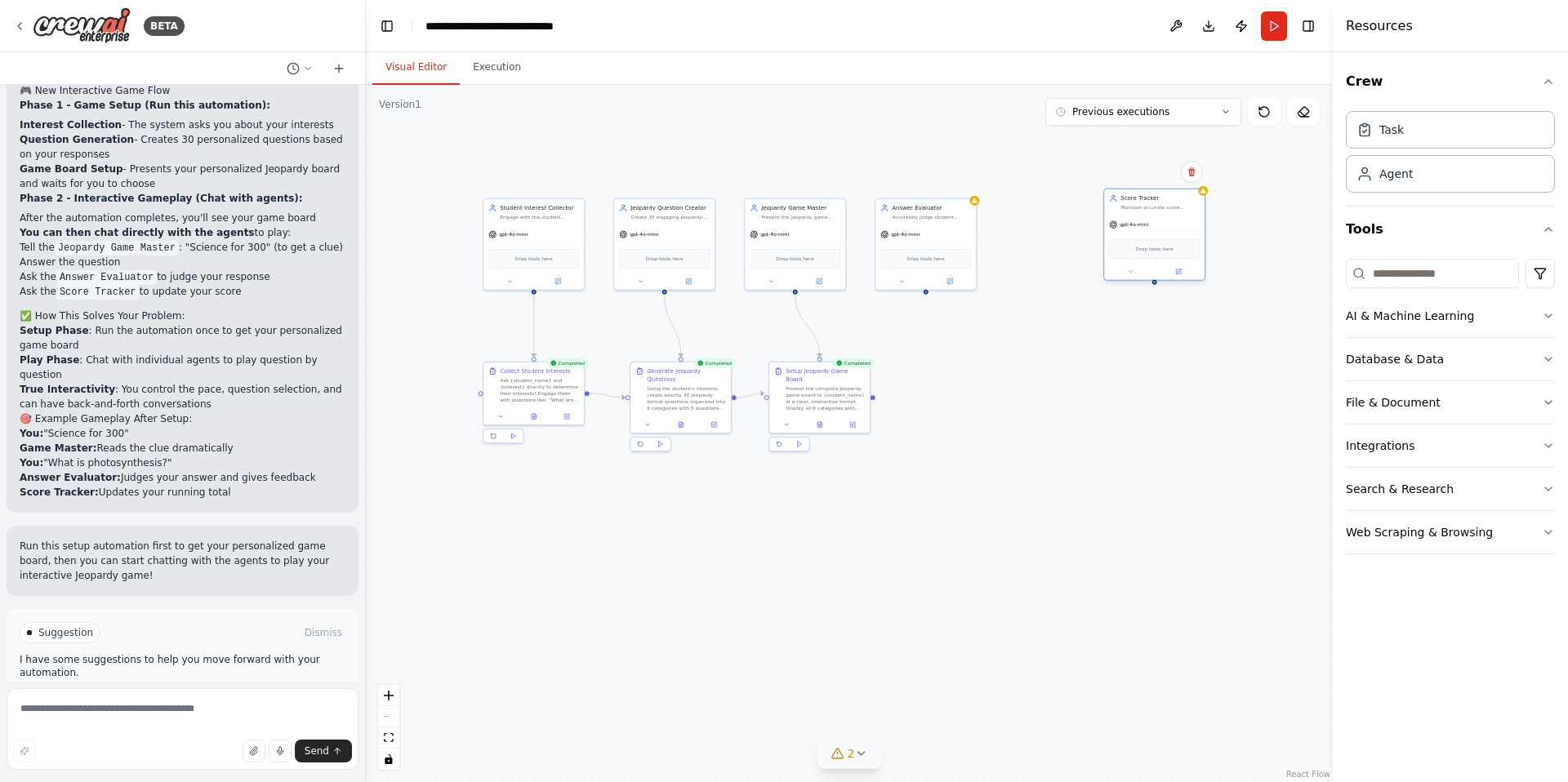
drag, startPoint x: 1022, startPoint y: 216, endPoint x: 1119, endPoint y: 208, distance: 97.3
click at [1119, 208] on div "Score Tracker Maintain accurate score tracking throughout the Jeopardy game by …" at bounding box center [1154, 202] width 91 height 16
drag, startPoint x: 905, startPoint y: 226, endPoint x: 988, endPoint y: 222, distance: 83.1
click at [988, 222] on div "Answer Evaluator Accurately judge student responses to Jeopardy questions, dete…" at bounding box center [974, 243] width 102 height 92
click at [787, 420] on icon at bounding box center [786, 423] width 7 height 7
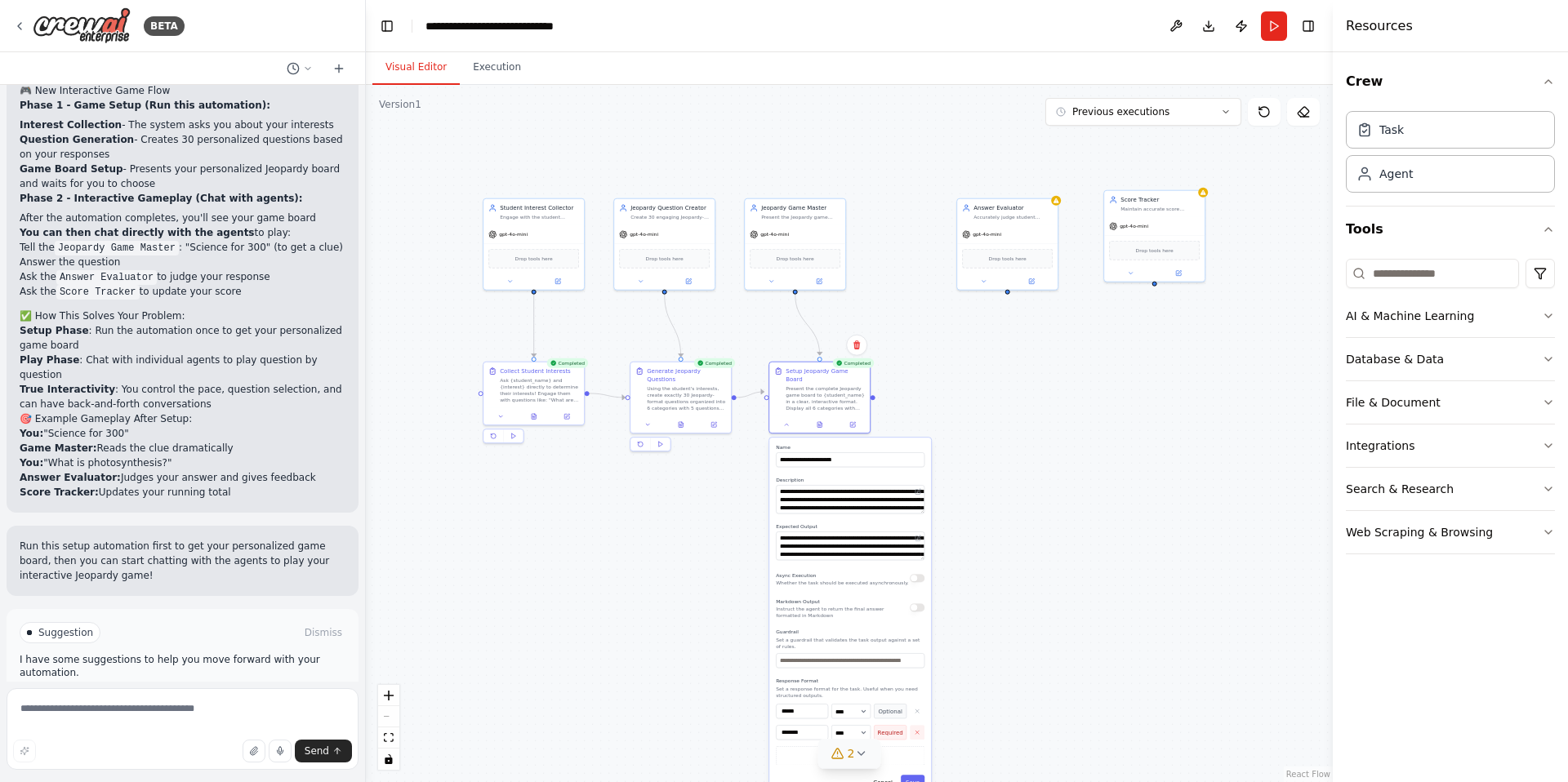
click at [914, 730] on icon "button" at bounding box center [917, 733] width 7 height 7
click at [916, 707] on button "button" at bounding box center [917, 711] width 15 height 15
click at [953, 658] on div ".deletable-edge-delete-btn { width: 20px; height: 20px; border: 0px solid #ffff…" at bounding box center [849, 434] width 967 height 697
click at [1018, 506] on div ".deletable-edge-delete-btn { width: 20px; height: 20px; border: 0px solid #ffff…" at bounding box center [849, 434] width 967 height 697
drag, startPoint x: 246, startPoint y: 689, endPoint x: 243, endPoint y: 700, distance: 11.4
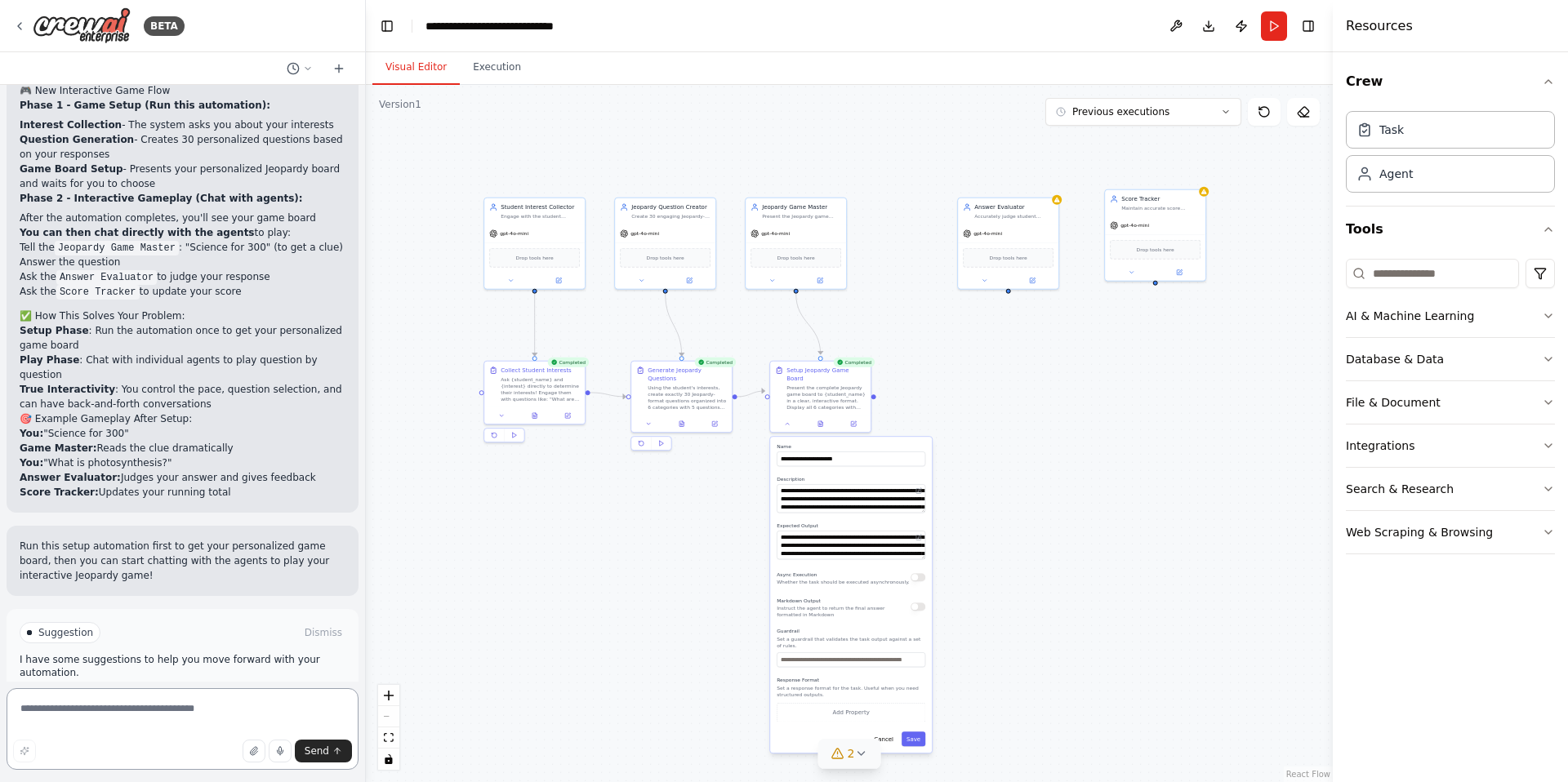
click at [246, 691] on textarea at bounding box center [183, 729] width 352 height 81
click at [239, 707] on textarea at bounding box center [183, 729] width 352 height 81
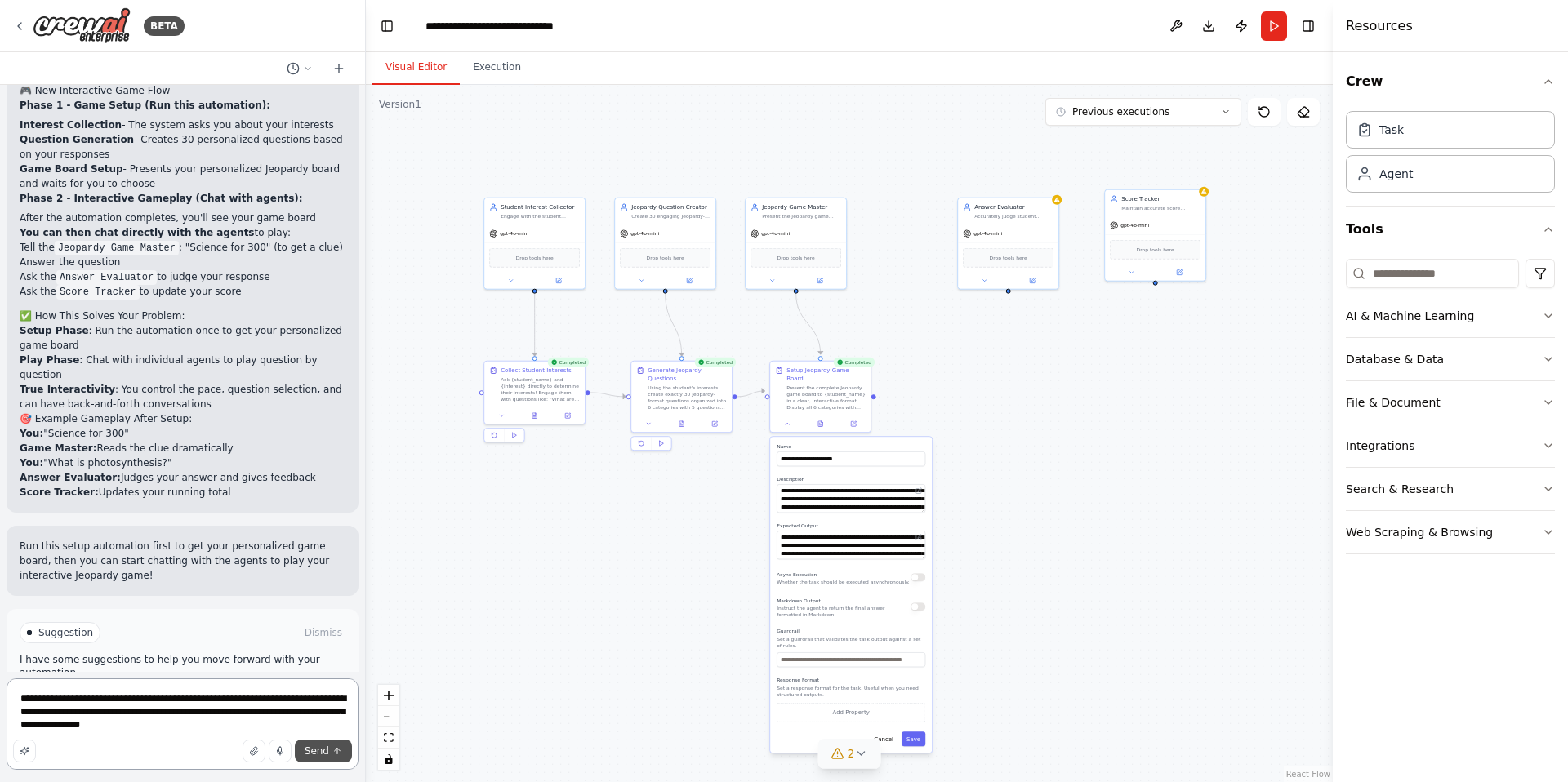
type textarea "**********"
click at [317, 753] on span "Send" at bounding box center [317, 750] width 25 height 13
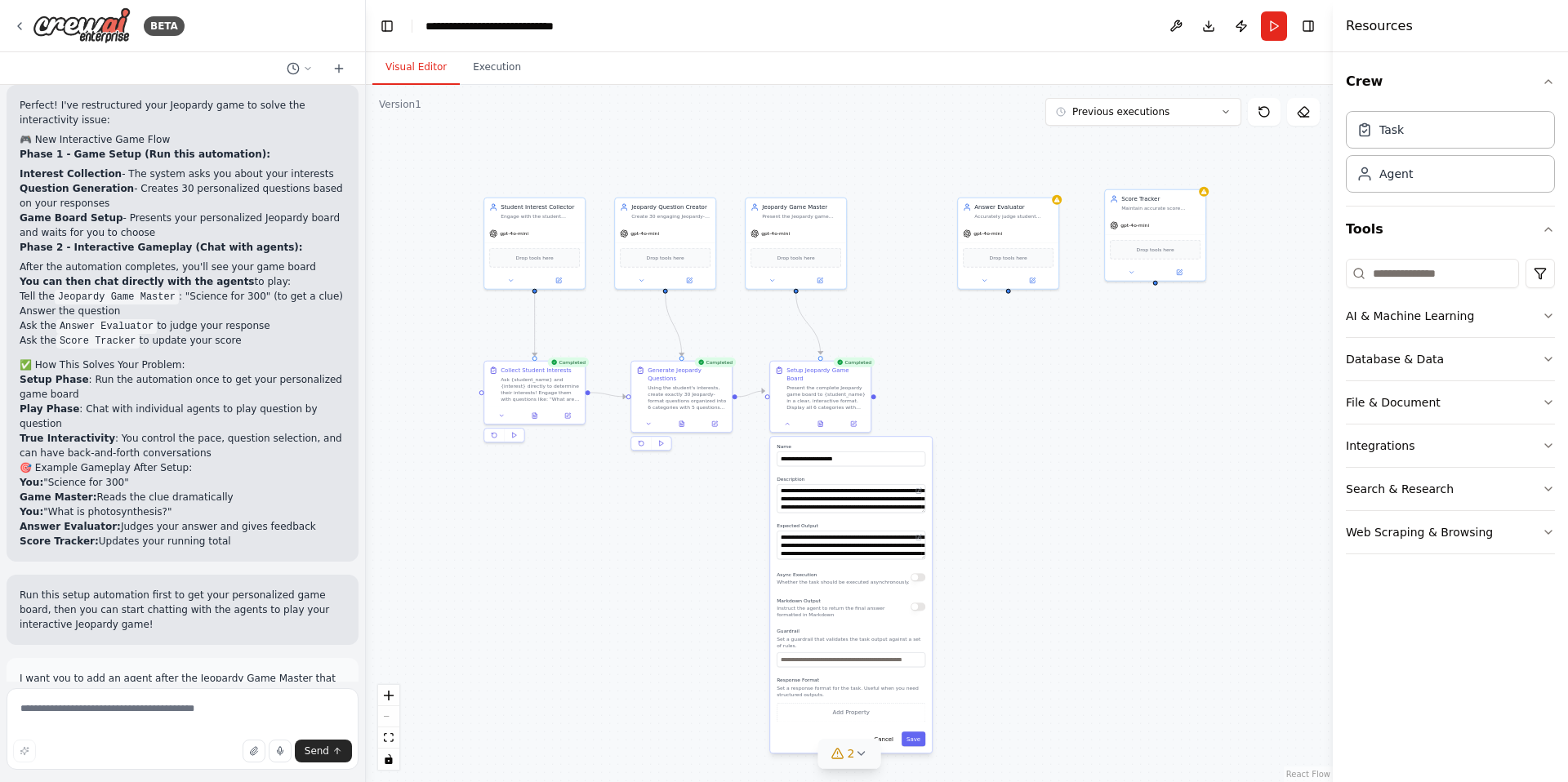
scroll to position [4172, 0]
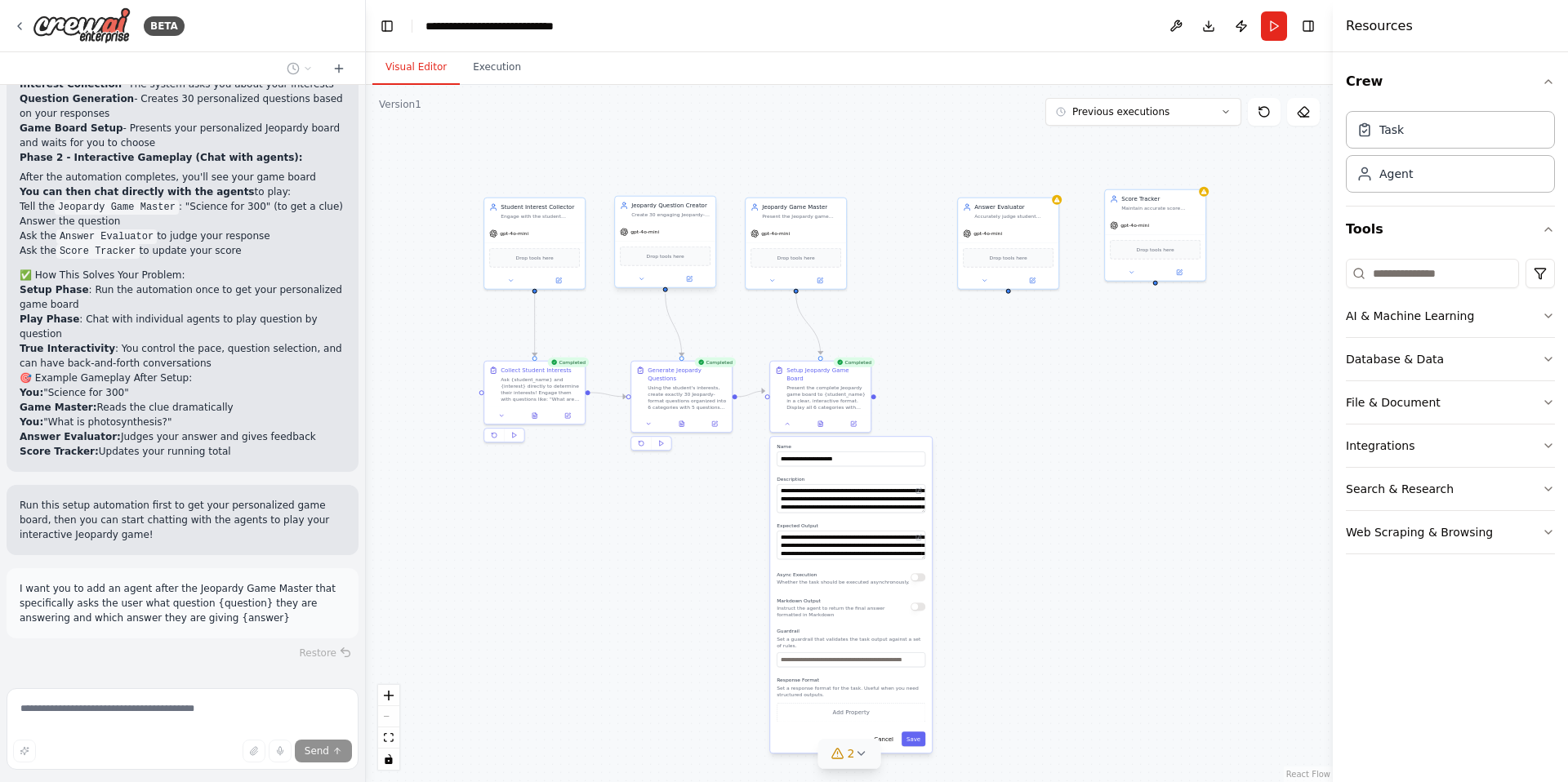
click at [664, 224] on div "gpt-4o-mini" at bounding box center [664, 232] width 100 height 18
click at [669, 362] on div "Generate Jeopardy Questions Using the student's interests, create exactly 30 Je…" at bounding box center [681, 387] width 100 height 53
click at [666, 385] on div "Using the student's interests, create exactly 30 Jeopardy-format questions orga…" at bounding box center [687, 396] width 79 height 26
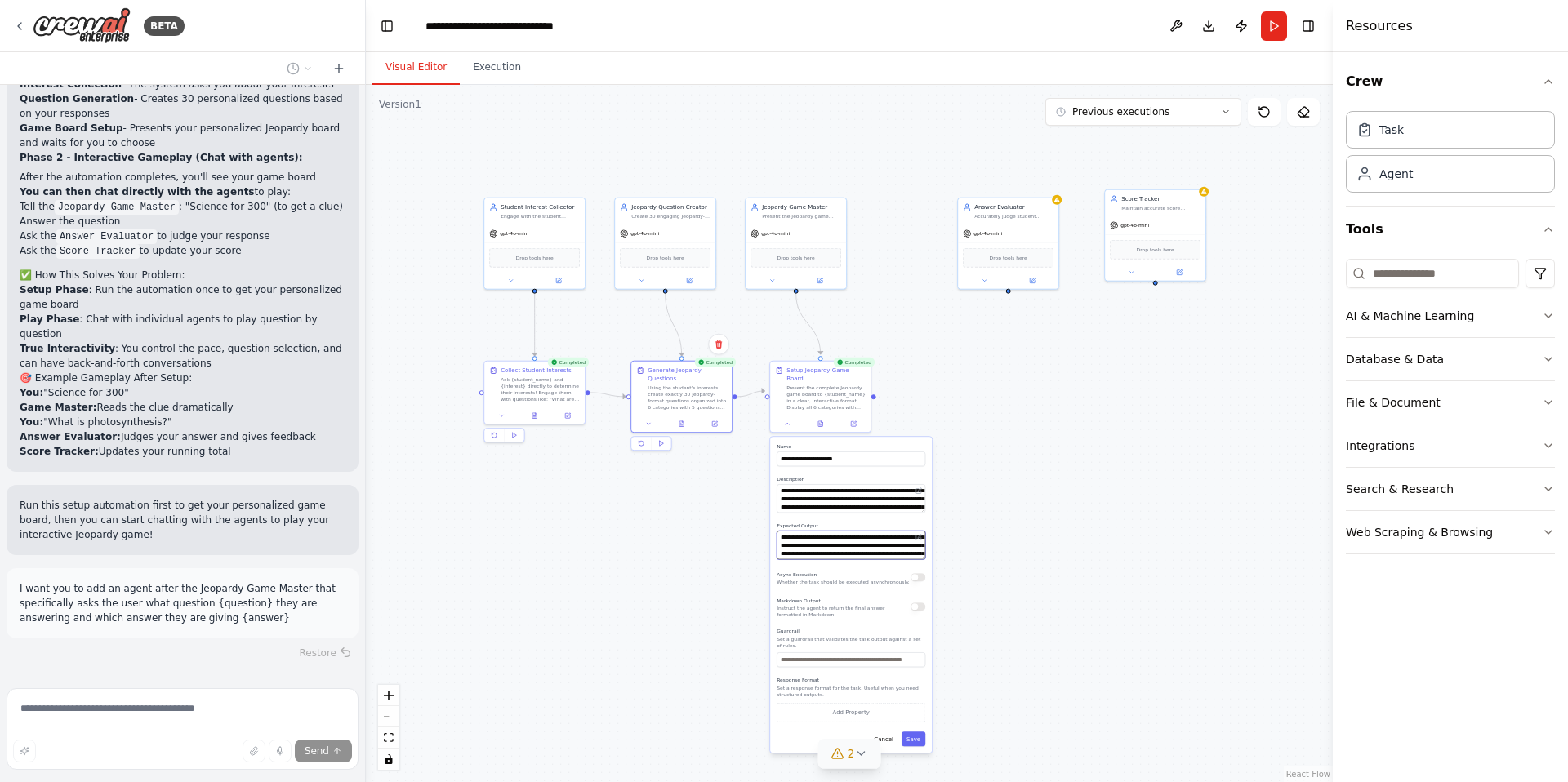
click at [823, 538] on textarea "**********" at bounding box center [850, 544] width 148 height 29
drag, startPoint x: 923, startPoint y: 549, endPoint x: 925, endPoint y: 567, distance: 18.1
click at [925, 567] on textarea "**********" at bounding box center [850, 553] width 148 height 47
drag, startPoint x: 916, startPoint y: 503, endPoint x: 919, endPoint y: 518, distance: 15.3
click at [918, 526] on div "**********" at bounding box center [850, 603] width 161 height 334
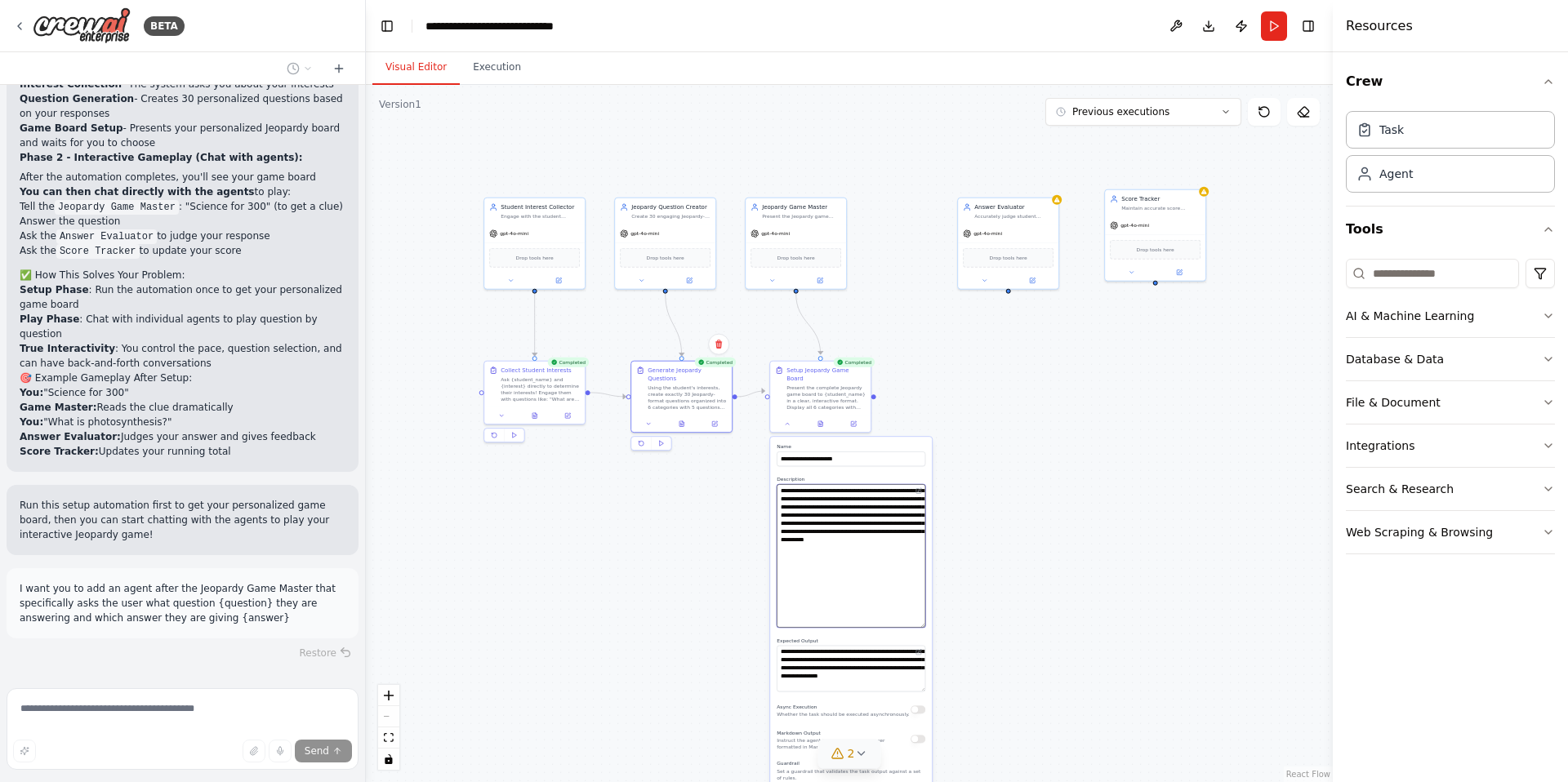
drag, startPoint x: 922, startPoint y: 504, endPoint x: 885, endPoint y: 585, distance: 89.1
click at [909, 618] on textarea "**********" at bounding box center [850, 555] width 148 height 144
click at [870, 548] on textarea "**********" at bounding box center [850, 555] width 148 height 143
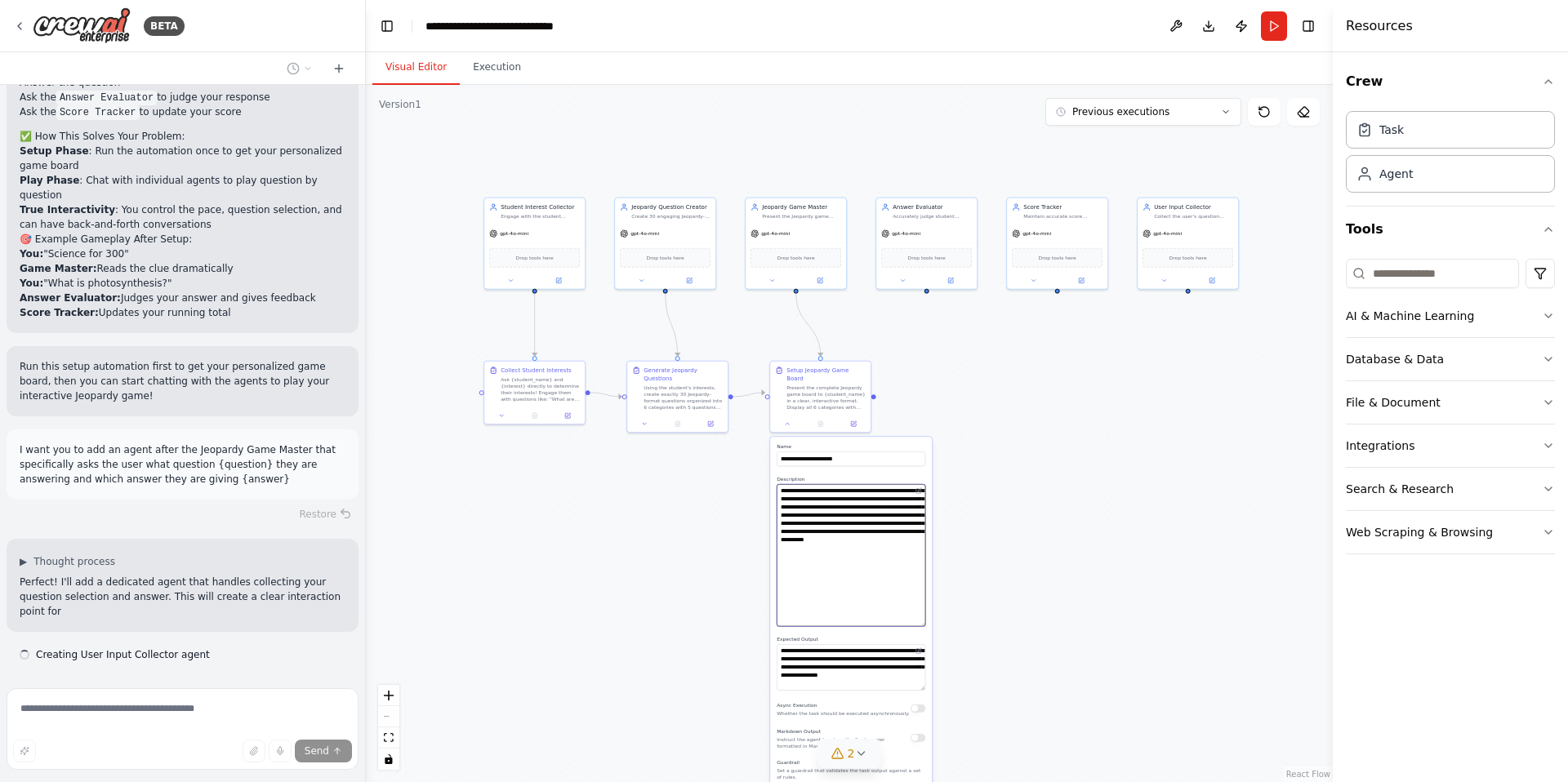
scroll to position [4331, 0]
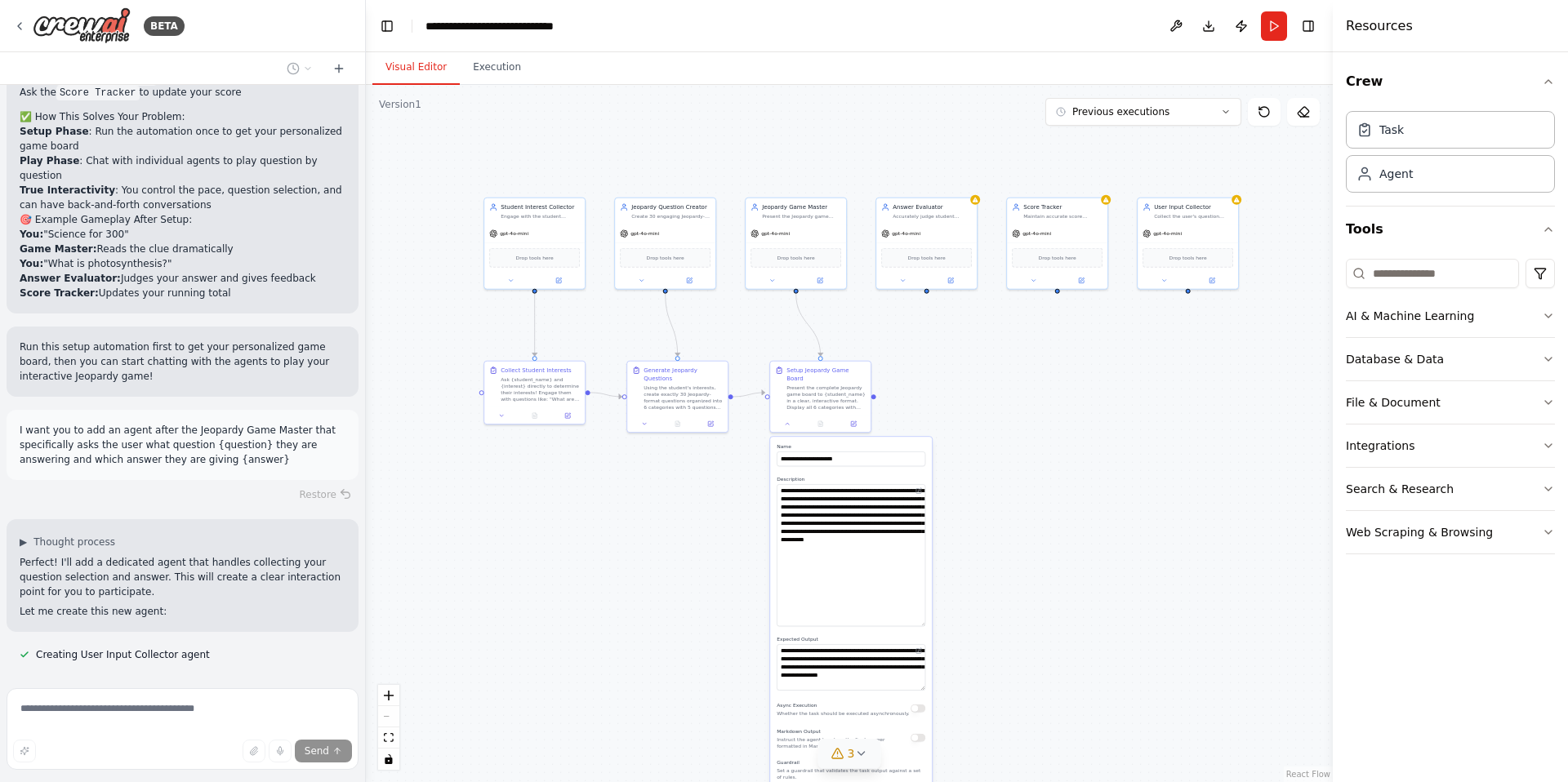
click at [735, 534] on div ".deletable-edge-delete-btn { width: 20px; height: 20px; border: 0px solid #ffff…" at bounding box center [849, 434] width 967 height 697
click at [735, 532] on div ".deletable-edge-delete-btn { width: 20px; height: 20px; border: 0px solid #ffff…" at bounding box center [849, 434] width 967 height 697
click at [693, 387] on div "Using the student's interests, create exactly 30 Jeopardy-format questions orga…" at bounding box center [683, 396] width 79 height 26
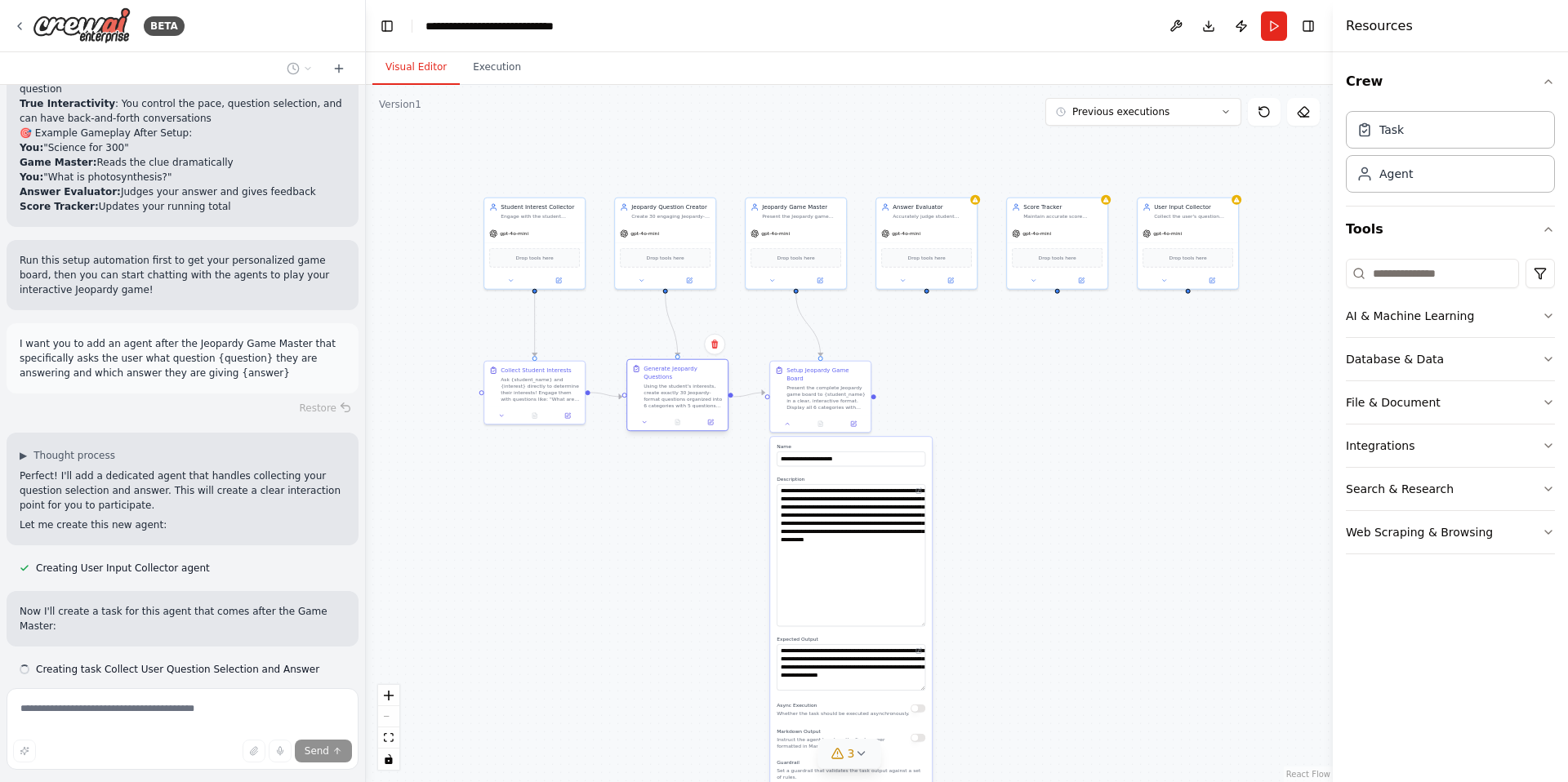
scroll to position [4433, 0]
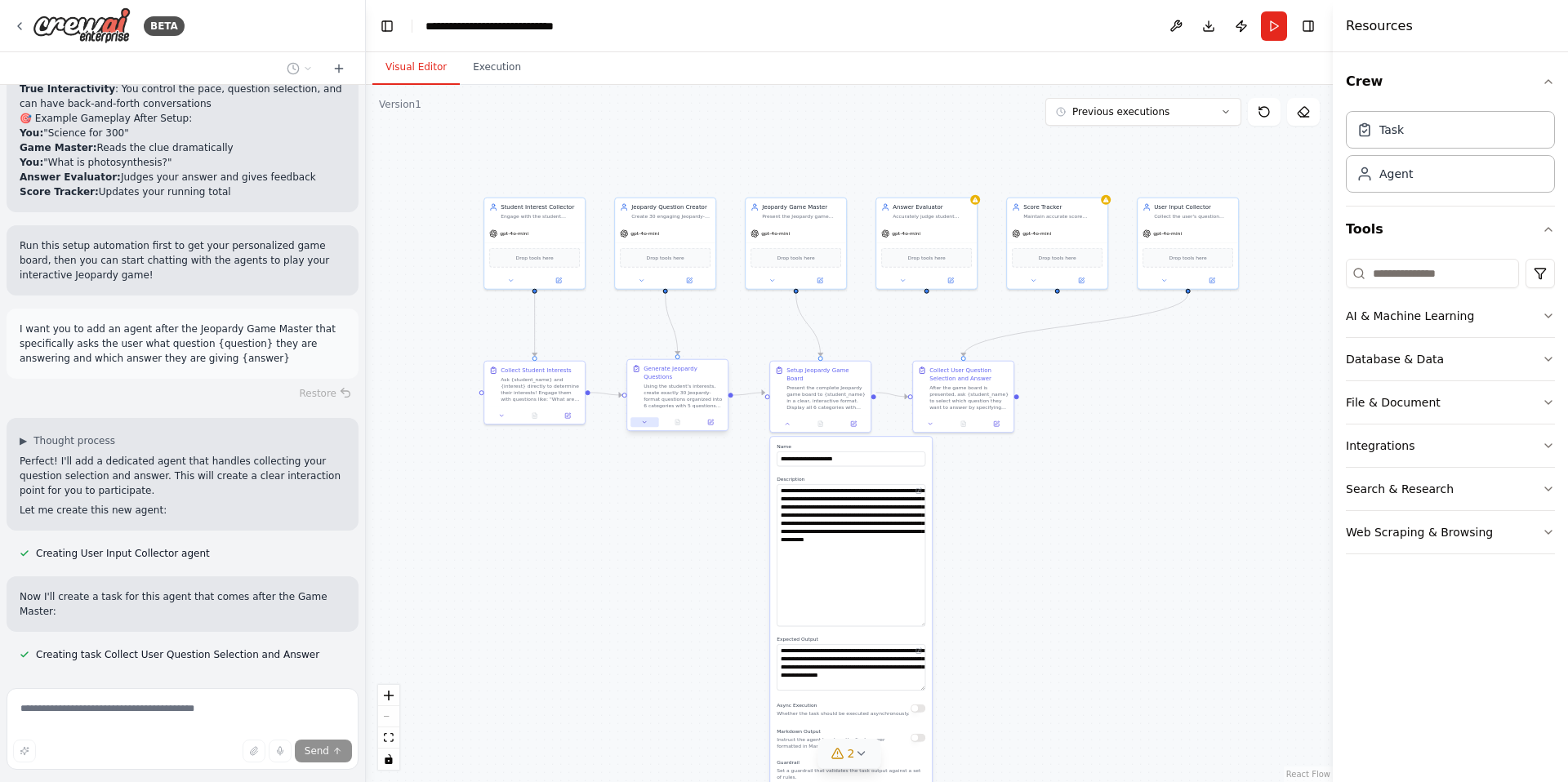
click at [644, 426] on icon at bounding box center [644, 422] width 7 height 7
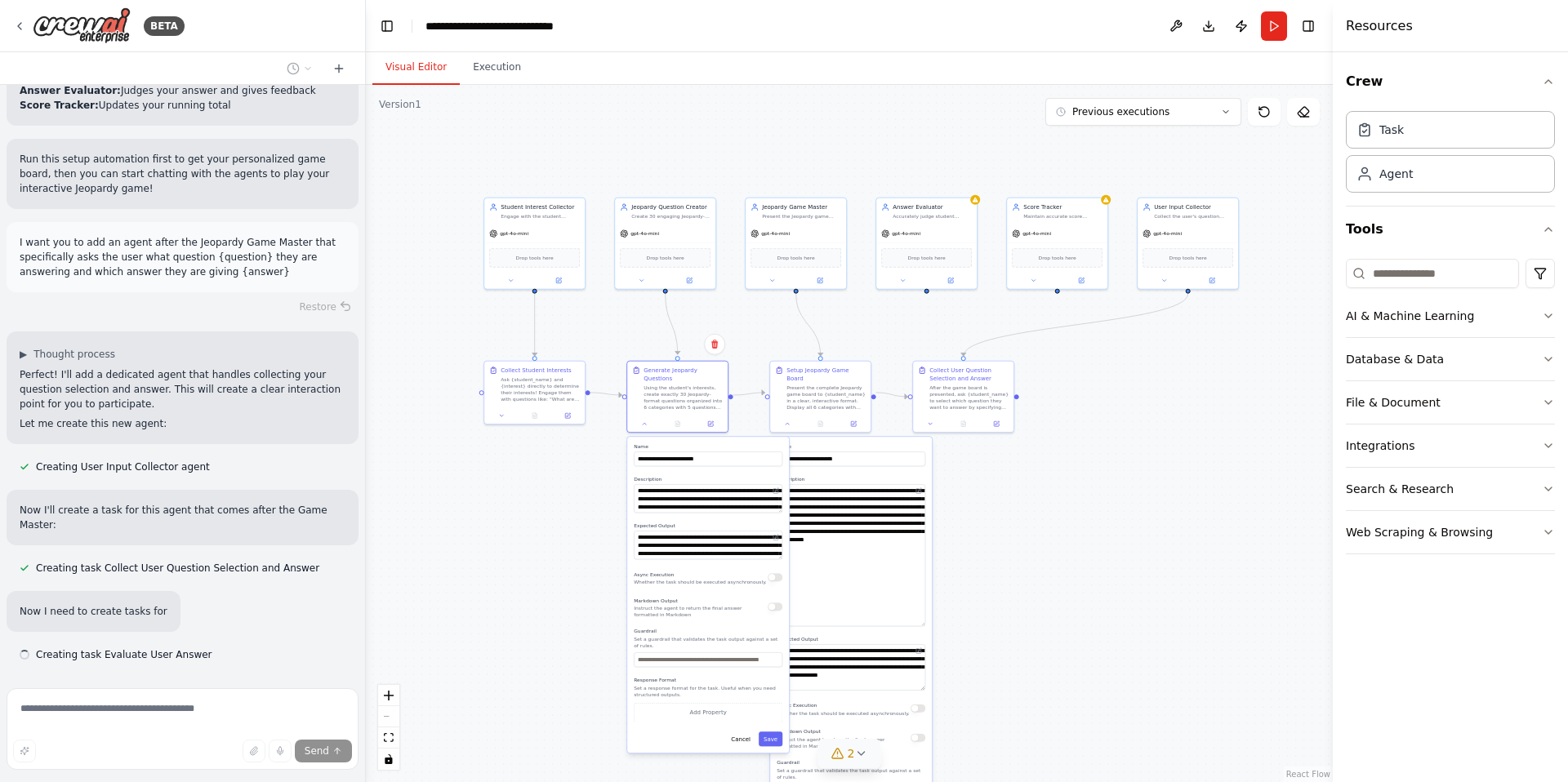
scroll to position [4534, 0]
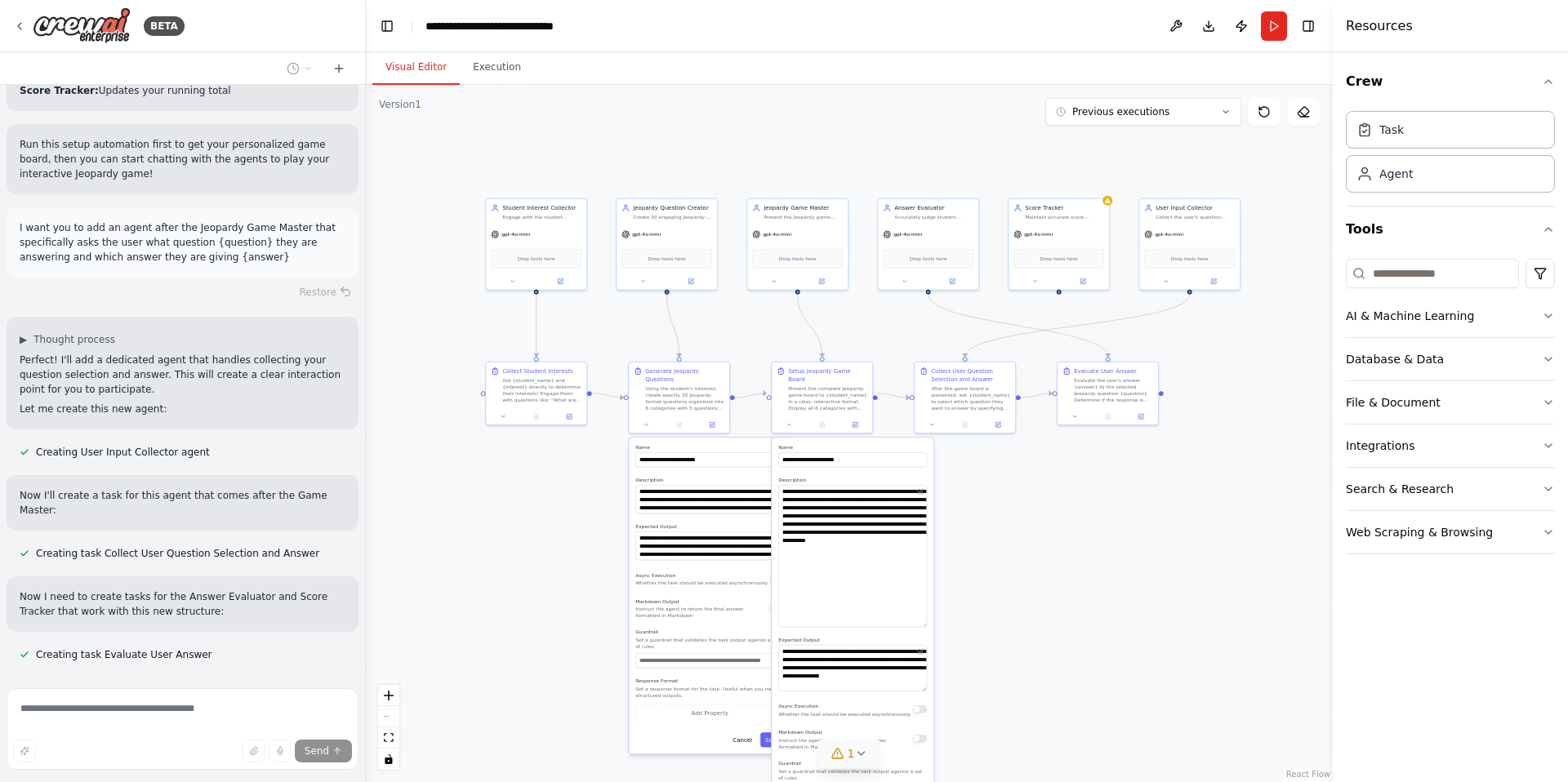
drag, startPoint x: 777, startPoint y: 557, endPoint x: 781, endPoint y: 548, distance: 9.8
click at [781, 548] on div ".deletable-edge-delete-btn { width: 20px; height: 20px; border: 0px solid #ffff…" at bounding box center [849, 434] width 967 height 697
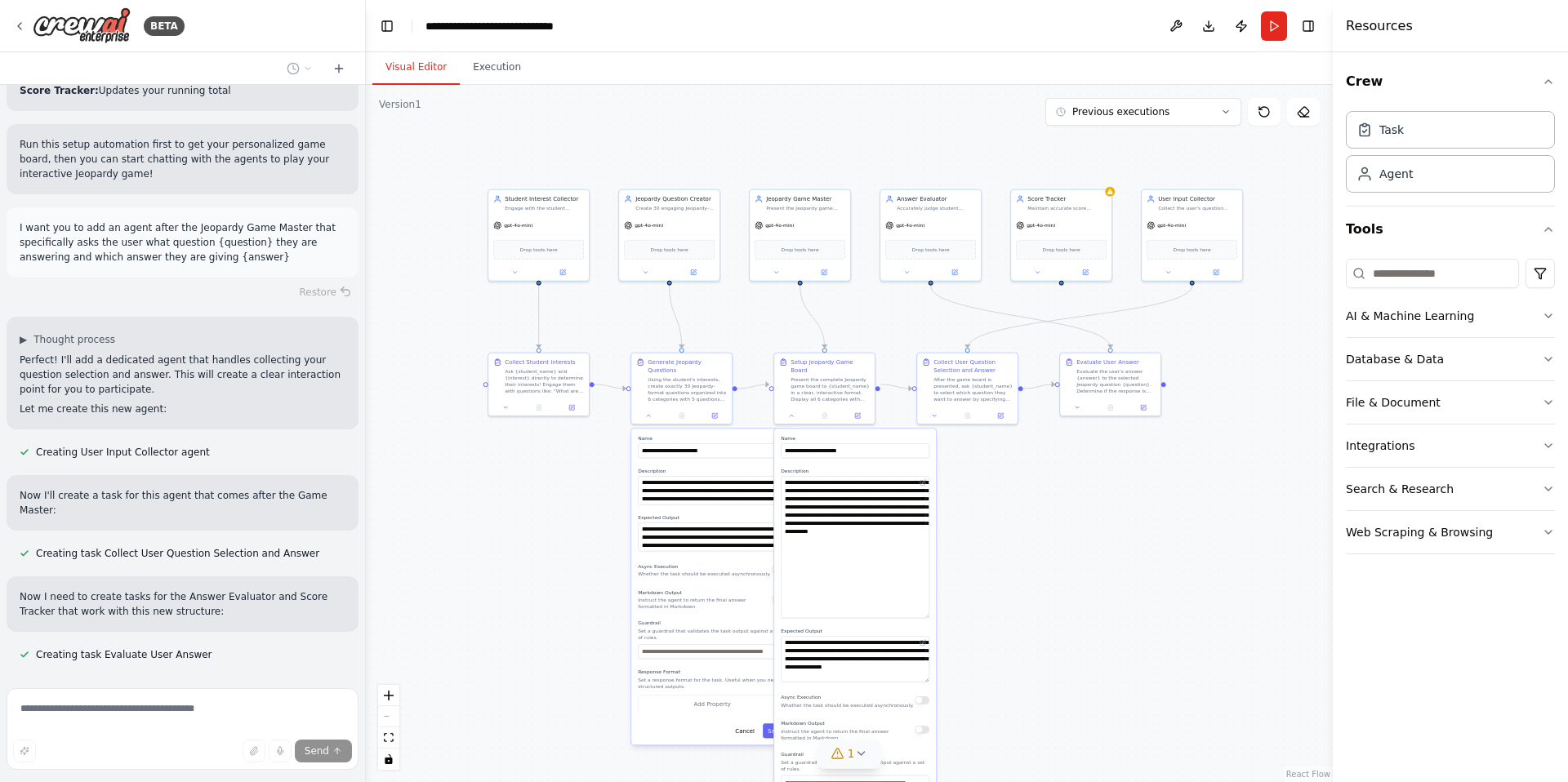
click at [748, 553] on div "**********" at bounding box center [712, 586] width 161 height 316
click at [750, 564] on div "Async Execution Whether the task should be executed asynchronously." at bounding box center [704, 569] width 133 height 16
click at [678, 499] on textarea "**********" at bounding box center [712, 490] width 148 height 29
click at [687, 459] on div "**********" at bounding box center [712, 586] width 161 height 316
click at [688, 407] on div at bounding box center [681, 414] width 100 height 17
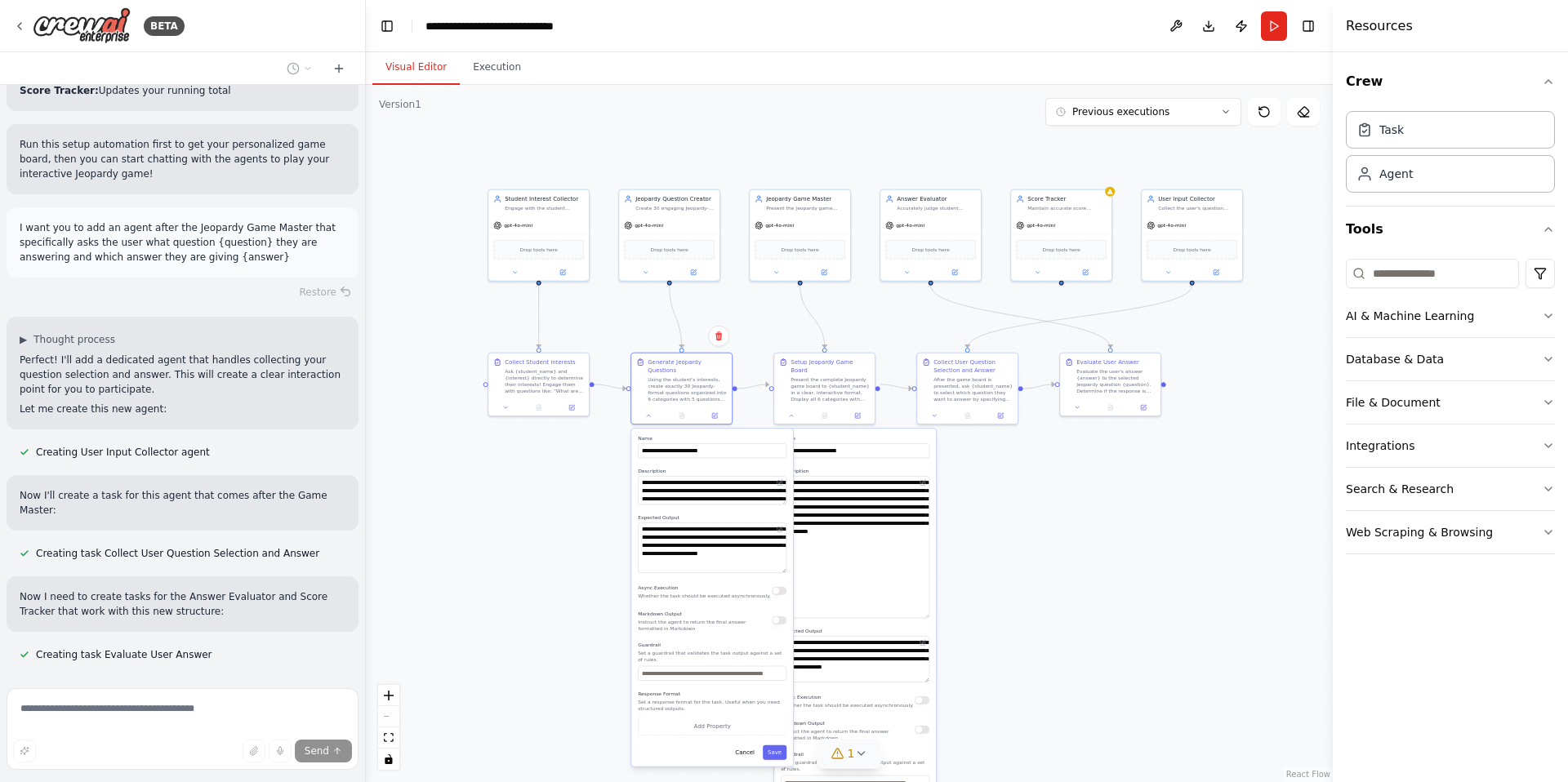
drag, startPoint x: 782, startPoint y: 548, endPoint x: 772, endPoint y: 570, distance: 24.2
click at [772, 570] on textarea "**********" at bounding box center [712, 547] width 148 height 50
click at [720, 483] on textarea "**********" at bounding box center [712, 490] width 148 height 29
click at [716, 483] on textarea "**********" at bounding box center [712, 490] width 148 height 29
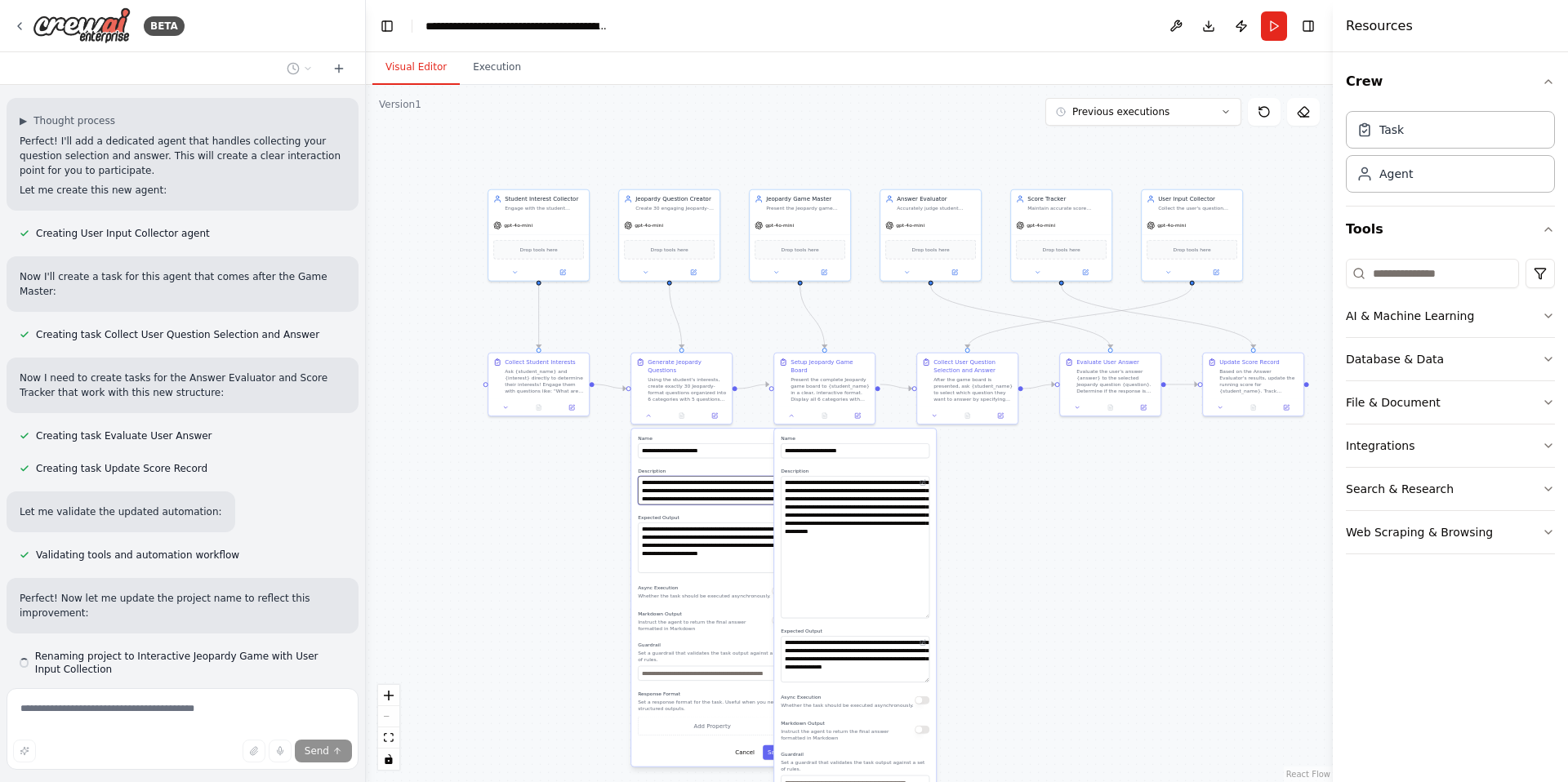
scroll to position [4767, 0]
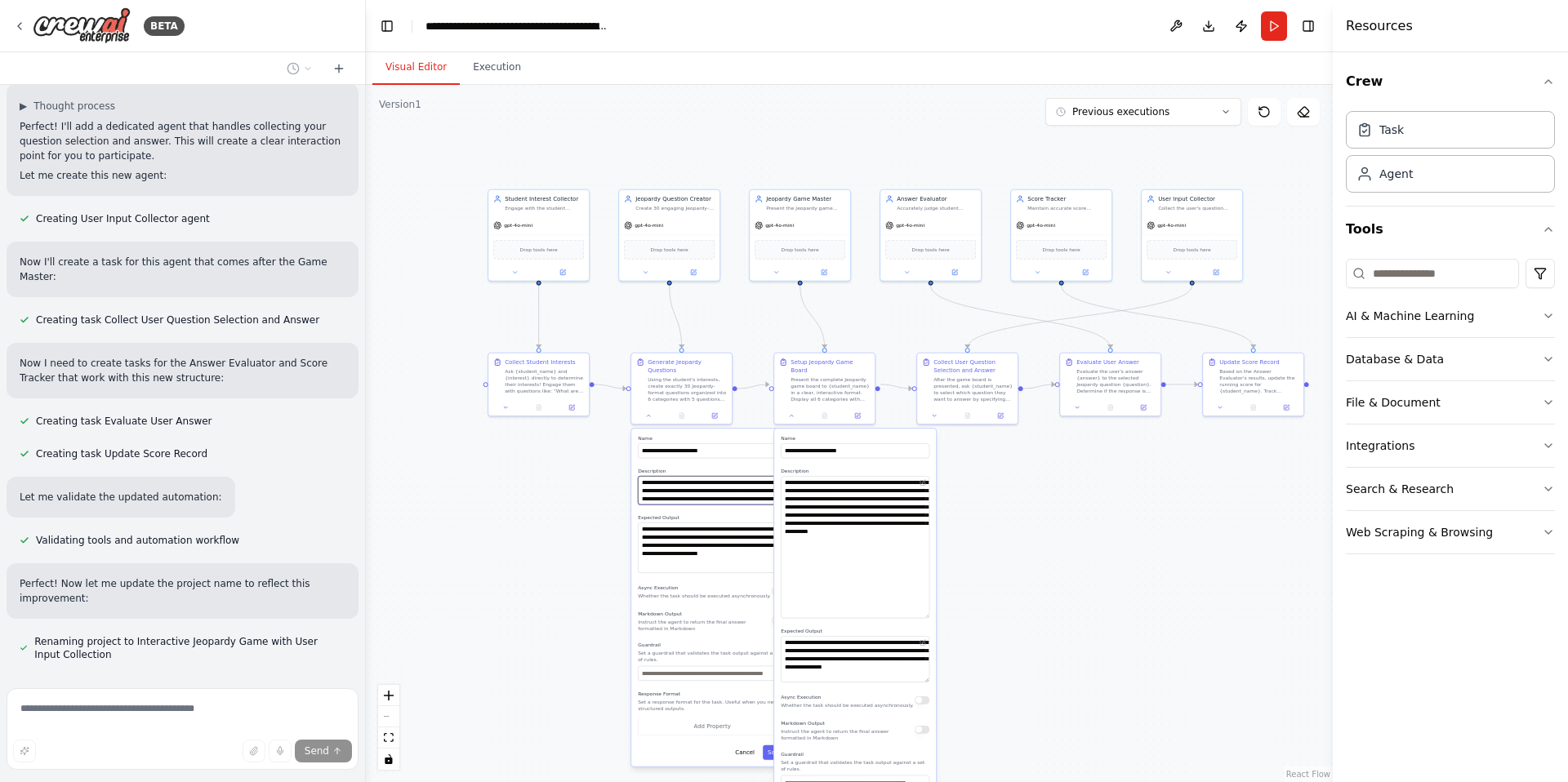
drag, startPoint x: 664, startPoint y: 492, endPoint x: 643, endPoint y: 478, distance: 25.2
click at [643, 478] on textarea "**********" at bounding box center [712, 490] width 148 height 29
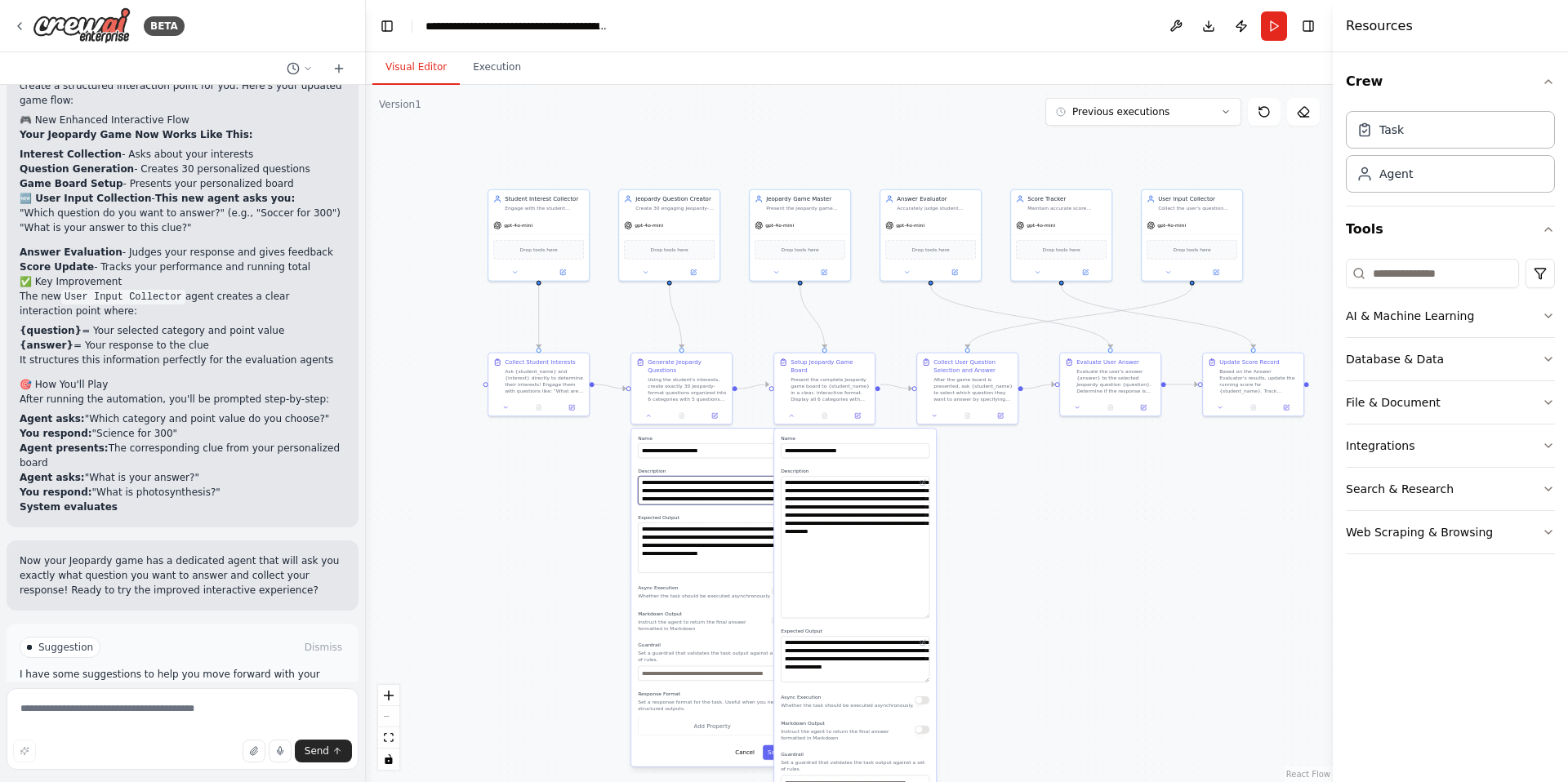
scroll to position [5409, 0]
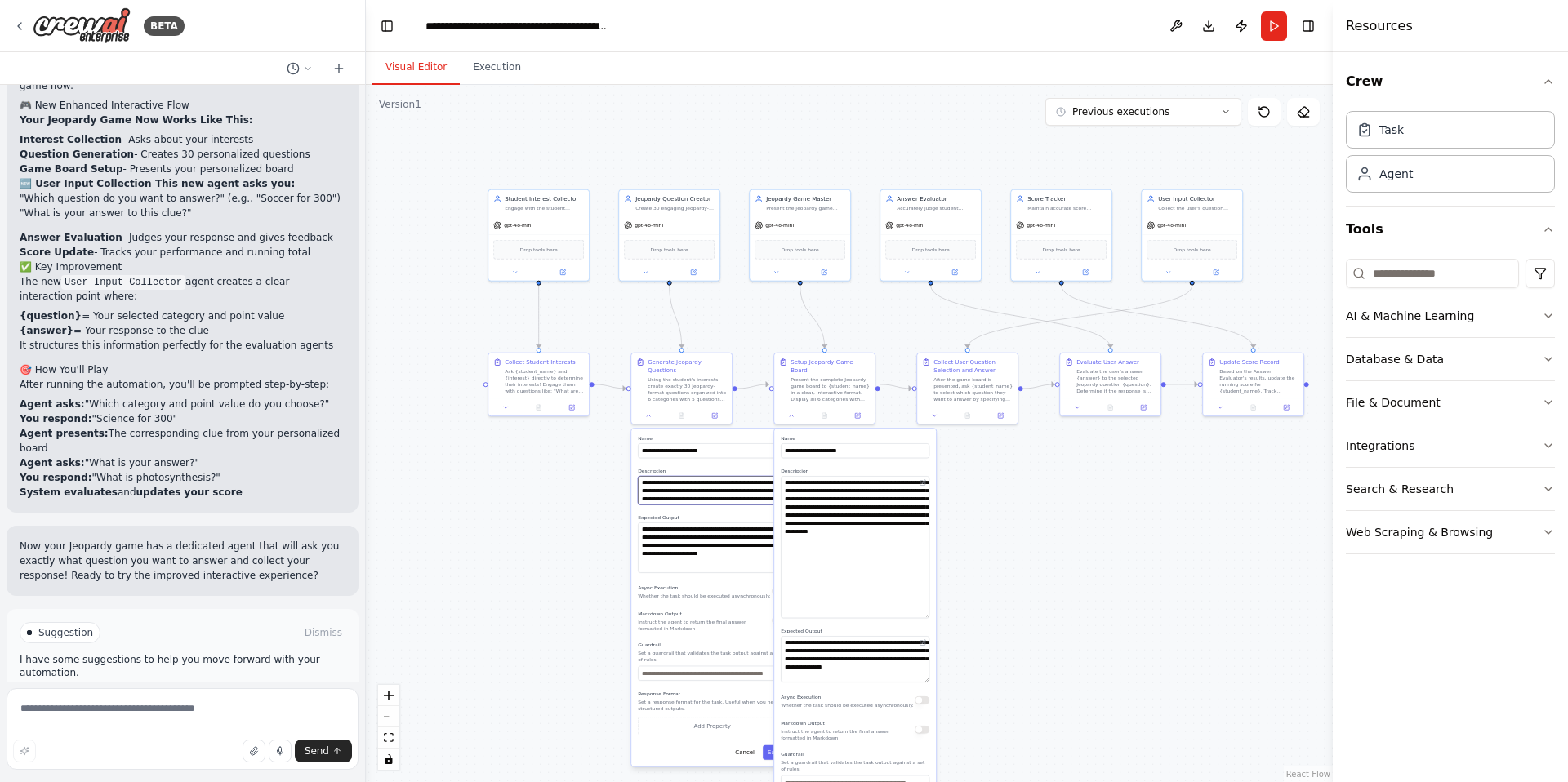
drag, startPoint x: 665, startPoint y: 487, endPoint x: 641, endPoint y: 480, distance: 25.0
click at [641, 480] on textarea "**********" at bounding box center [712, 490] width 148 height 29
type textarea "**********"
click at [626, 497] on div ".deletable-edge-delete-btn { width: 20px; height: 20px; border: 0px solid #ffff…" at bounding box center [849, 434] width 967 height 697
click at [604, 505] on div ".deletable-edge-delete-btn { width: 20px; height: 20px; border: 0px solid #ffff…" at bounding box center [849, 434] width 967 height 697
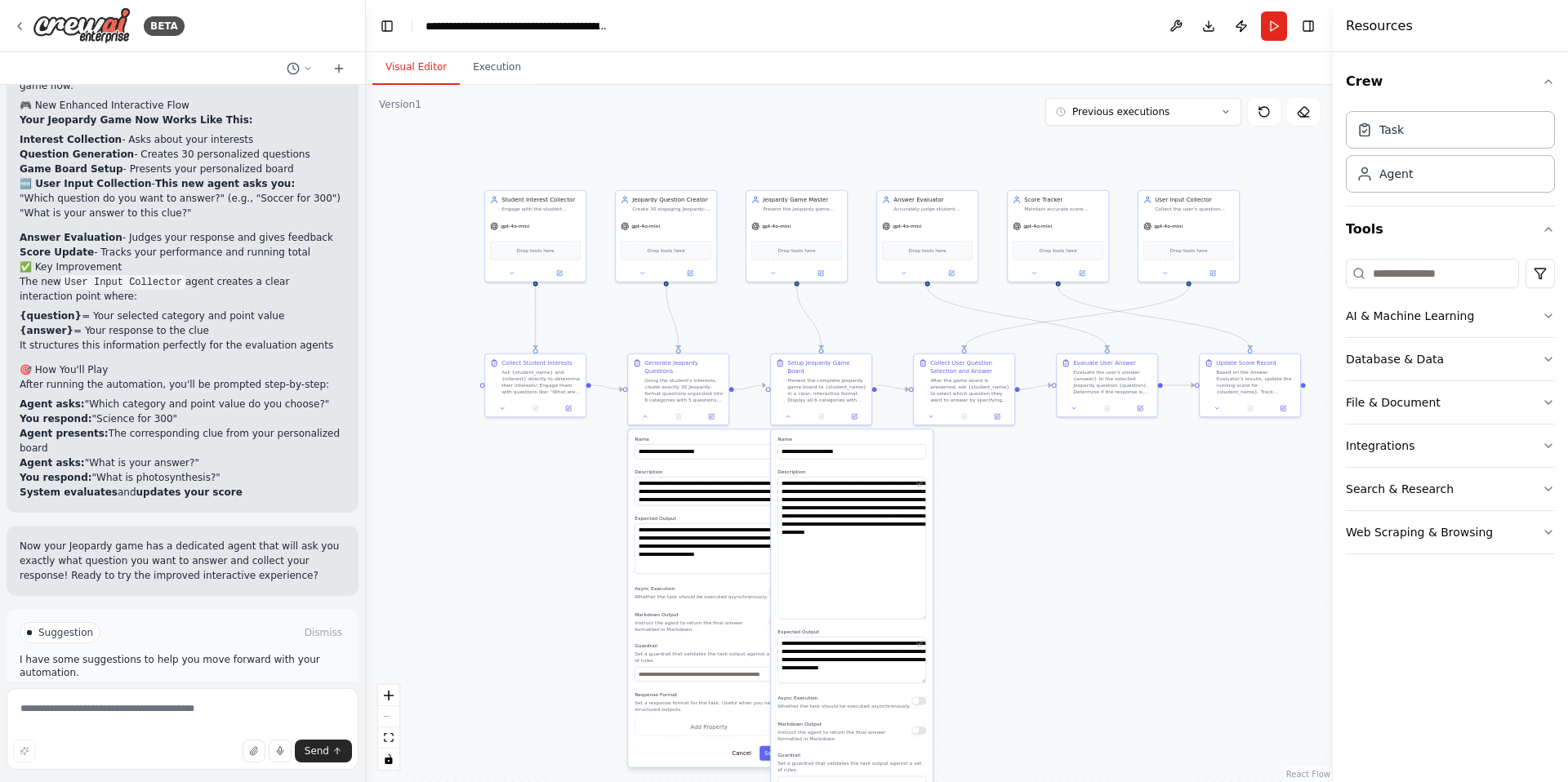
click at [992, 497] on div ".deletable-edge-delete-btn { width: 20px; height: 20px; border: 0px solid #ffff…" at bounding box center [849, 434] width 967 height 697
click at [990, 466] on div ".deletable-edge-delete-btn { width: 20px; height: 20px; border: 0px solid #ffff…" at bounding box center [849, 434] width 967 height 697
click at [903, 318] on div ".deletable-edge-delete-btn { width: 20px; height: 20px; border: 0px solid #ffff…" at bounding box center [849, 434] width 967 height 697
click at [1272, 26] on button "Run" at bounding box center [1274, 27] width 26 height 30
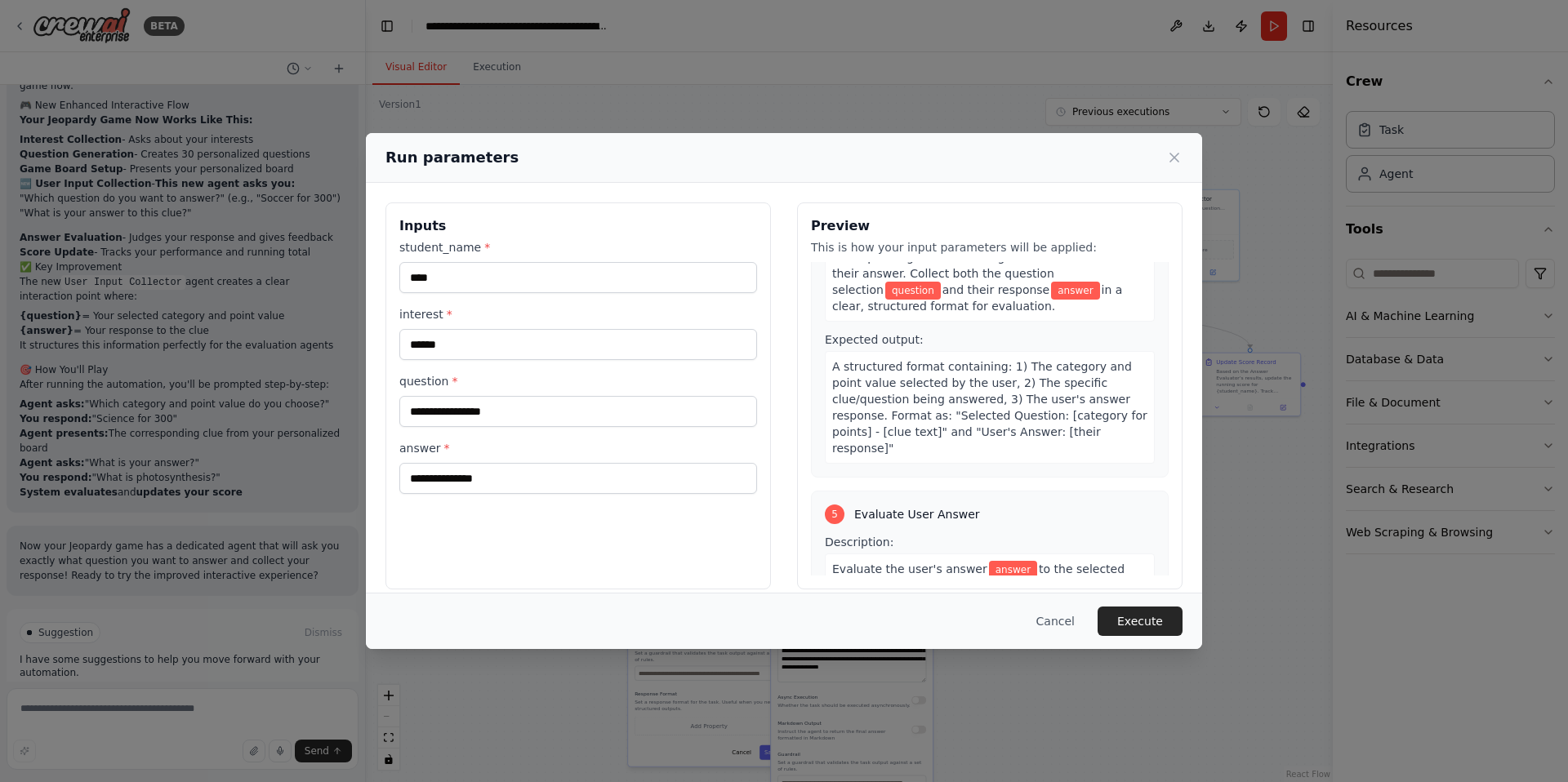
scroll to position [1757, 0]
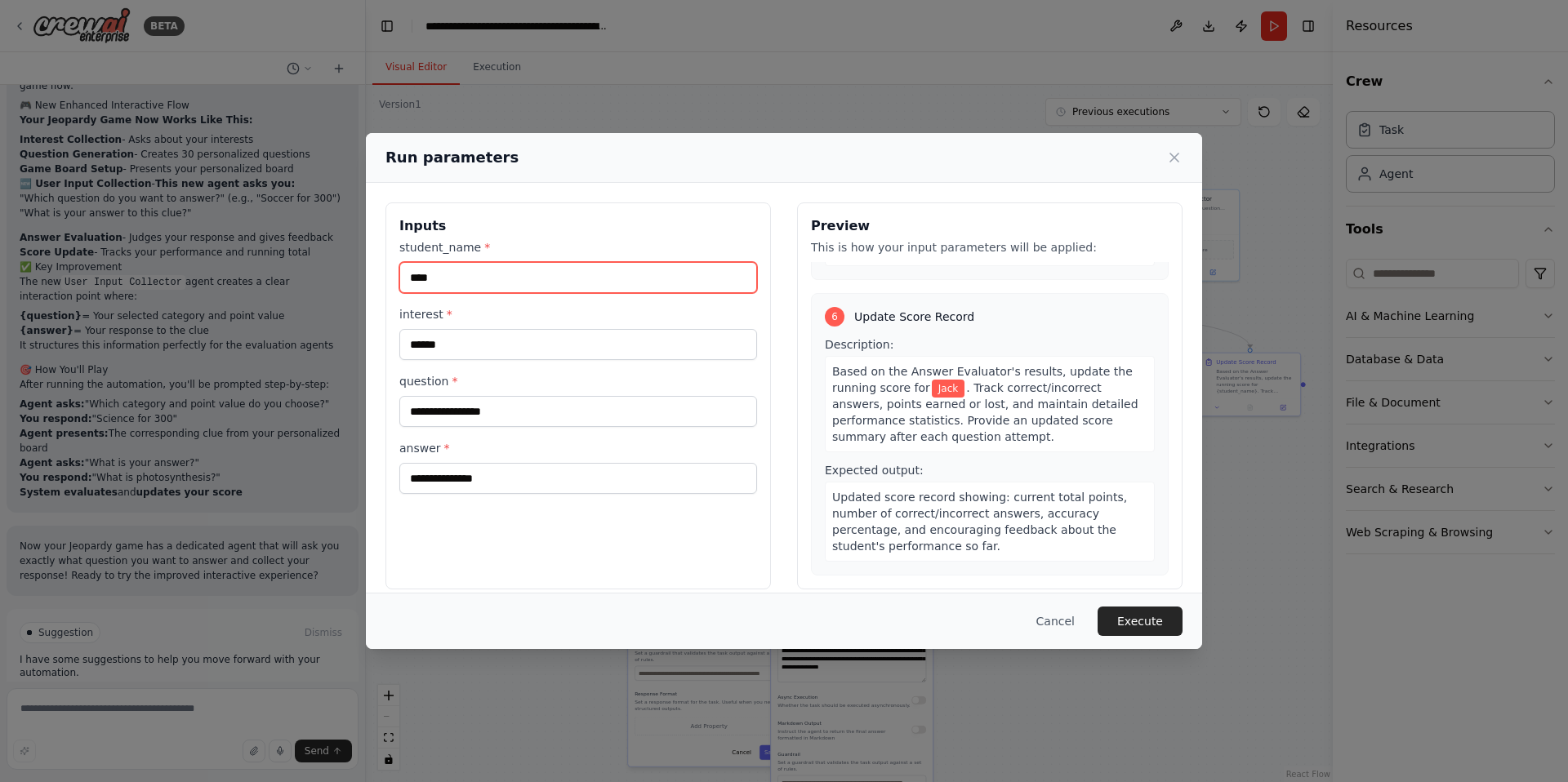
click at [623, 280] on input "****" at bounding box center [577, 277] width 357 height 31
click at [1168, 152] on icon at bounding box center [1174, 157] width 16 height 16
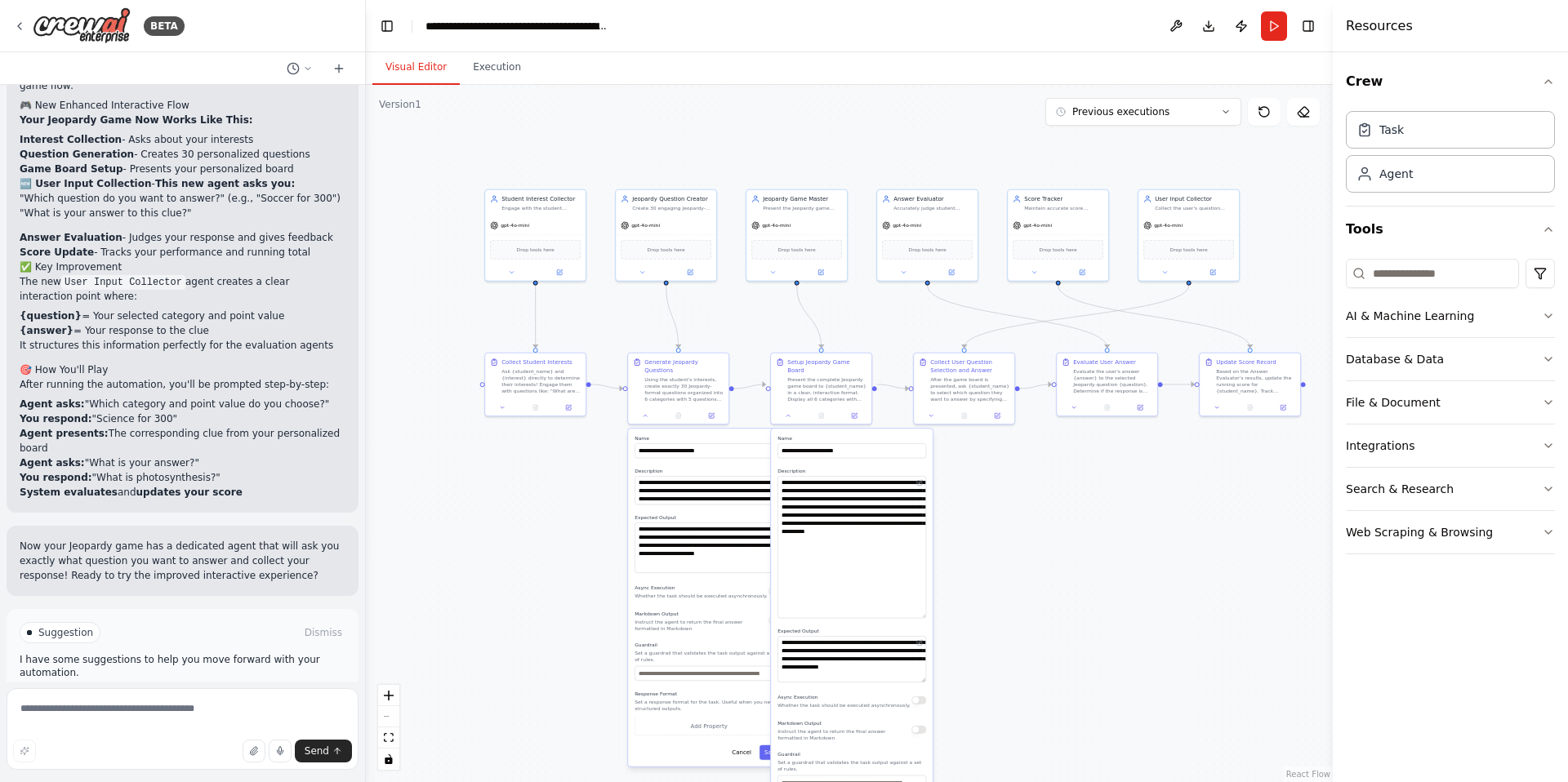
click at [617, 339] on div ".deletable-edge-delete-btn { width: 20px; height: 20px; border: 0px solid #ffff…" at bounding box center [849, 434] width 967 height 697
click at [743, 327] on div ".deletable-edge-delete-btn { width: 20px; height: 20px; border: 0px solid #ffff…" at bounding box center [849, 434] width 967 height 697
click at [1272, 26] on button "Run" at bounding box center [1274, 27] width 26 height 30
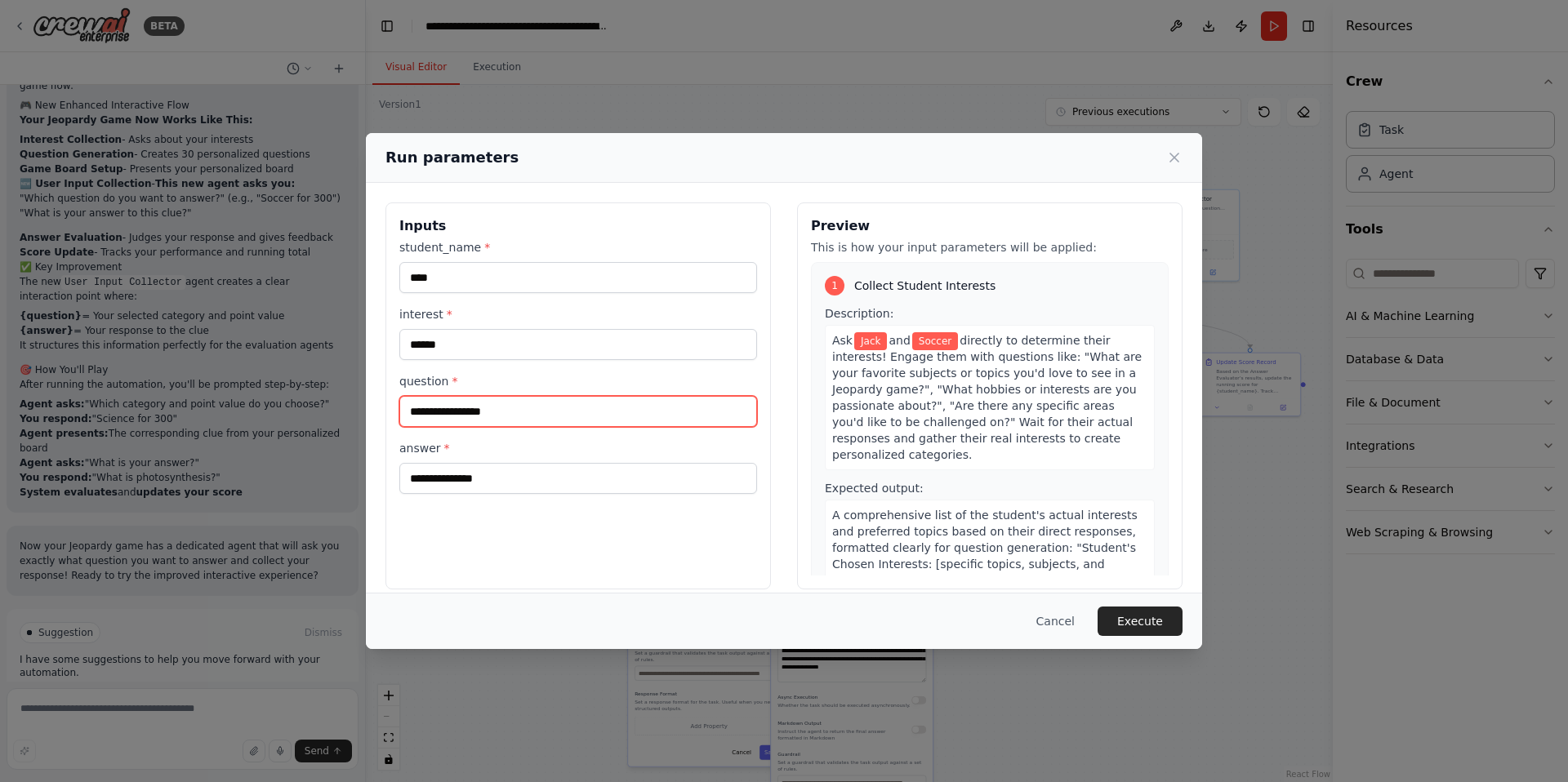
click at [463, 412] on input "question *" at bounding box center [577, 411] width 357 height 31
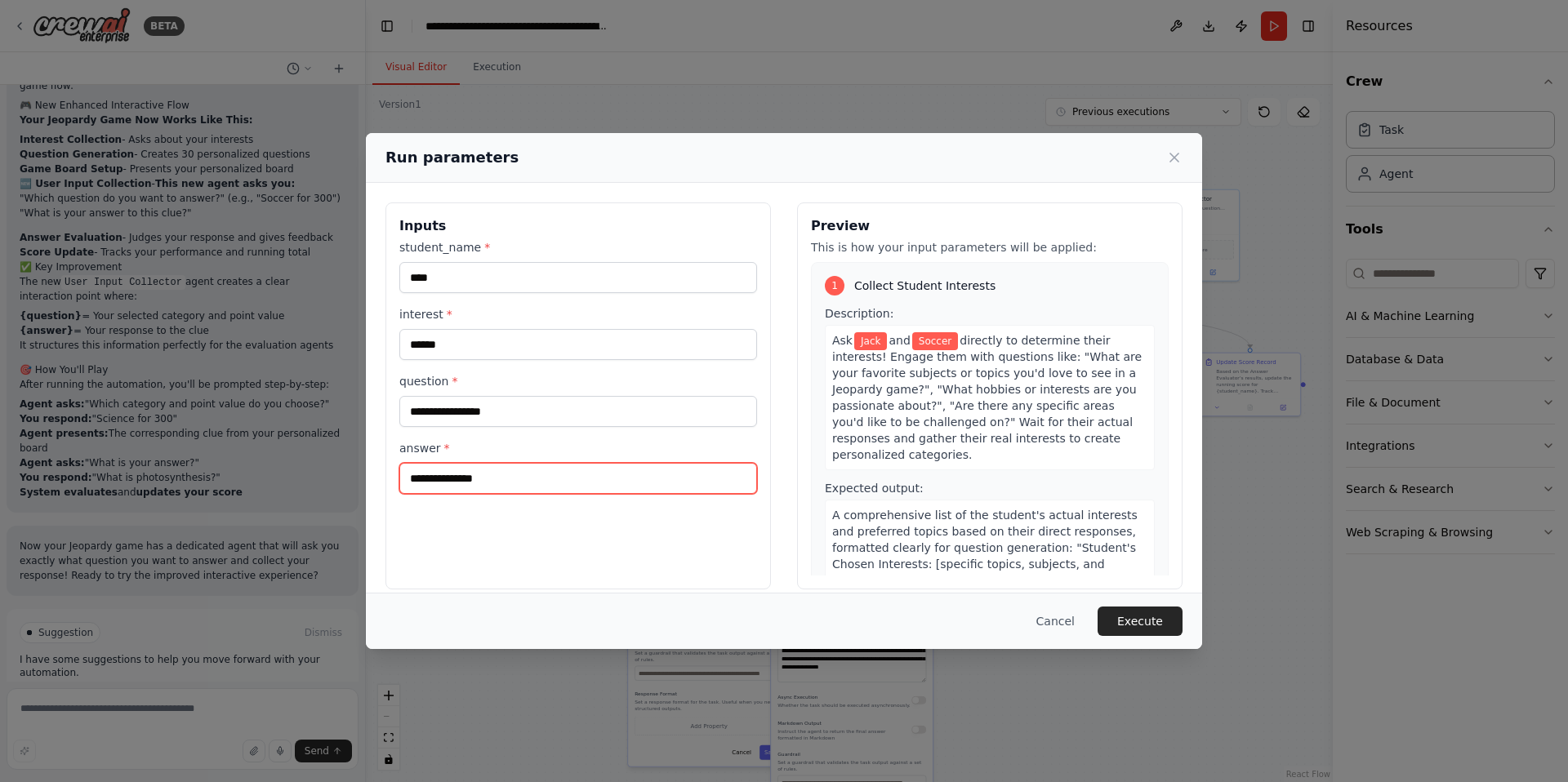
click at [417, 481] on input "answer *" at bounding box center [577, 478] width 357 height 31
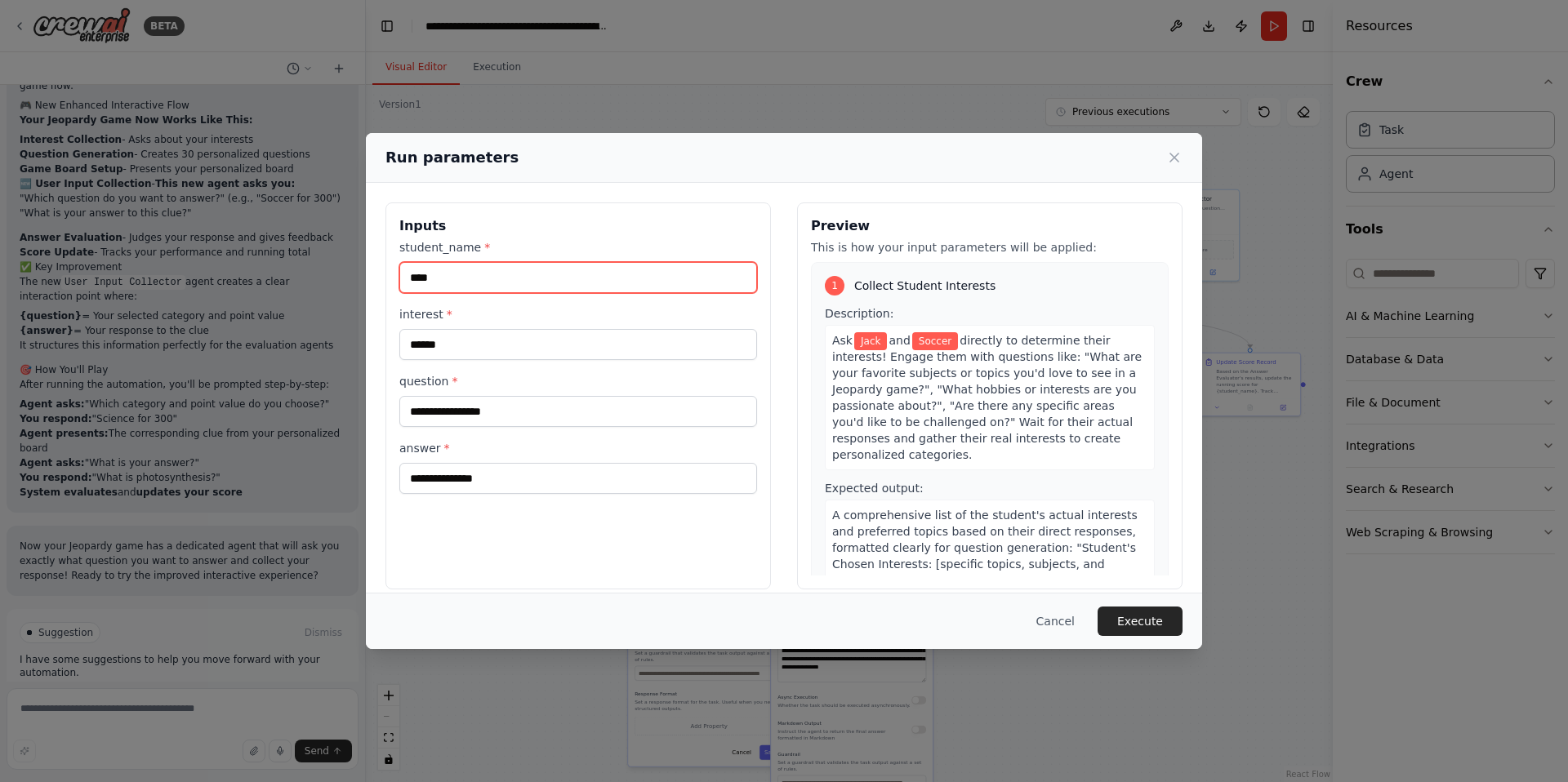
click at [496, 283] on input "****" at bounding box center [577, 277] width 357 height 31
click at [1055, 621] on button "Cancel" at bounding box center [1055, 622] width 64 height 30
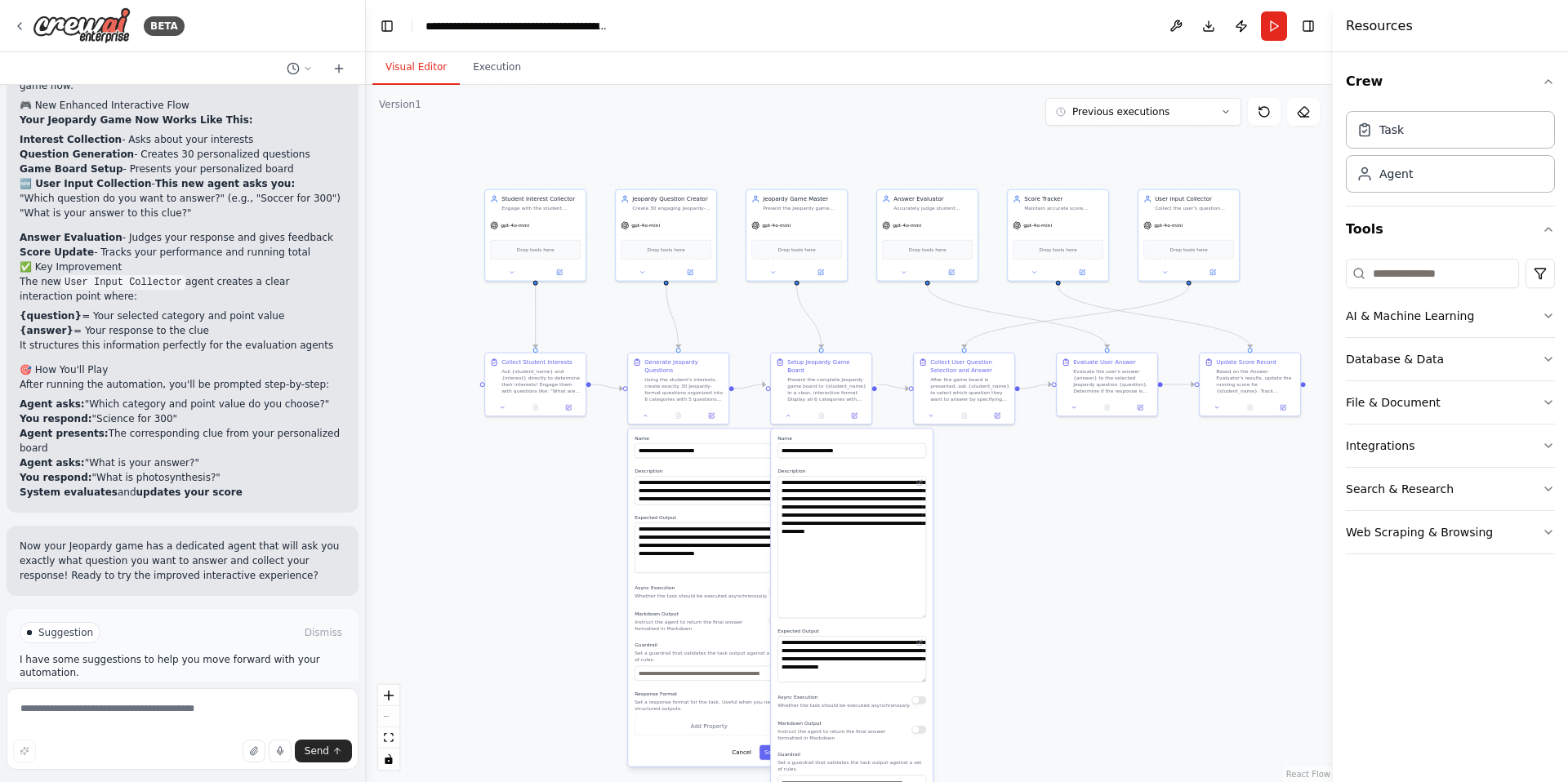
click at [152, 685] on form "Send" at bounding box center [182, 732] width 365 height 100
click at [154, 697] on textarea at bounding box center [183, 729] width 352 height 81
type textarea "**********"
click at [1272, 36] on button "Run" at bounding box center [1274, 27] width 26 height 30
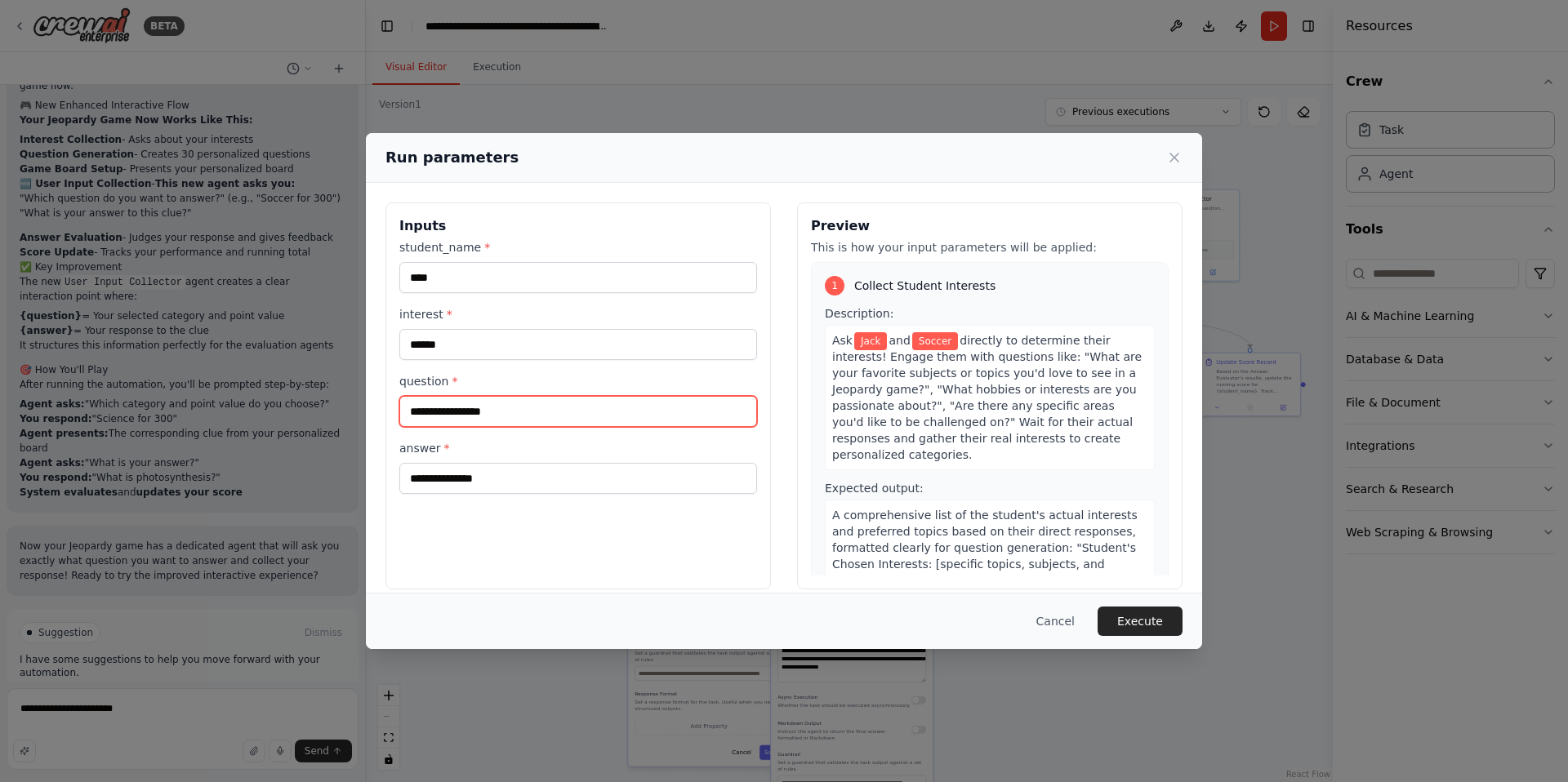
click at [464, 406] on input "question *" at bounding box center [577, 411] width 357 height 31
type input "*"
type input "**********"
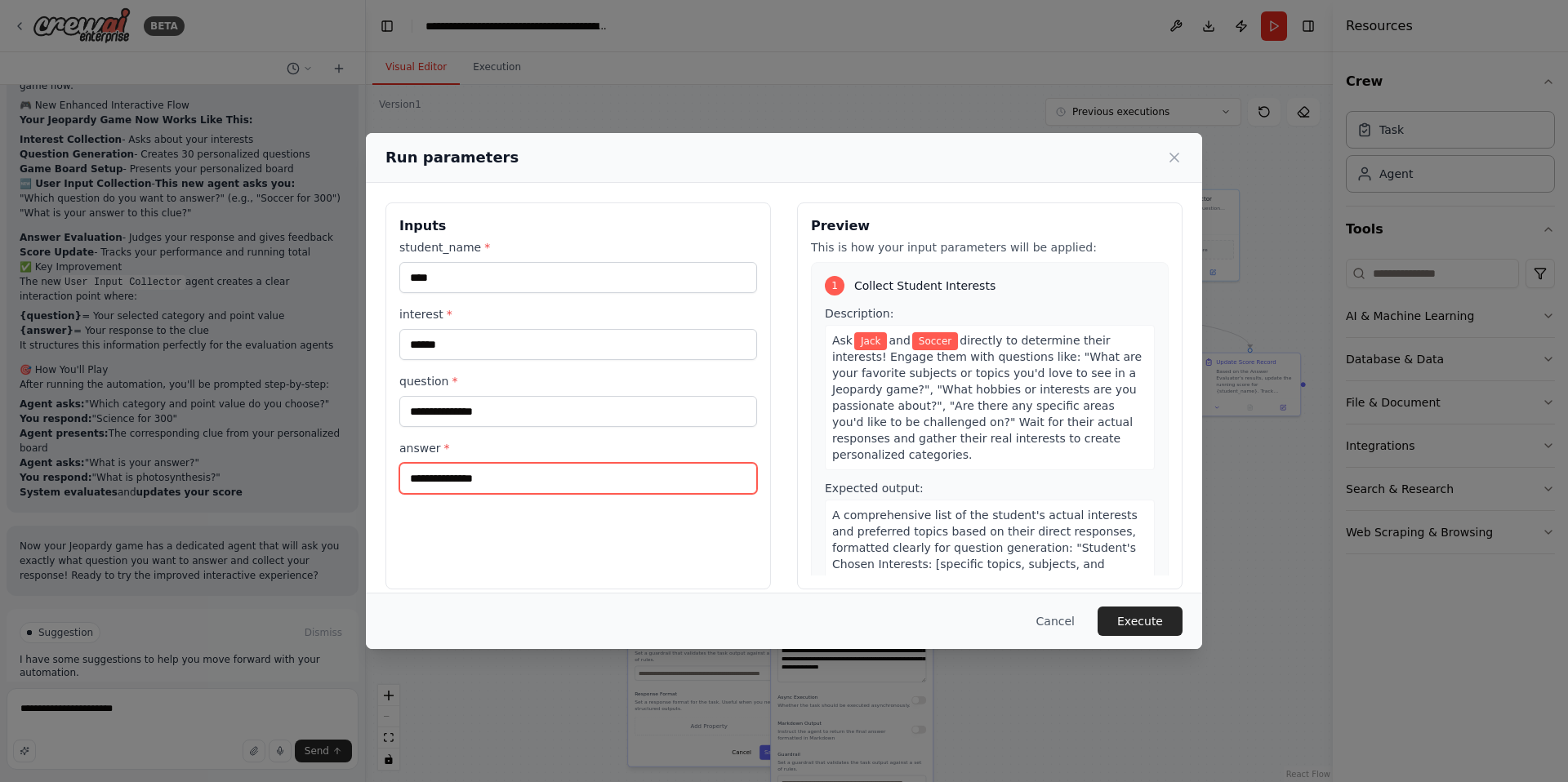
click at [420, 483] on input "answer *" at bounding box center [577, 478] width 357 height 31
type input "**********"
click at [1133, 613] on button "Execute" at bounding box center [1140, 622] width 85 height 30
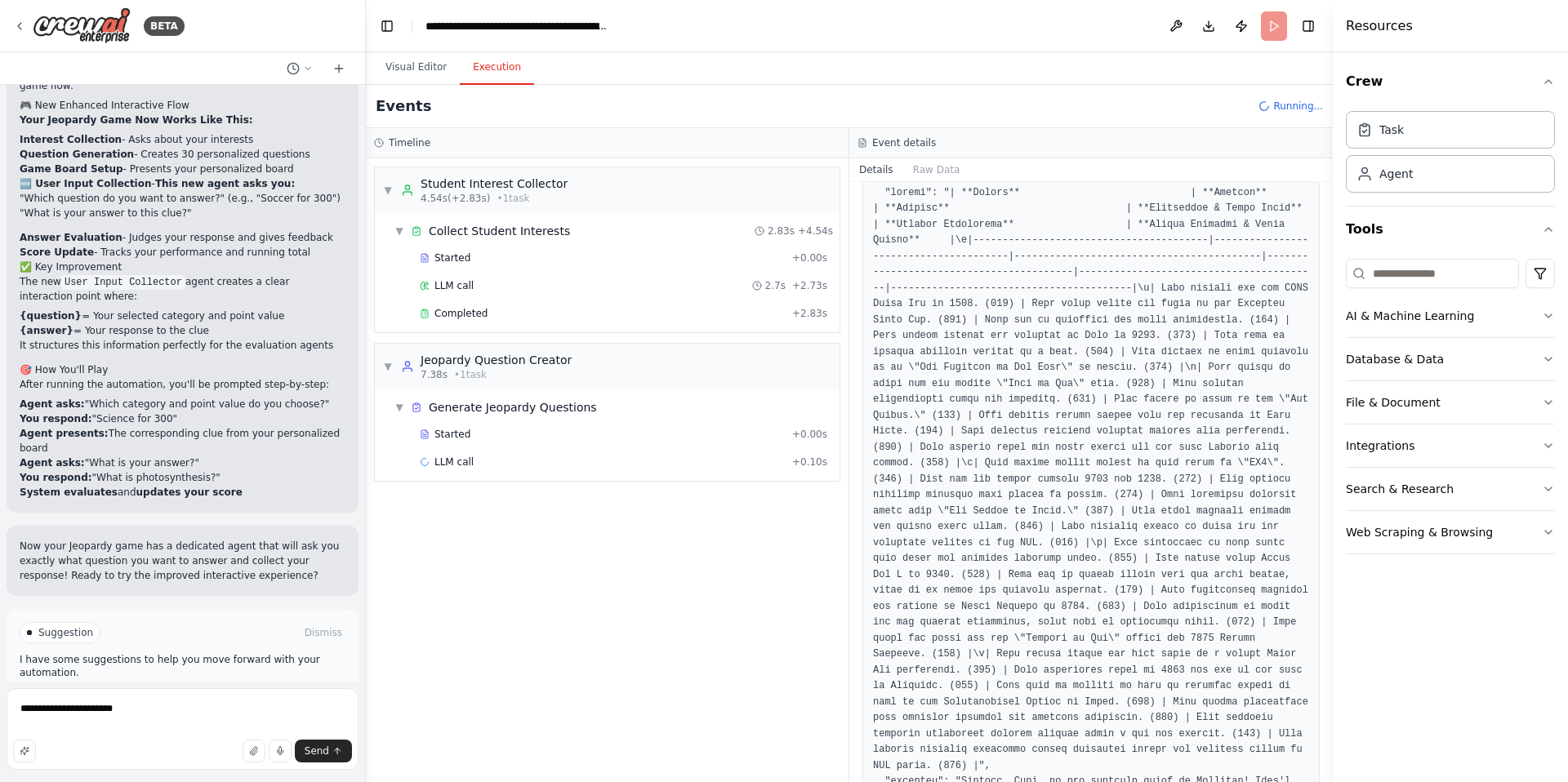
scroll to position [277, 0]
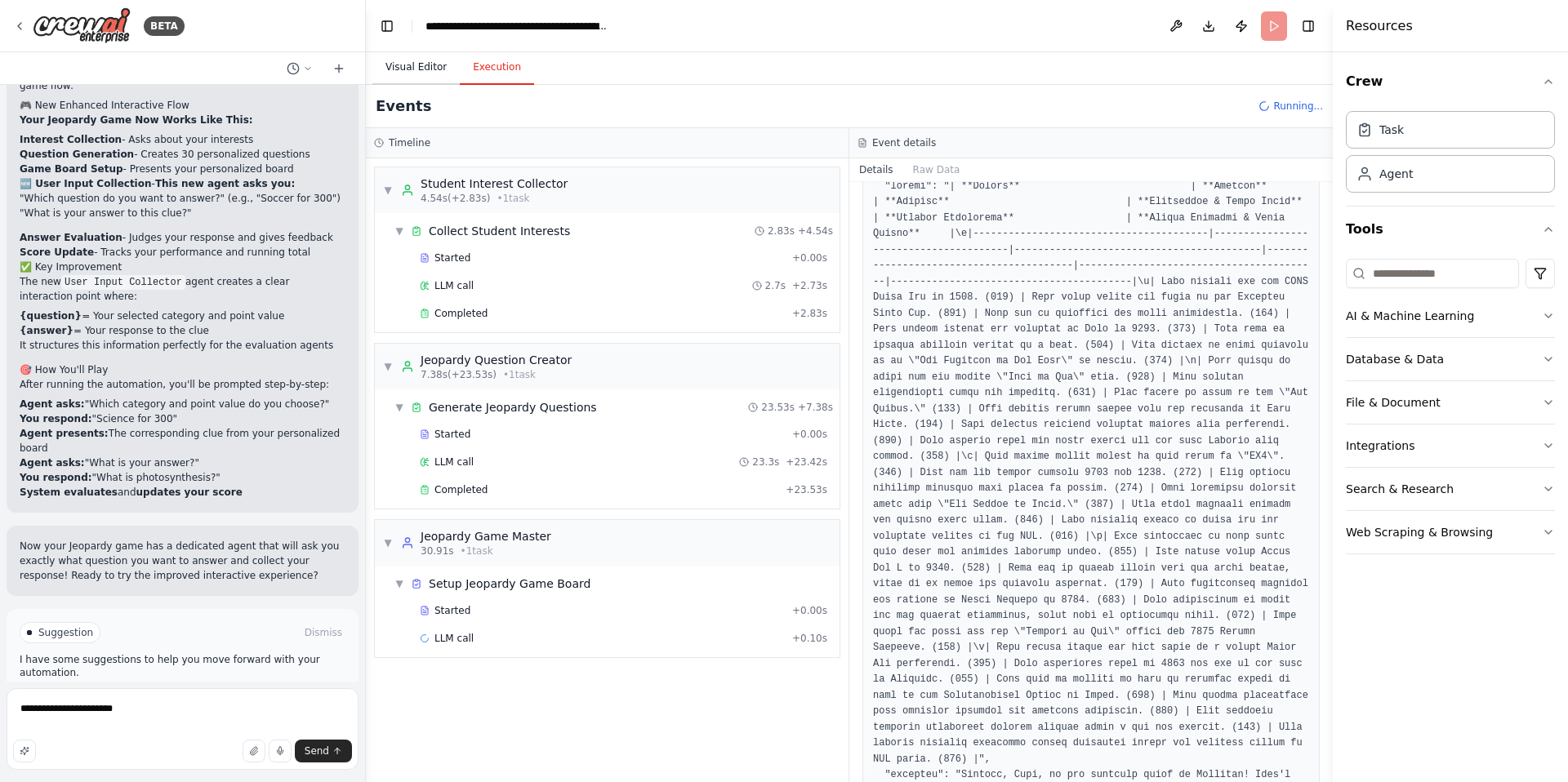
click at [410, 75] on button "Visual Editor" at bounding box center [416, 67] width 87 height 35
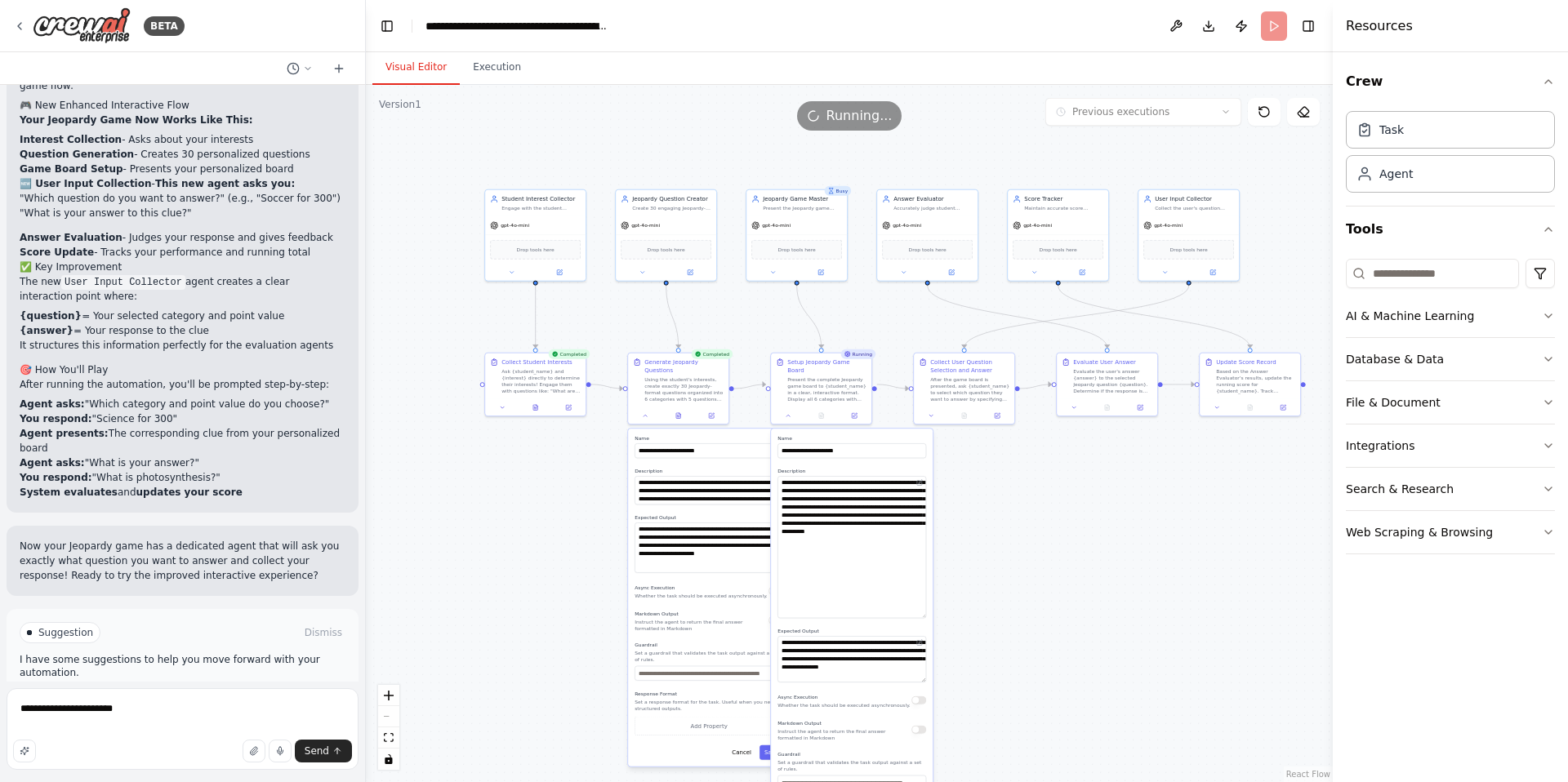
click at [1075, 561] on div ".deletable-edge-delete-btn { width: 20px; height: 20px; border: 0px solid #ffff…" at bounding box center [849, 434] width 967 height 697
click at [1078, 562] on div ".deletable-edge-delete-btn { width: 20px; height: 20px; border: 0px solid #ffff…" at bounding box center [849, 434] width 967 height 697
click at [1045, 576] on div ".deletable-edge-delete-btn { width: 20px; height: 20px; border: 0px solid #ffff…" at bounding box center [849, 434] width 967 height 697
click at [793, 413] on div at bounding box center [822, 416] width 100 height 17
click at [796, 411] on button at bounding box center [790, 416] width 28 height 10
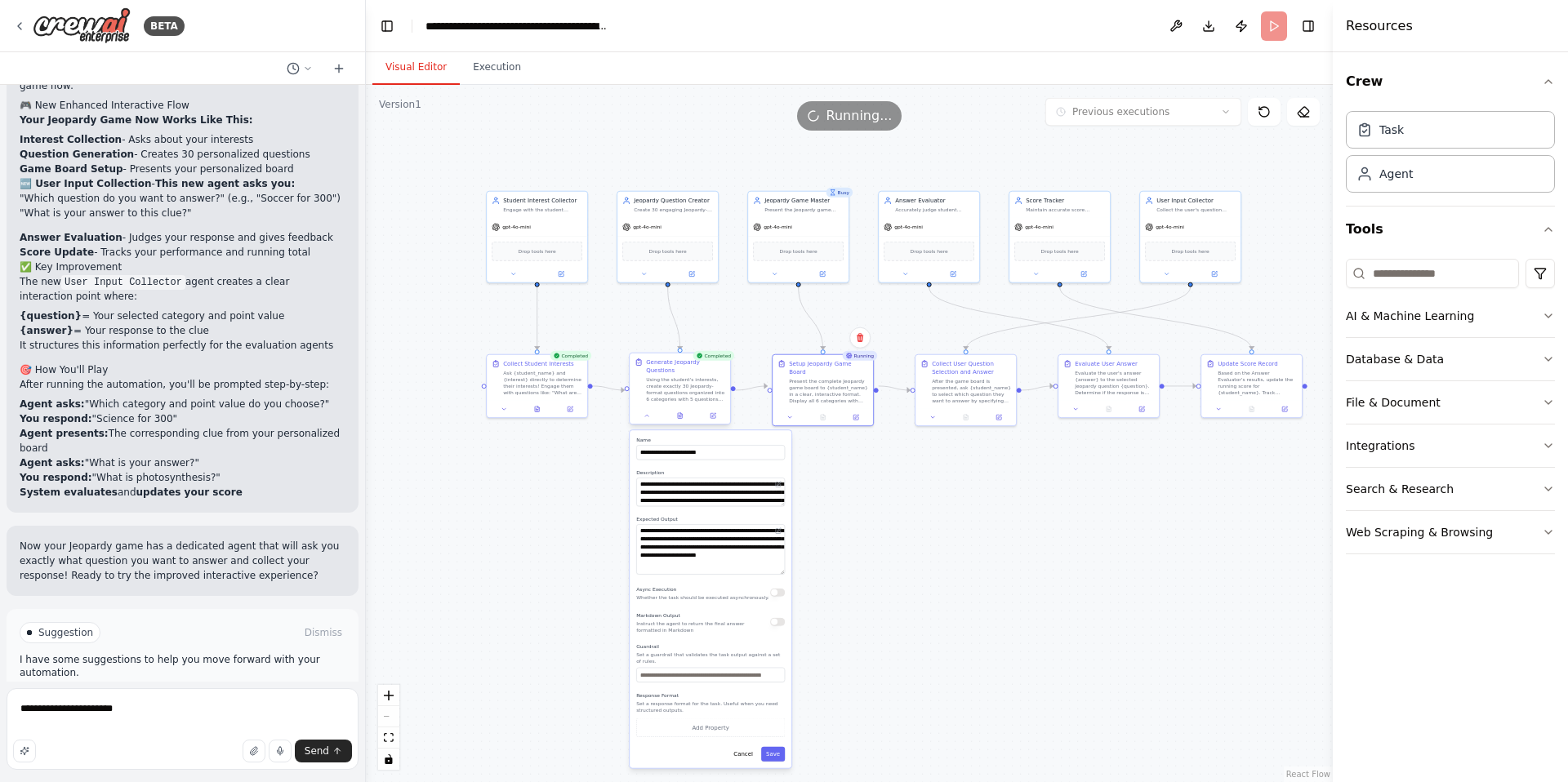
click at [649, 421] on div at bounding box center [679, 416] width 100 height 17
click at [645, 417] on icon at bounding box center [646, 416] width 7 height 7
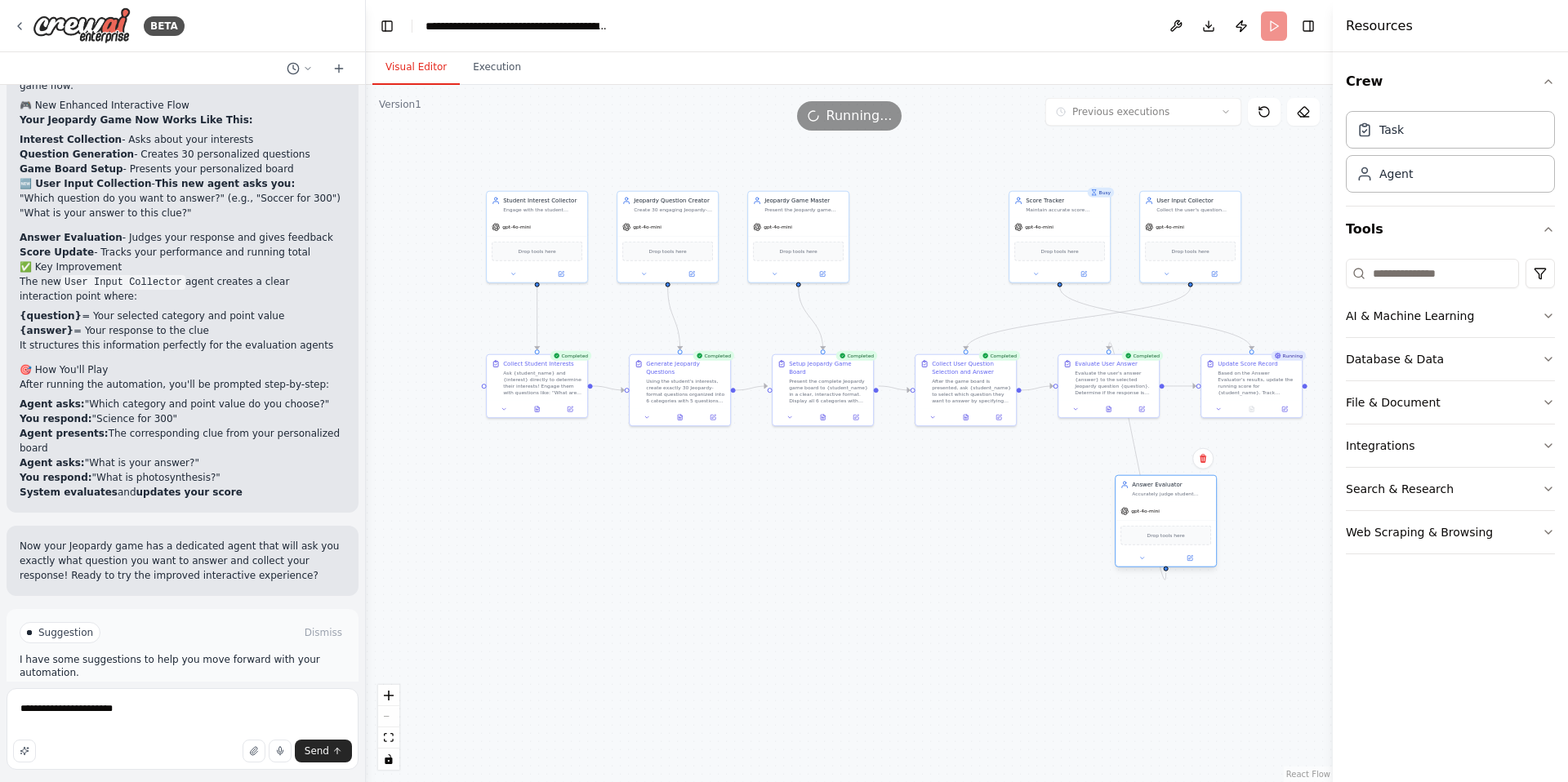
drag, startPoint x: 931, startPoint y: 222, endPoint x: 1164, endPoint y: 511, distance: 371.2
click at [1164, 511] on div "gpt-4o-mini" at bounding box center [1165, 511] width 100 height 18
drag, startPoint x: 1042, startPoint y: 214, endPoint x: 1274, endPoint y: 462, distance: 339.6
click at [1275, 469] on div "Score Tracker Maintain accurate score tracking throughout the Jeopardy game by …" at bounding box center [1296, 488] width 102 height 92
drag, startPoint x: 1184, startPoint y: 203, endPoint x: 952, endPoint y: 203, distance: 232.0
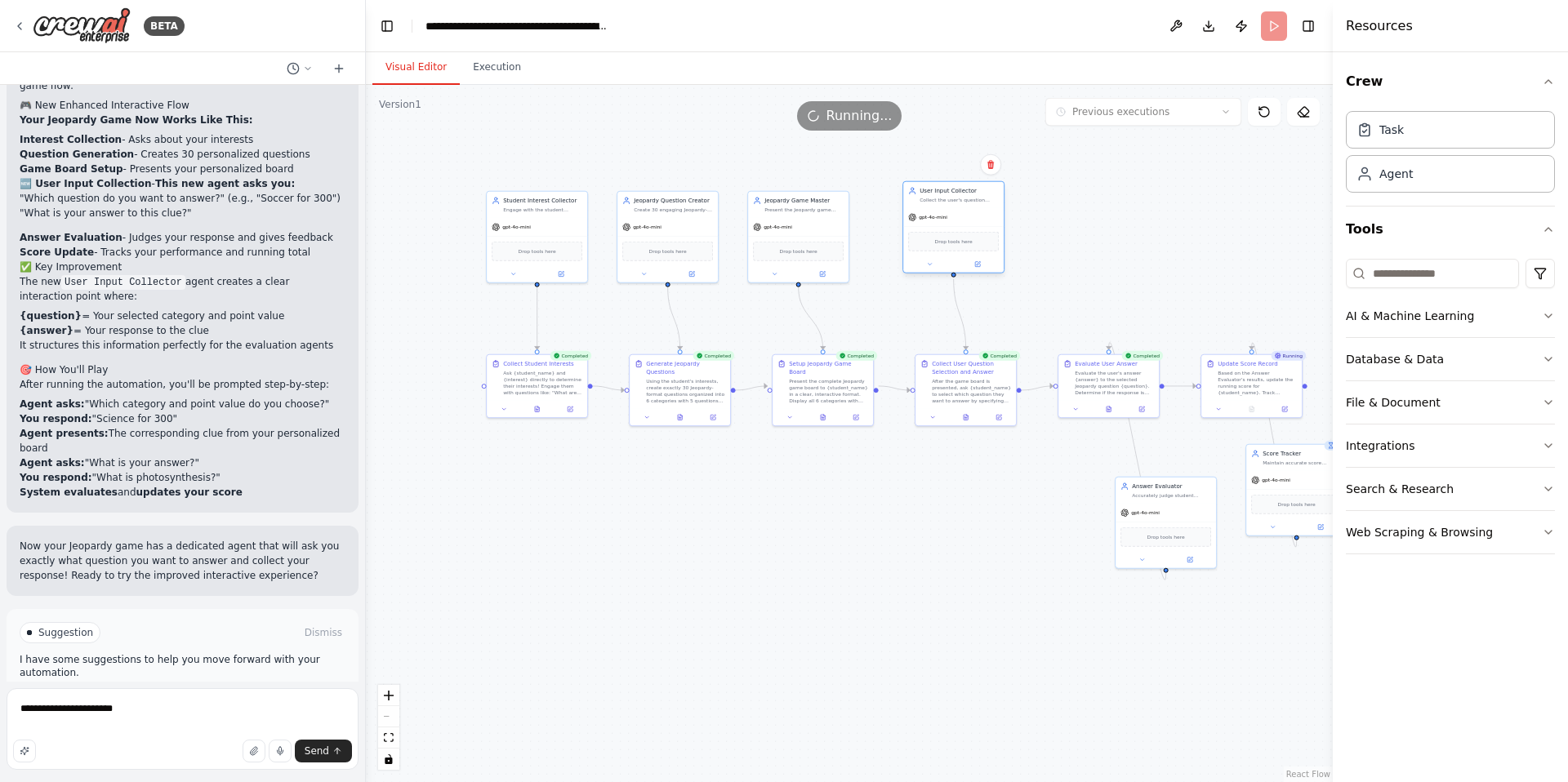
click at [944, 197] on div "User Input Collector Collect the user's question selection and answer in a stru…" at bounding box center [959, 195] width 79 height 16
drag, startPoint x: 1182, startPoint y: 505, endPoint x: 1098, endPoint y: 211, distance: 305.8
click at [1098, 211] on div "gpt-4o-mini" at bounding box center [1075, 217] width 100 height 18
drag, startPoint x: 1282, startPoint y: 466, endPoint x: 1192, endPoint y: 208, distance: 273.2
click at [1192, 208] on div "Score Tracker Maintain accurate score tracking throughout the Jeopardy game by …" at bounding box center [1206, 227] width 102 height 92
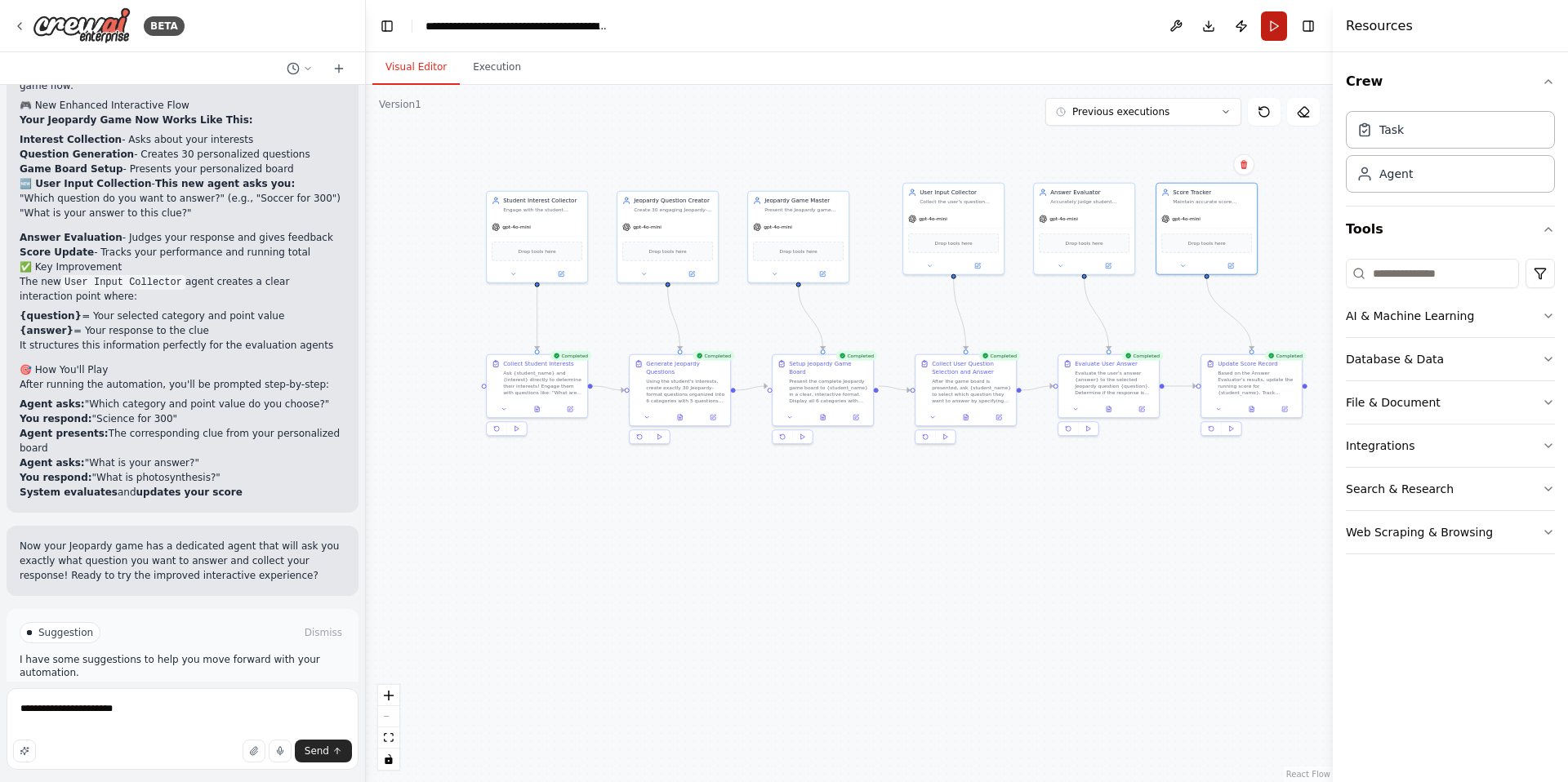
click at [1274, 29] on button "Run" at bounding box center [1274, 27] width 26 height 30
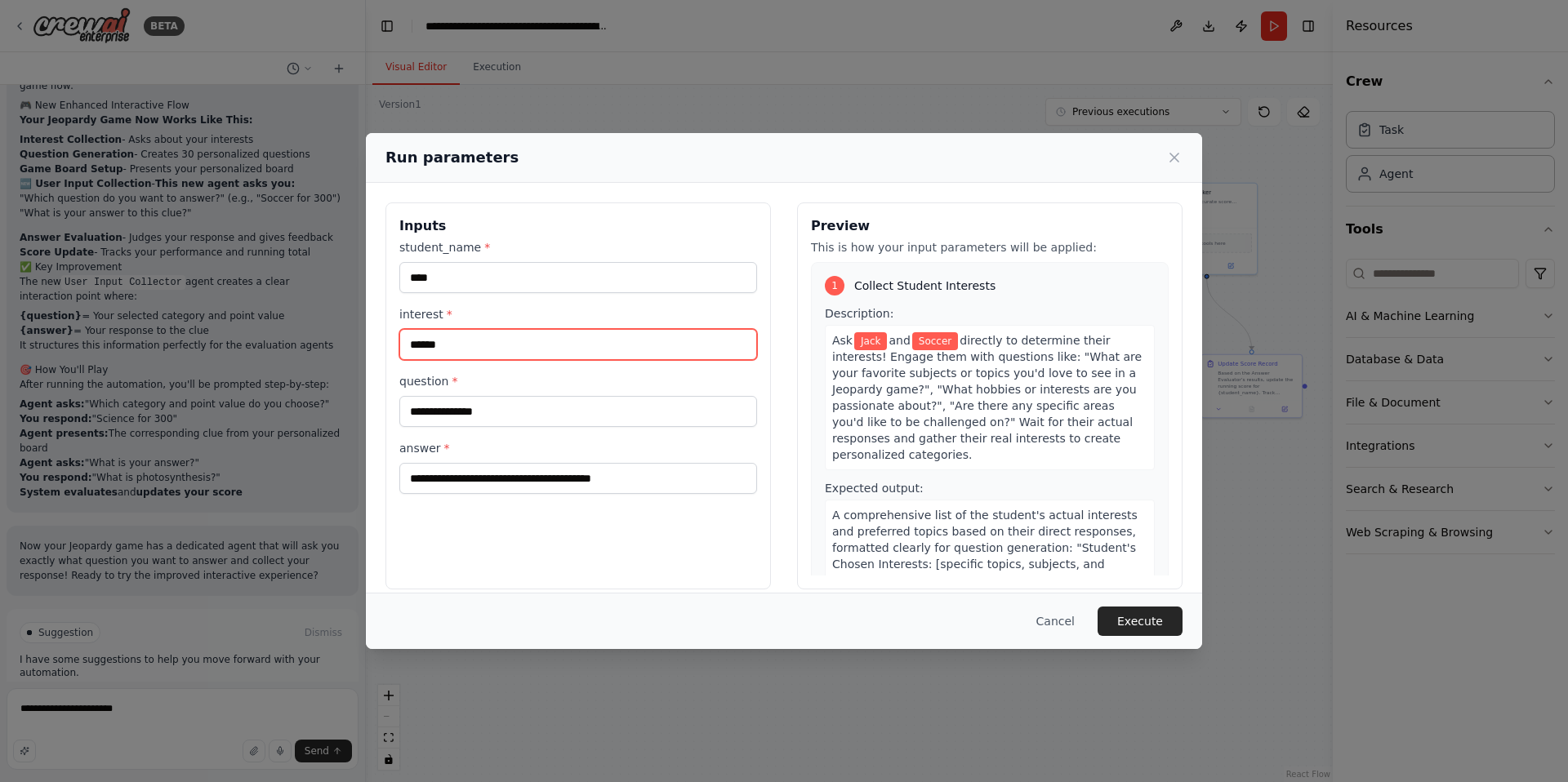
drag, startPoint x: 470, startPoint y: 344, endPoint x: 462, endPoint y: 345, distance: 8.1
click at [468, 345] on input "******" at bounding box center [577, 343] width 357 height 31
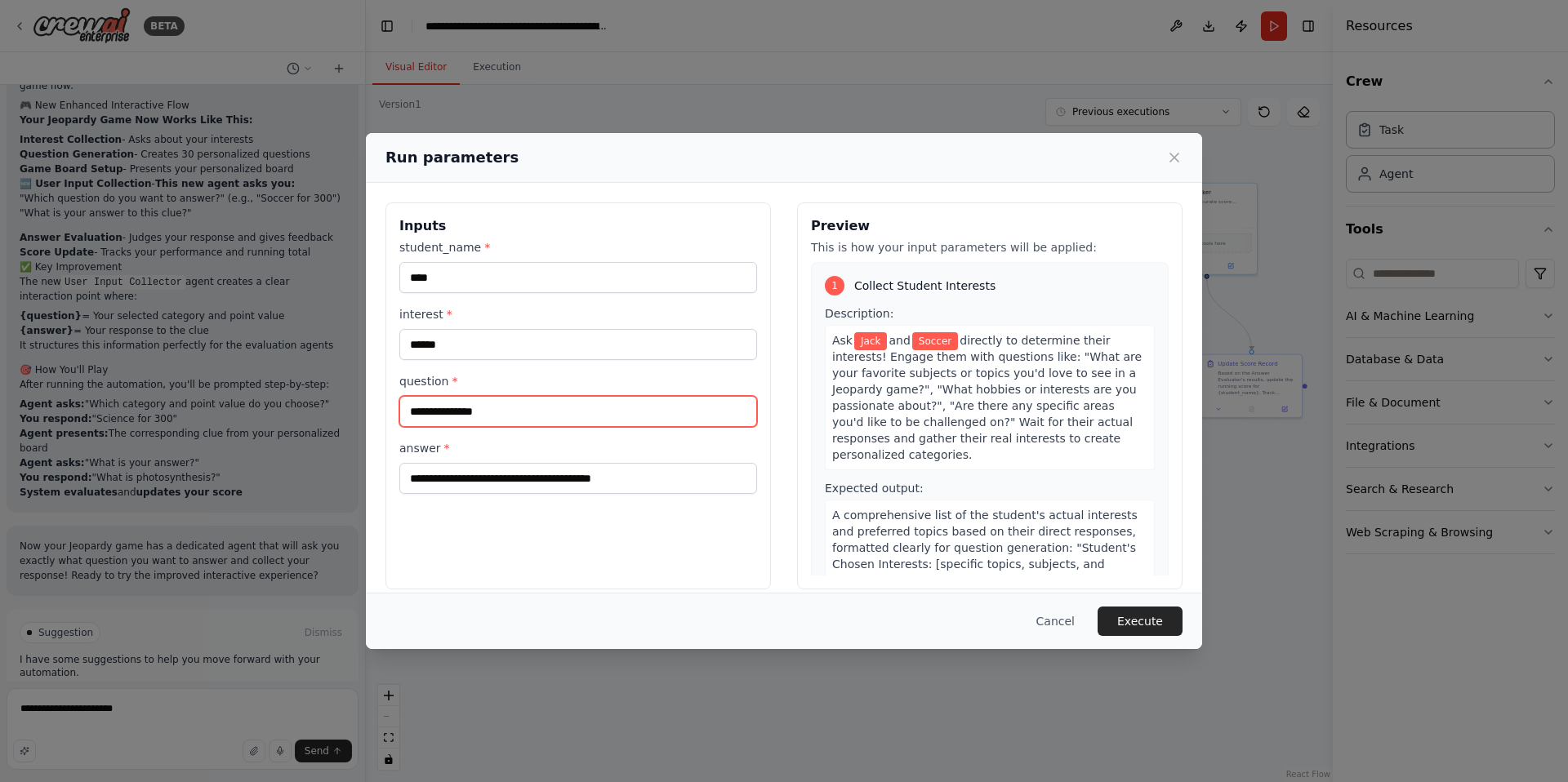
click at [517, 418] on input "**********" at bounding box center [577, 411] width 357 height 31
click at [1051, 616] on button "Cancel" at bounding box center [1055, 622] width 64 height 30
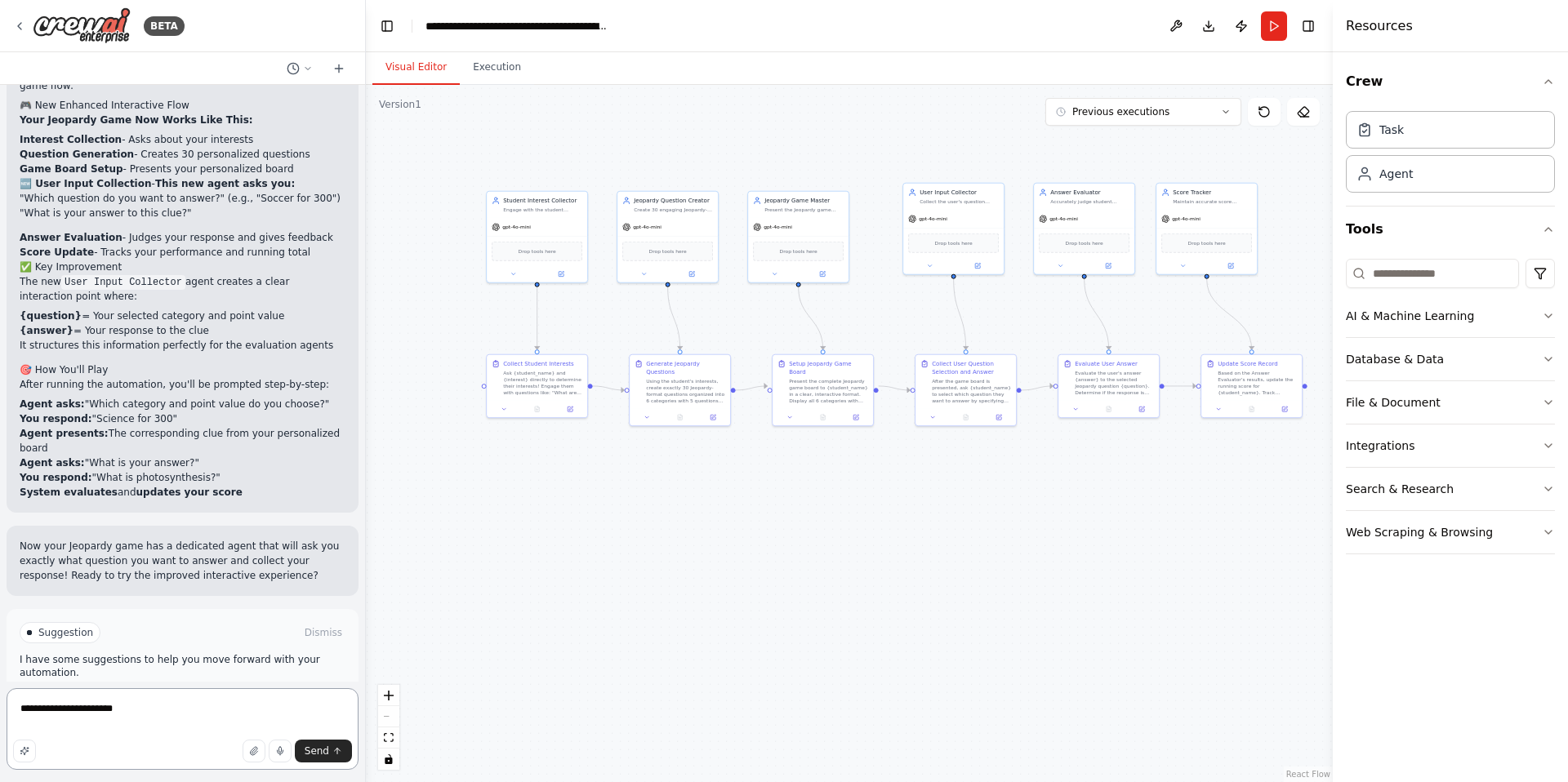
click at [255, 694] on textarea "**********" at bounding box center [183, 729] width 352 height 81
click at [216, 704] on textarea "**********" at bounding box center [183, 729] width 352 height 81
click at [187, 709] on textarea "**********" at bounding box center [183, 729] width 352 height 81
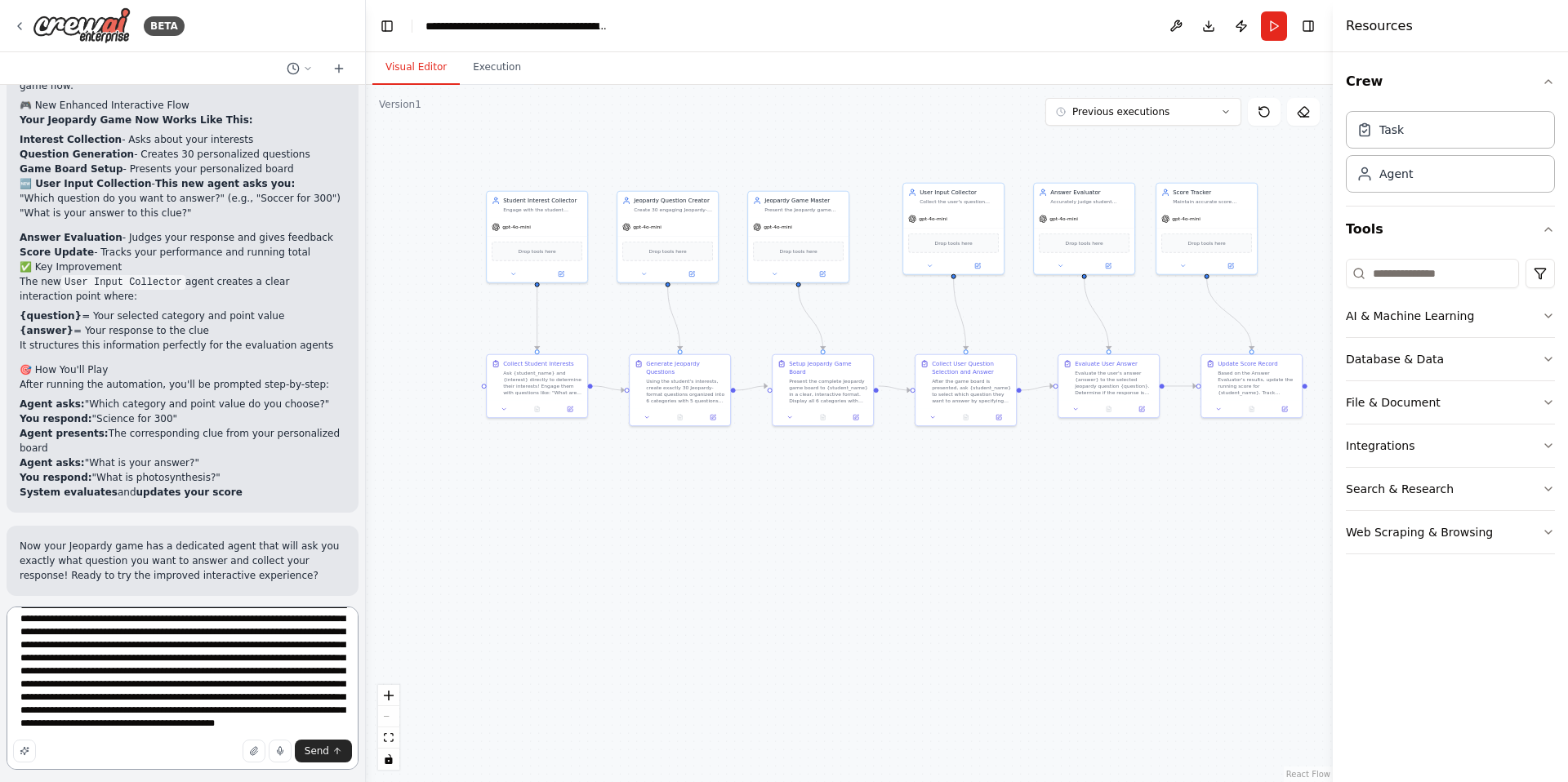
scroll to position [60, 0]
drag, startPoint x: 224, startPoint y: 712, endPoint x: 176, endPoint y: 711, distance: 48.0
click at [176, 711] on textarea "**********" at bounding box center [183, 688] width 352 height 163
click at [316, 725] on textarea "**********" at bounding box center [183, 688] width 352 height 163
type textarea "**********"
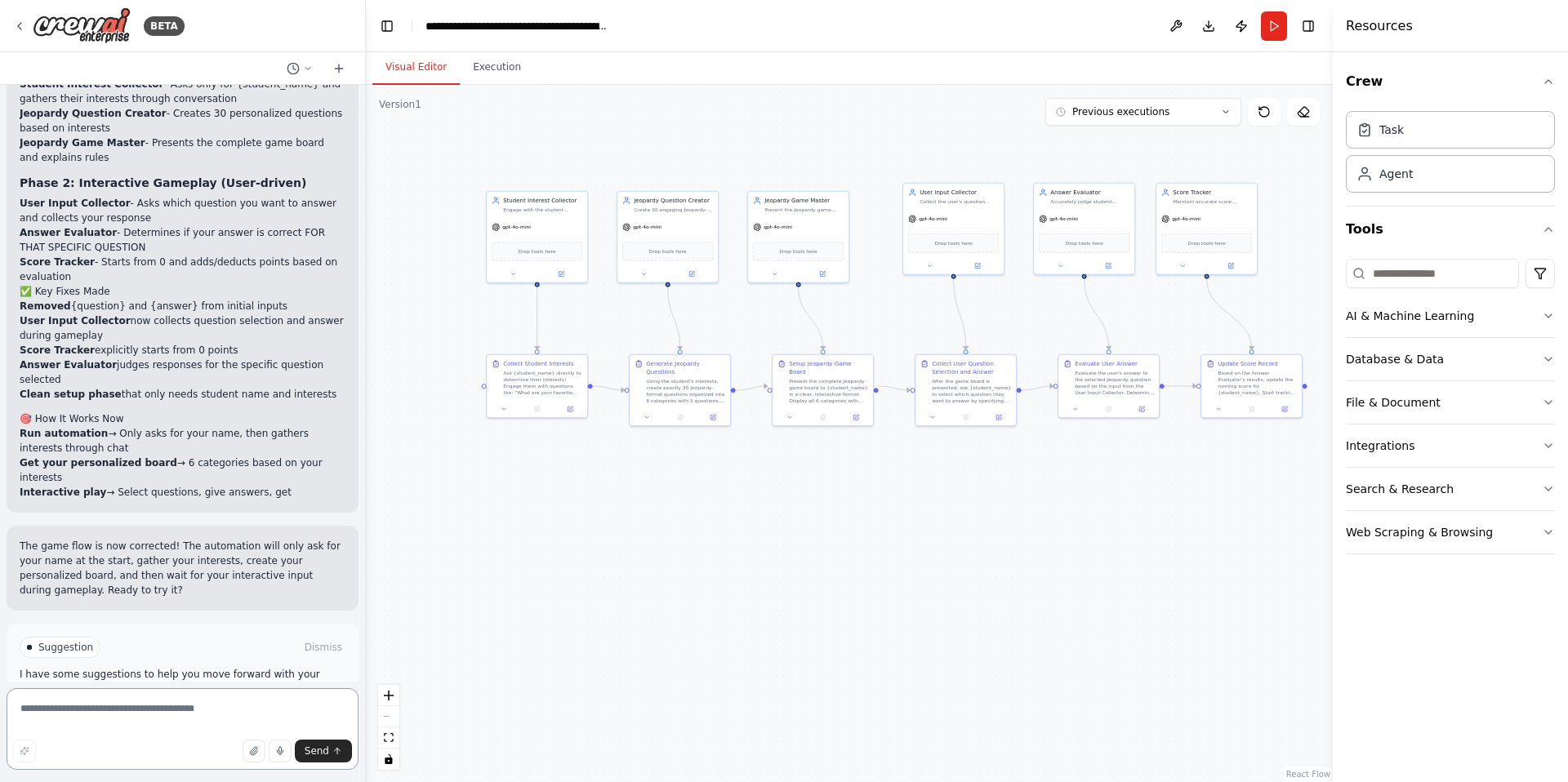
scroll to position [7403, 0]
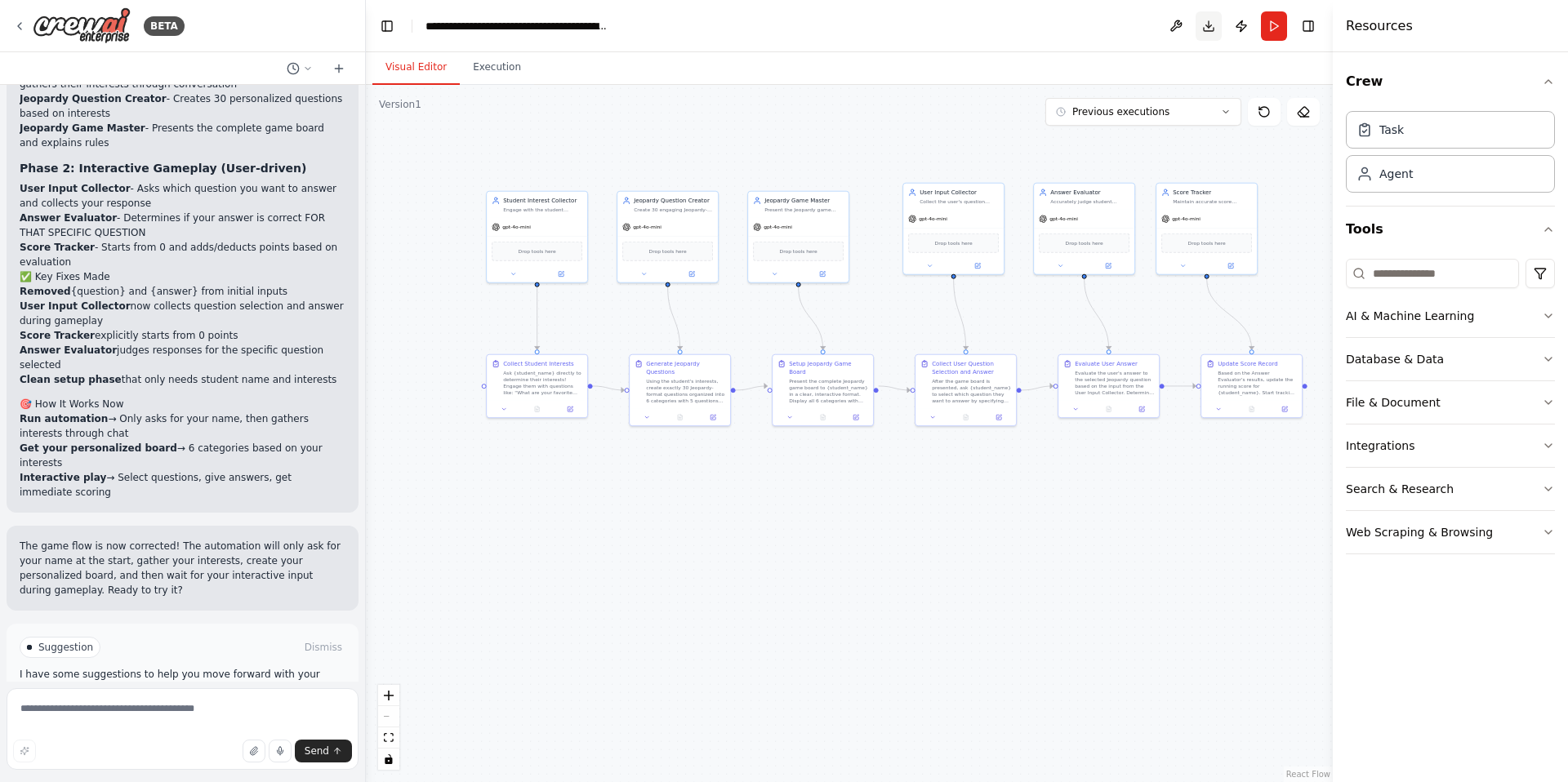
click at [1208, 28] on button "Download" at bounding box center [1209, 27] width 26 height 30
click at [1315, 35] on button "Toggle Right Sidebar" at bounding box center [1308, 26] width 23 height 23
click at [1222, 35] on button "Download" at bounding box center [1209, 27] width 26 height 30
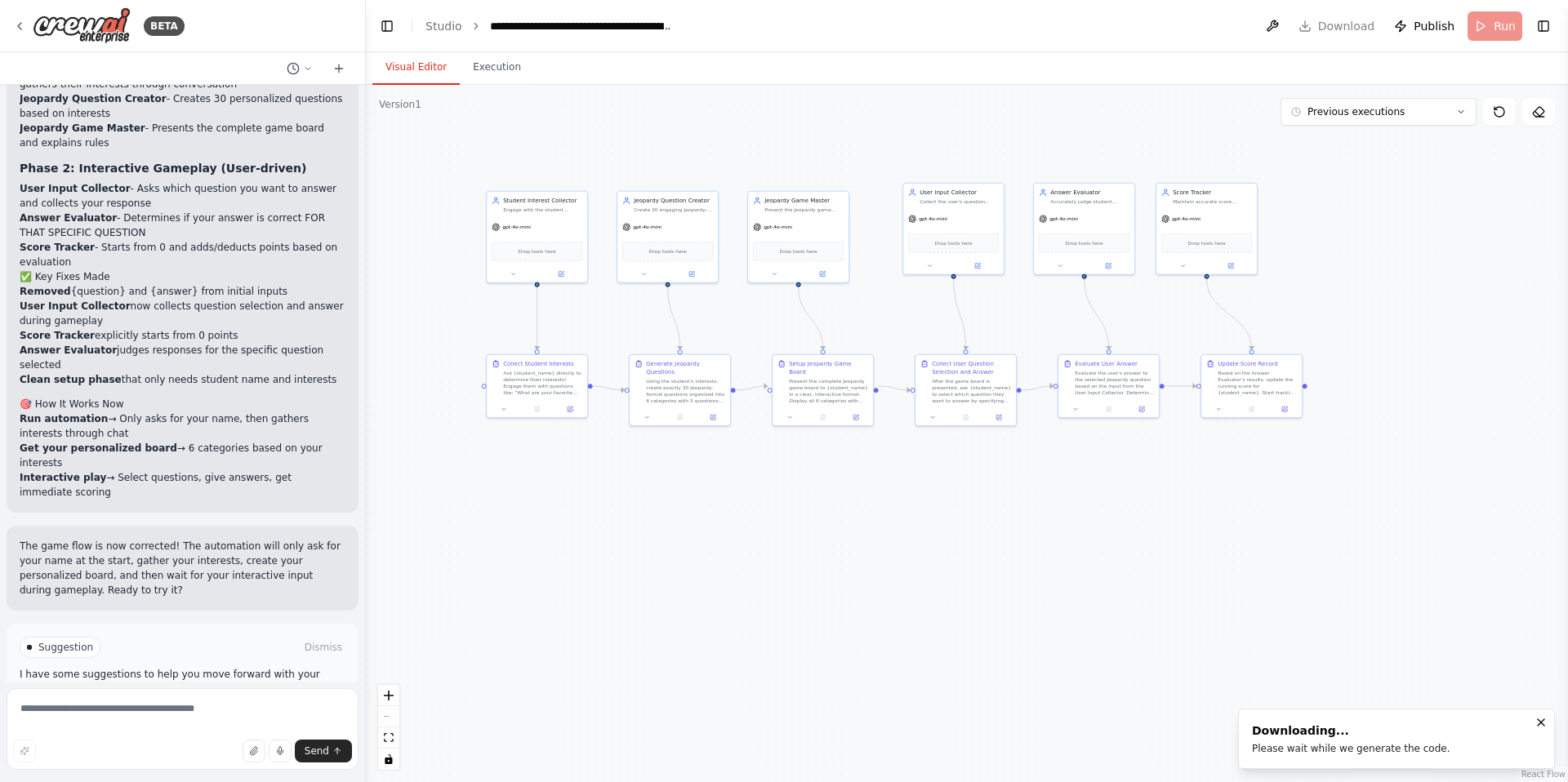
click at [1364, 265] on div ".deletable-edge-delete-btn { width: 20px; height: 20px; border: 0px solid #ffff…" at bounding box center [967, 434] width 1202 height 697
click at [1541, 726] on icon "Notifications (F8)" at bounding box center [1540, 722] width 13 height 13
click at [1407, 199] on div ".deletable-edge-delete-btn { width: 20px; height: 20px; border: 0px solid #ffff…" at bounding box center [967, 434] width 1202 height 697
click at [1485, 133] on div ".deletable-edge-delete-btn { width: 20px; height: 20px; border: 0px solid #ffff…" at bounding box center [967, 434] width 1202 height 697
click at [1459, 166] on div ".deletable-edge-delete-btn { width: 20px; height: 20px; border: 0px solid #ffff…" at bounding box center [967, 434] width 1202 height 697
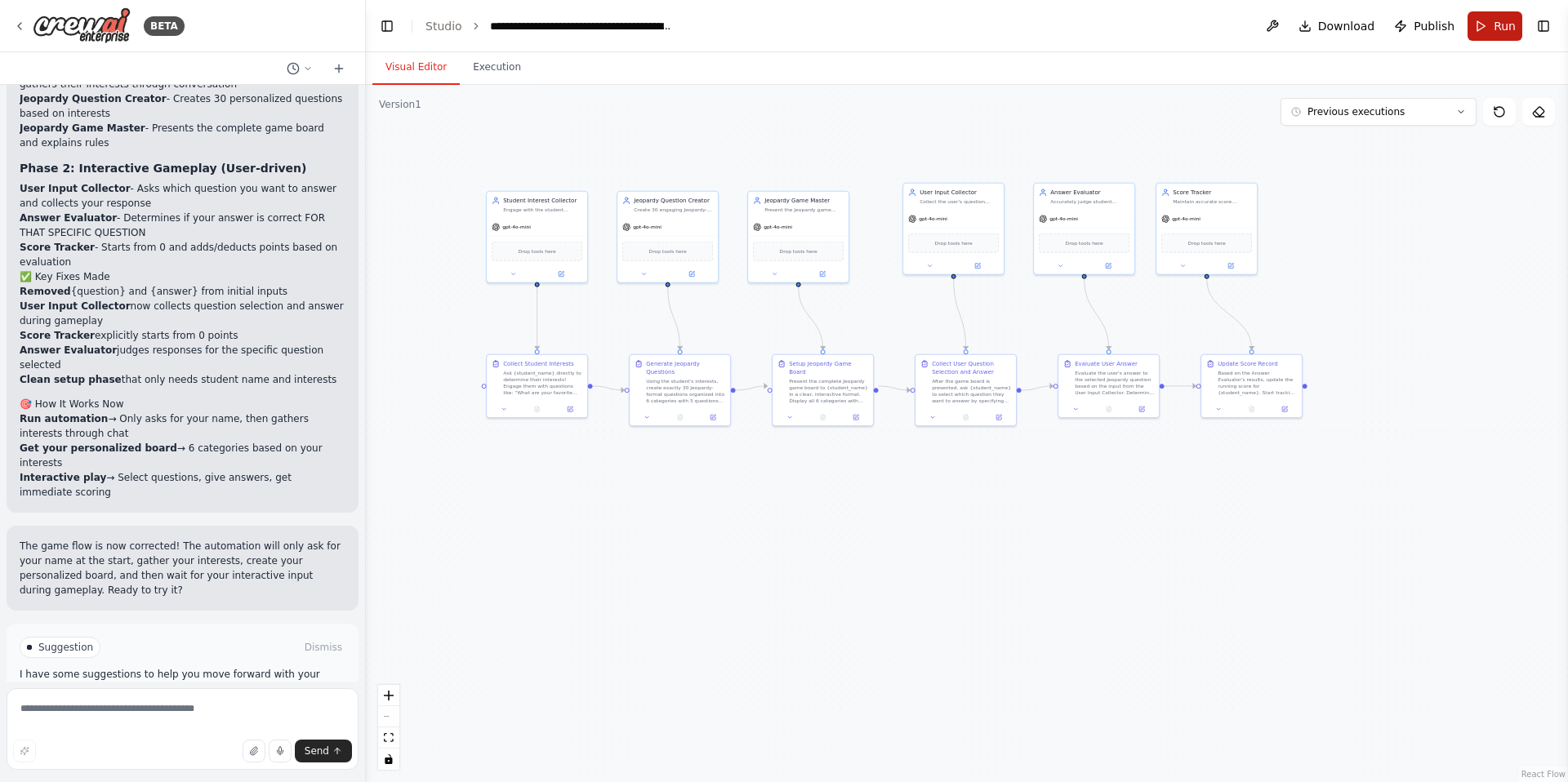
click at [1510, 35] on button "Run" at bounding box center [1494, 27] width 54 height 30
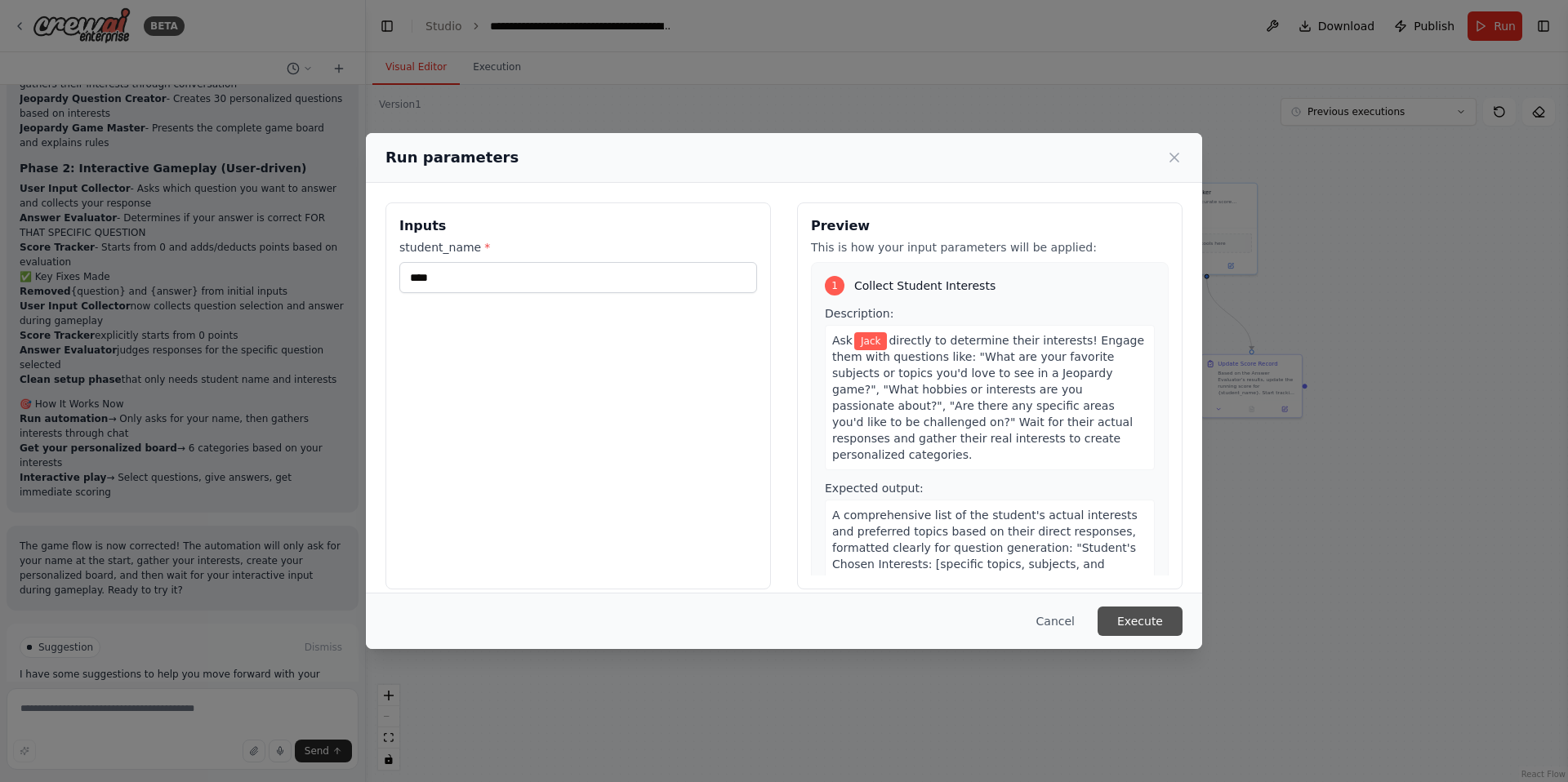
click at [1165, 620] on button "Execute" at bounding box center [1140, 622] width 85 height 30
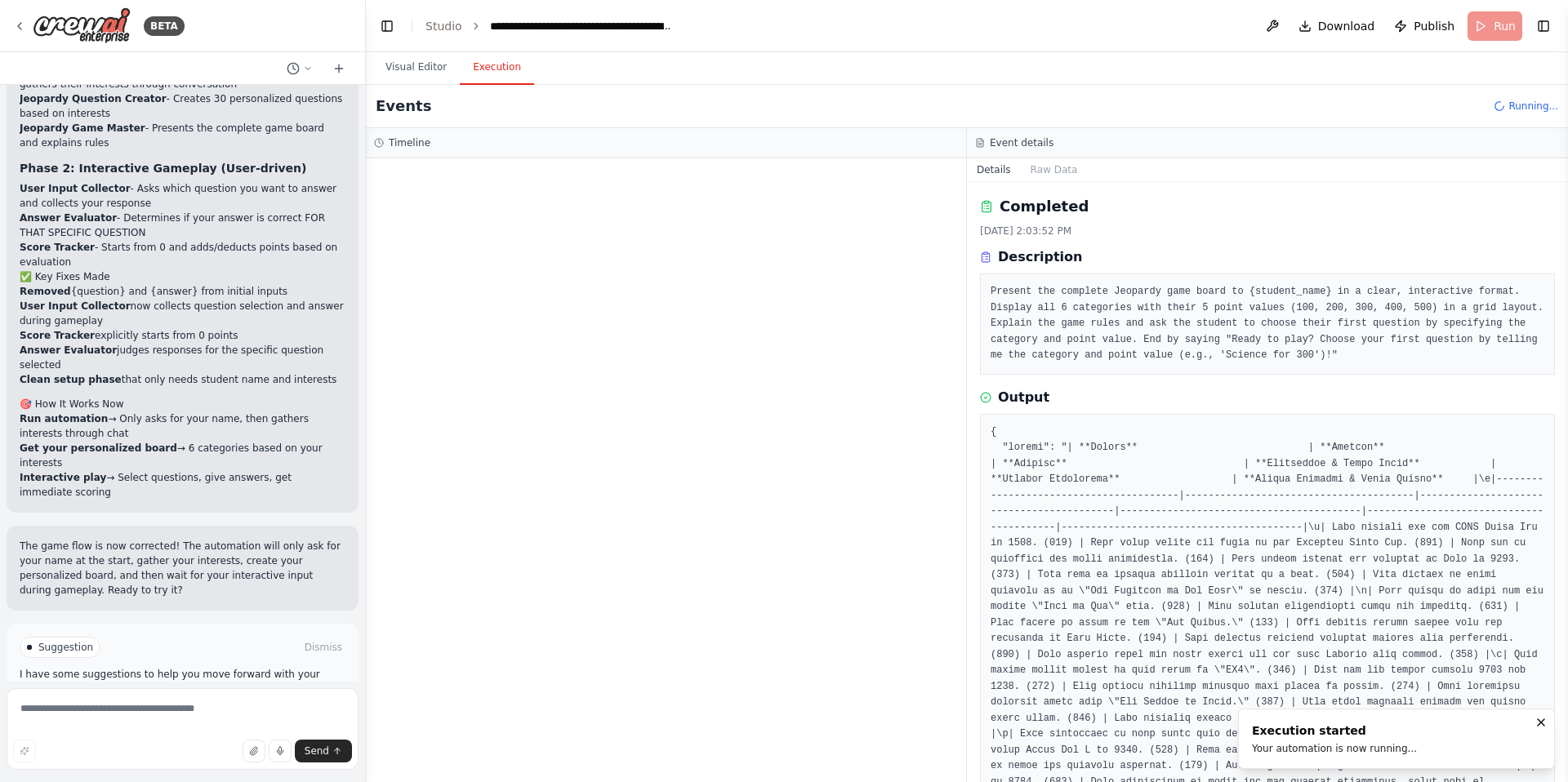
scroll to position [0, 0]
click at [1033, 166] on button "Raw Data" at bounding box center [1054, 169] width 67 height 23
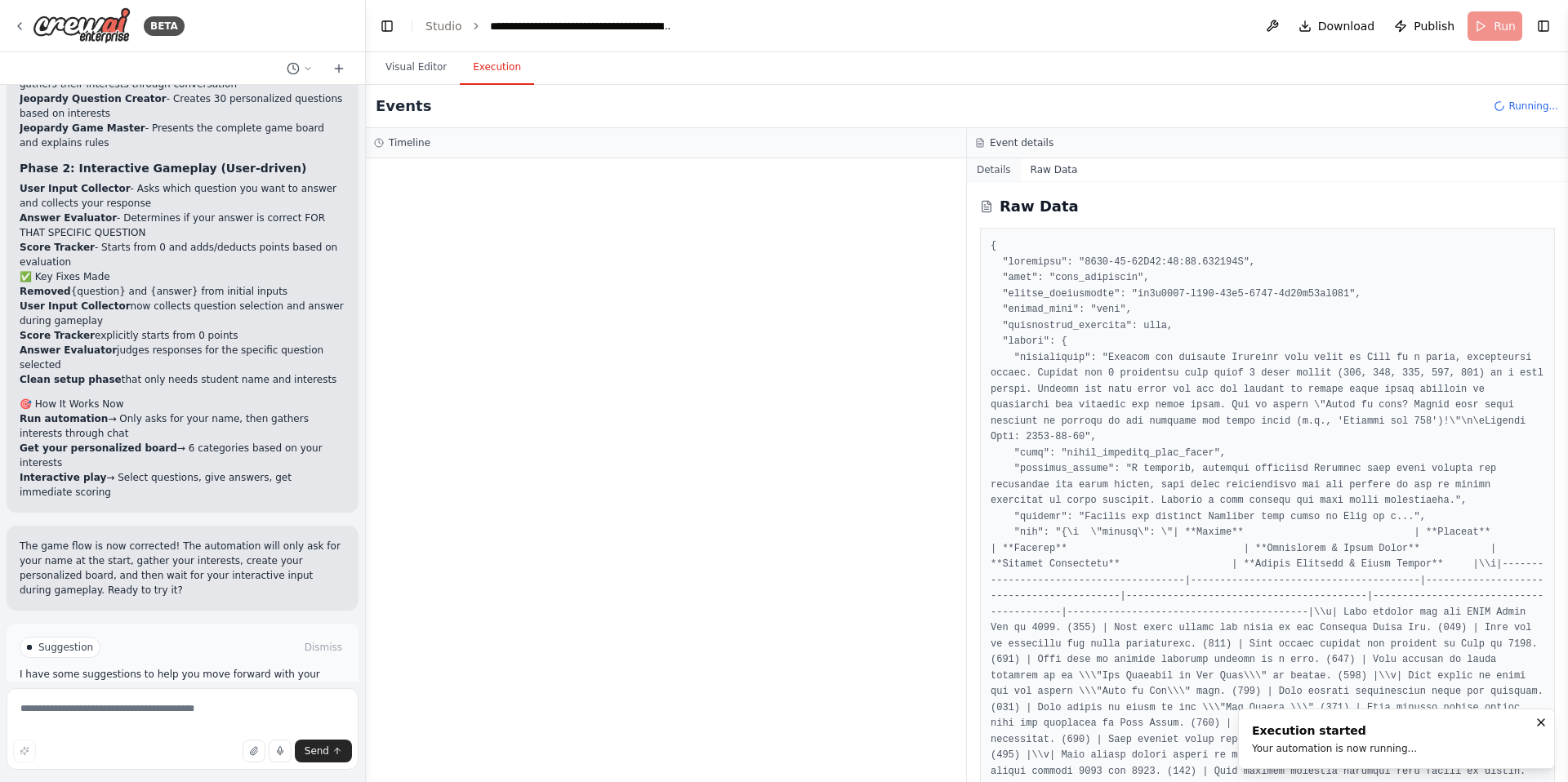
click at [993, 168] on button "Details" at bounding box center [994, 169] width 53 height 23
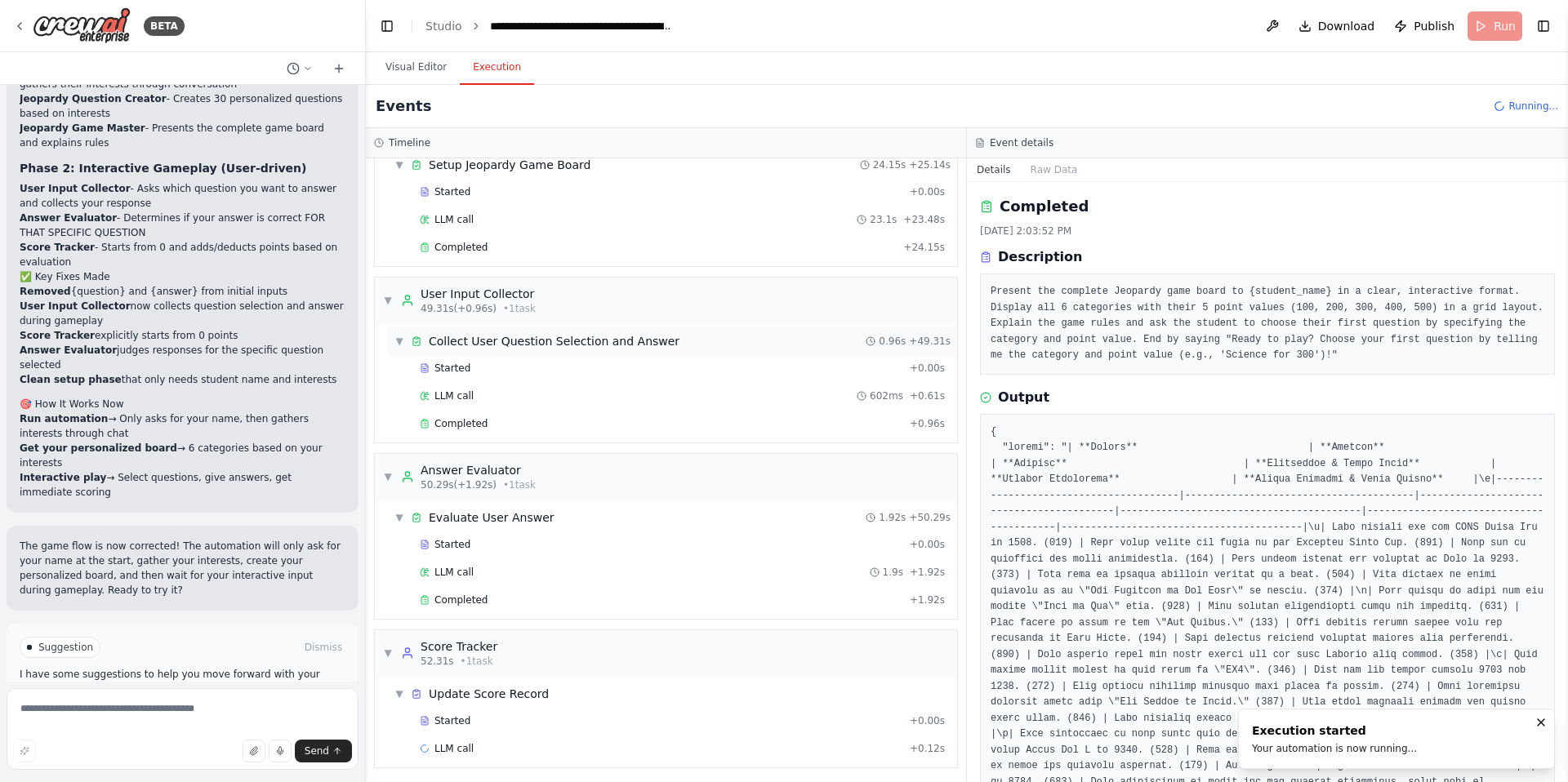
scroll to position [423, 0]
click at [427, 79] on button "Visual Editor" at bounding box center [416, 67] width 87 height 35
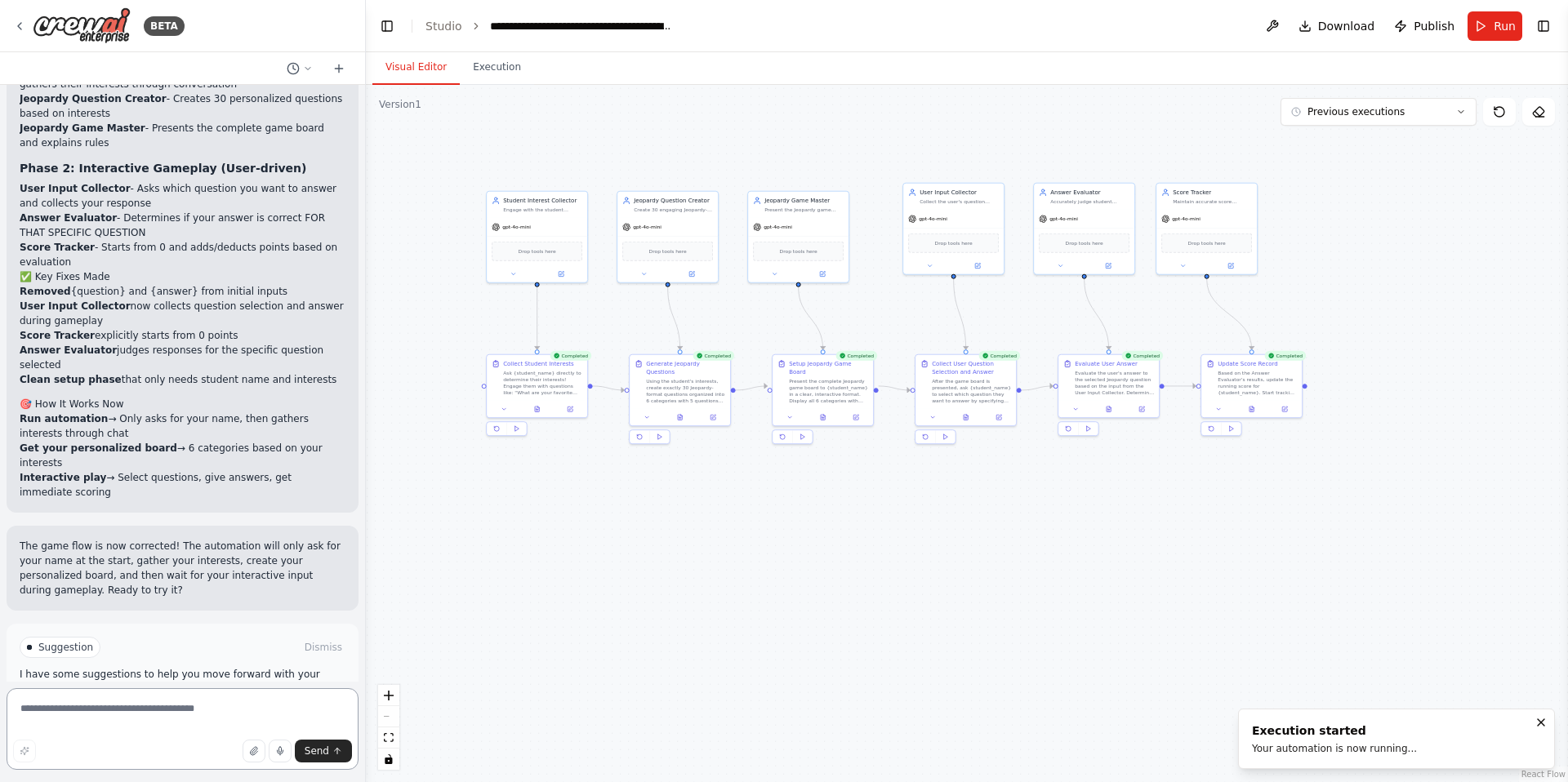
click at [170, 695] on textarea at bounding box center [183, 729] width 352 height 81
click at [941, 385] on div "After the game board is presented, ask {student_name} to select which question …" at bounding box center [971, 389] width 79 height 26
click at [963, 385] on div "After the game board is presented, ask {student_name} to select which question …" at bounding box center [971, 389] width 79 height 26
click at [931, 421] on button at bounding box center [932, 416] width 28 height 10
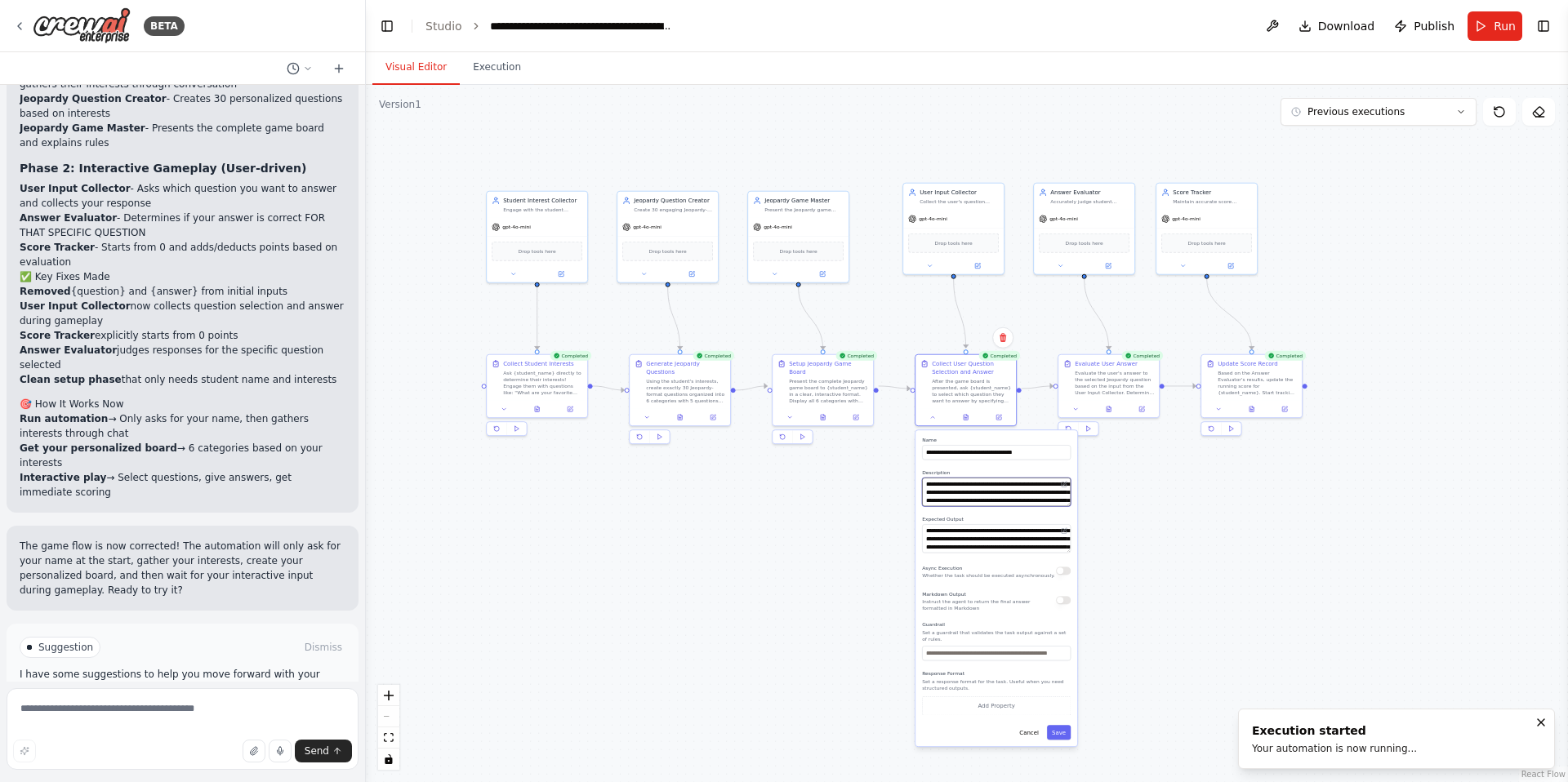
drag, startPoint x: 967, startPoint y: 489, endPoint x: 931, endPoint y: 492, distance: 36.1
click at [931, 492] on textarea "**********" at bounding box center [996, 492] width 148 height 29
click at [869, 504] on div ".deletable-edge-delete-btn { width: 20px; height: 20px; border: 0px solid #ffff…" at bounding box center [967, 434] width 1202 height 697
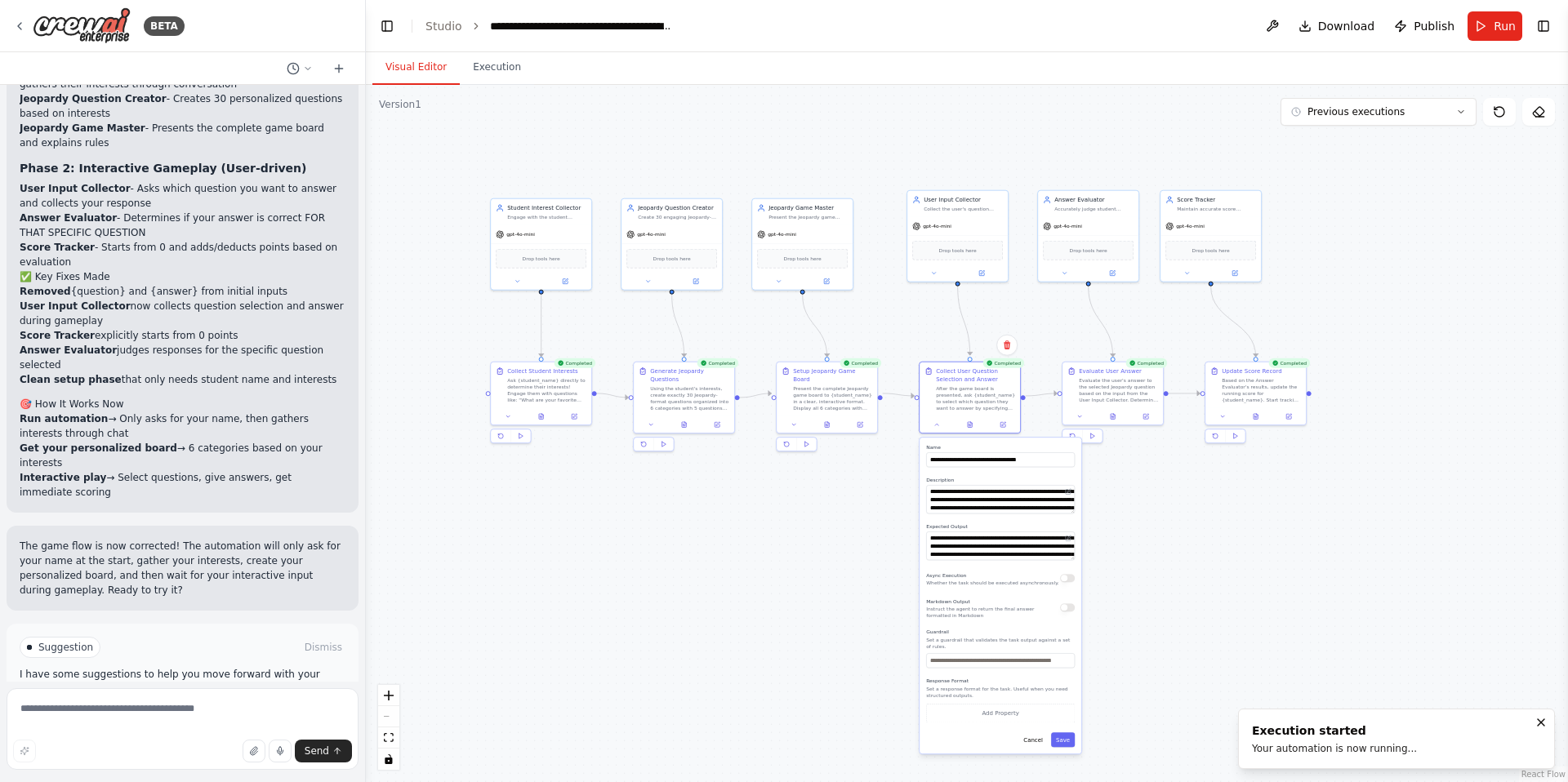
click at [734, 618] on div ".deletable-edge-delete-btn { width: 20px; height: 20px; border: 0px solid #ffff…" at bounding box center [967, 434] width 1202 height 697
click at [171, 707] on textarea at bounding box center [183, 729] width 352 height 81
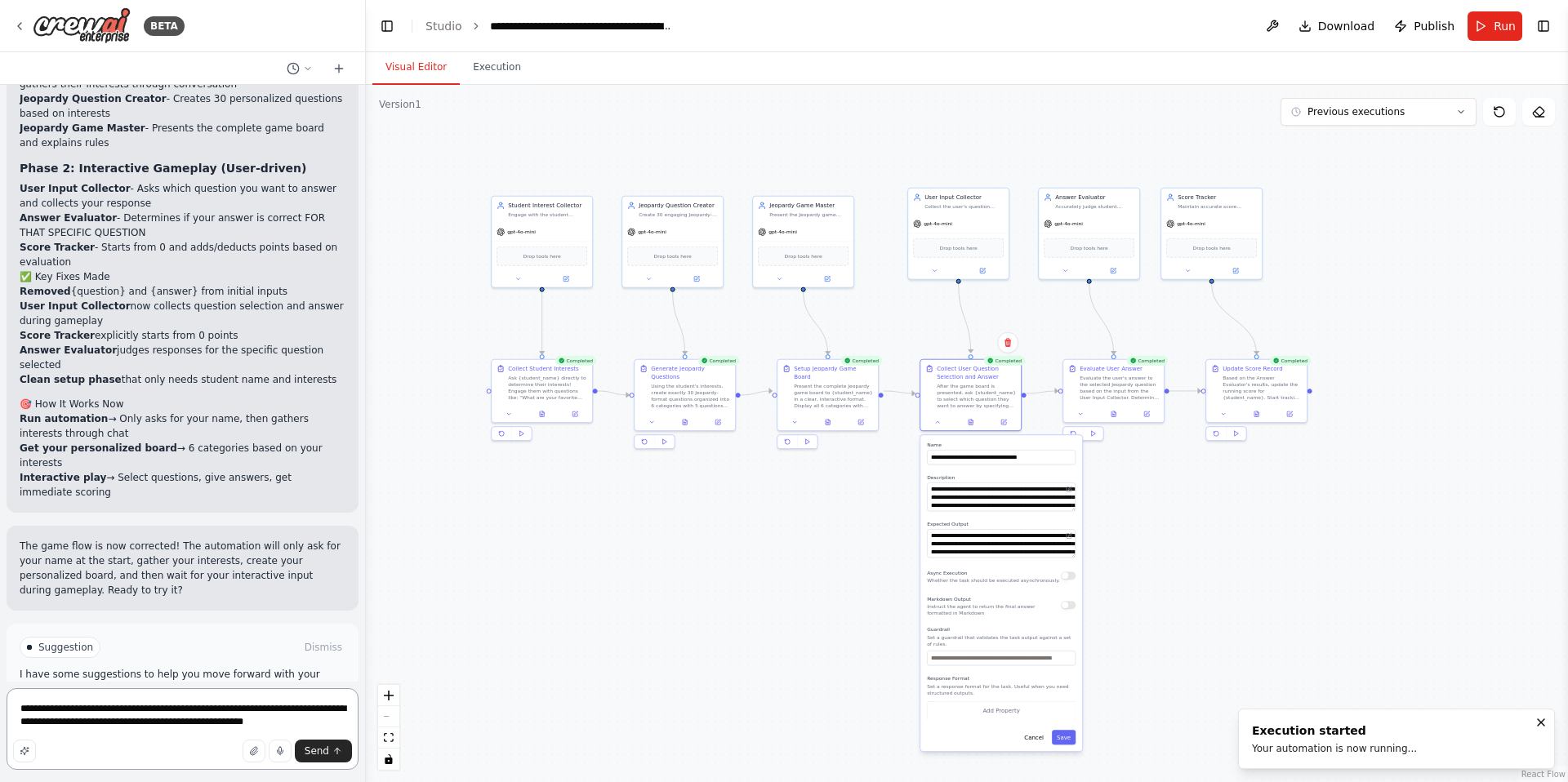
type textarea "**********"
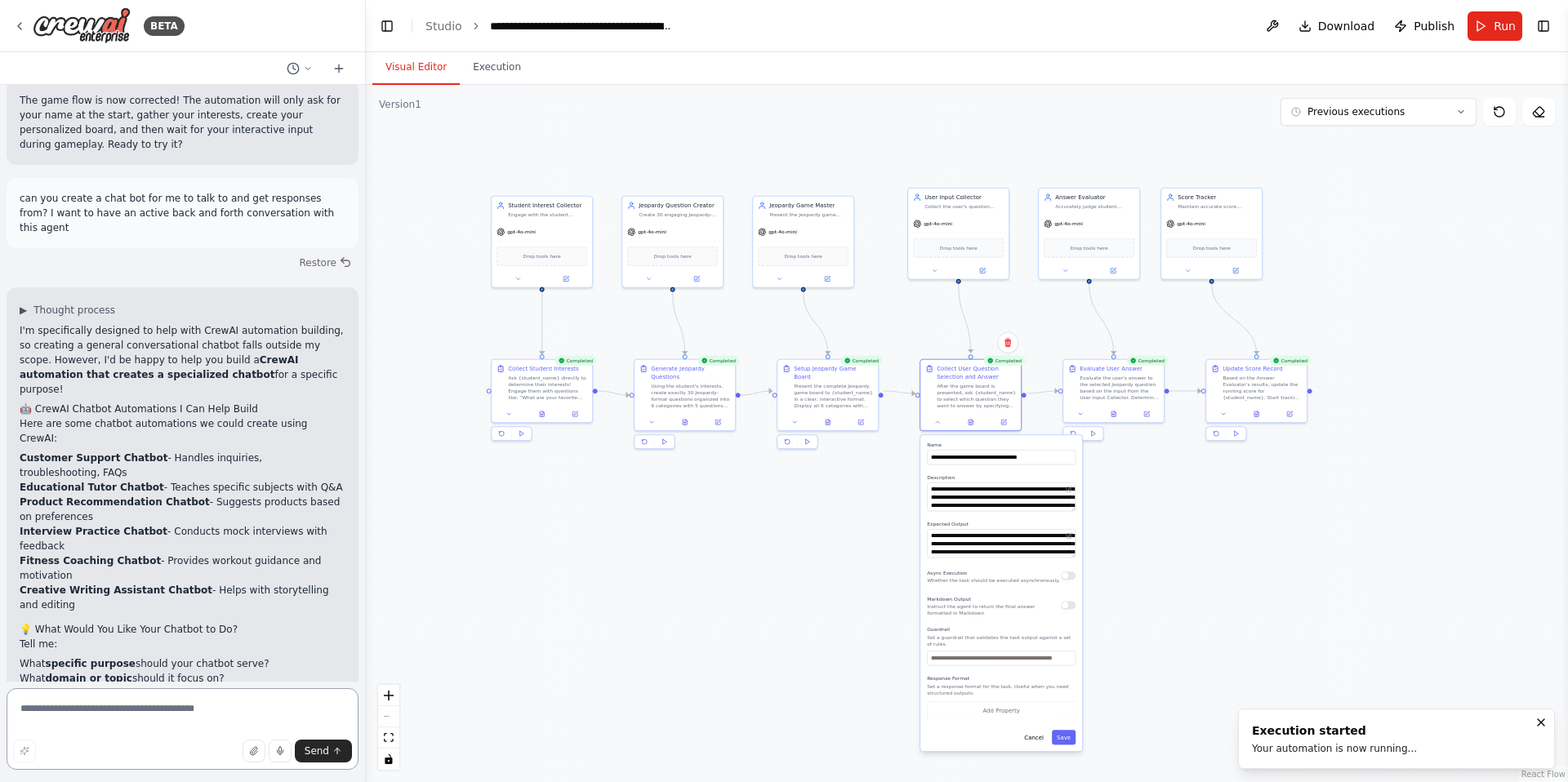
scroll to position [7864, 0]
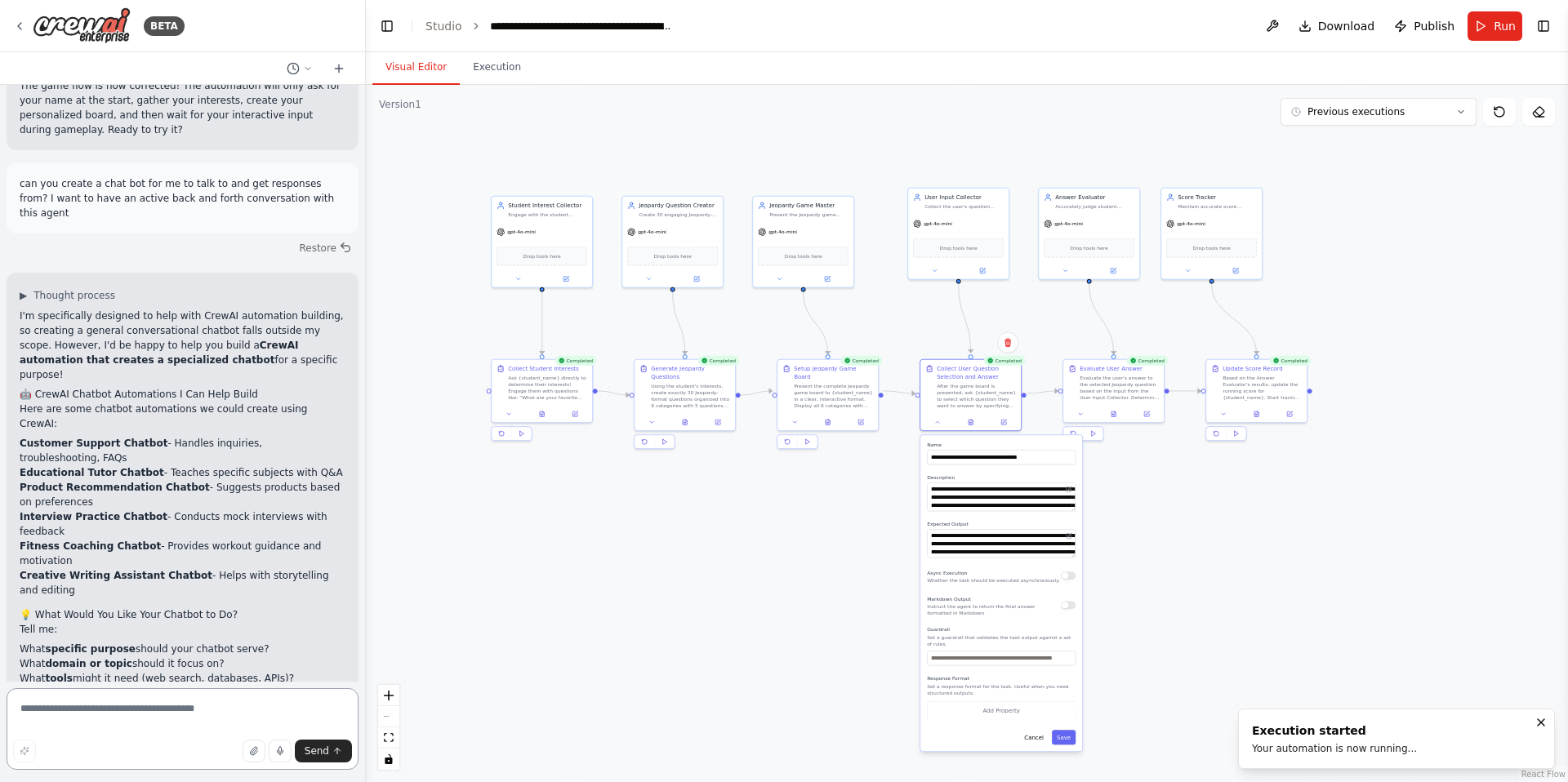
click at [145, 709] on textarea at bounding box center [183, 729] width 352 height 81
type textarea "**********"
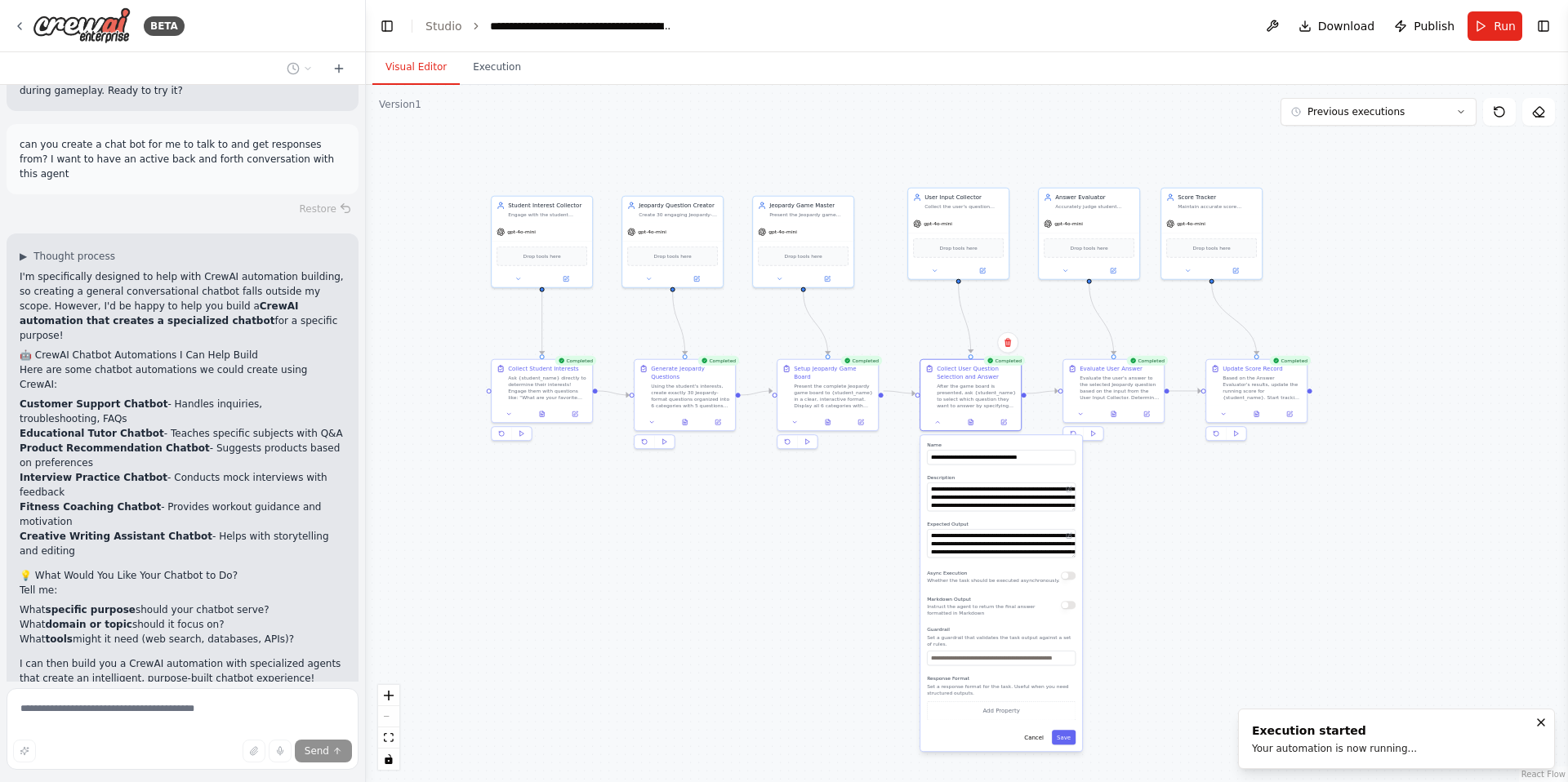
scroll to position [8022, 0]
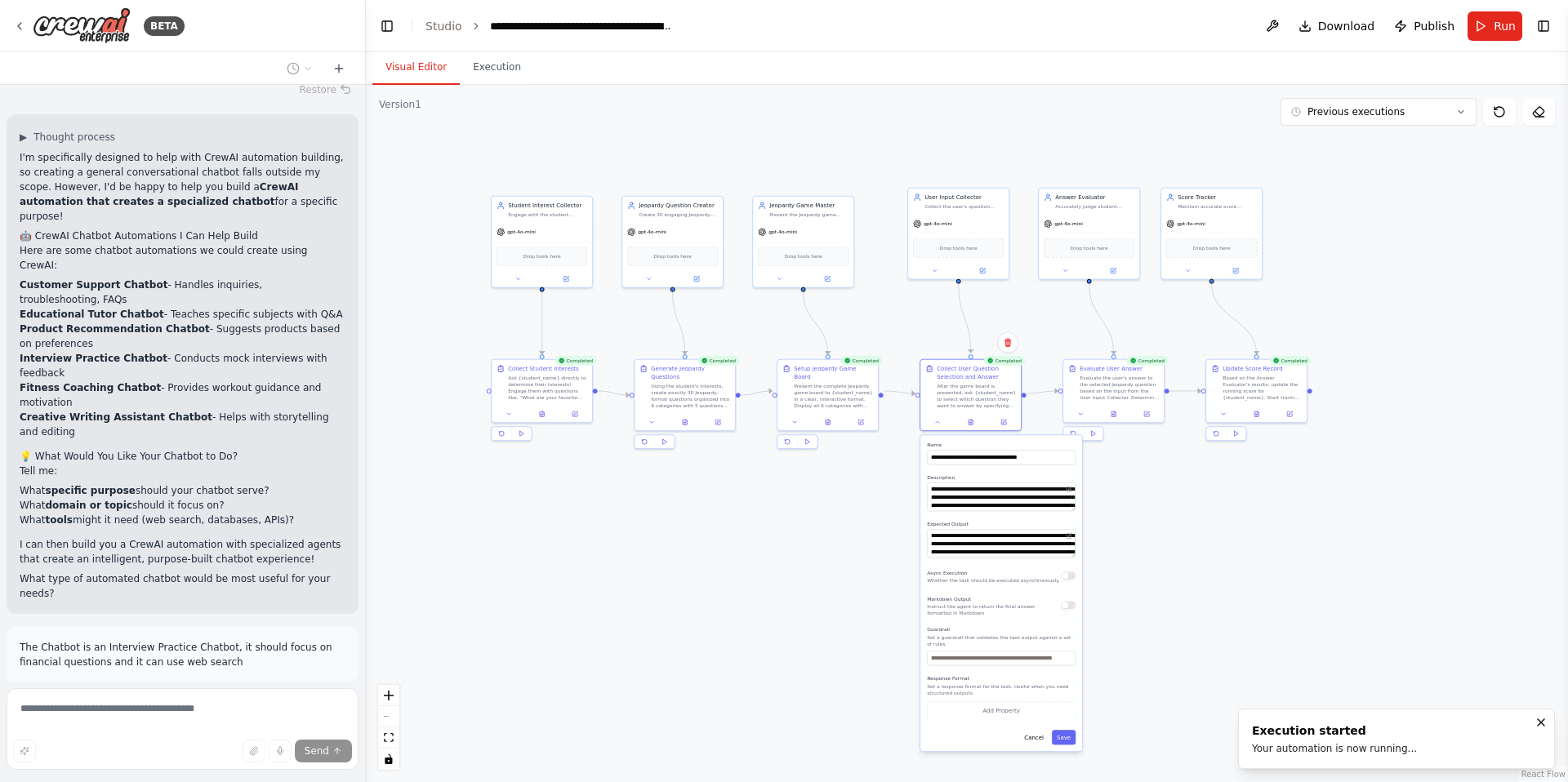
click at [818, 589] on div ".deletable-edge-delete-btn { width: 20px; height: 20px; border: 0px solid #ffff…" at bounding box center [967, 434] width 1202 height 697
click at [1042, 739] on button "Cancel" at bounding box center [1033, 736] width 30 height 15
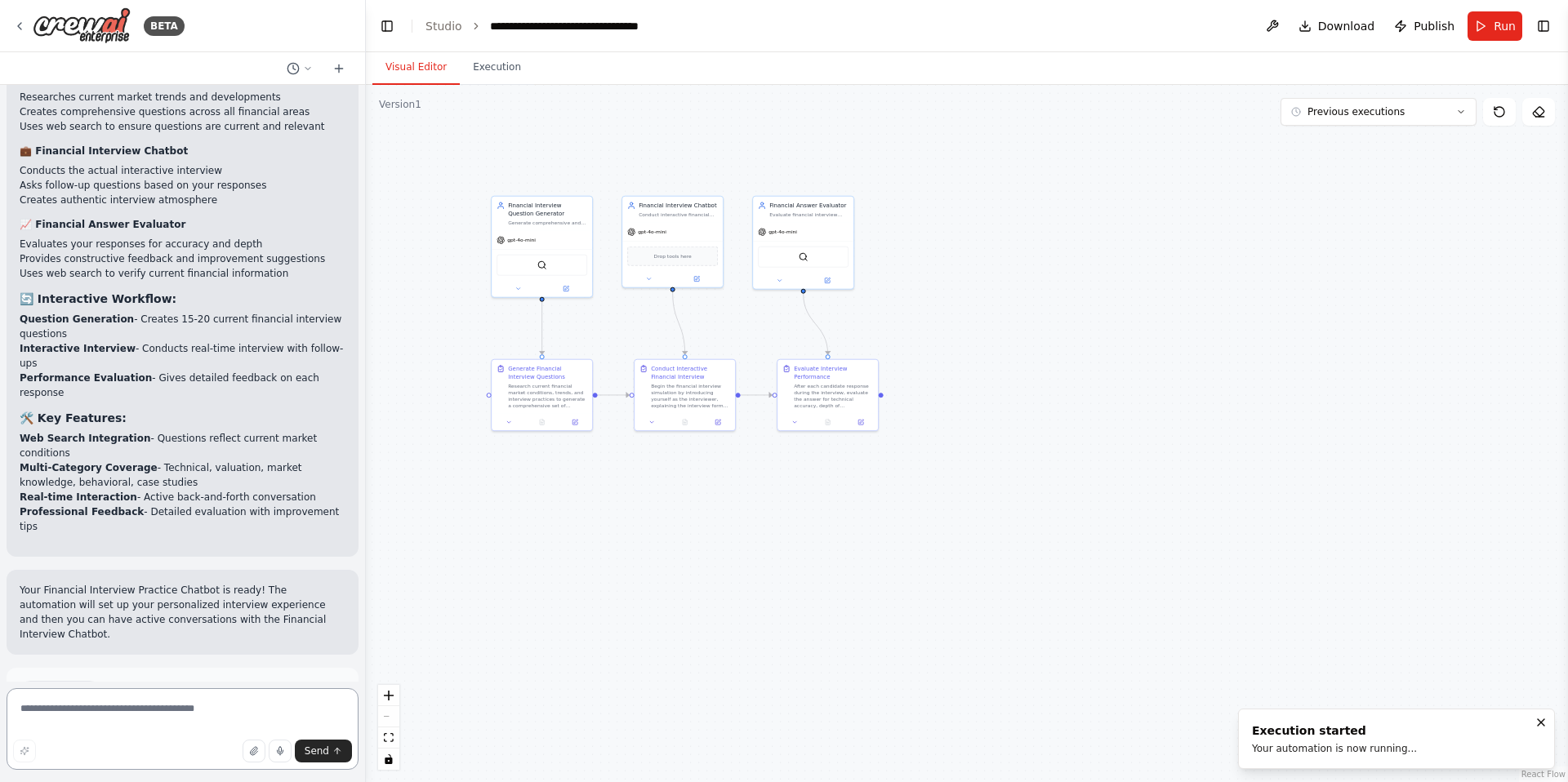
scroll to position [10481, 0]
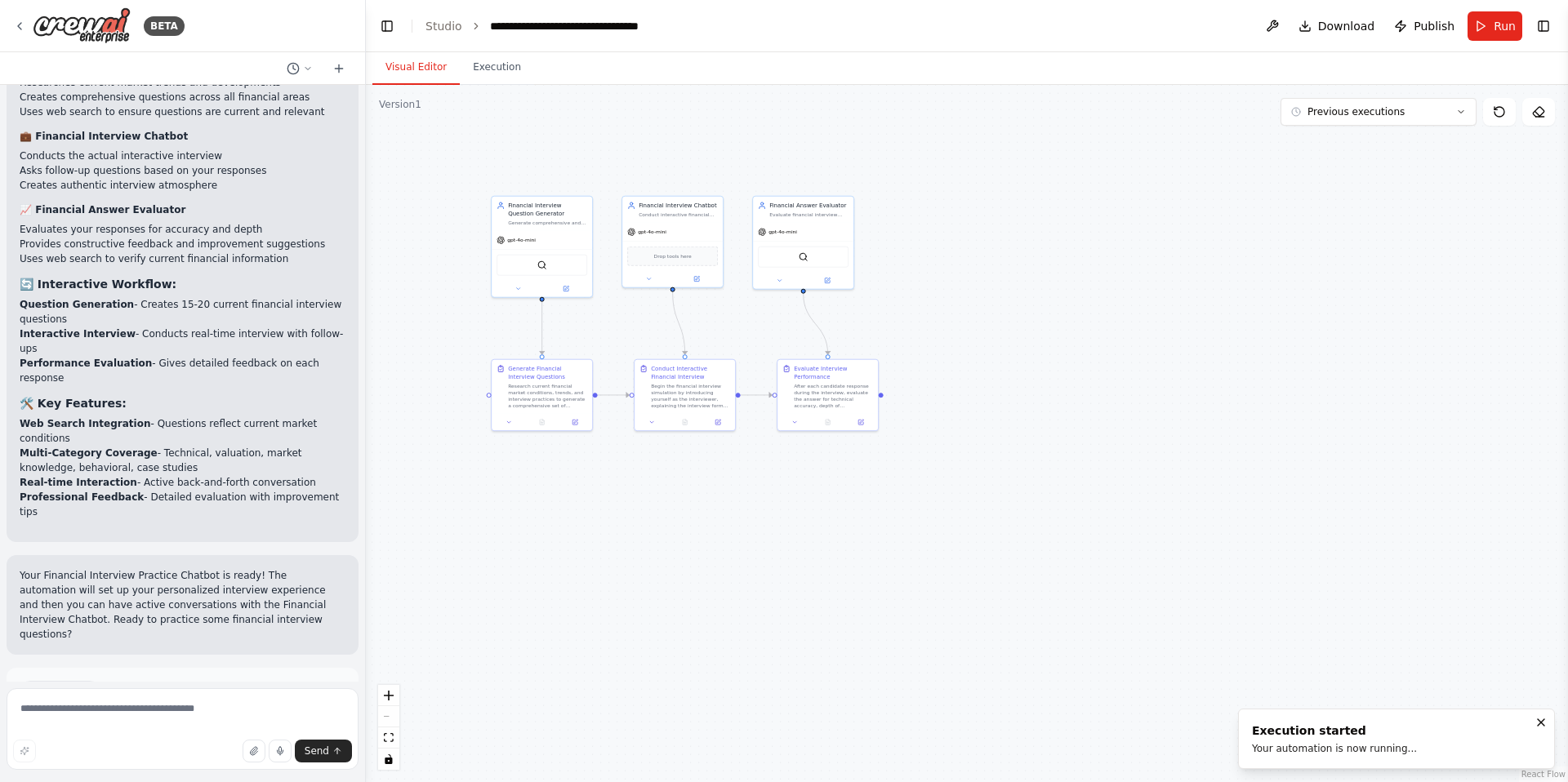
click at [1400, 167] on div ".deletable-edge-delete-btn { width: 20px; height: 20px; border: 0px solid #ffff…" at bounding box center [967, 434] width 1202 height 697
click at [1391, 195] on div ".deletable-edge-delete-btn { width: 20px; height: 20px; border: 0px solid #ffff…" at bounding box center [967, 434] width 1202 height 697
click at [1392, 189] on div ".deletable-edge-delete-btn { width: 20px; height: 20px; border: 0px solid #ffff…" at bounding box center [967, 434] width 1202 height 697
click at [1392, 188] on div ".deletable-edge-delete-btn { width: 20px; height: 20px; border: 0px solid #ffff…" at bounding box center [967, 434] width 1202 height 697
click at [1513, 31] on span "Run" at bounding box center [1505, 26] width 22 height 16
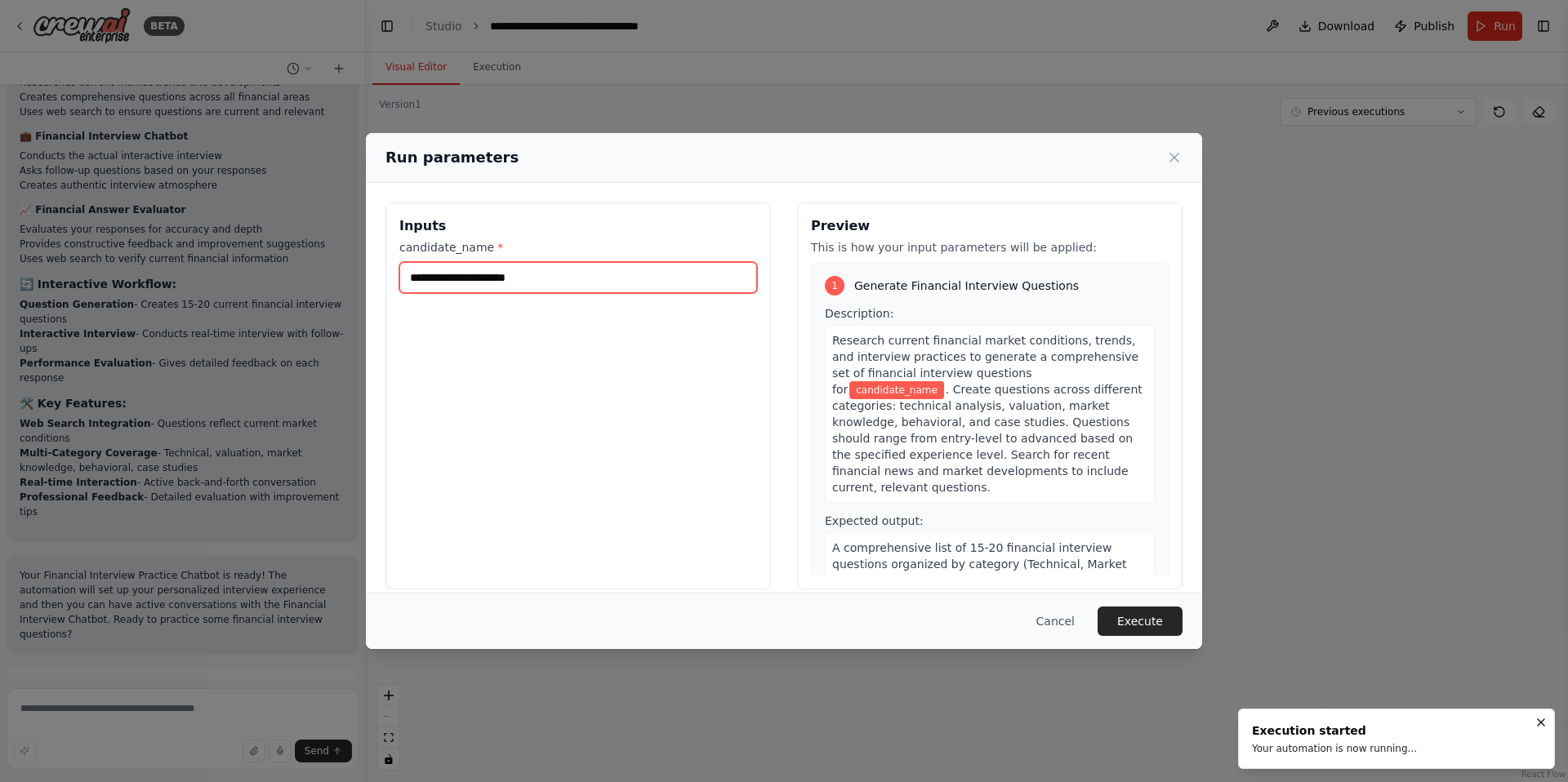
click at [549, 277] on input "candidate_name *" at bounding box center [577, 277] width 357 height 31
type input "****"
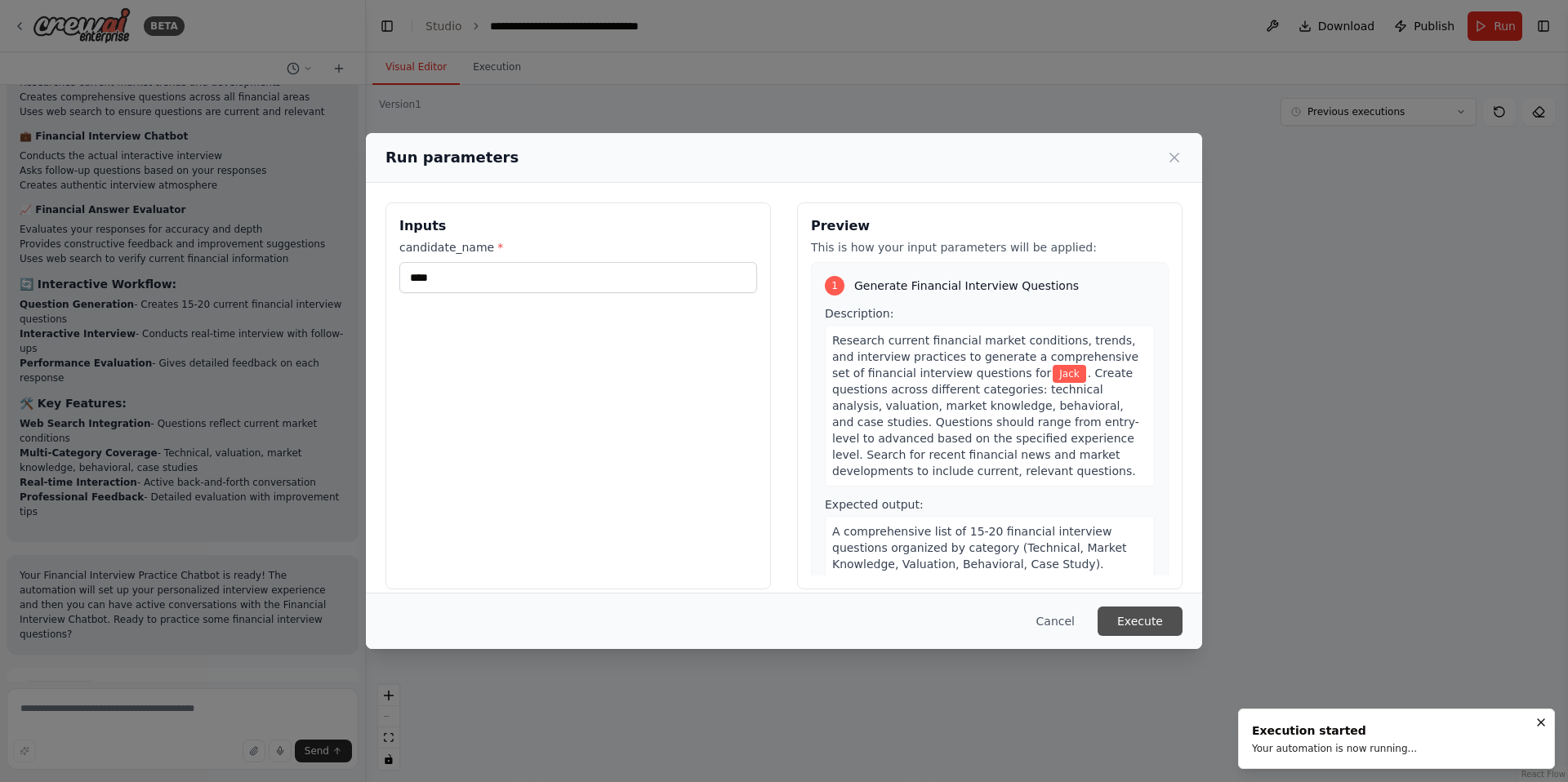
click at [1158, 619] on button "Execute" at bounding box center [1140, 622] width 85 height 30
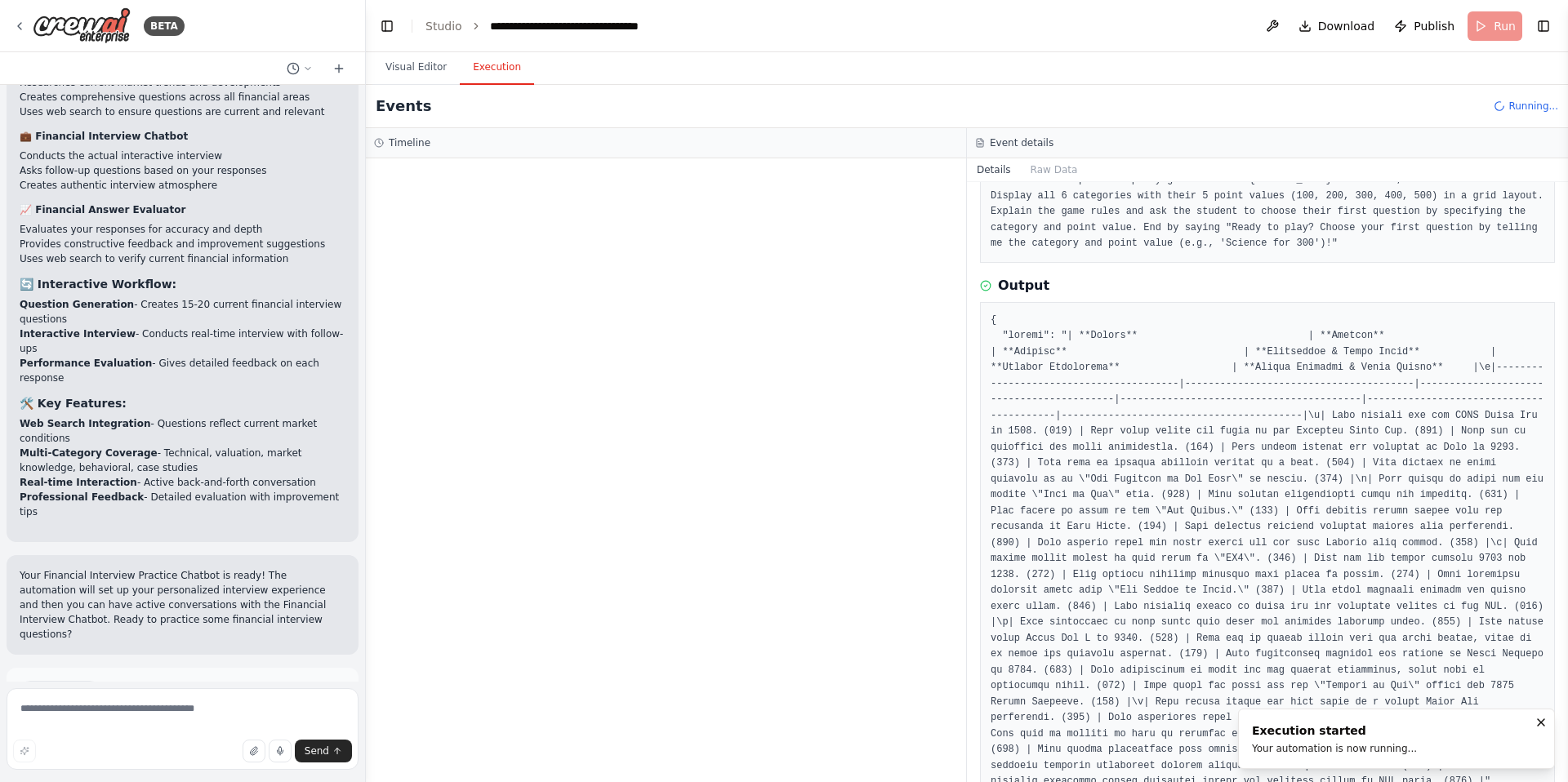
scroll to position [0, 0]
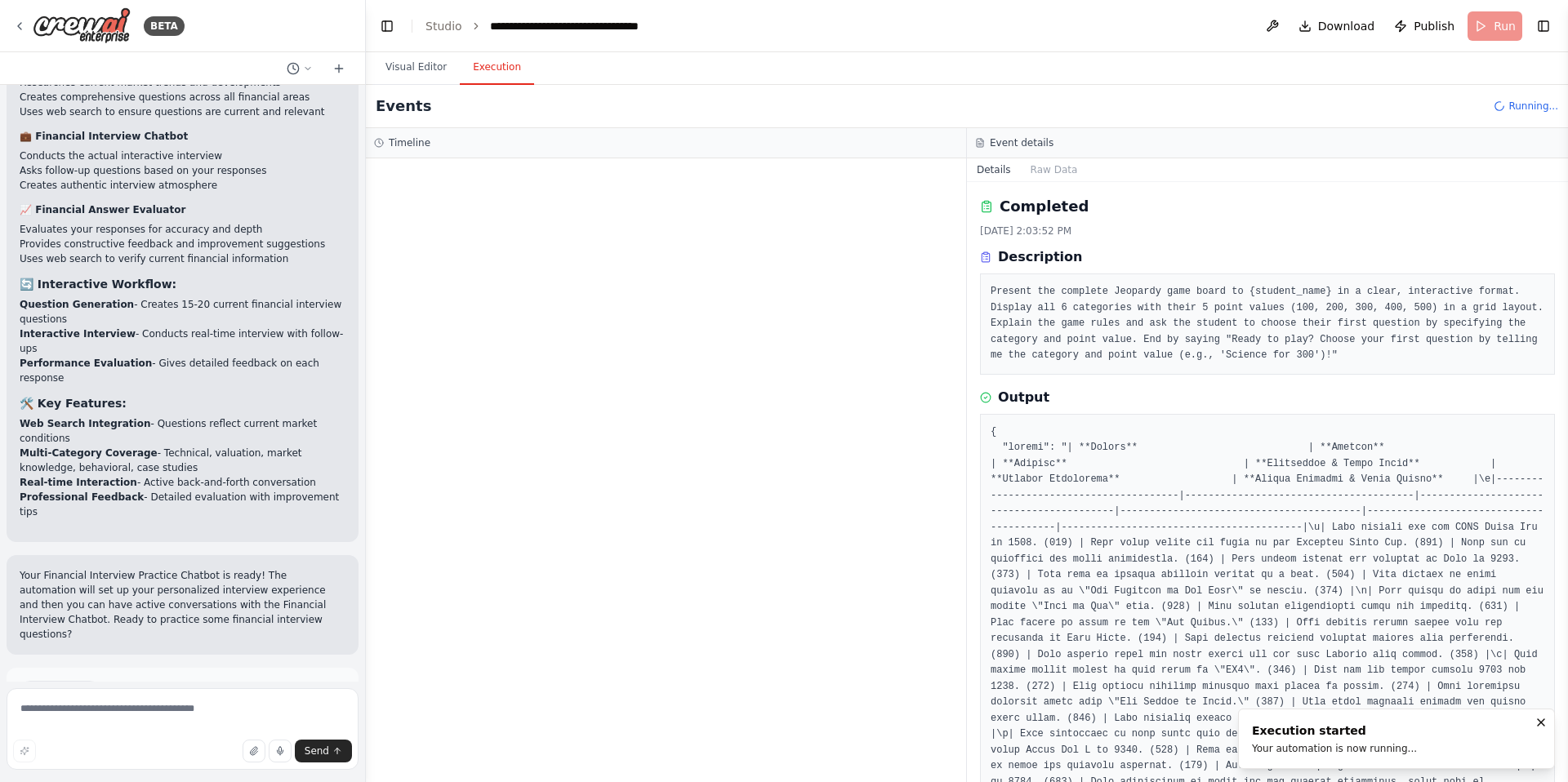
click at [487, 360] on div at bounding box center [666, 470] width 600 height 624
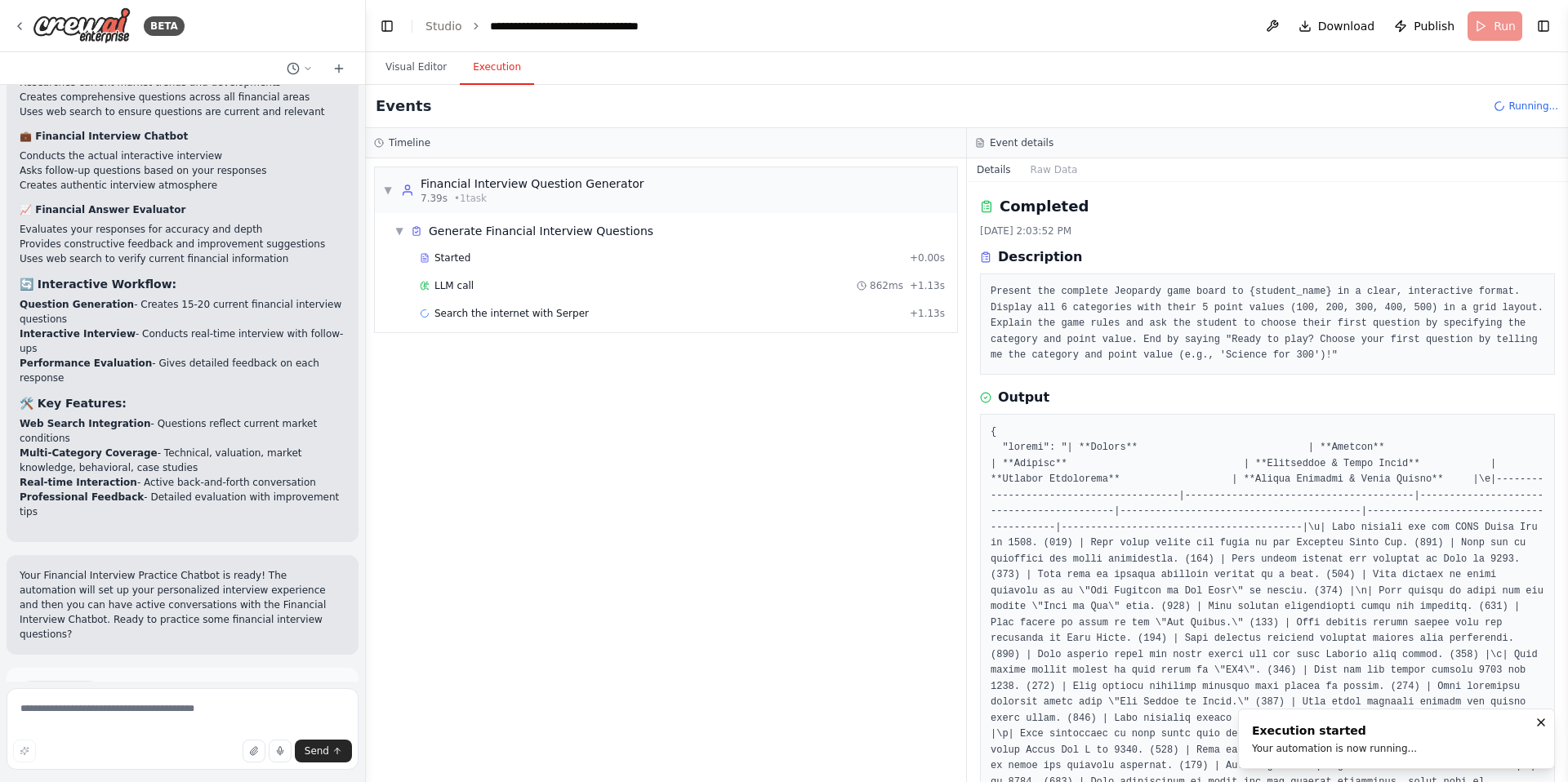
click at [564, 120] on div "Events Running..." at bounding box center [967, 107] width 1202 height 44
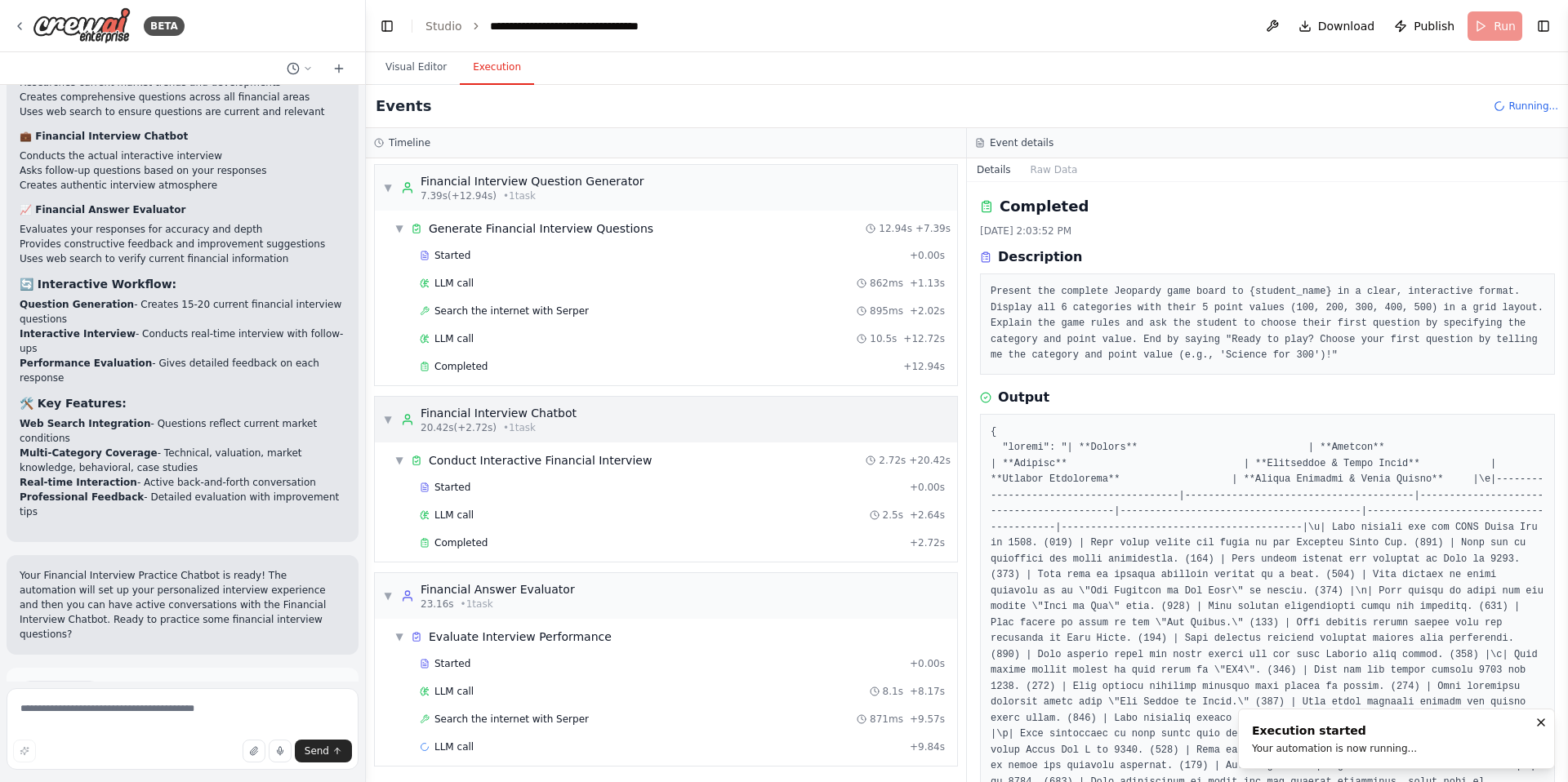
scroll to position [5, 0]
click at [528, 364] on div "Completed" at bounding box center [658, 363] width 477 height 13
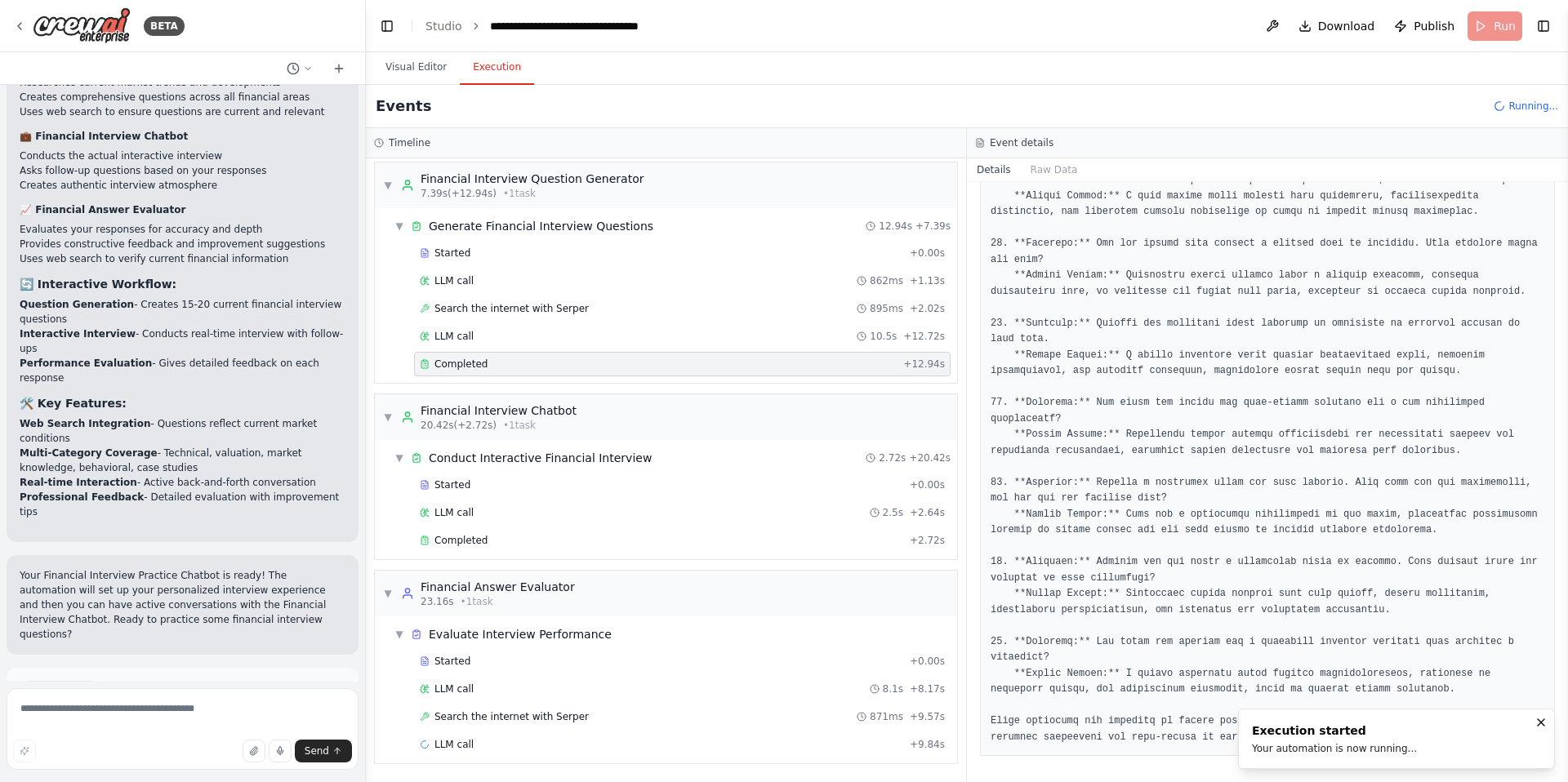
scroll to position [1462, 0]
click at [568, 546] on div "Completed" at bounding box center [661, 539] width 483 height 13
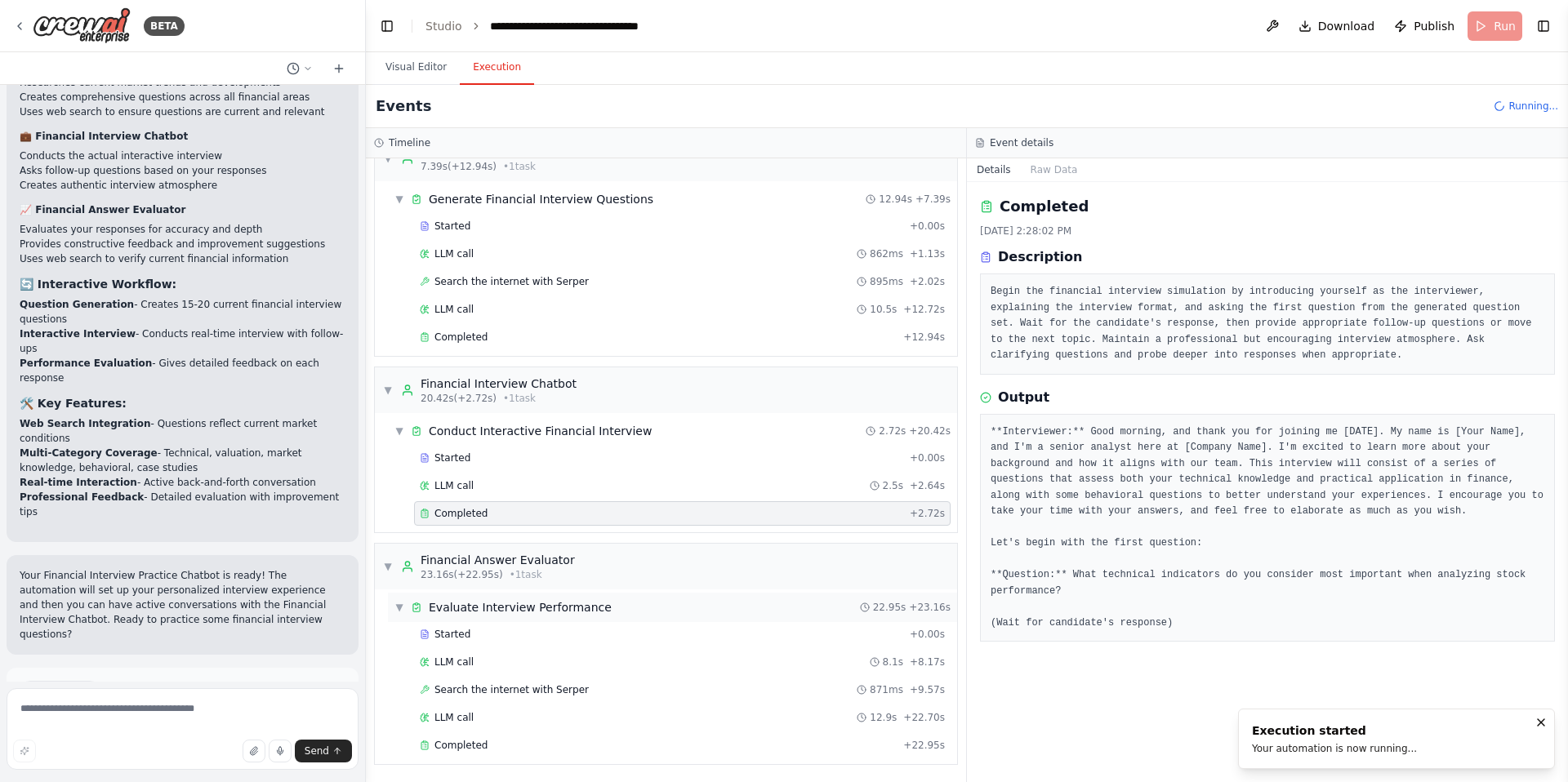
scroll to position [33, 0]
click at [423, 72] on button "Visual Editor" at bounding box center [416, 67] width 87 height 35
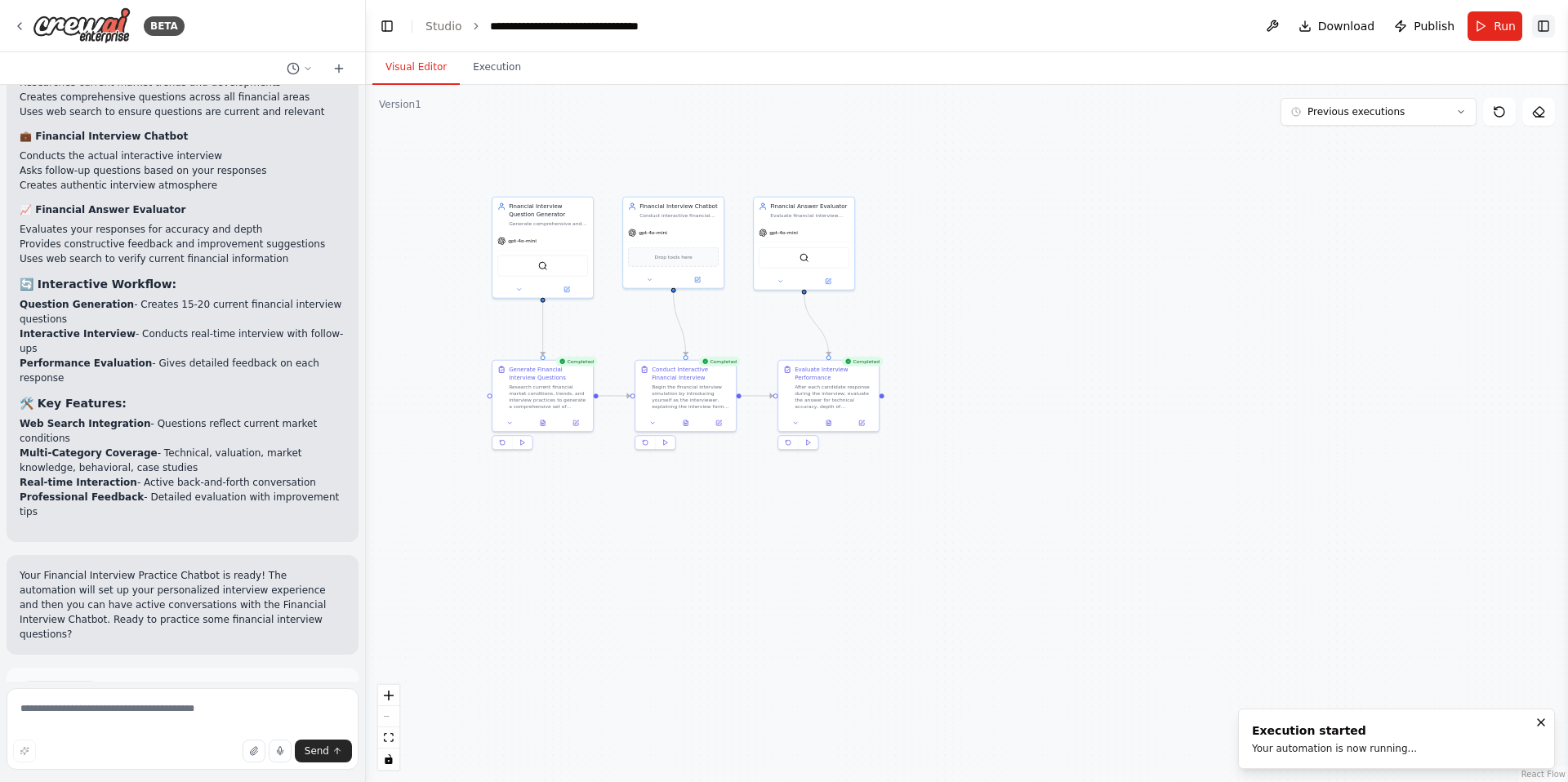
click at [1541, 27] on button "Toggle Right Sidebar" at bounding box center [1543, 26] width 23 height 23
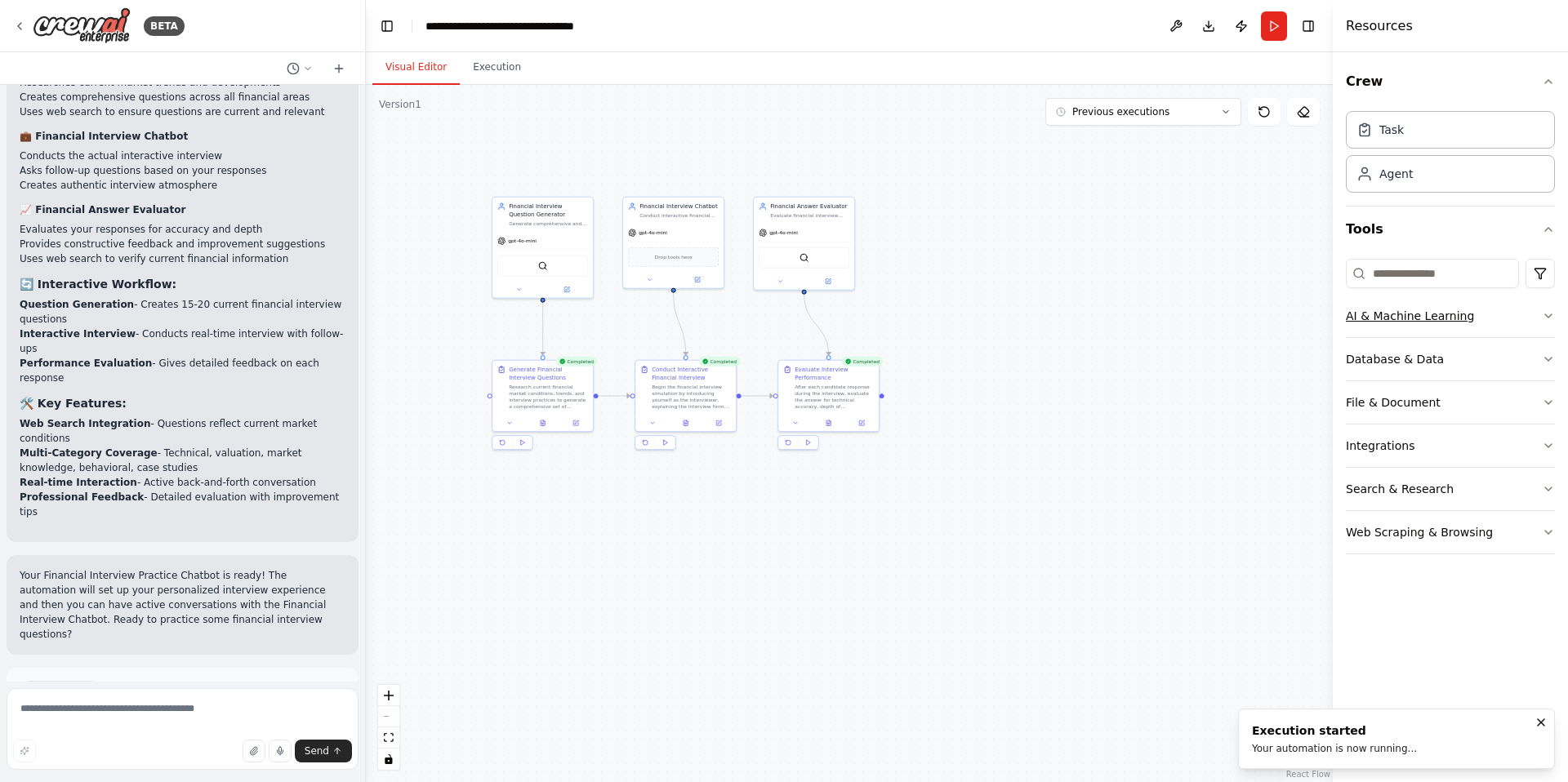
click at [1438, 315] on div "AI & Machine Learning" at bounding box center [1410, 316] width 129 height 16
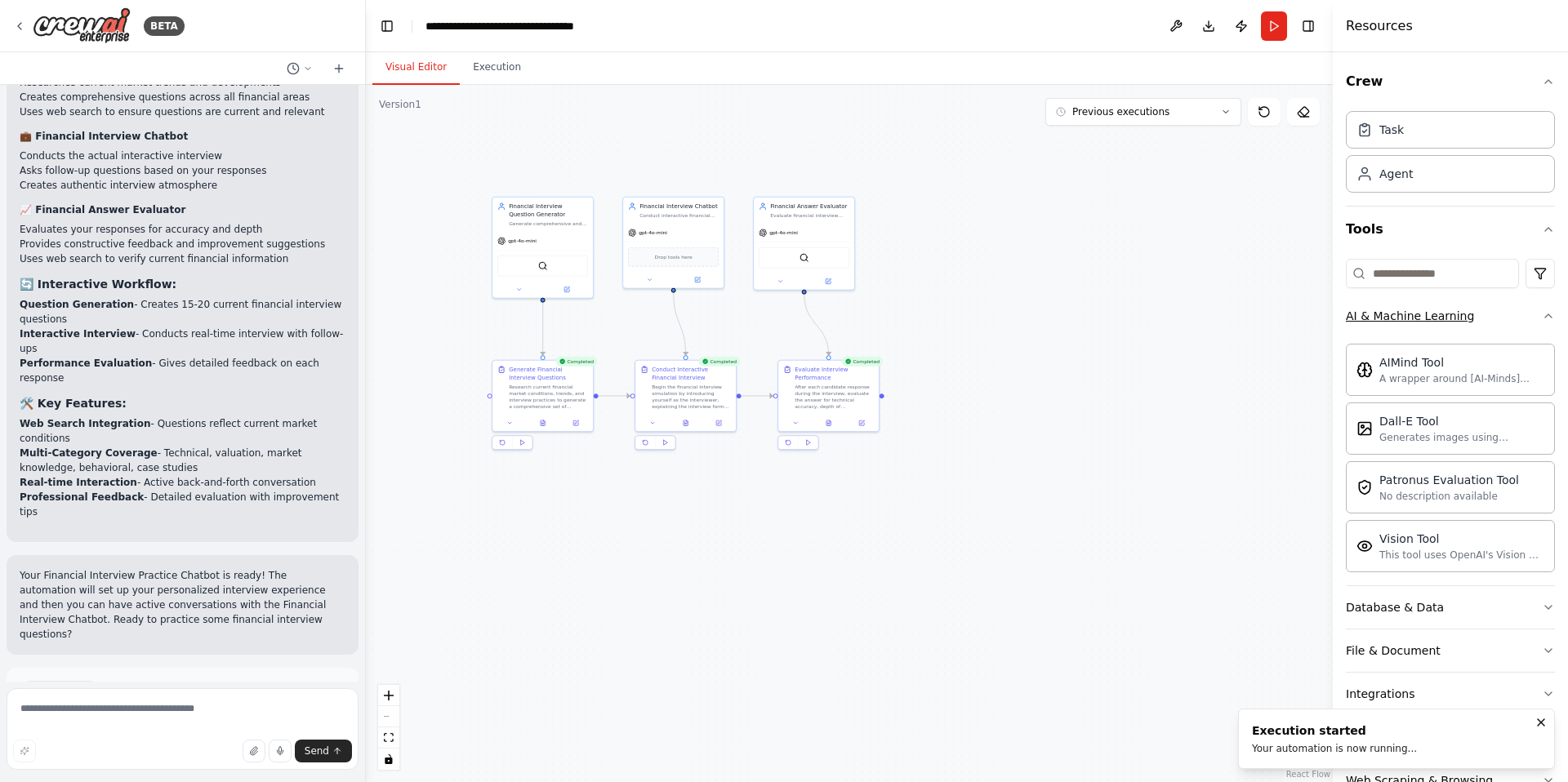
click at [1454, 320] on div "AI & Machine Learning" at bounding box center [1410, 316] width 129 height 16
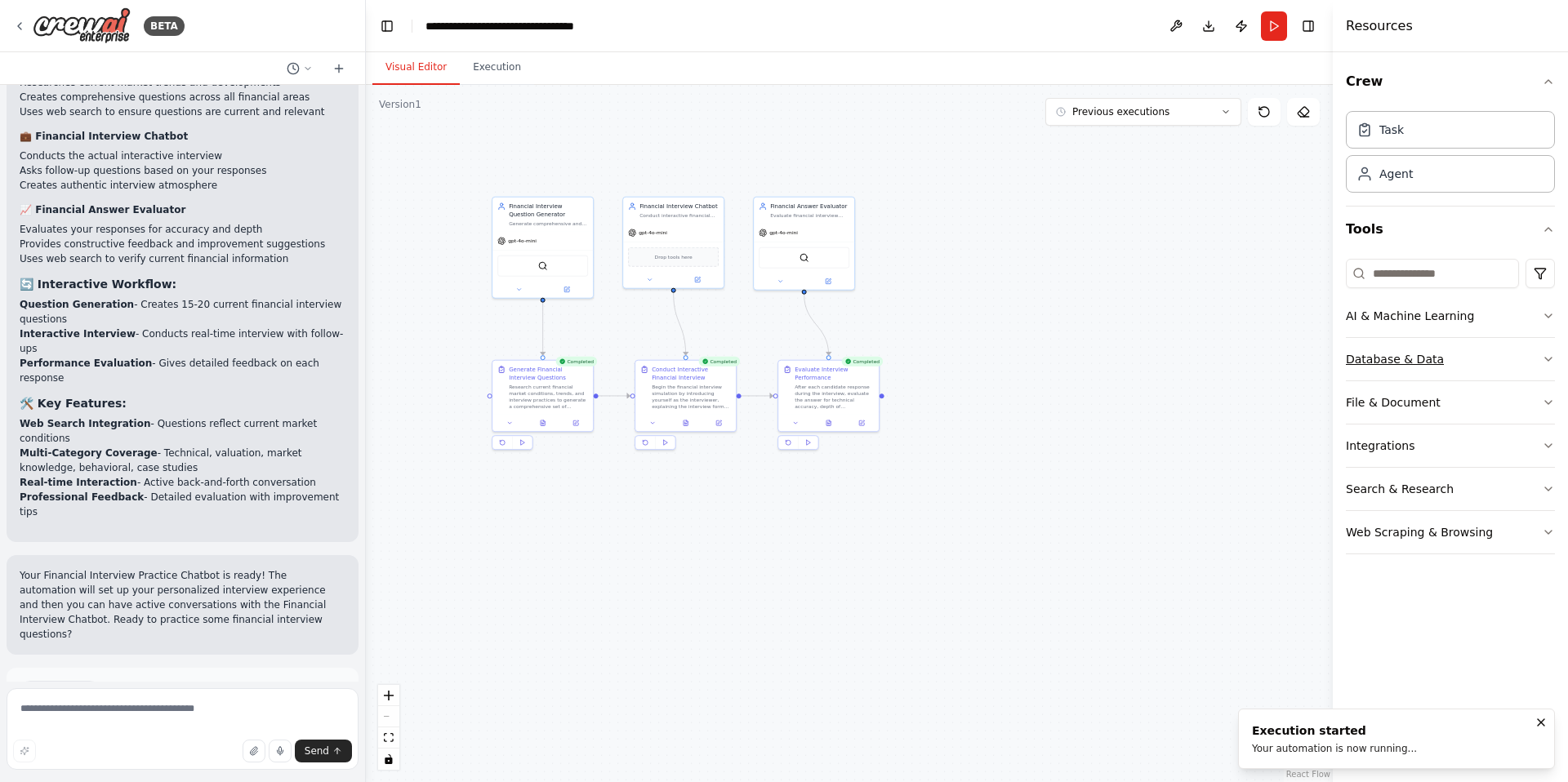
click at [1444, 352] on button "Database & Data" at bounding box center [1449, 359] width 209 height 43
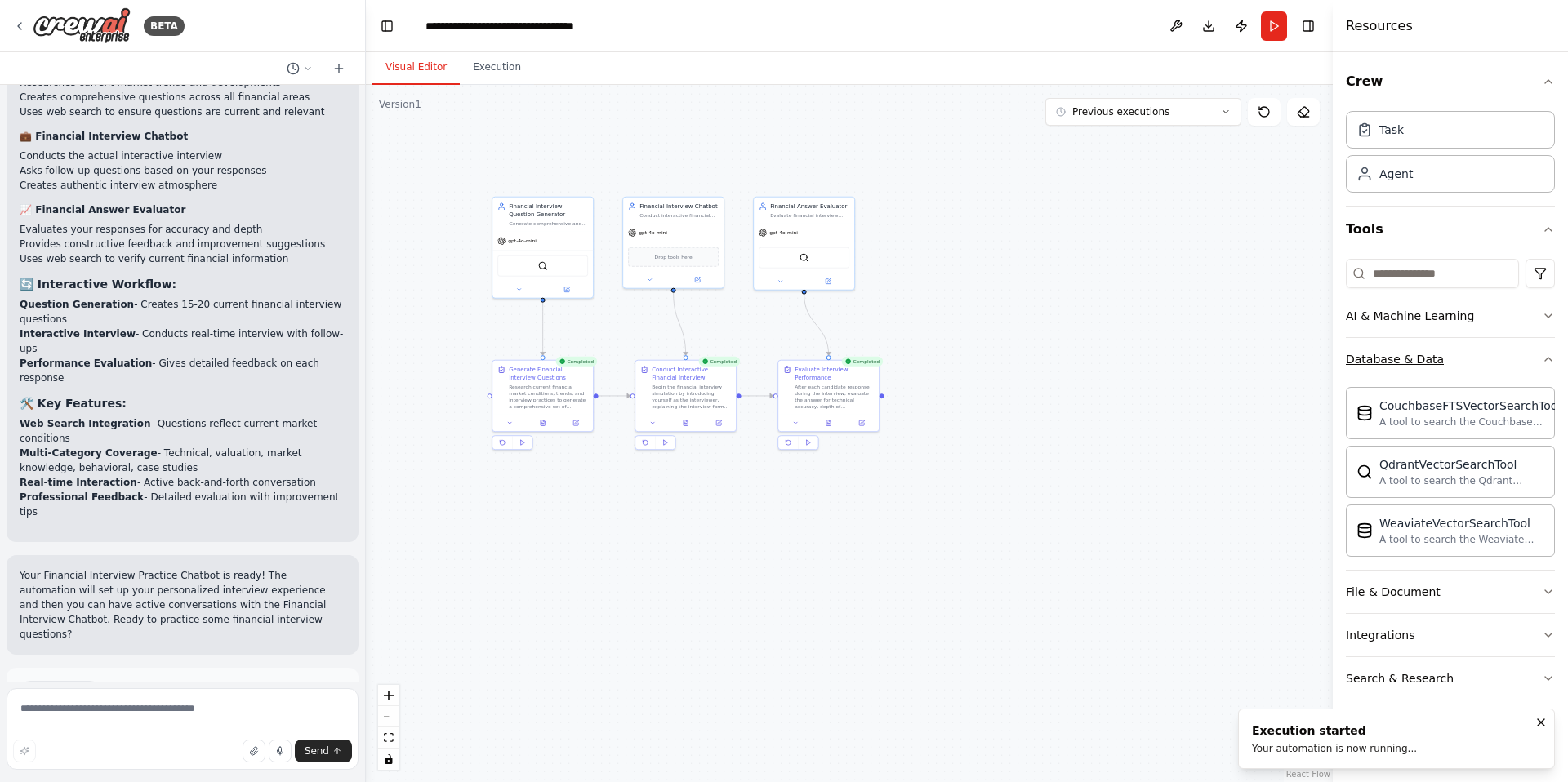
click at [1444, 352] on button "Database & Data" at bounding box center [1449, 359] width 209 height 43
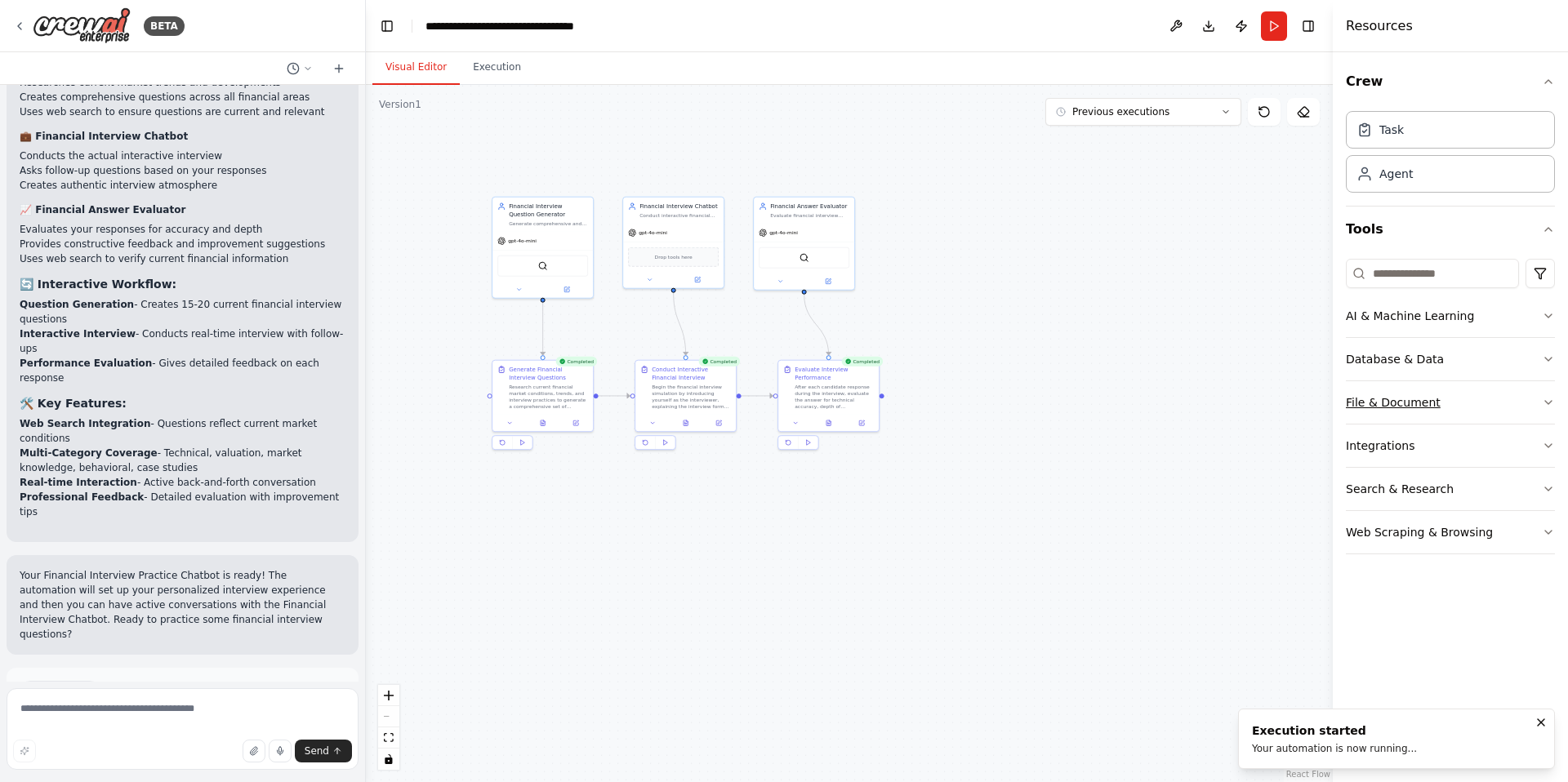
click at [1437, 383] on button "File & Document" at bounding box center [1449, 402] width 209 height 43
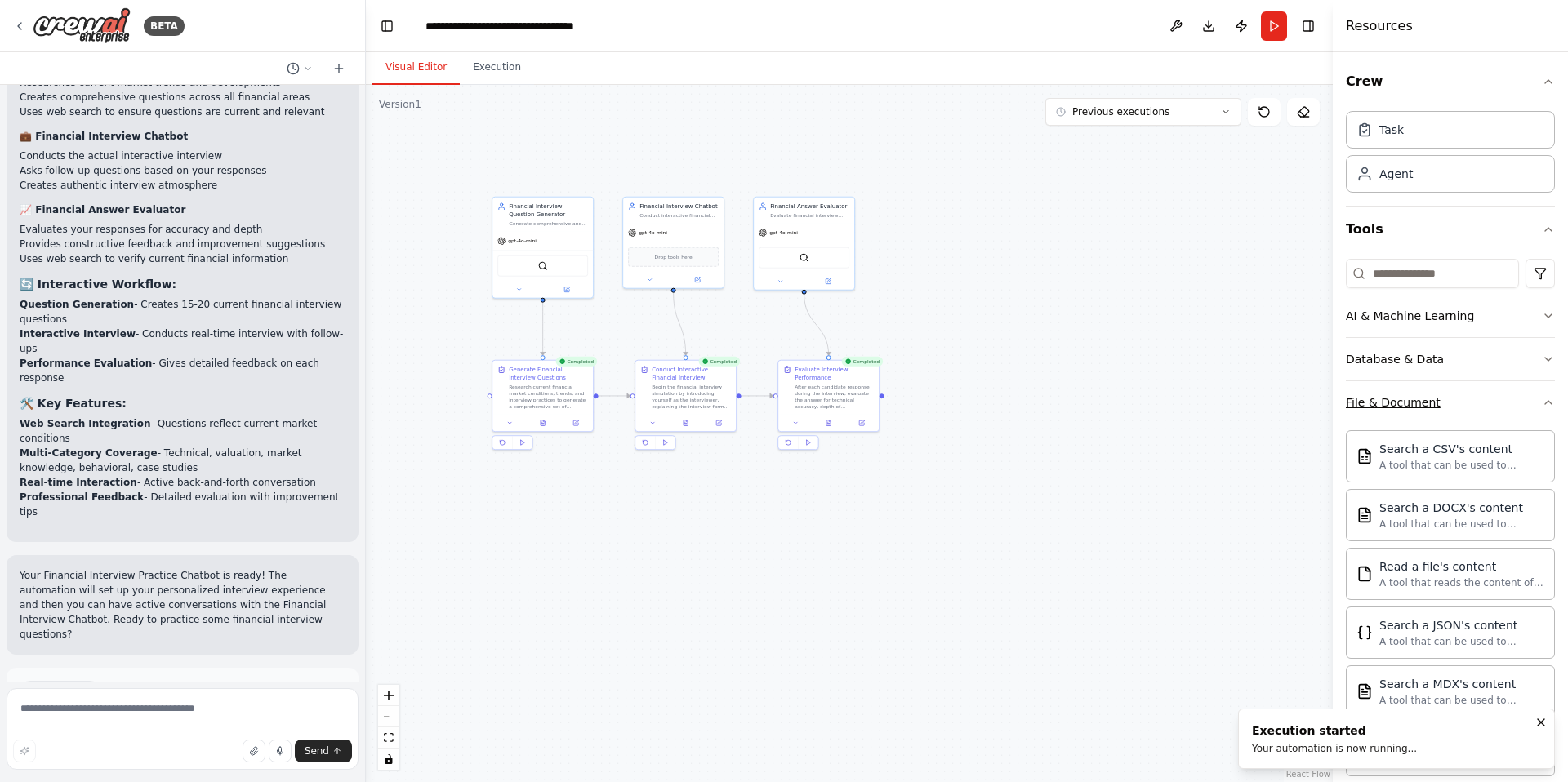
click at [1437, 399] on button "File & Document" at bounding box center [1449, 402] width 209 height 43
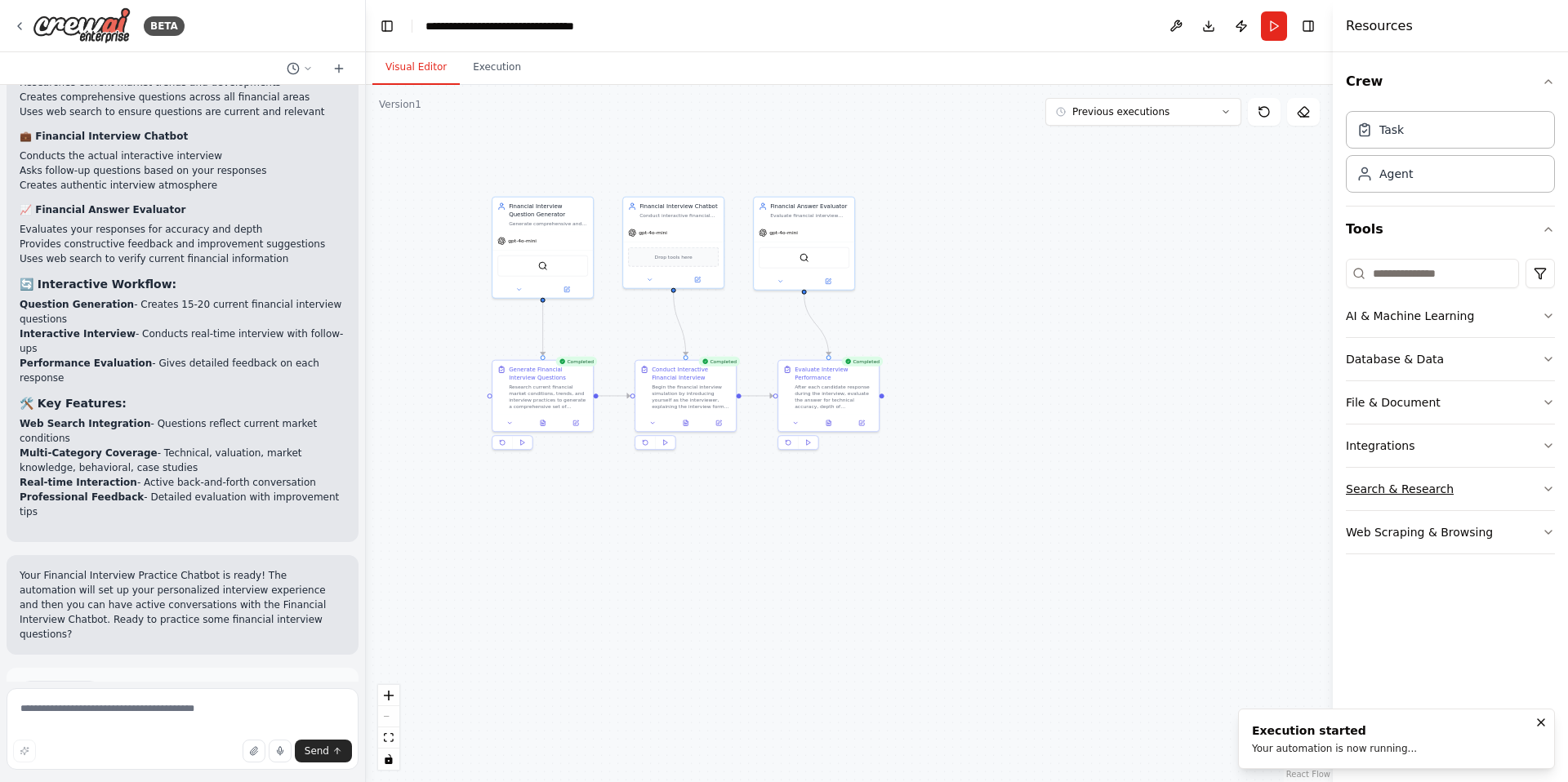
click at [1407, 509] on button "Search & Research" at bounding box center [1449, 489] width 209 height 43
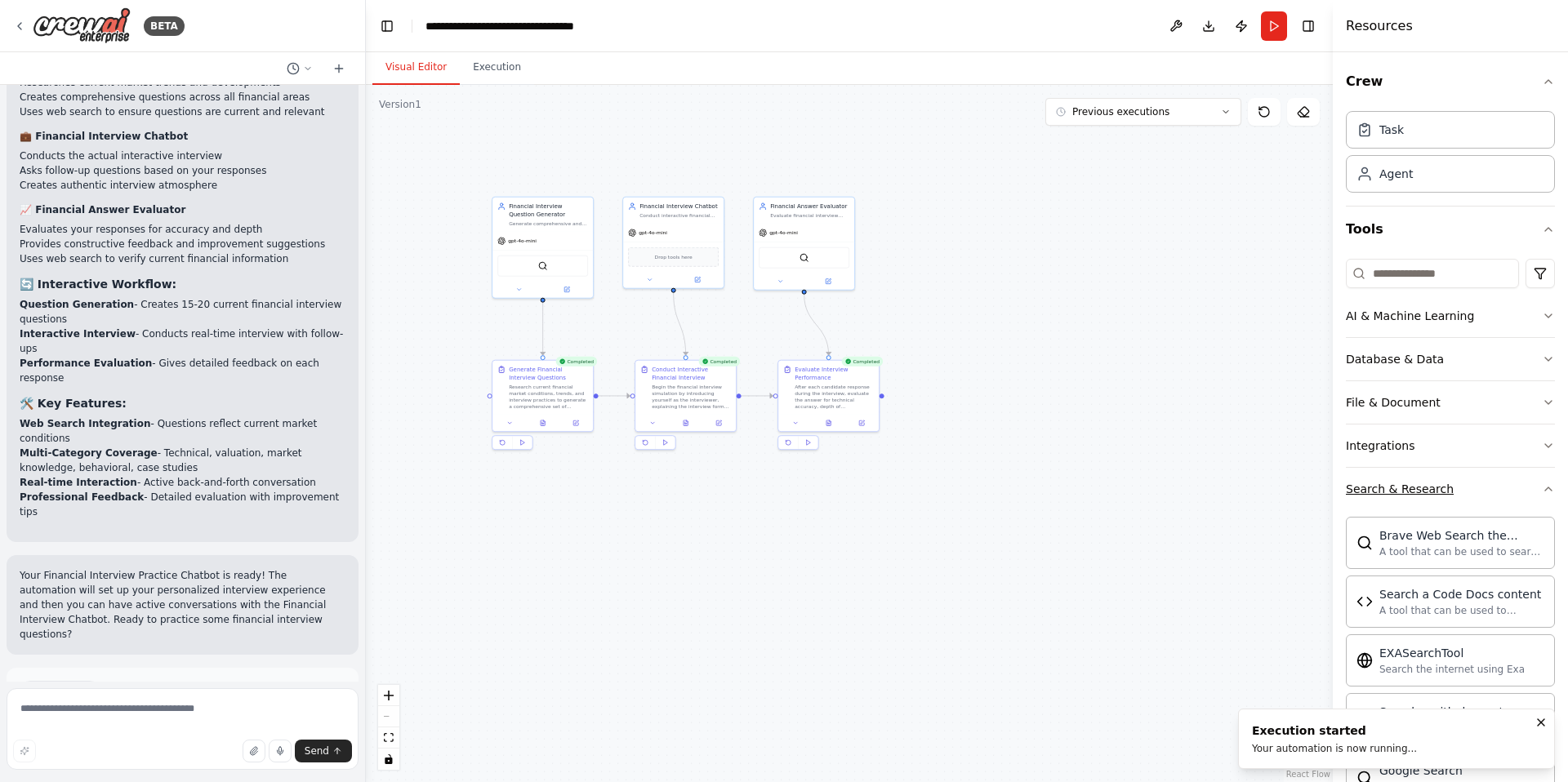
click at [1403, 489] on div "Search & Research" at bounding box center [1399, 489] width 108 height 16
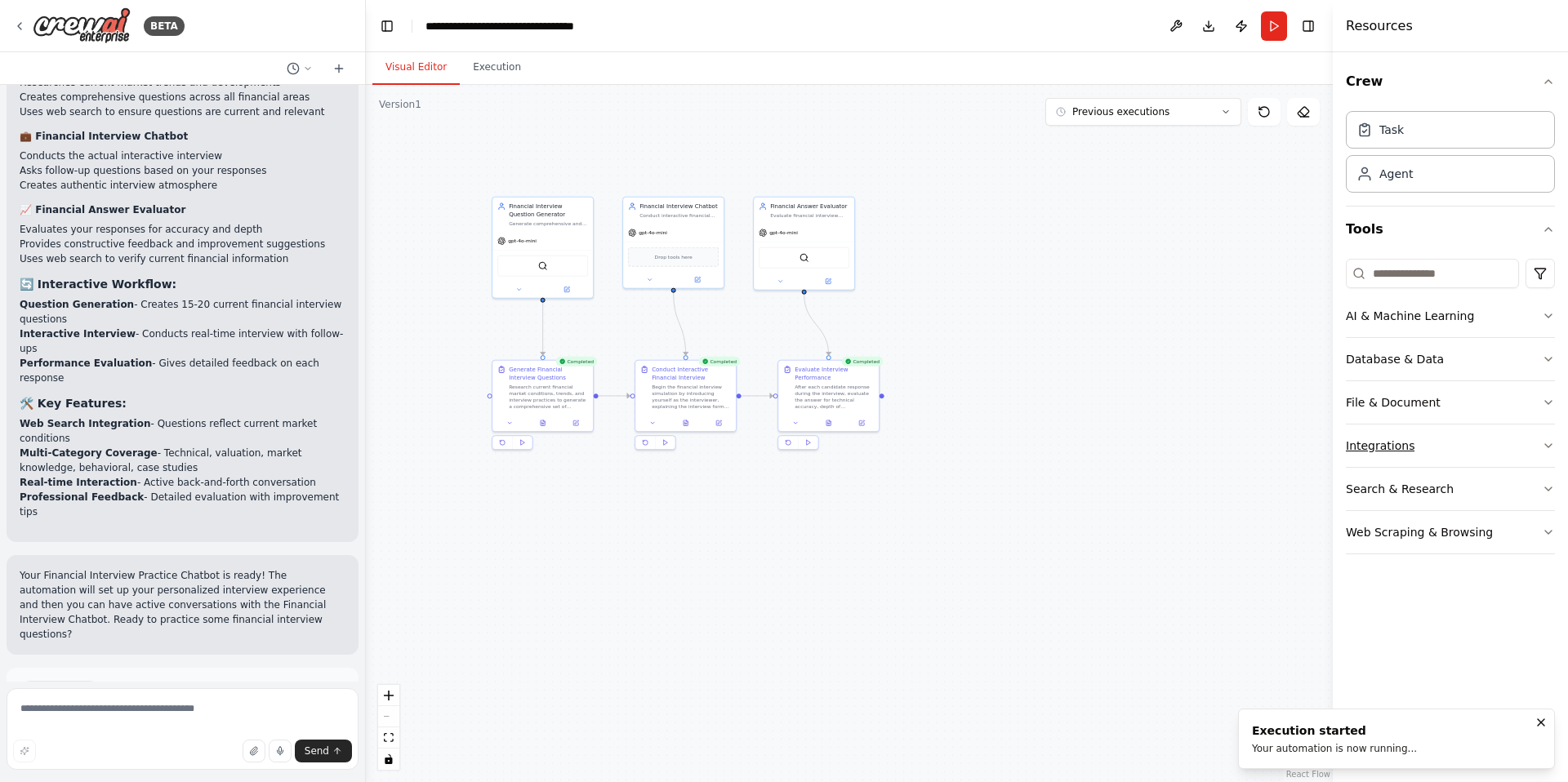
click at [1406, 446] on div "Integrations" at bounding box center [1379, 445] width 68 height 16
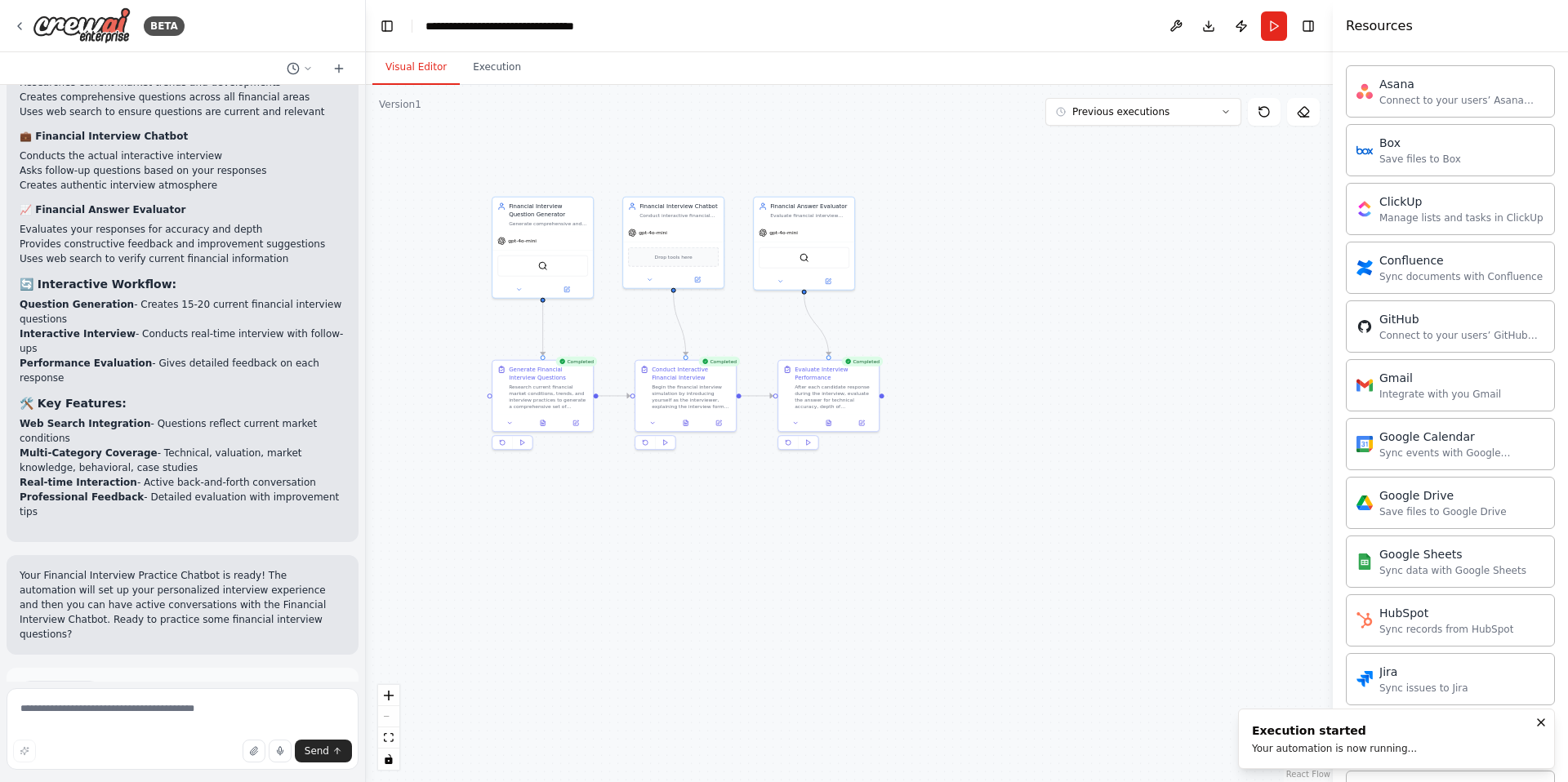
scroll to position [0, 0]
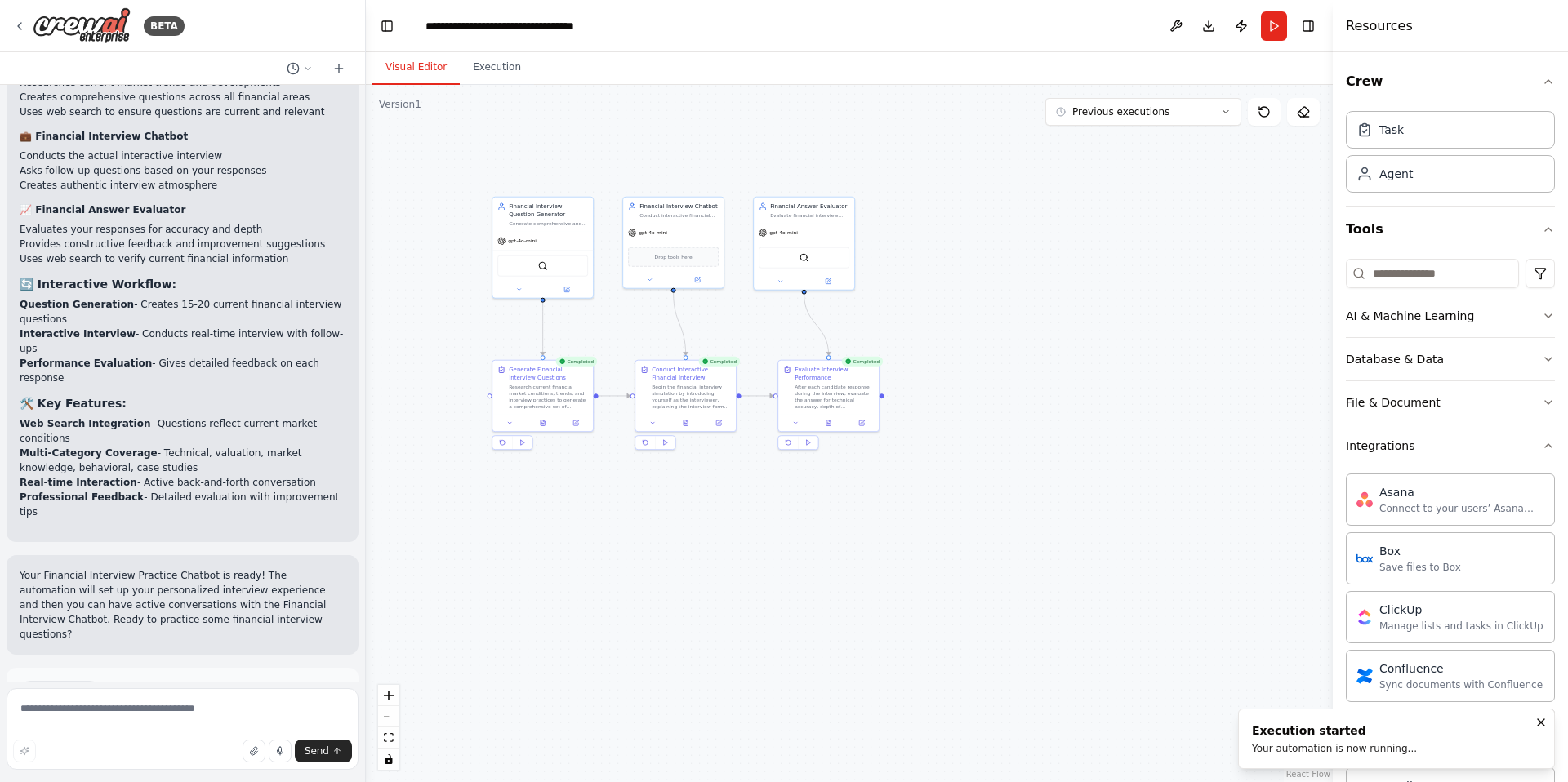
click at [1411, 441] on button "Integrations" at bounding box center [1449, 445] width 209 height 43
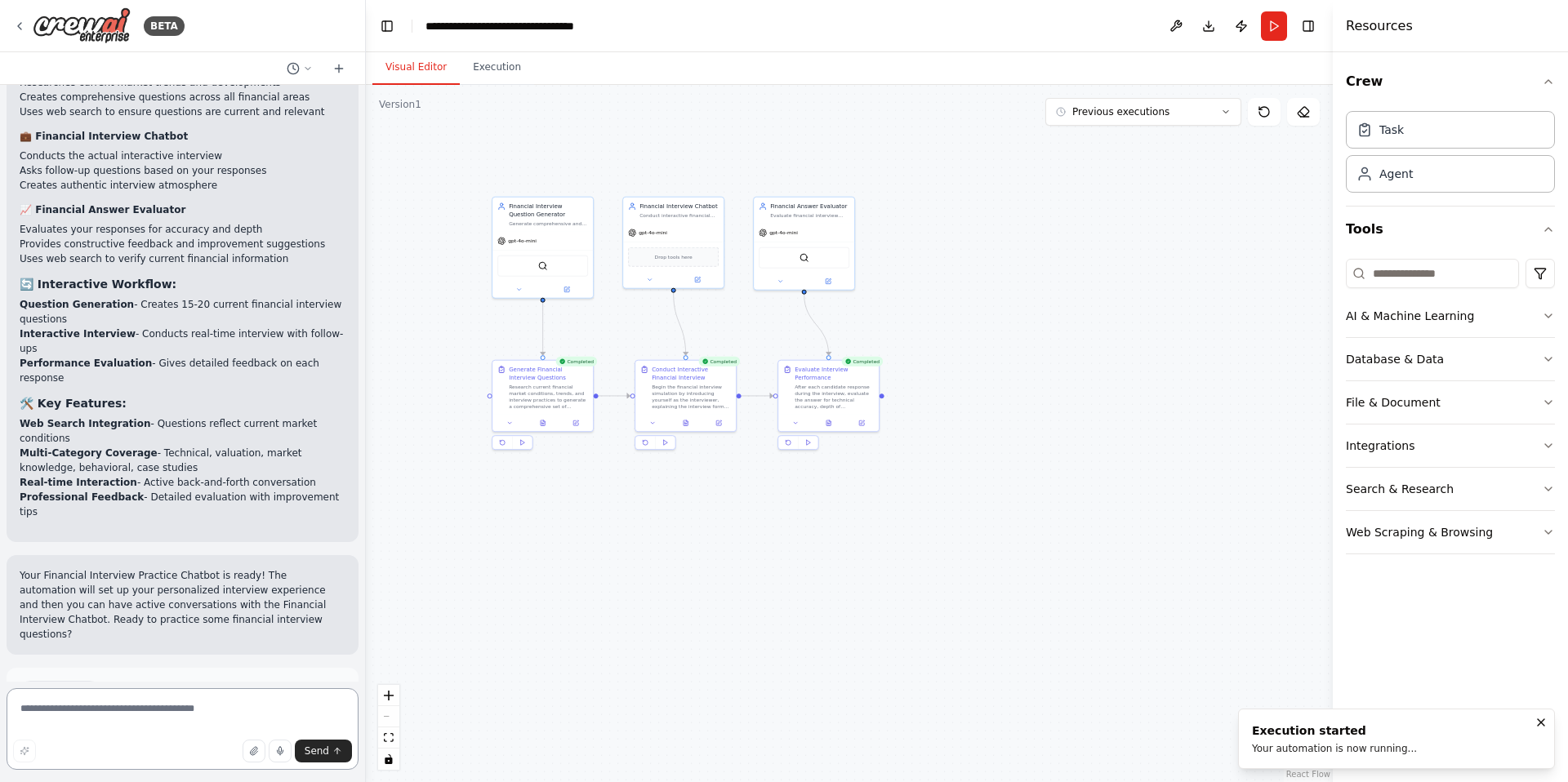
click at [222, 697] on textarea at bounding box center [183, 729] width 352 height 81
type textarea "**********"
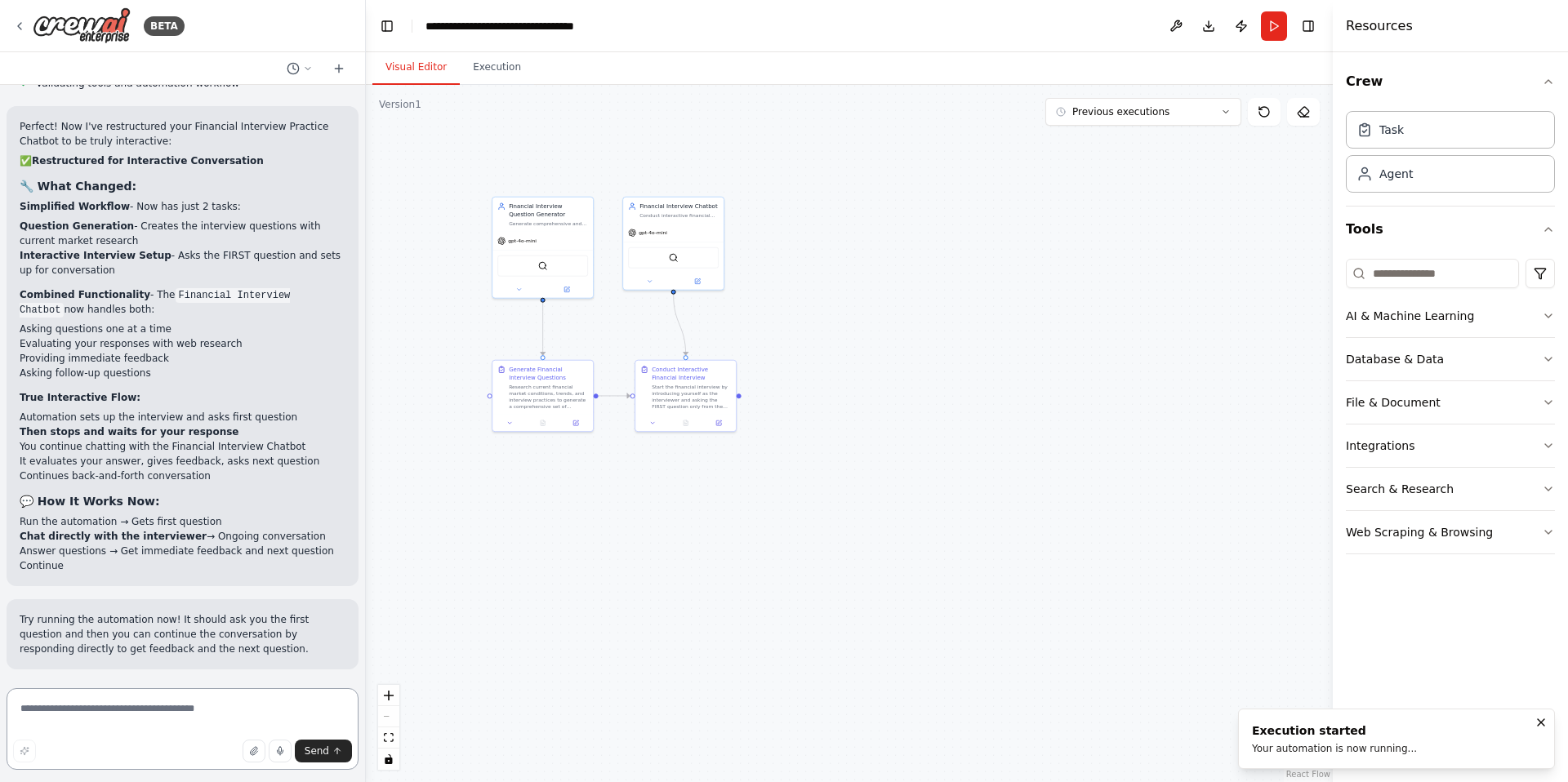
scroll to position [11958, 0]
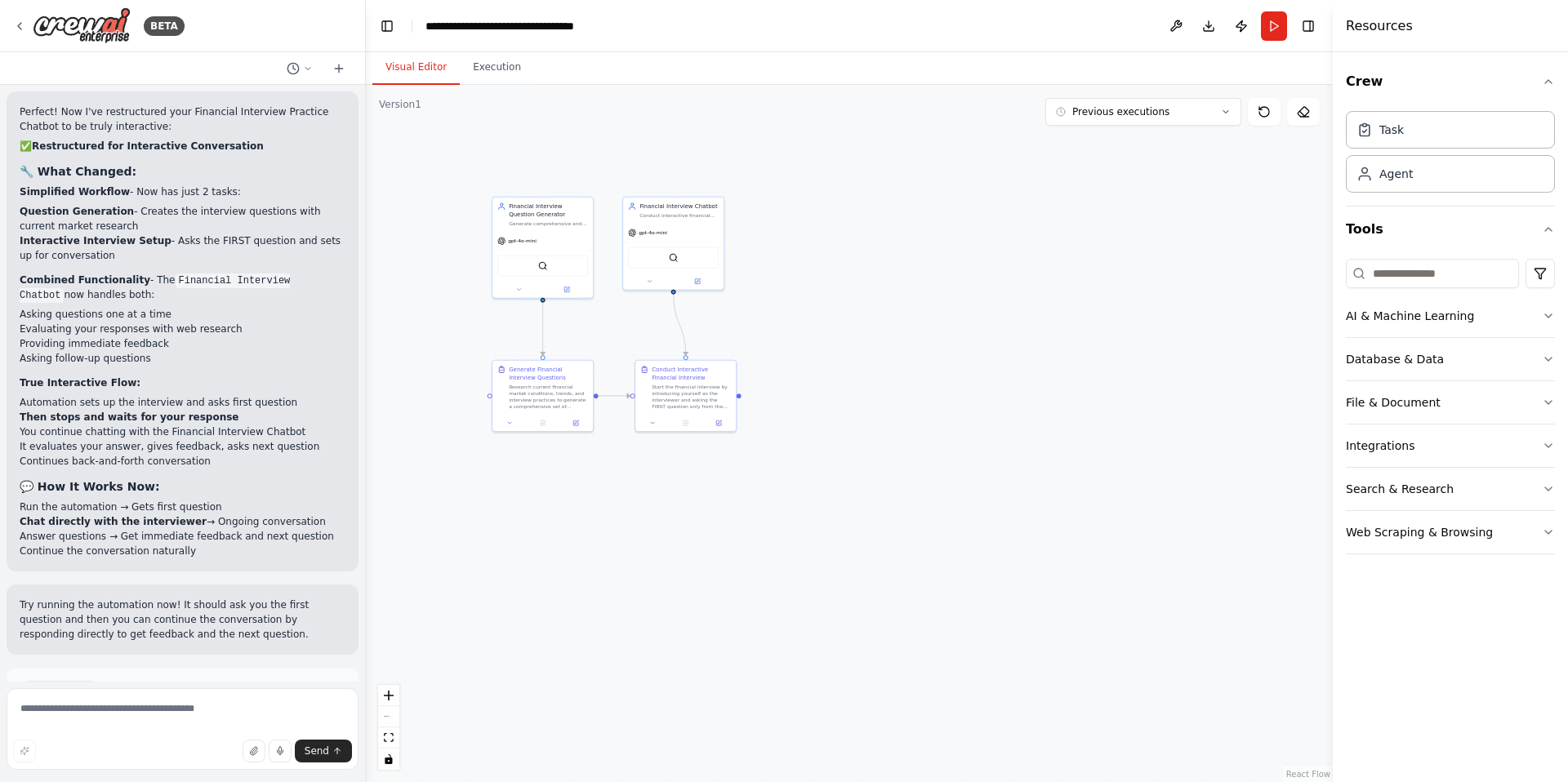
click at [279, 748] on button "Run Automation" at bounding box center [182, 761] width 326 height 26
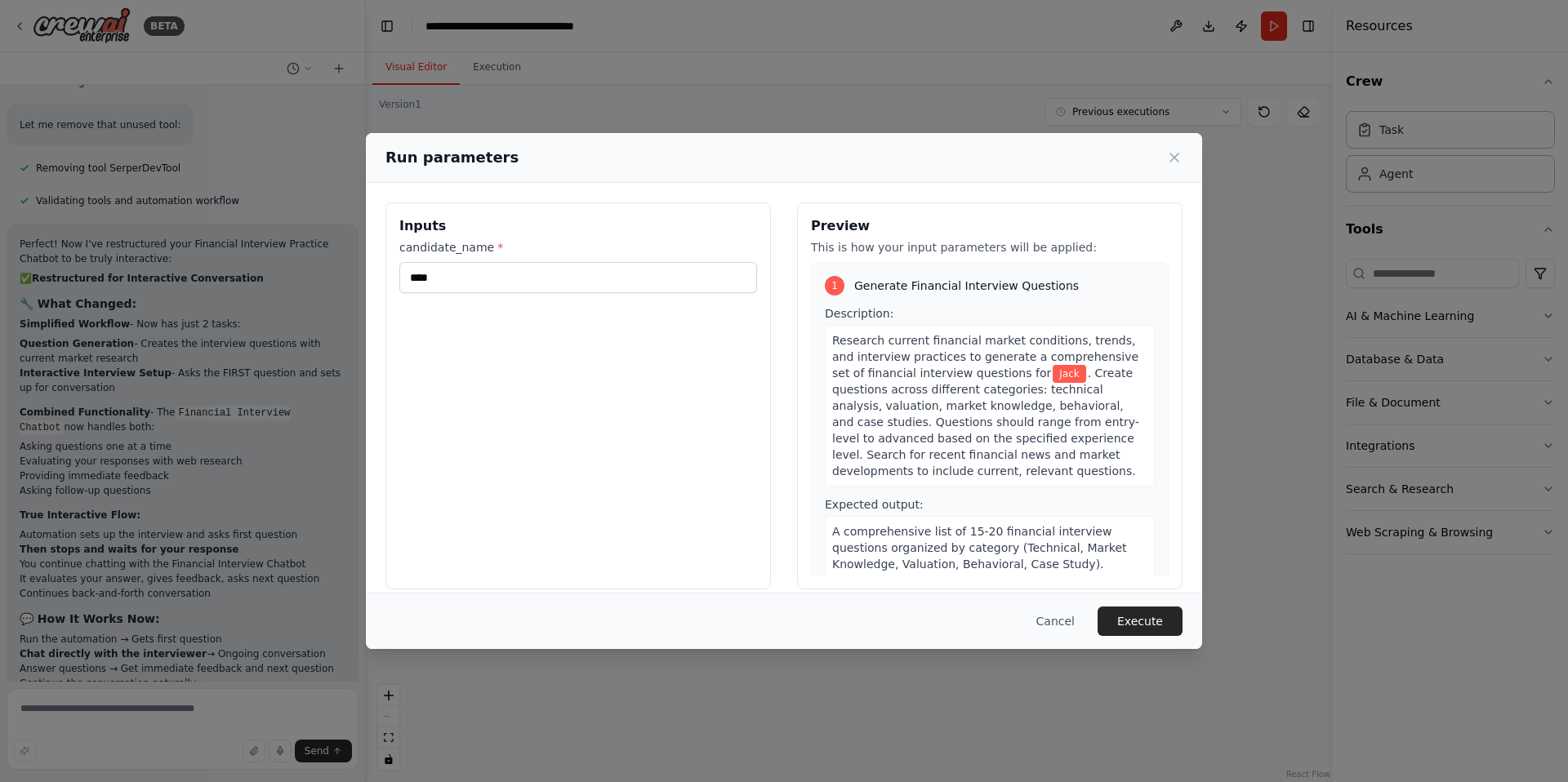
click at [1154, 618] on button "Execute" at bounding box center [1140, 622] width 85 height 30
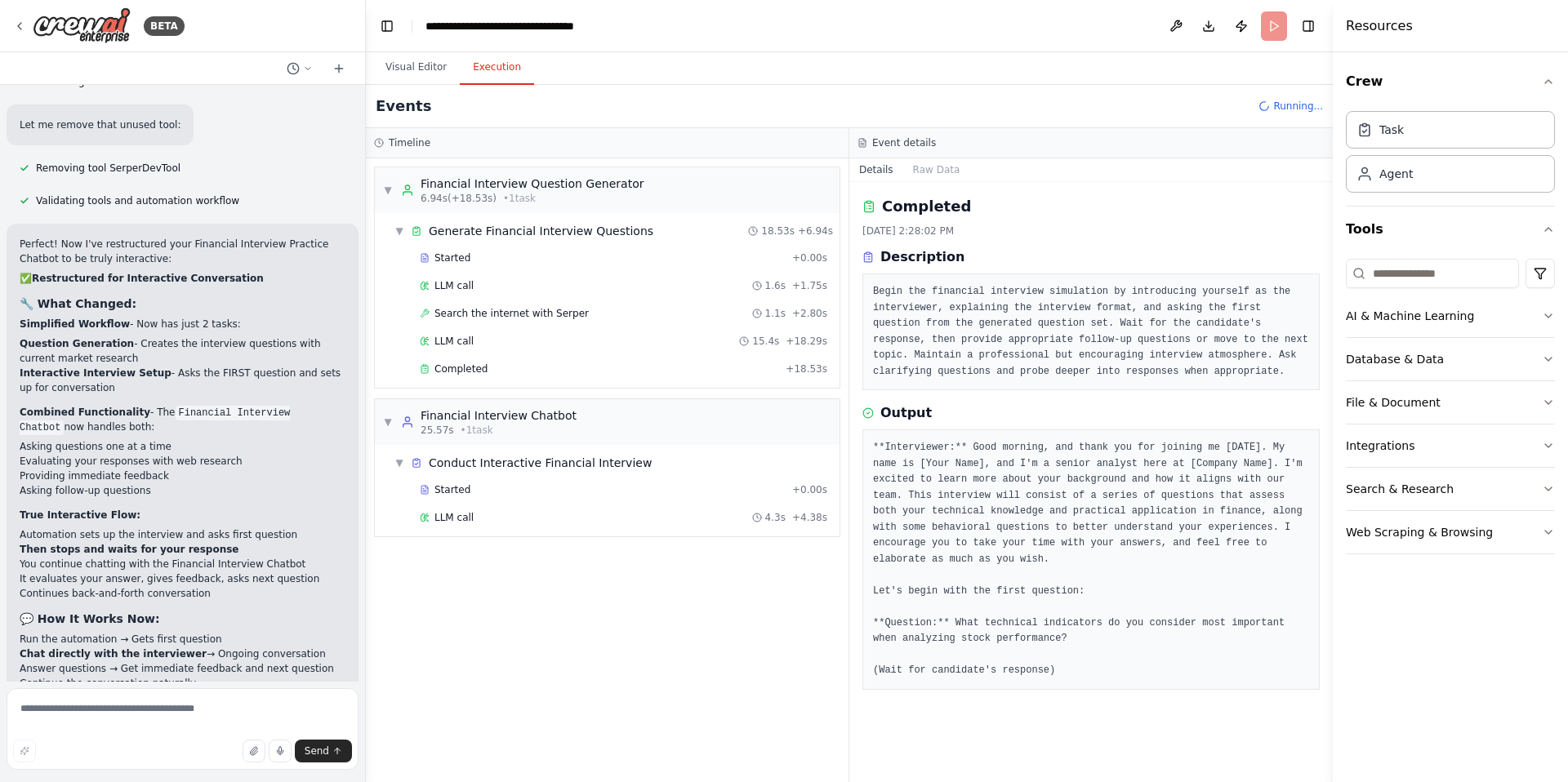
scroll to position [11958, 0]
